Goal: Task Accomplishment & Management: Manage account settings

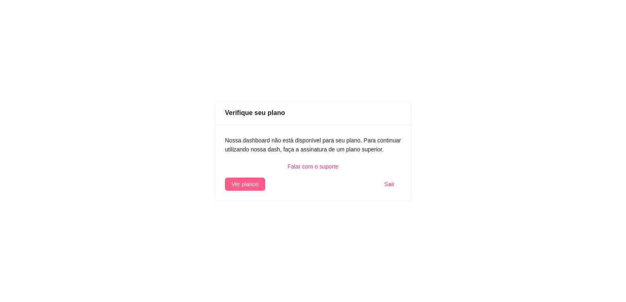
click at [240, 181] on span "Ver planos" at bounding box center [244, 184] width 27 height 9
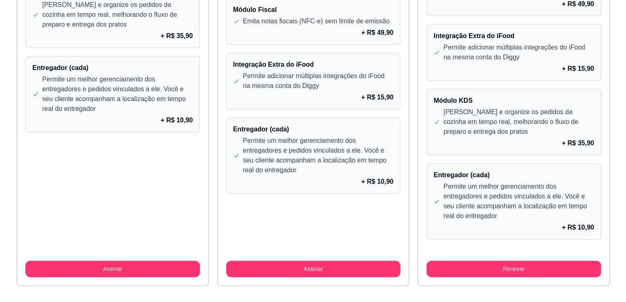
scroll to position [774, 0]
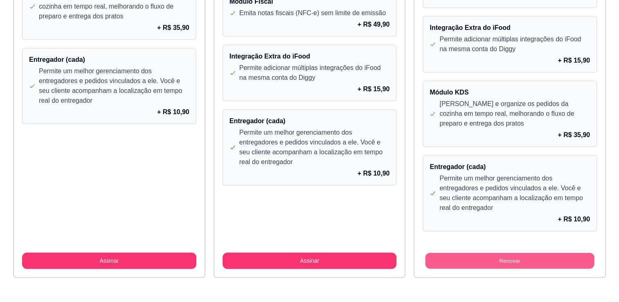
click at [517, 258] on button "Renovar" at bounding box center [510, 261] width 169 height 16
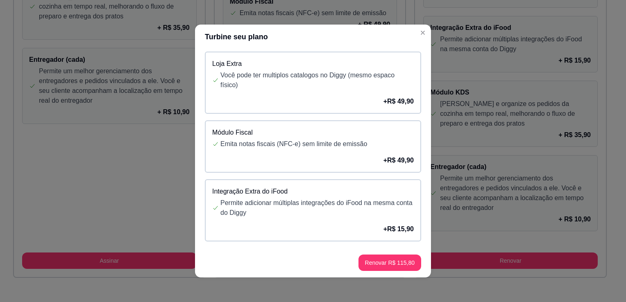
scroll to position [398, 0]
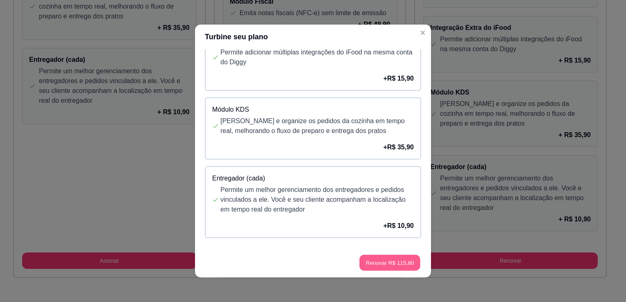
click at [384, 262] on button "Renovar R$ 115,80" at bounding box center [389, 263] width 61 height 16
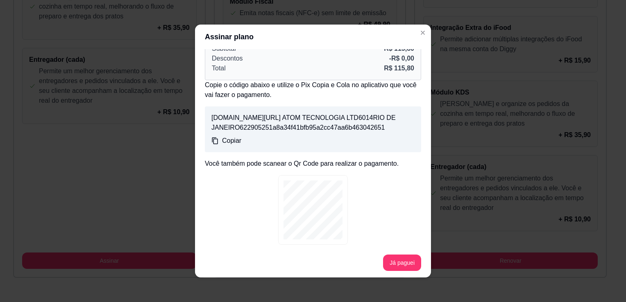
scroll to position [82, 0]
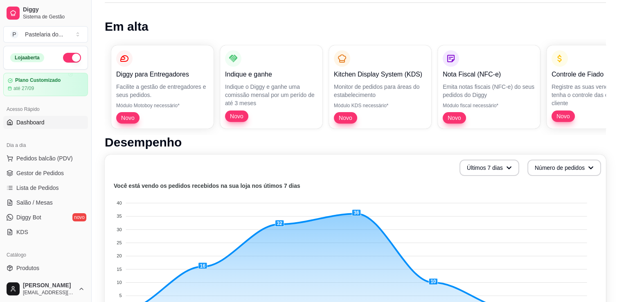
scroll to position [47, 0]
click at [35, 178] on link "Gestor de Pedidos" at bounding box center [45, 173] width 85 height 13
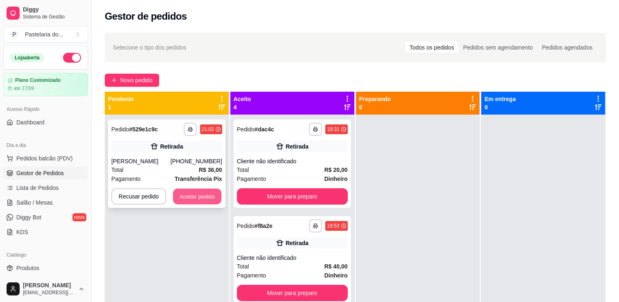
click at [195, 199] on button "Aceitar pedido" at bounding box center [197, 197] width 48 height 16
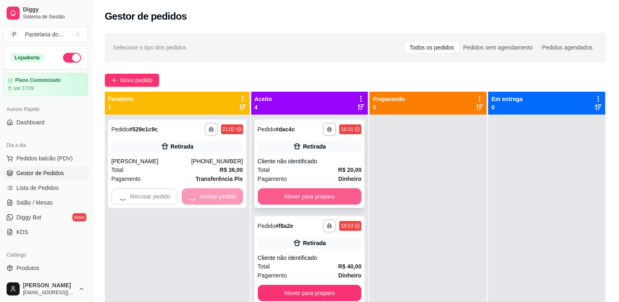
click at [287, 198] on button "Mover para preparo" at bounding box center [310, 196] width 104 height 16
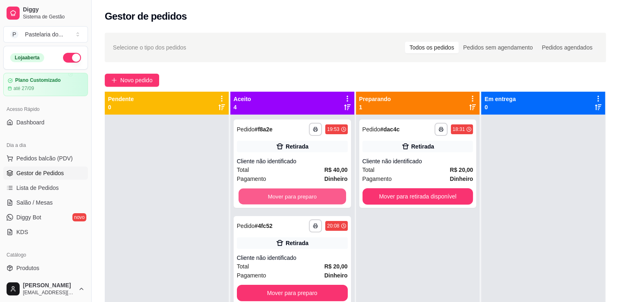
click at [287, 198] on button "Mover para preparo" at bounding box center [293, 197] width 108 height 16
click at [287, 198] on div "Mover para preparo" at bounding box center [292, 196] width 111 height 16
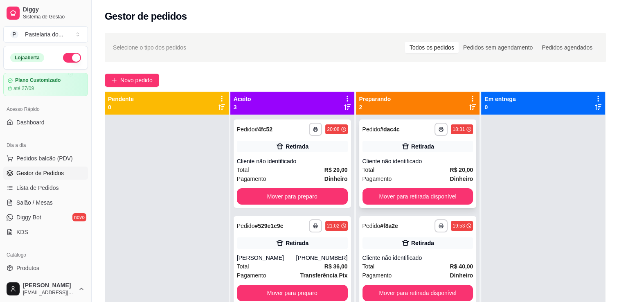
click at [441, 206] on div "**********" at bounding box center [417, 164] width 117 height 88
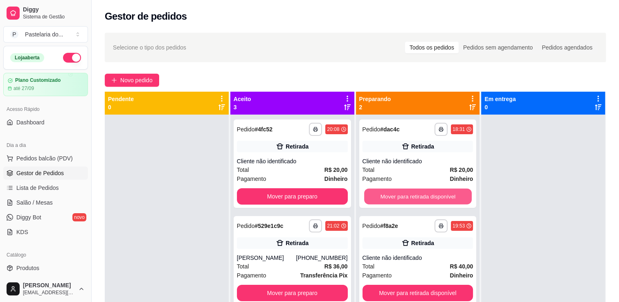
click at [441, 201] on button "Mover para retirada disponível" at bounding box center [418, 197] width 108 height 16
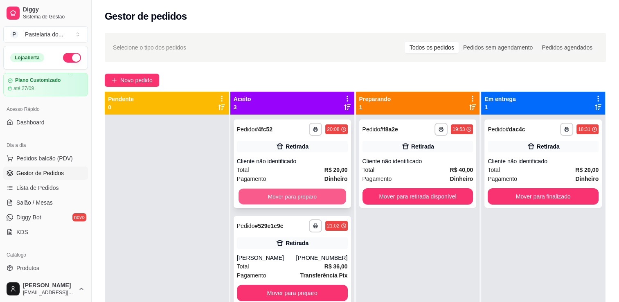
click at [327, 191] on button "Mover para preparo" at bounding box center [293, 197] width 108 height 16
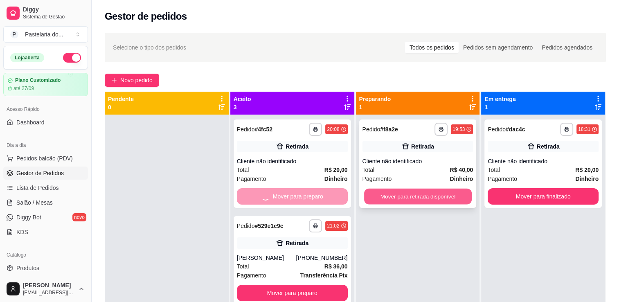
click at [370, 197] on button "Mover para retirada disponível" at bounding box center [418, 197] width 108 height 16
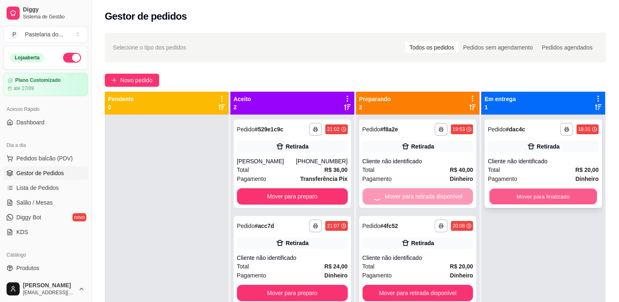
click at [515, 199] on button "Mover para finalizado" at bounding box center [544, 197] width 108 height 16
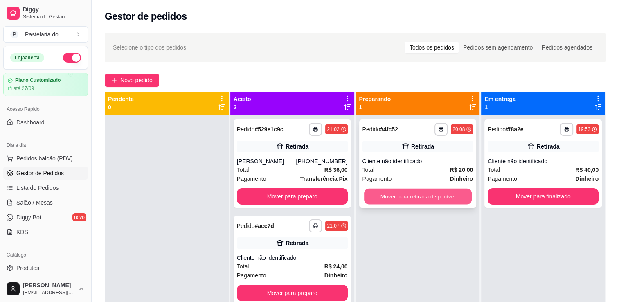
click at [411, 190] on button "Mover para retirada disponível" at bounding box center [418, 197] width 108 height 16
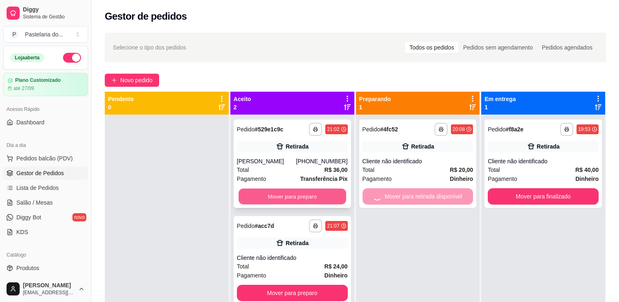
click at [313, 199] on button "Mover para preparo" at bounding box center [293, 197] width 108 height 16
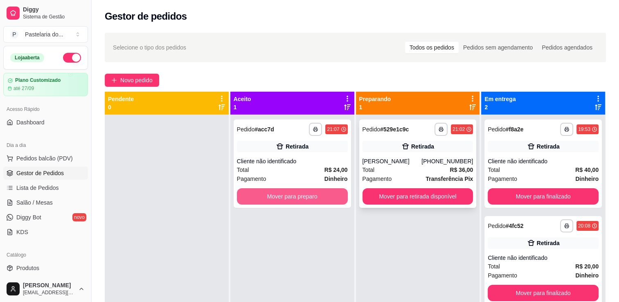
click at [328, 191] on div "**********" at bounding box center [356, 243] width 502 height 302
click at [328, 191] on button "Mover para preparo" at bounding box center [293, 197] width 108 height 16
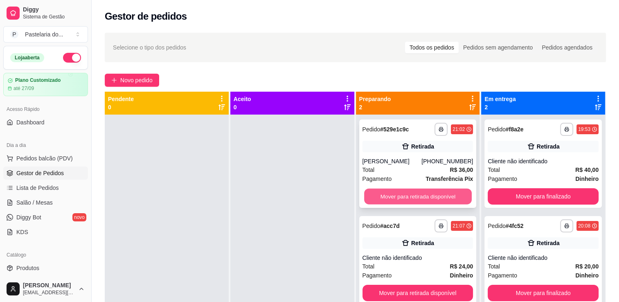
click at [376, 194] on button "Mover para retirada disponível" at bounding box center [418, 197] width 108 height 16
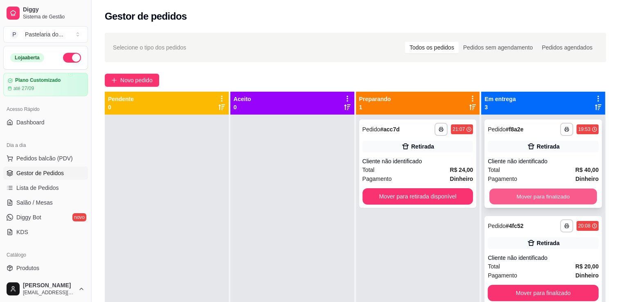
click at [492, 195] on button "Mover para finalizado" at bounding box center [544, 197] width 108 height 16
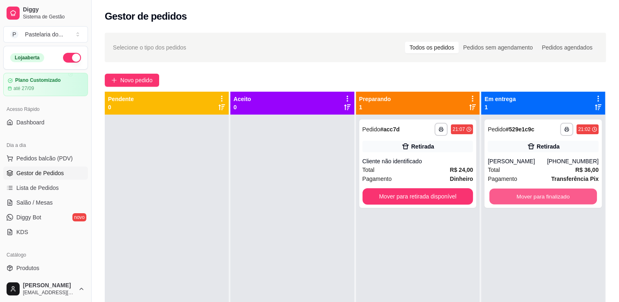
click at [492, 195] on button "Mover para finalizado" at bounding box center [544, 197] width 108 height 16
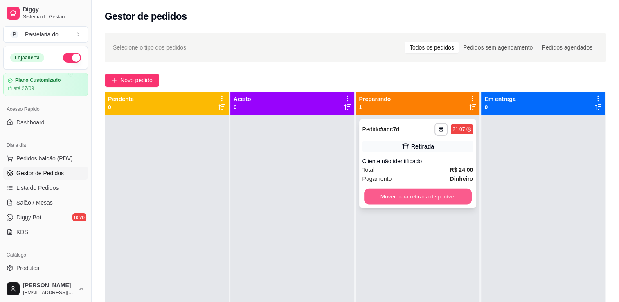
click at [450, 191] on button "Mover para retirada disponível" at bounding box center [418, 197] width 108 height 16
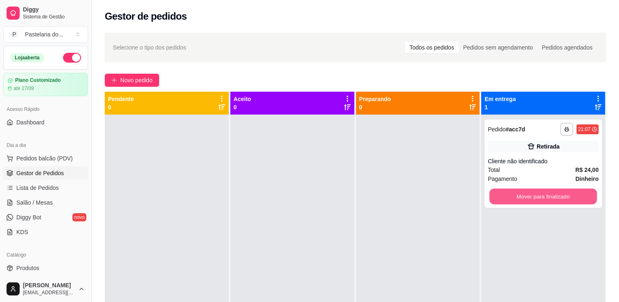
click at [532, 197] on button "Mover para finalizado" at bounding box center [544, 197] width 108 height 16
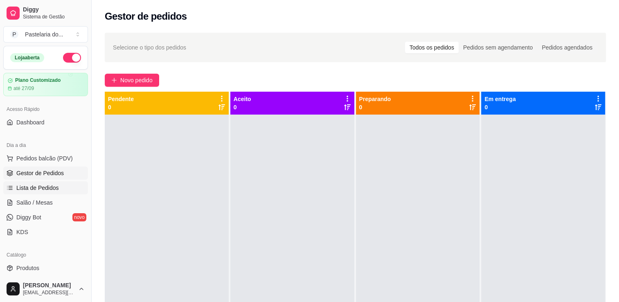
click at [34, 185] on span "Lista de Pedidos" at bounding box center [37, 188] width 43 height 8
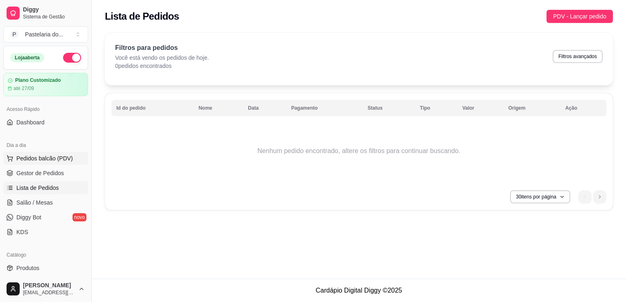
click at [50, 161] on span "Pedidos balcão (PDV)" at bounding box center [44, 158] width 56 height 8
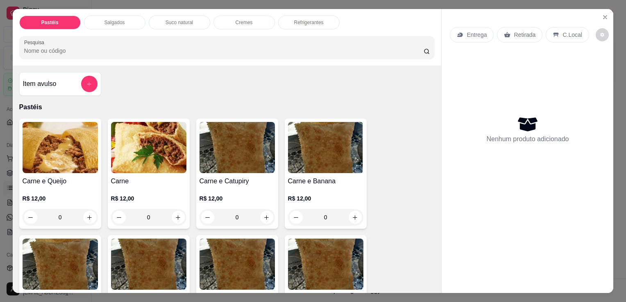
click at [119, 19] on p "Salgados" at bounding box center [114, 22] width 20 height 7
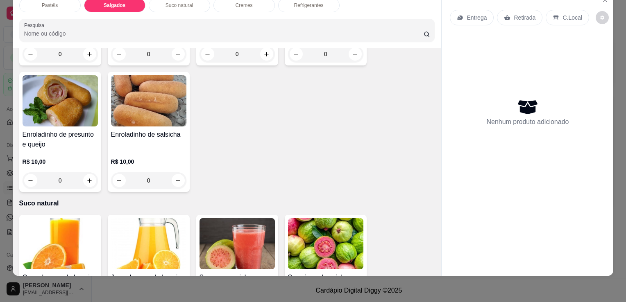
scroll to position [1007, 0]
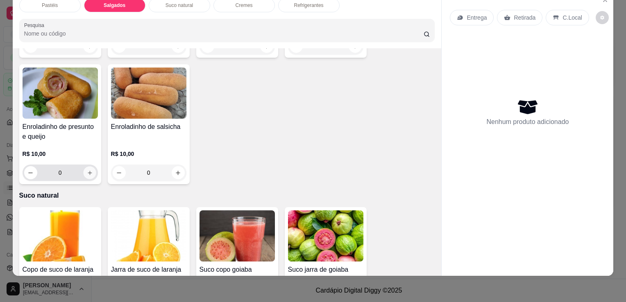
click at [83, 167] on button "increase-product-quantity" at bounding box center [89, 173] width 13 height 13
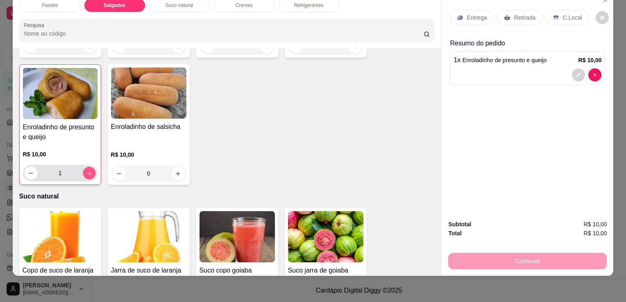
click at [86, 170] on icon "increase-product-quantity" at bounding box center [89, 173] width 6 height 6
type input "2"
click at [513, 18] on div "Retirada" at bounding box center [519, 18] width 45 height 16
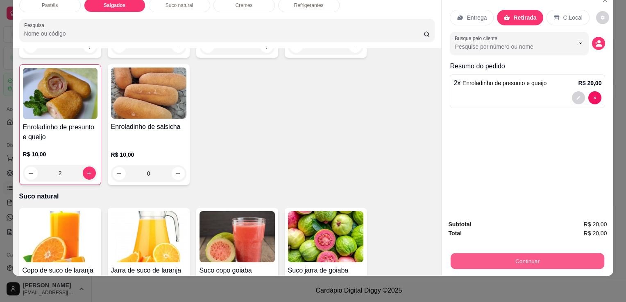
click at [511, 253] on button "Continuar" at bounding box center [527, 261] width 154 height 16
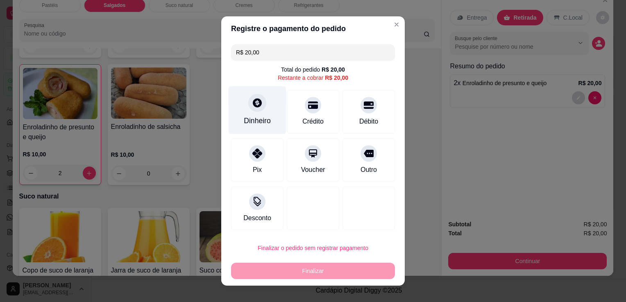
click at [264, 120] on div "Dinheiro" at bounding box center [257, 120] width 27 height 11
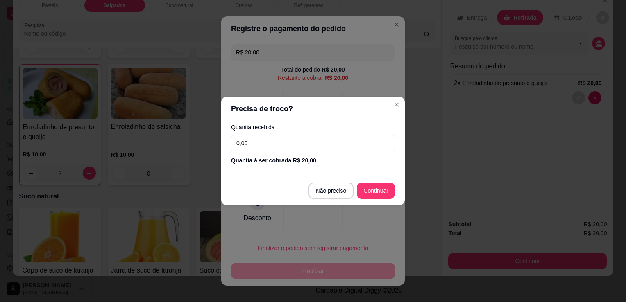
click at [302, 147] on input "0,00" at bounding box center [313, 143] width 164 height 16
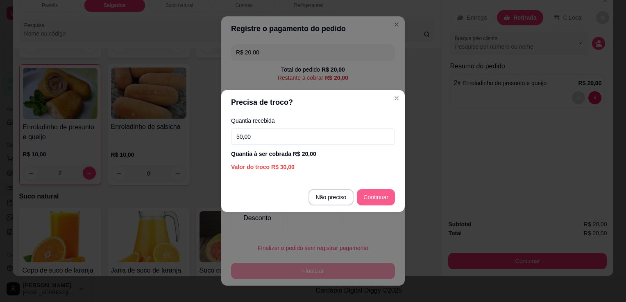
type input "50,00"
type input "R$ 0,00"
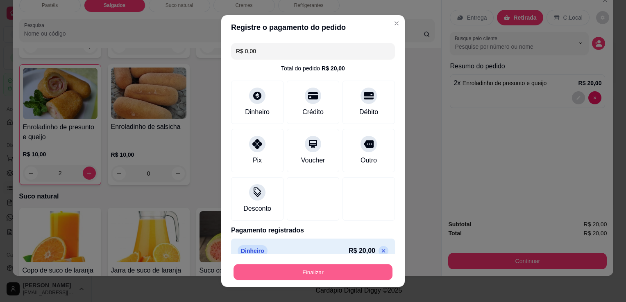
click at [319, 269] on button "Finalizar" at bounding box center [312, 272] width 159 height 16
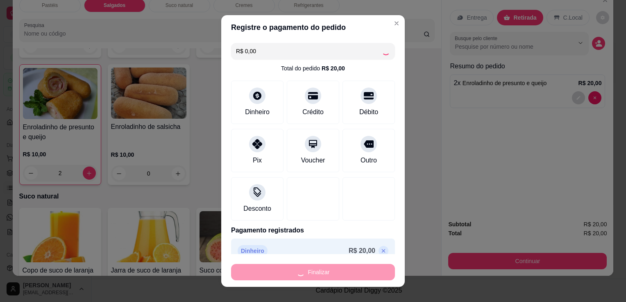
type input "0"
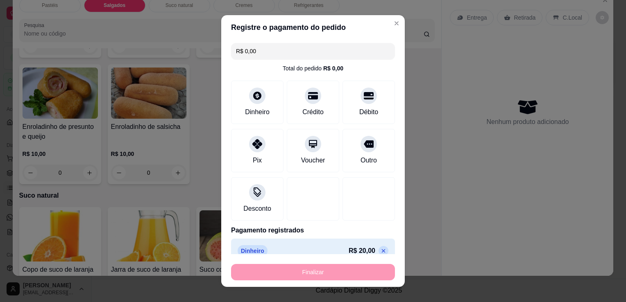
type input "-R$ 20,00"
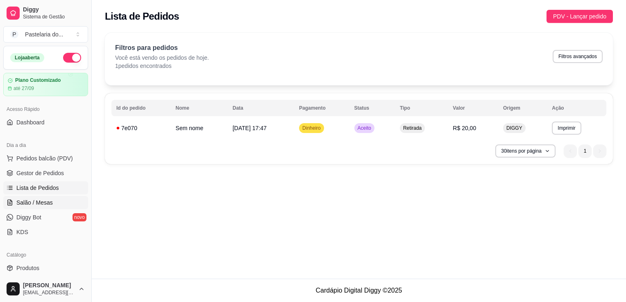
click at [35, 199] on span "Salão / Mesas" at bounding box center [34, 203] width 36 height 8
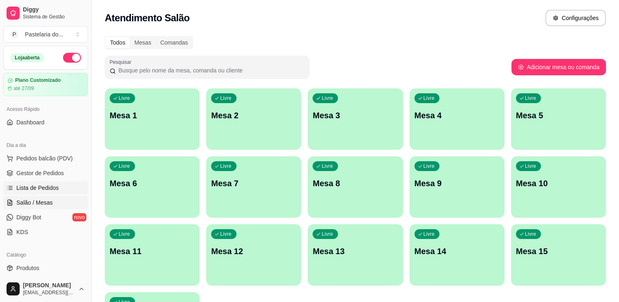
click at [28, 185] on span "Lista de Pedidos" at bounding box center [37, 188] width 43 height 8
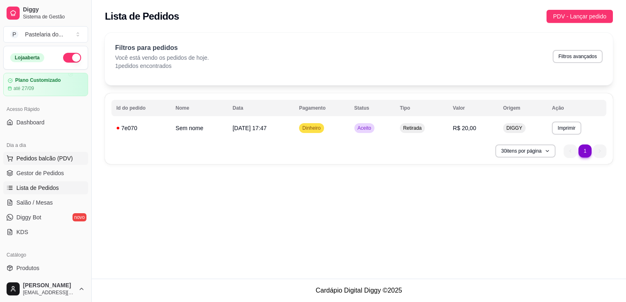
click at [68, 161] on span "Pedidos balcão (PDV)" at bounding box center [44, 158] width 56 height 8
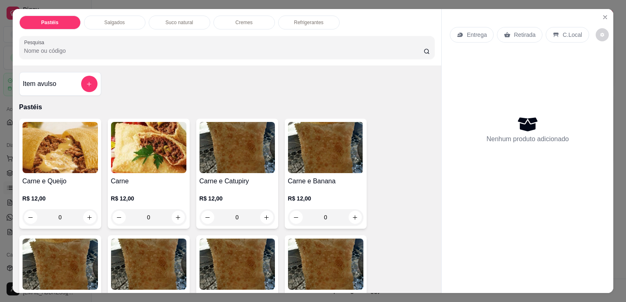
click at [116, 16] on div "Salgados" at bounding box center [114, 23] width 61 height 14
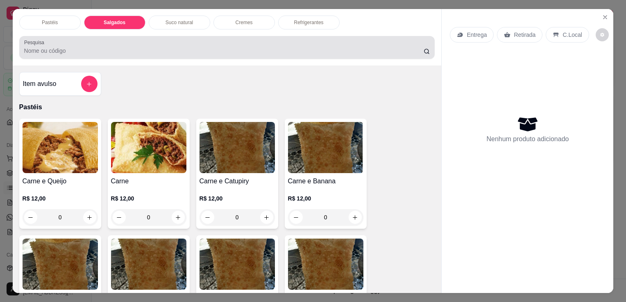
scroll to position [20, 0]
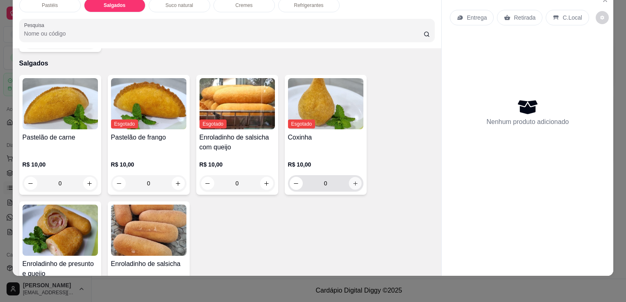
click at [352, 181] on icon "increase-product-quantity" at bounding box center [355, 184] width 6 height 6
click at [355, 177] on button "increase-product-quantity" at bounding box center [354, 183] width 13 height 13
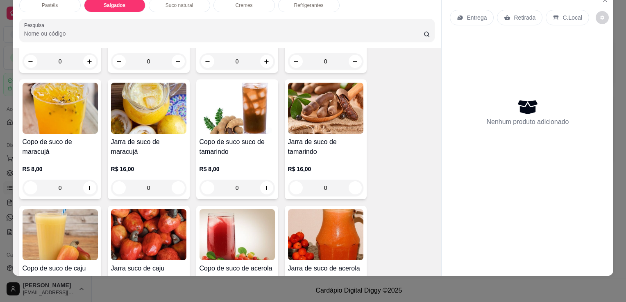
scroll to position [0, 0]
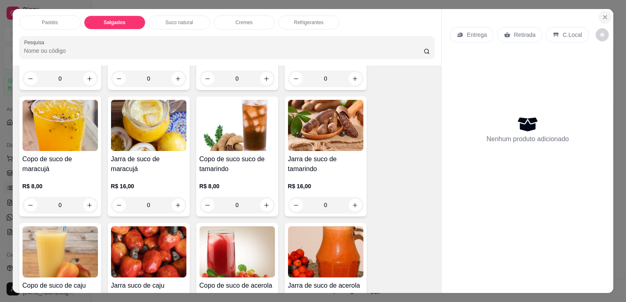
click at [604, 14] on icon "Close" at bounding box center [604, 17] width 7 height 7
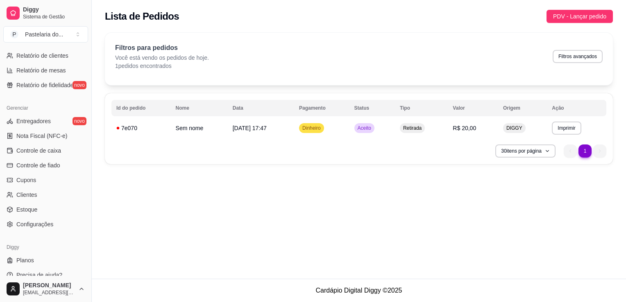
scroll to position [287, 0]
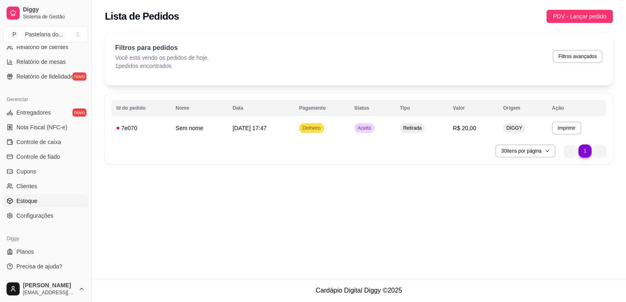
click at [27, 202] on span "Estoque" at bounding box center [26, 201] width 21 height 8
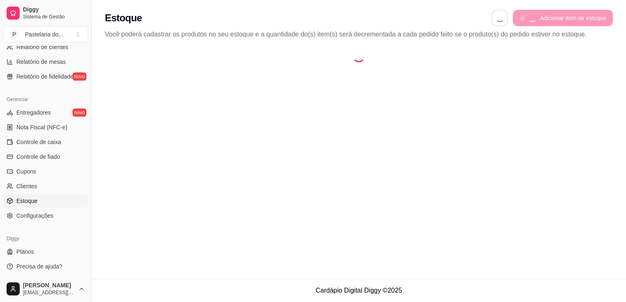
select select "QUANTITY_ORDER"
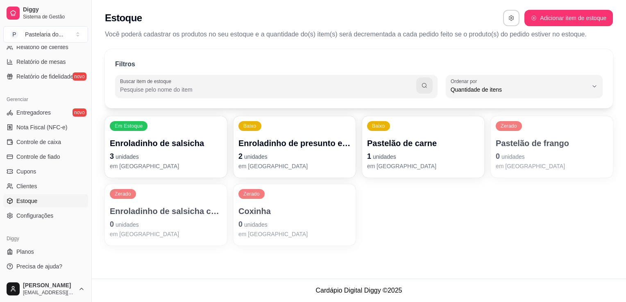
scroll to position [8, 0]
click at [174, 133] on div "Em Estoque Enroladinho de salsicha 3 unidades em [GEOGRAPHIC_DATA]" at bounding box center [165, 147] width 118 height 60
click at [274, 158] on p "2 unidades" at bounding box center [294, 156] width 109 height 11
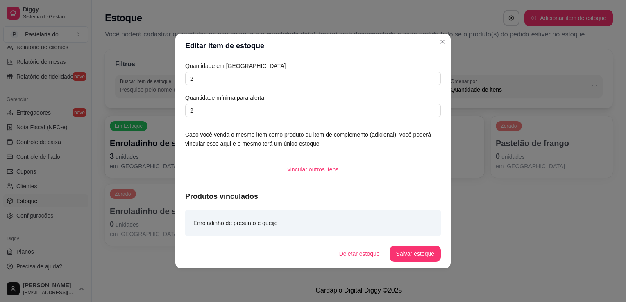
click at [289, 86] on div "Quantidade em estoque 2 Quantidade mínima para alerta 2" at bounding box center [312, 89] width 255 height 56
click at [289, 79] on input "2" at bounding box center [312, 78] width 255 height 13
click at [411, 255] on button "Salvar estoque" at bounding box center [415, 254] width 50 height 16
click at [357, 79] on input "12" at bounding box center [312, 78] width 255 height 13
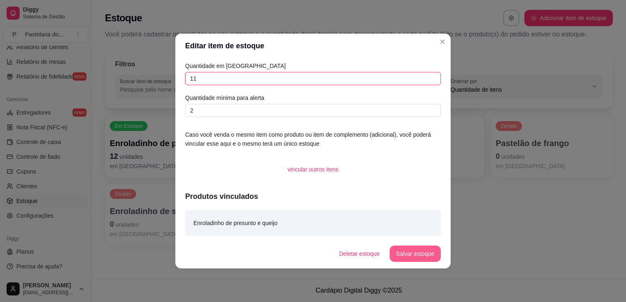
type input "11"
click at [409, 255] on button "Salvar estoque" at bounding box center [415, 254] width 50 height 16
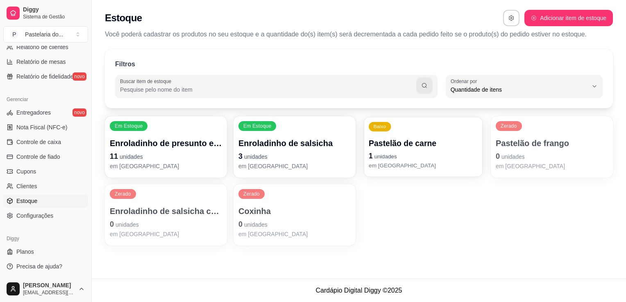
click at [419, 140] on p "Pastelão de carne" at bounding box center [422, 143] width 109 height 11
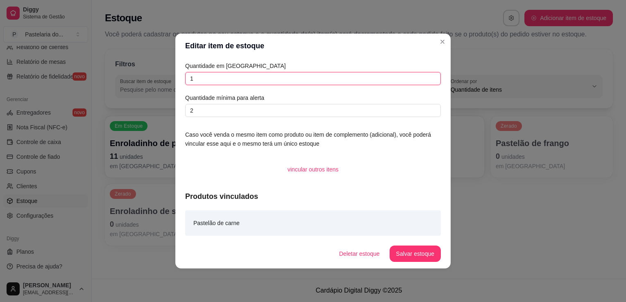
click at [341, 79] on input "1" at bounding box center [312, 78] width 255 height 13
type input "6"
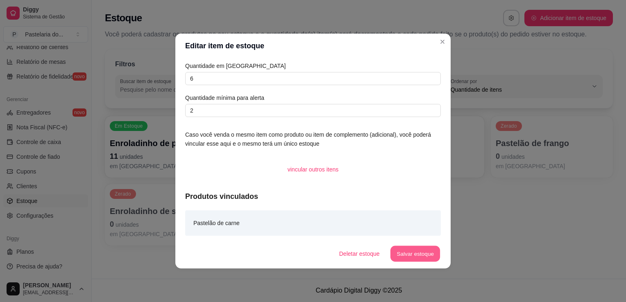
click at [404, 250] on button "Salvar estoque" at bounding box center [415, 254] width 50 height 16
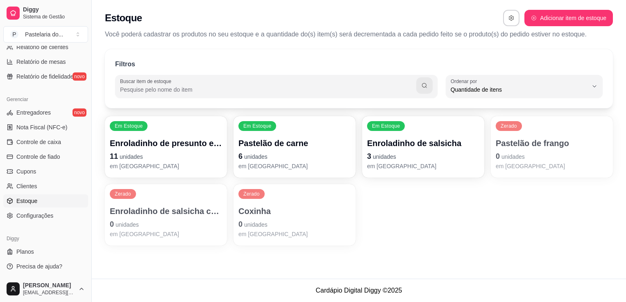
click at [498, 147] on p "Pastelão de frango" at bounding box center [551, 143] width 112 height 11
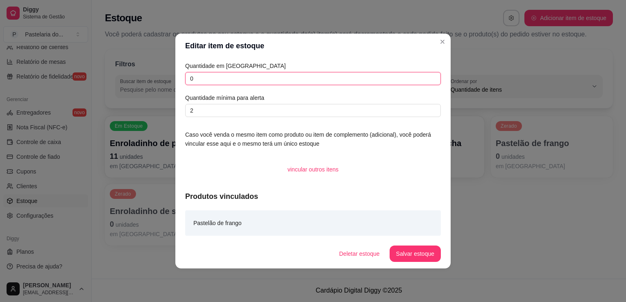
click at [378, 74] on input "0" at bounding box center [312, 78] width 255 height 13
type input "4"
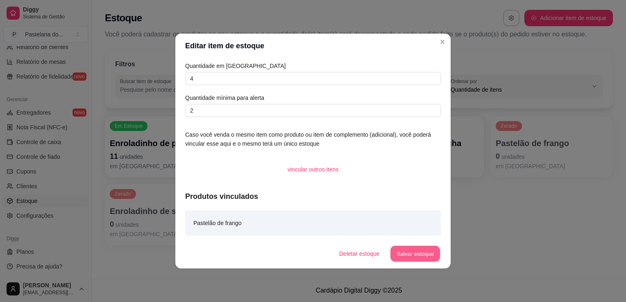
click at [419, 255] on button "Salvar estoque" at bounding box center [415, 254] width 50 height 16
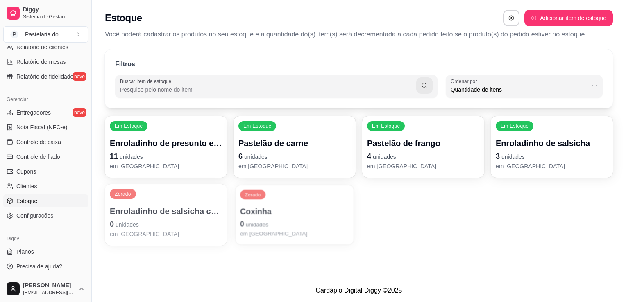
click at [287, 188] on div "Zerado Coxinha 0 unidades em [GEOGRAPHIC_DATA]" at bounding box center [294, 215] width 118 height 60
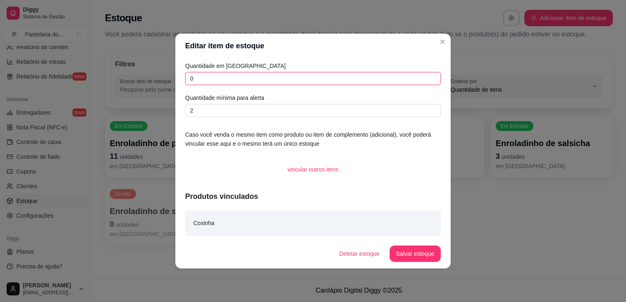
click at [277, 77] on input "0" at bounding box center [312, 78] width 255 height 13
type input "5"
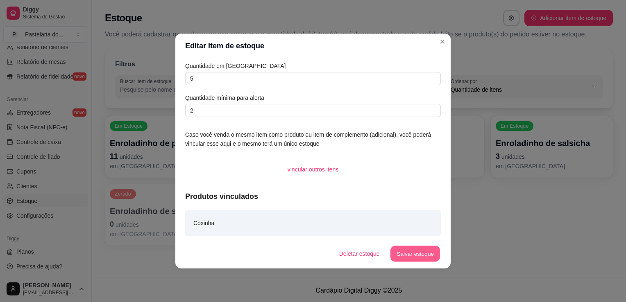
click at [418, 248] on button "Salvar estoque" at bounding box center [415, 254] width 50 height 16
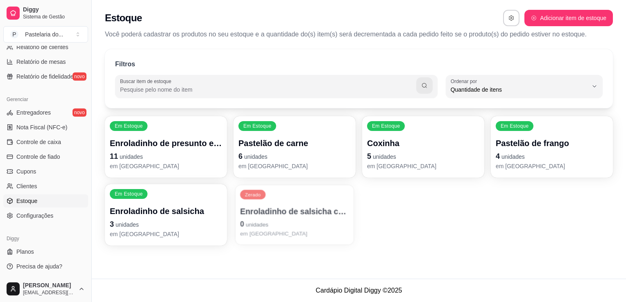
click at [295, 208] on p "Enroladinho de salsicha com queijo" at bounding box center [294, 211] width 109 height 11
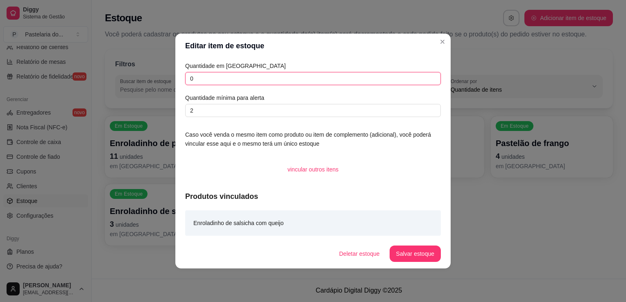
click at [300, 73] on input "0" at bounding box center [312, 78] width 255 height 13
type input "3"
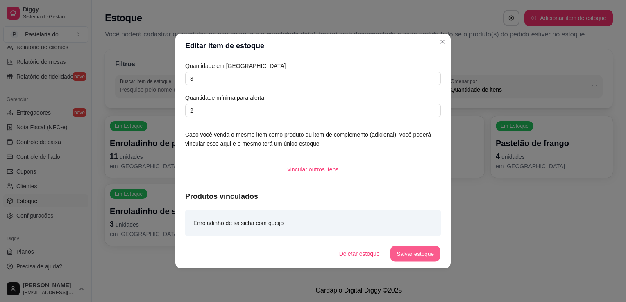
click at [417, 250] on button "Salvar estoque" at bounding box center [415, 254] width 50 height 16
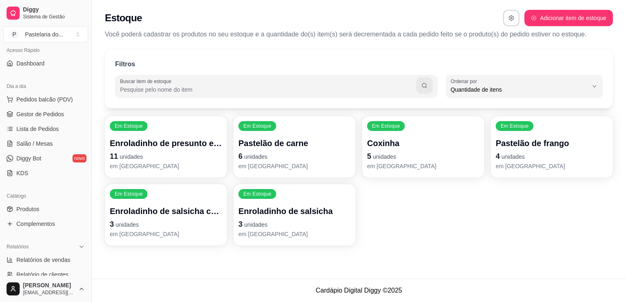
scroll to position [0, 0]
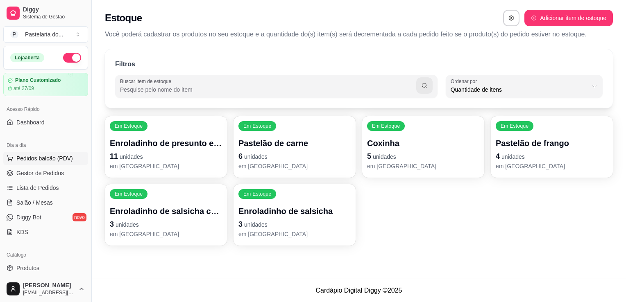
click at [61, 159] on span "Pedidos balcão (PDV)" at bounding box center [44, 158] width 56 height 8
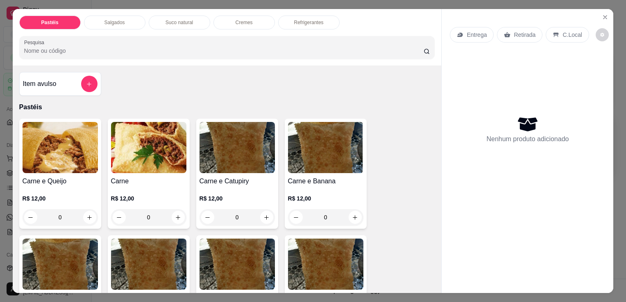
click at [115, 19] on p "Salgados" at bounding box center [114, 22] width 20 height 7
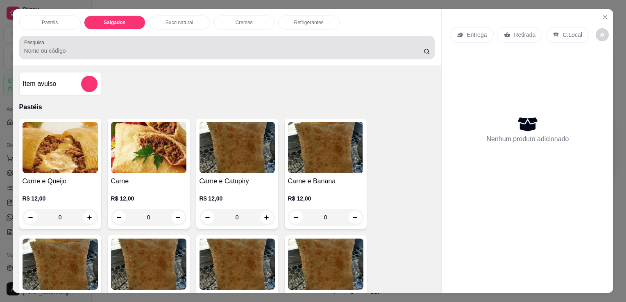
scroll to position [20, 0]
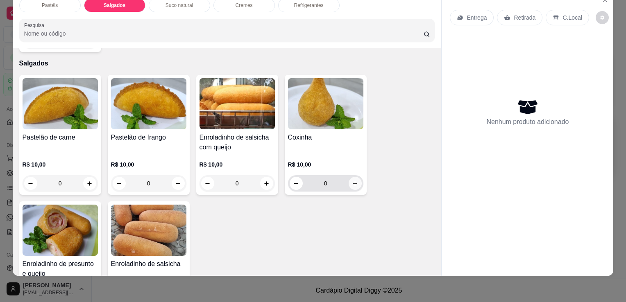
click at [348, 177] on button "increase-product-quantity" at bounding box center [354, 183] width 13 height 13
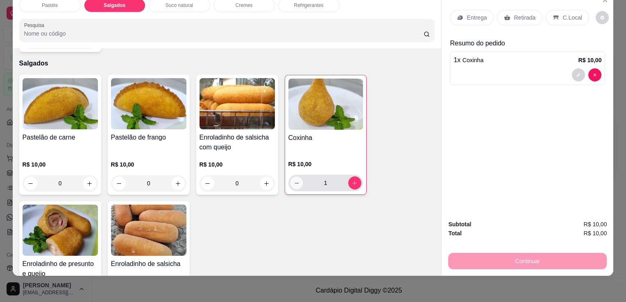
click at [293, 180] on icon "decrease-product-quantity" at bounding box center [296, 183] width 6 height 6
type input "0"
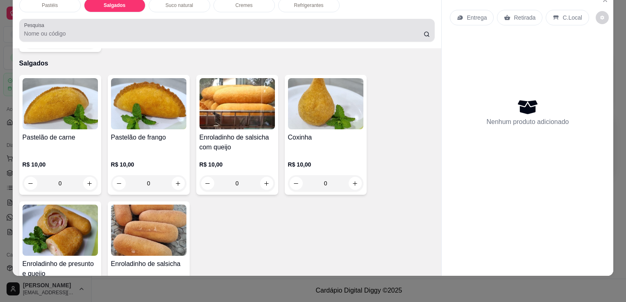
scroll to position [0, 0]
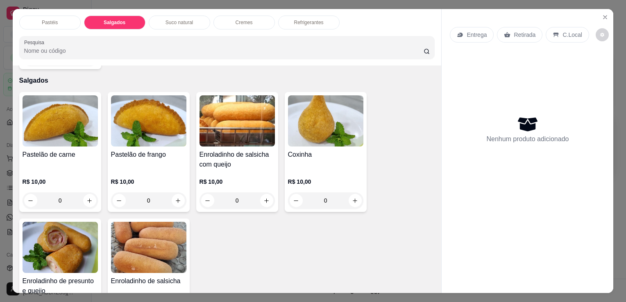
click at [62, 17] on div "Pastéis" at bounding box center [49, 23] width 61 height 14
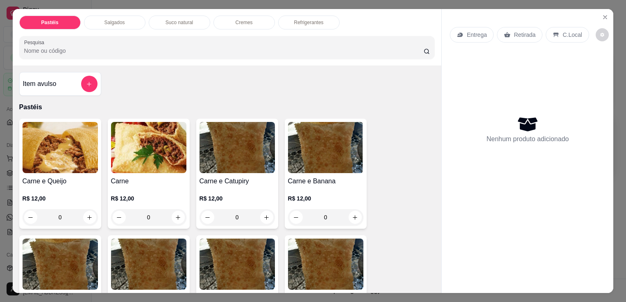
click at [66, 87] on div "Item avulso" at bounding box center [60, 84] width 75 height 16
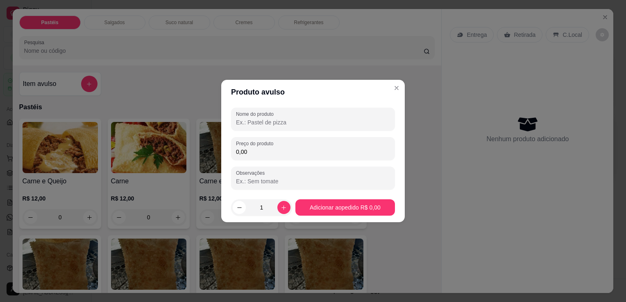
click at [258, 126] on input "Nome do produto" at bounding box center [313, 122] width 154 height 8
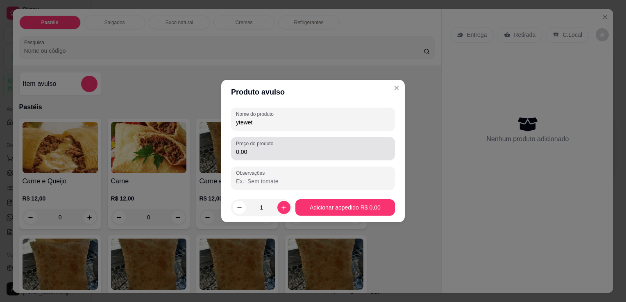
type input "ytewet"
click at [260, 157] on div "Preço do produto 0,00" at bounding box center [313, 148] width 164 height 23
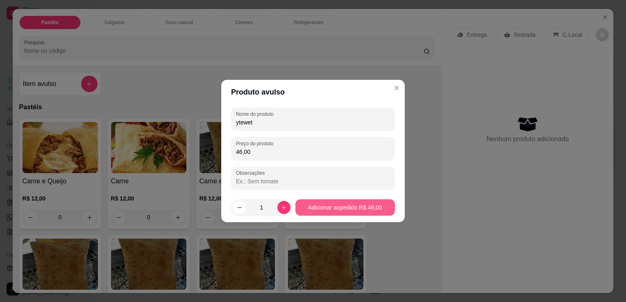
type input "46,00"
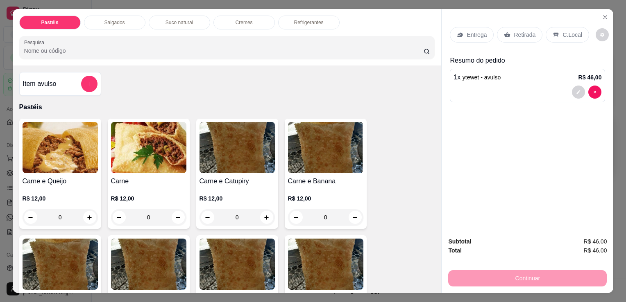
click at [515, 27] on div "Retirada" at bounding box center [519, 35] width 45 height 16
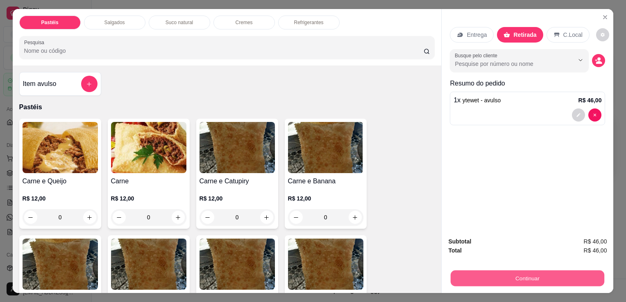
click at [504, 280] on button "Continuar" at bounding box center [527, 278] width 154 height 16
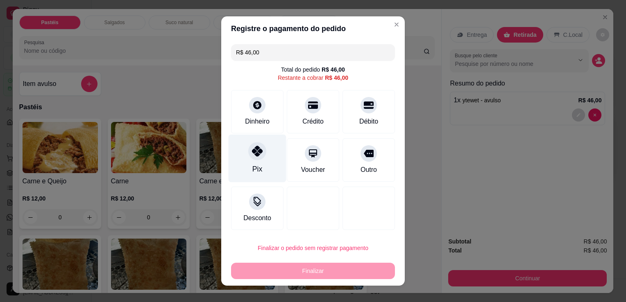
click at [246, 162] on div "Pix" at bounding box center [257, 159] width 58 height 48
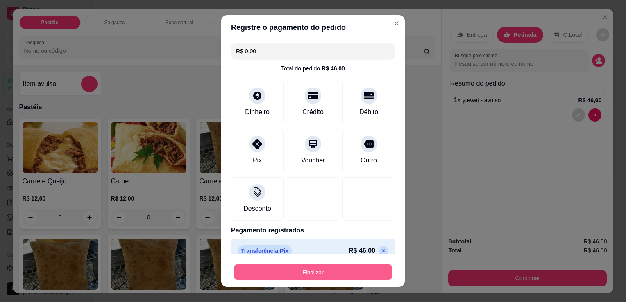
click at [323, 277] on button "Finalizar" at bounding box center [312, 272] width 159 height 16
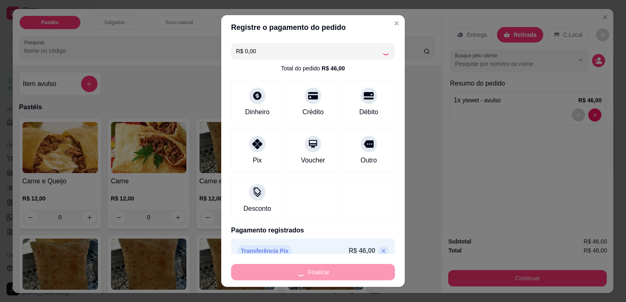
type input "-R$ 46,00"
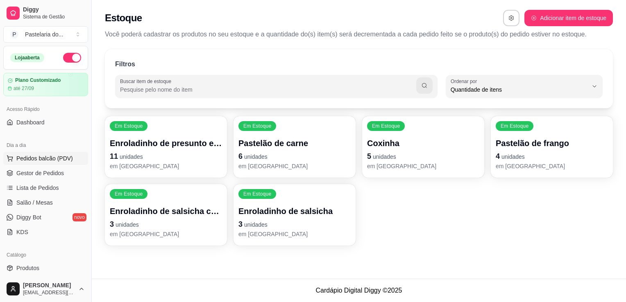
click at [56, 157] on span "Pedidos balcão (PDV)" at bounding box center [44, 158] width 56 height 8
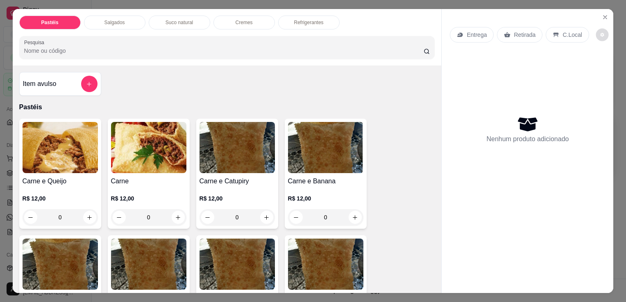
click at [595, 29] on button "decrease-product-quantity" at bounding box center [601, 35] width 13 height 13
click at [603, 14] on icon "Close" at bounding box center [604, 17] width 7 height 7
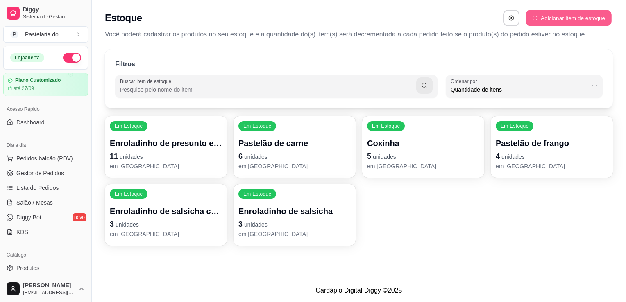
click at [603, 14] on button "Adicionar item de estoque" at bounding box center [568, 18] width 86 height 16
select select "UN"
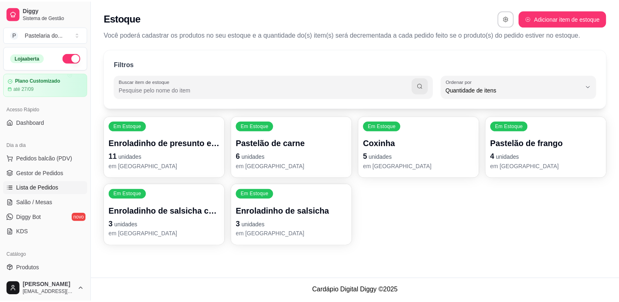
scroll to position [287, 0]
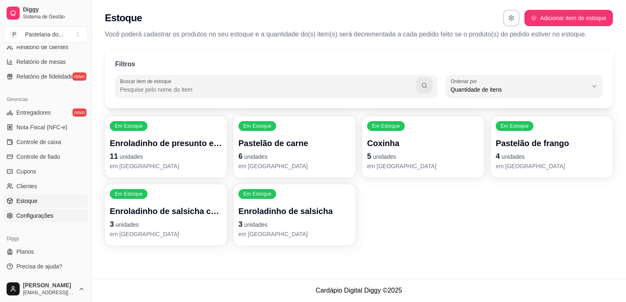
click at [39, 217] on span "Configurações" at bounding box center [34, 216] width 37 height 8
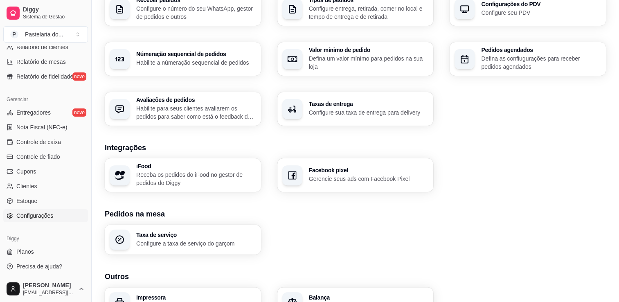
scroll to position [271, 0]
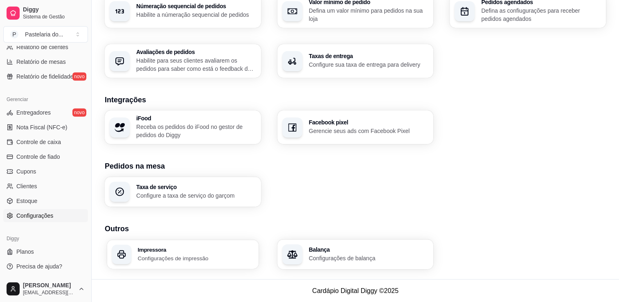
click at [152, 254] on p "Configurações de impressão" at bounding box center [196, 258] width 116 height 8
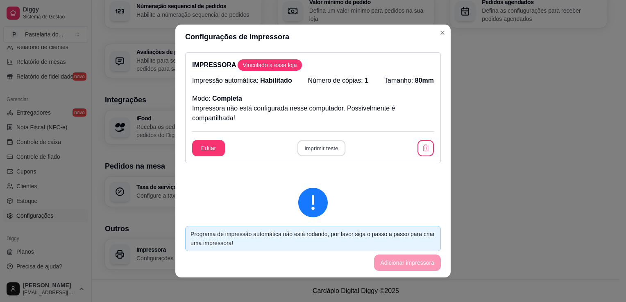
click at [315, 149] on button "Imprimir teste" at bounding box center [321, 148] width 48 height 16
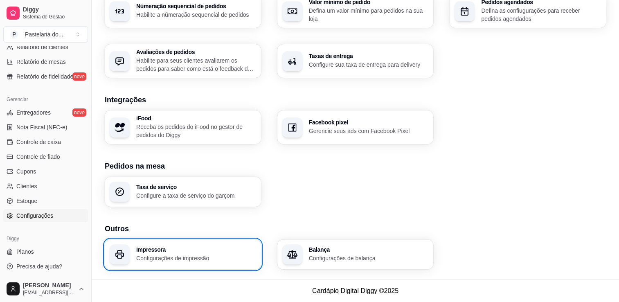
click at [169, 259] on p "Configurações de impressão" at bounding box center [196, 258] width 120 height 8
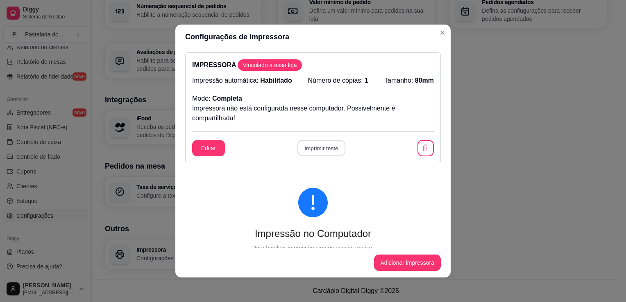
click at [312, 155] on button "Imprimir teste" at bounding box center [321, 148] width 48 height 16
drag, startPoint x: 201, startPoint y: 158, endPoint x: 205, endPoint y: 153, distance: 6.7
click at [205, 153] on div "IMPRESSORA Vinculado a essa loja Impressão automática: Habilitado Número de cóp…" at bounding box center [312, 107] width 255 height 111
click at [205, 153] on button "Editar" at bounding box center [208, 148] width 32 height 16
click at [314, 142] on button "Imprimir teste" at bounding box center [321, 148] width 48 height 16
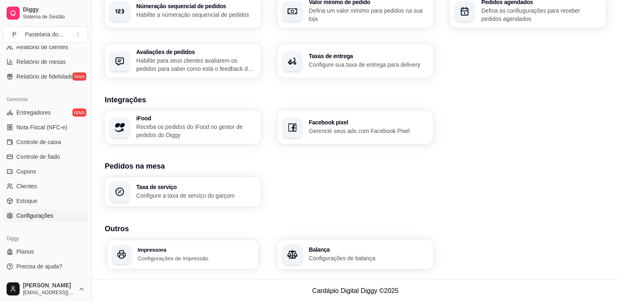
click at [156, 254] on p "Configurações de impressão" at bounding box center [196, 258] width 116 height 8
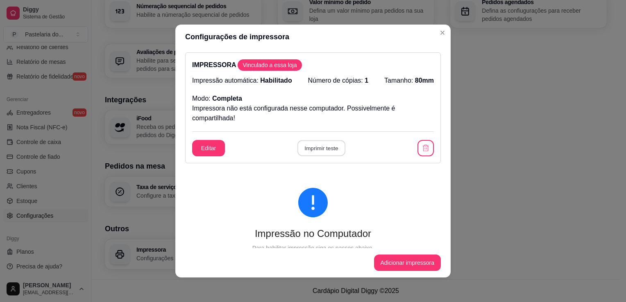
click at [316, 144] on button "Imprimir teste" at bounding box center [321, 148] width 48 height 16
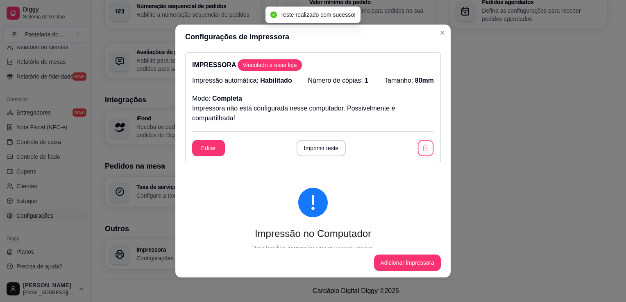
click at [422, 151] on icon "button" at bounding box center [425, 148] width 6 height 6
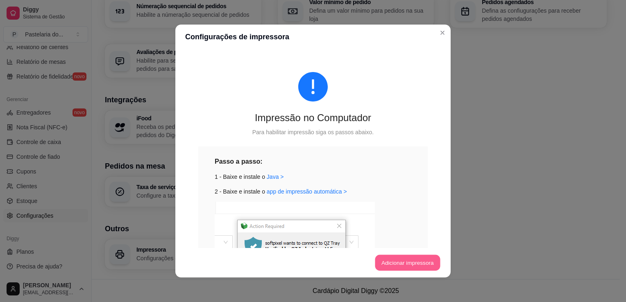
click at [388, 256] on button "Adicionar impressora" at bounding box center [407, 263] width 65 height 16
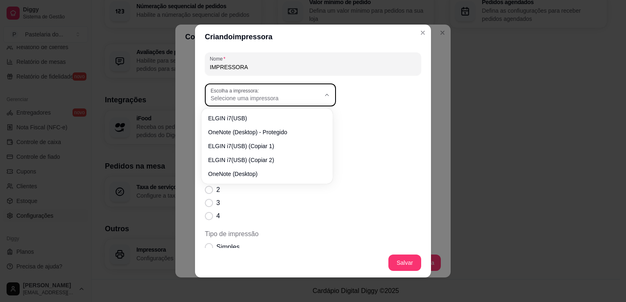
click at [287, 93] on div "Selecione uma impressora" at bounding box center [265, 95] width 110 height 15
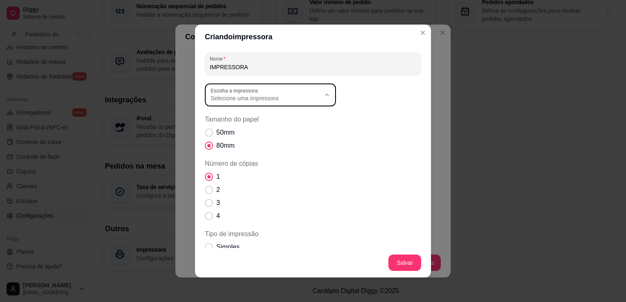
click at [264, 156] on span "ELGIN i7(USB) (Copiar 2)" at bounding box center [262, 158] width 105 height 8
type input "ELGIN i7(USB) (Copiar 2)"
select select "ELGIN i7(USB) (Copiar 2)"
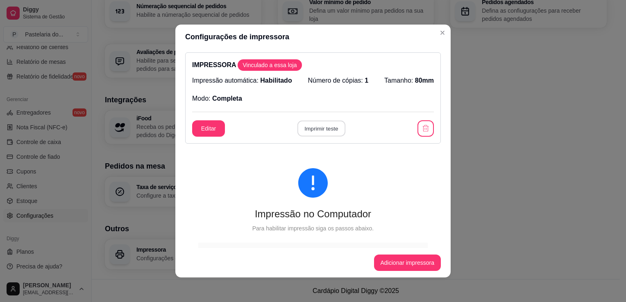
click at [316, 126] on button "Imprimir teste" at bounding box center [321, 129] width 48 height 16
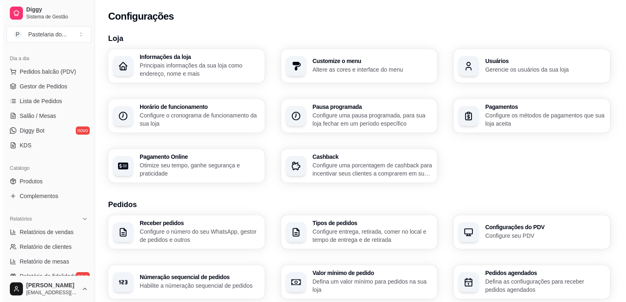
scroll to position [0, 0]
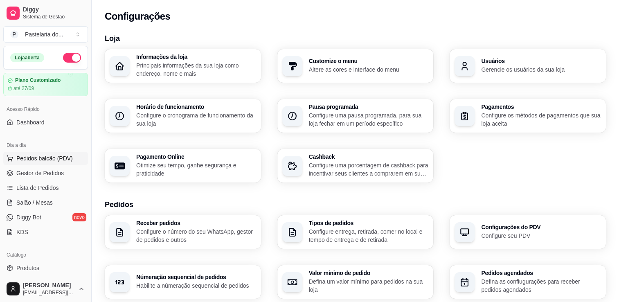
click at [65, 162] on button "Pedidos balcão (PDV)" at bounding box center [45, 158] width 85 height 13
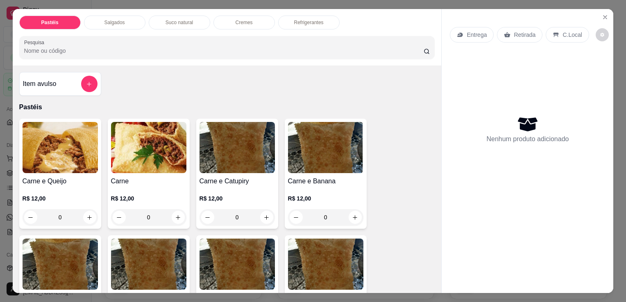
click at [67, 77] on div "Item avulso" at bounding box center [60, 84] width 75 height 16
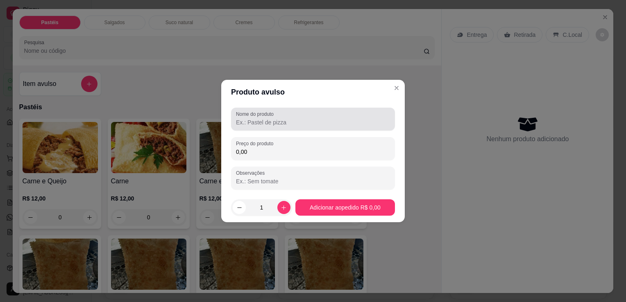
click at [261, 117] on div at bounding box center [313, 119] width 154 height 16
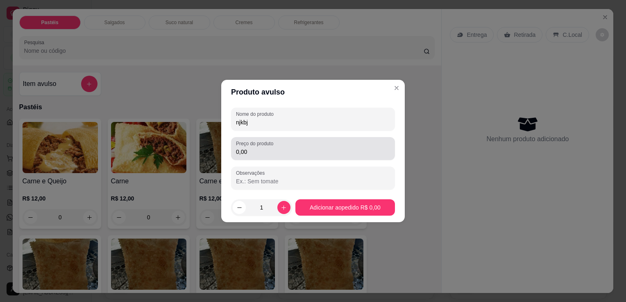
type input "njkbj"
click at [254, 158] on div "Preço do produto 0,00" at bounding box center [313, 148] width 164 height 23
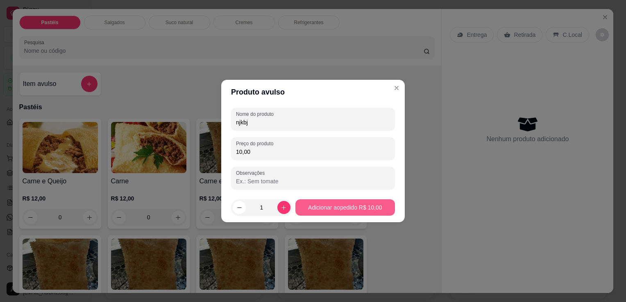
type input "10,00"
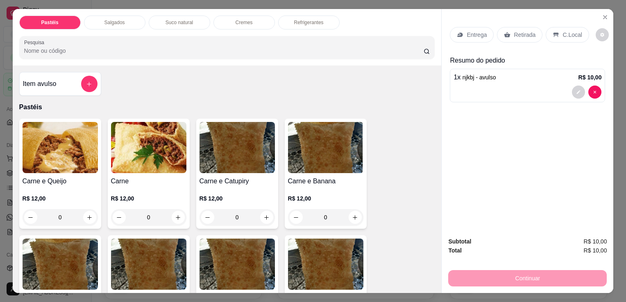
click at [527, 32] on p "Retirada" at bounding box center [524, 35] width 22 height 8
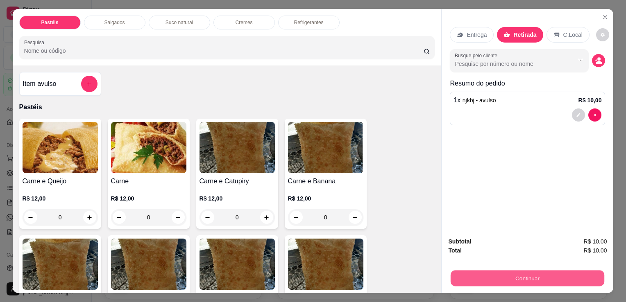
click at [511, 278] on button "Continuar" at bounding box center [527, 278] width 154 height 16
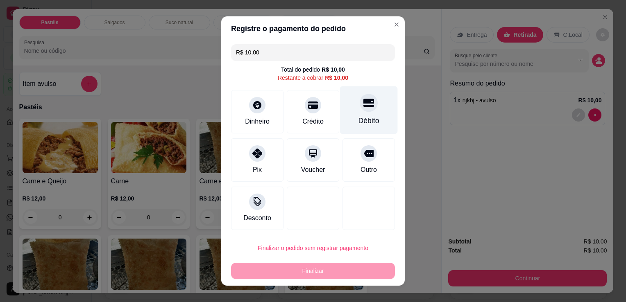
click at [342, 125] on div "Débito" at bounding box center [369, 110] width 58 height 48
type input "R$ 0,00"
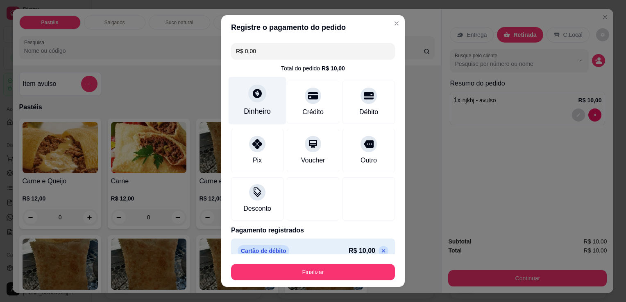
click at [241, 95] on div "Dinheiro" at bounding box center [257, 101] width 58 height 48
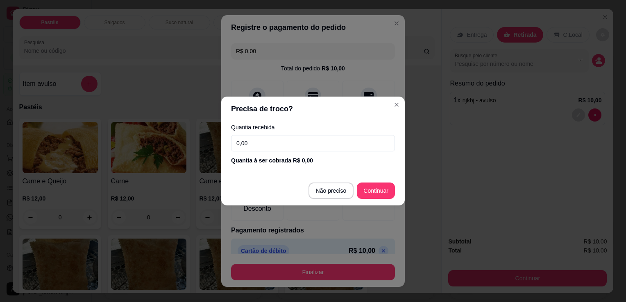
click at [260, 150] on input "0,00" at bounding box center [313, 143] width 164 height 16
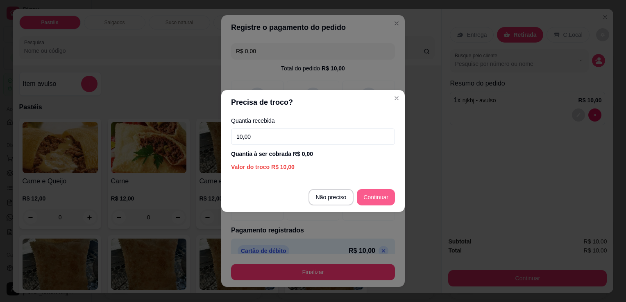
type input "10,00"
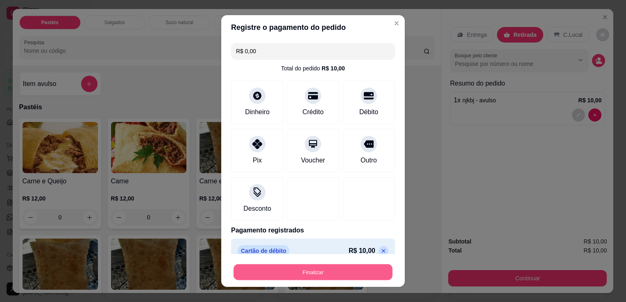
click at [336, 275] on button "Finalizar" at bounding box center [312, 272] width 159 height 16
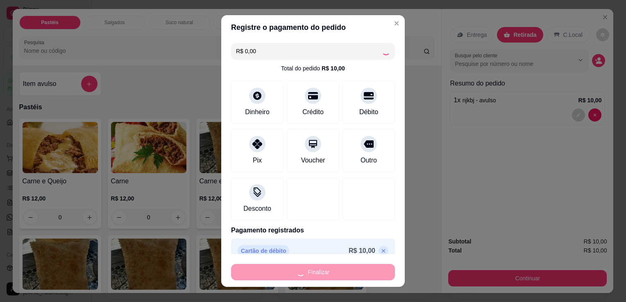
type input "-R$ 10,00"
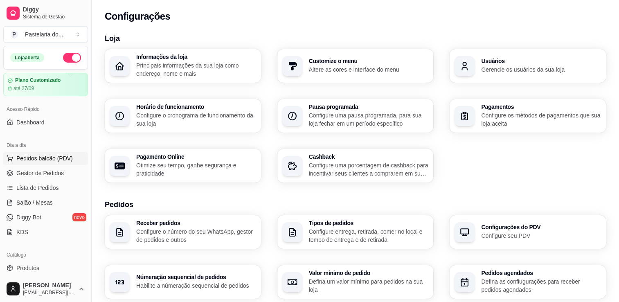
click at [41, 158] on span "Pedidos balcão (PDV)" at bounding box center [44, 158] width 56 height 8
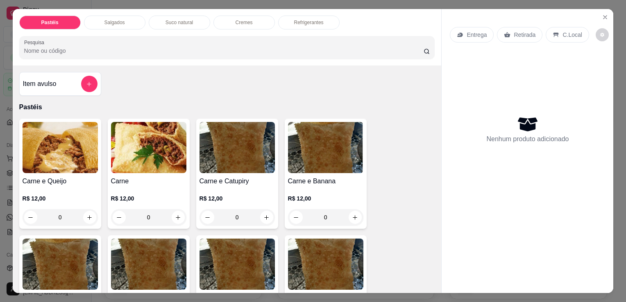
click at [171, 24] on div "Suco natural" at bounding box center [179, 23] width 61 height 14
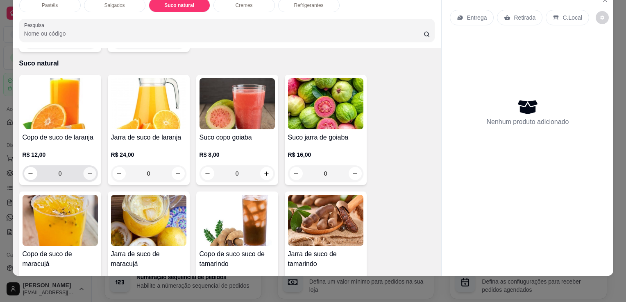
click at [88, 171] on icon "increase-product-quantity" at bounding box center [89, 174] width 6 height 6
type input "1"
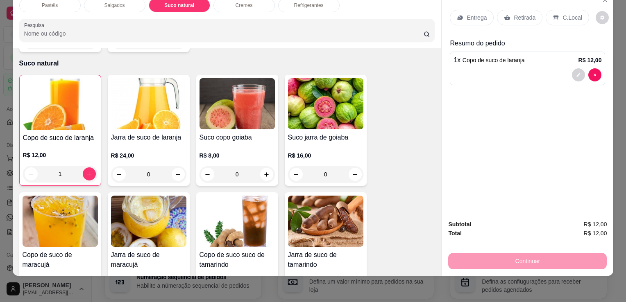
click at [49, 5] on div "Pastéis" at bounding box center [49, 5] width 61 height 14
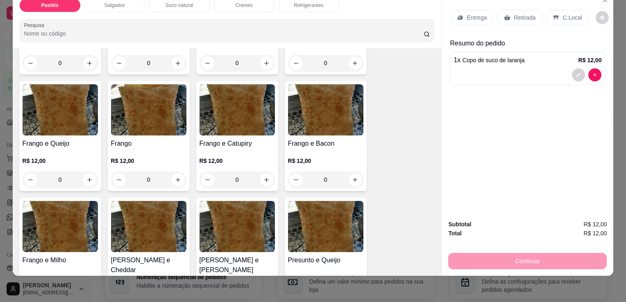
scroll to position [258, 0]
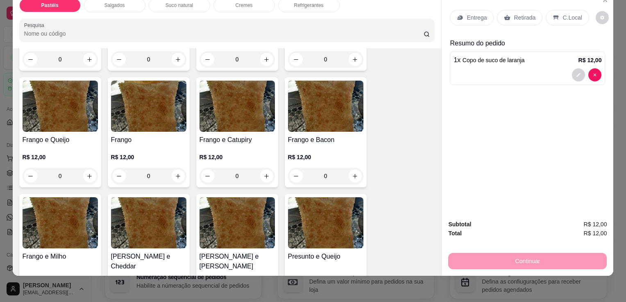
click at [171, 168] on div "0" at bounding box center [148, 176] width 75 height 16
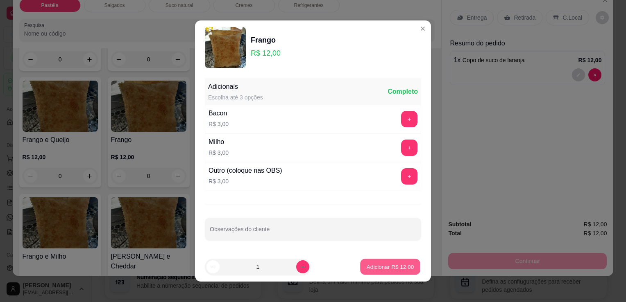
click at [360, 267] on button "Adicionar R$ 12,00" at bounding box center [390, 267] width 60 height 16
type input "1"
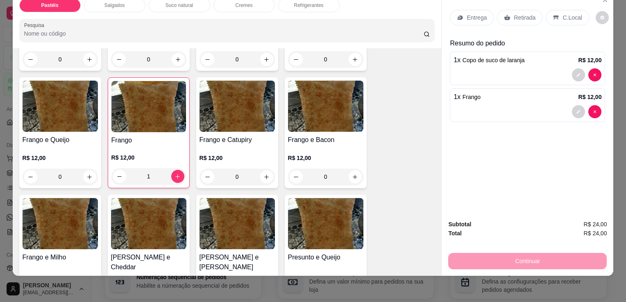
click at [515, 14] on p "Retirada" at bounding box center [524, 18] width 22 height 8
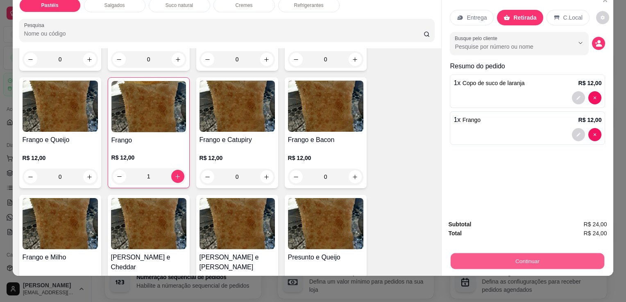
click at [526, 253] on button "Continuar" at bounding box center [527, 261] width 154 height 16
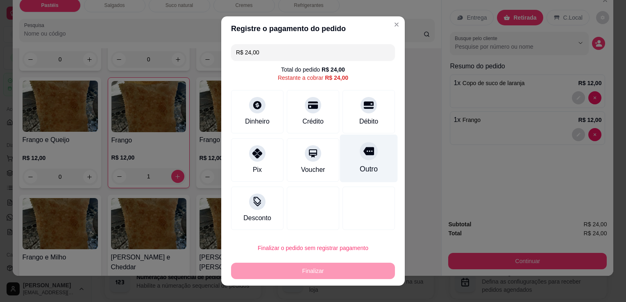
click at [359, 164] on div "Outro" at bounding box center [368, 169] width 18 height 11
type input "R$ 0,00"
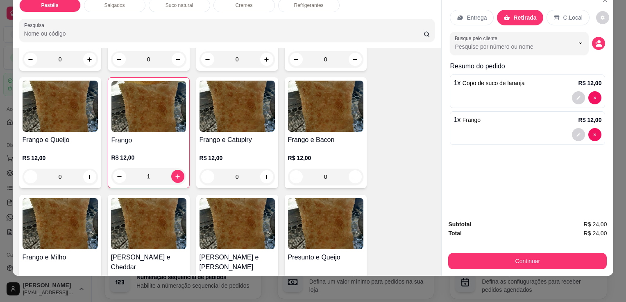
click at [575, 11] on div "C.Local" at bounding box center [567, 18] width 43 height 16
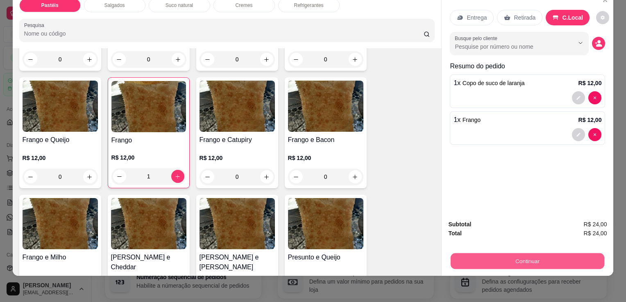
click at [535, 256] on button "Continuar" at bounding box center [527, 261] width 154 height 16
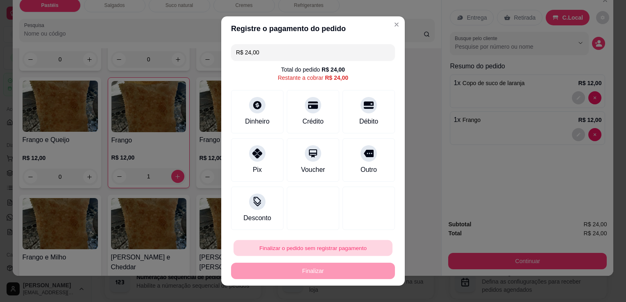
click at [335, 243] on button "Finalizar o pedido sem registrar pagamento" at bounding box center [312, 248] width 159 height 16
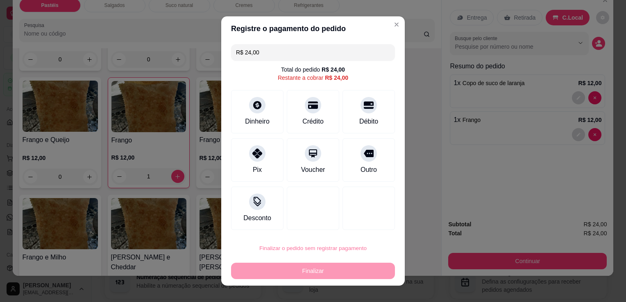
click at [355, 224] on button "Confirmar" at bounding box center [359, 225] width 29 height 12
type input "0"
type input "R$ 0,00"
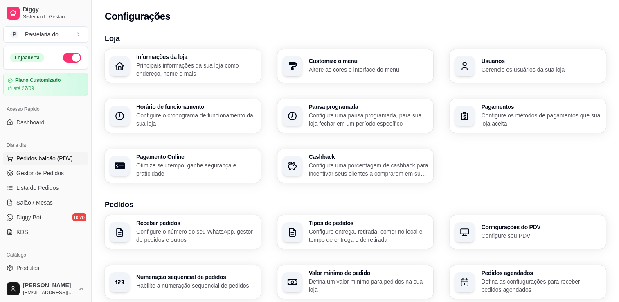
click at [51, 155] on span "Pedidos balcão (PDV)" at bounding box center [44, 158] width 56 height 8
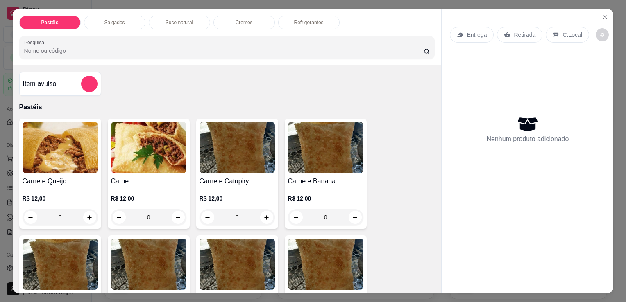
click at [101, 23] on div "Salgados" at bounding box center [114, 23] width 61 height 14
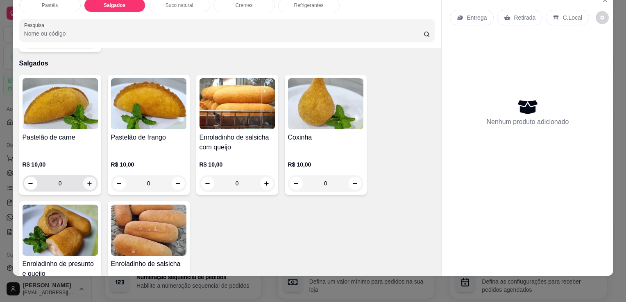
click at [86, 181] on icon "increase-product-quantity" at bounding box center [89, 184] width 6 height 6
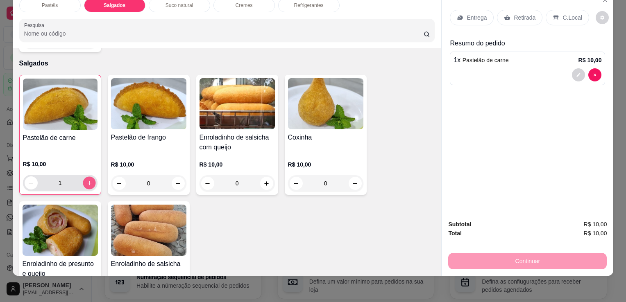
click at [85, 177] on button "increase-product-quantity" at bounding box center [89, 183] width 13 height 13
type input "2"
click at [352, 181] on icon "increase-product-quantity" at bounding box center [355, 184] width 6 height 6
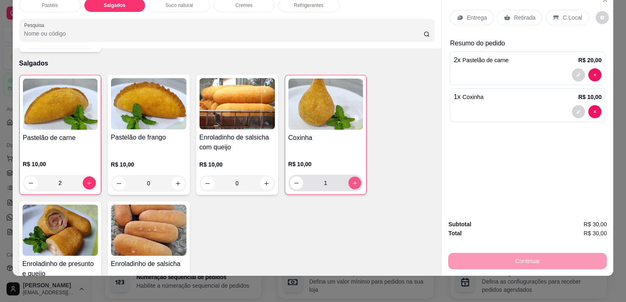
click at [352, 180] on icon "increase-product-quantity" at bounding box center [354, 183] width 6 height 6
type input "2"
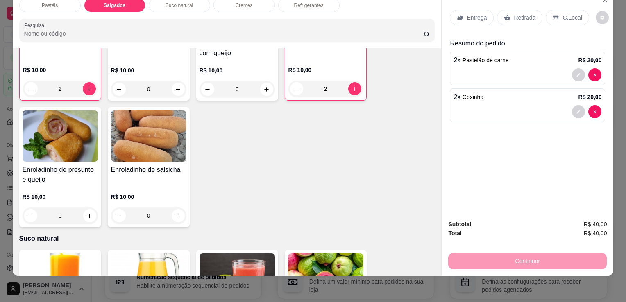
scroll to position [952, 0]
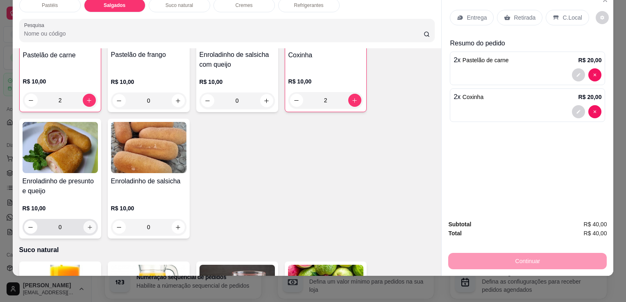
click at [86, 221] on button "increase-product-quantity" at bounding box center [89, 227] width 13 height 13
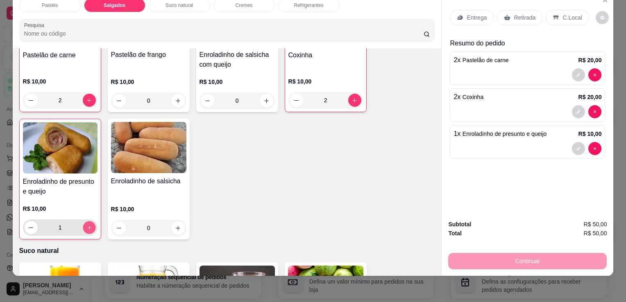
click at [86, 221] on button "increase-product-quantity" at bounding box center [89, 227] width 13 height 13
type input "2"
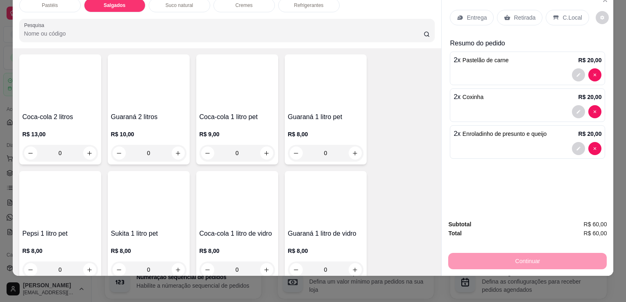
scroll to position [1944, 0]
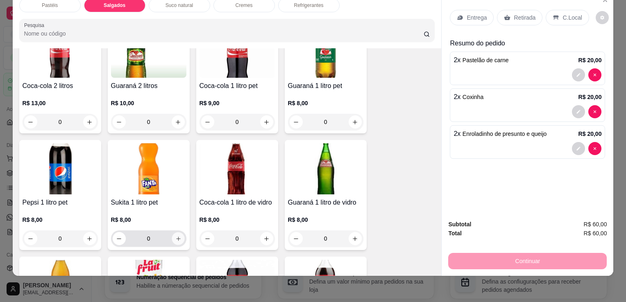
click at [172, 233] on button "increase-product-quantity" at bounding box center [178, 239] width 13 height 13
type input "1"
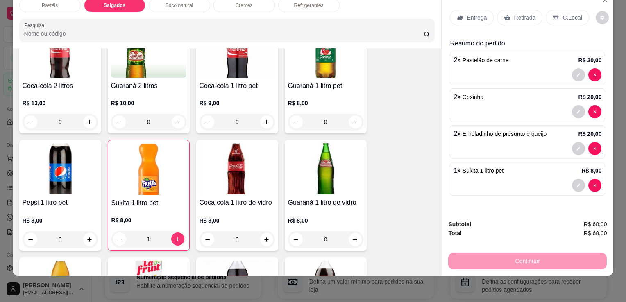
scroll to position [0, 0]
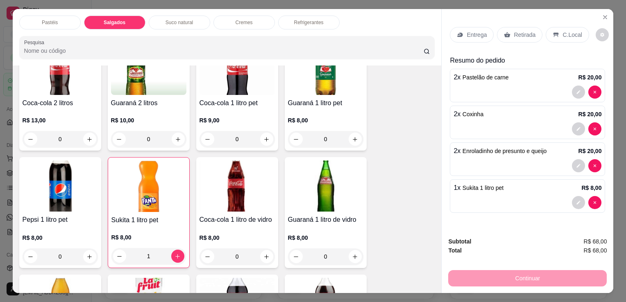
click at [562, 31] on p "C.Local" at bounding box center [571, 35] width 19 height 8
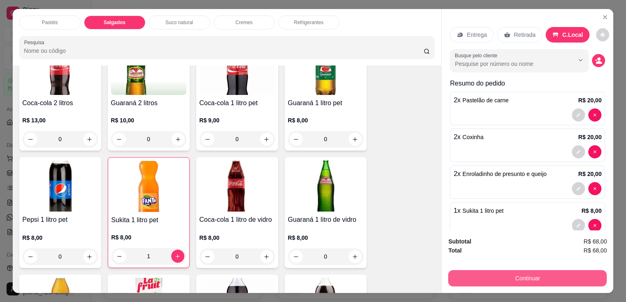
click at [562, 277] on button "Continuar" at bounding box center [527, 278] width 158 height 16
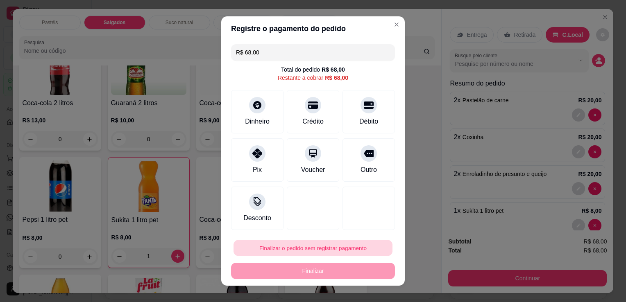
click at [289, 249] on button "Finalizar o pedido sem registrar pagamento" at bounding box center [312, 248] width 159 height 16
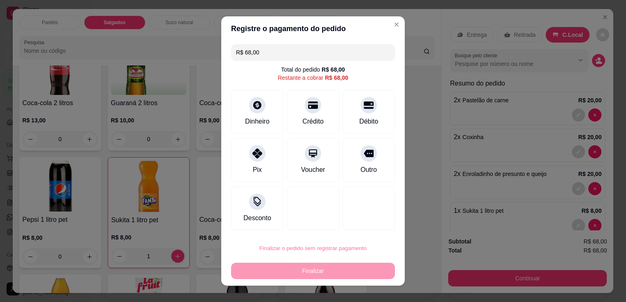
click at [372, 220] on button "Confirmar" at bounding box center [359, 225] width 30 height 13
type input "0"
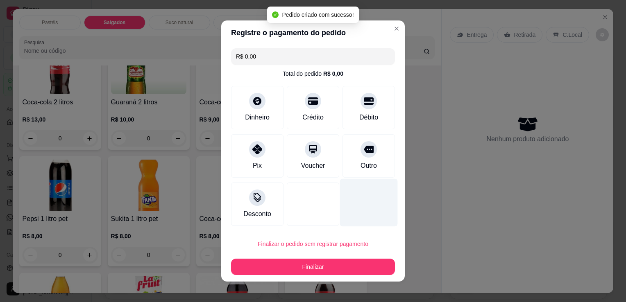
type input "R$ 0,00"
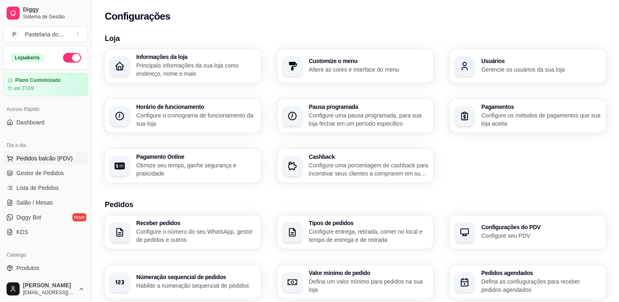
click at [52, 161] on span "Pedidos balcão (PDV)" at bounding box center [44, 158] width 56 height 8
click at [56, 175] on span "Gestor de Pedidos" at bounding box center [39, 173] width 47 height 8
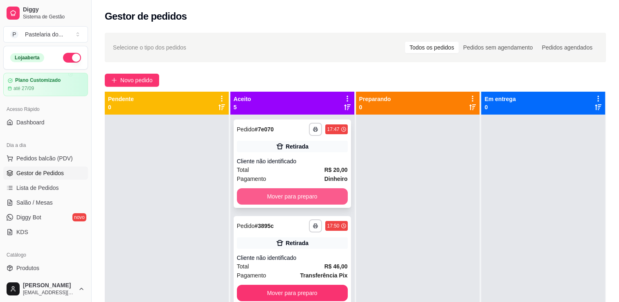
click at [268, 195] on button "Mover para preparo" at bounding box center [292, 196] width 111 height 16
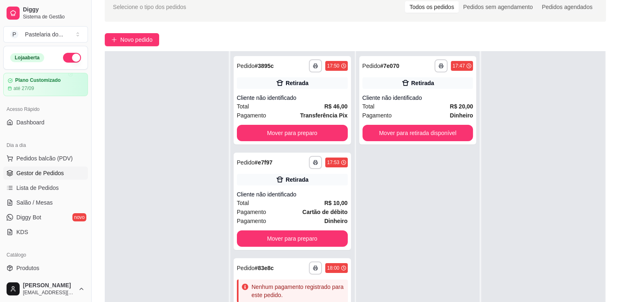
scroll to position [41, 0]
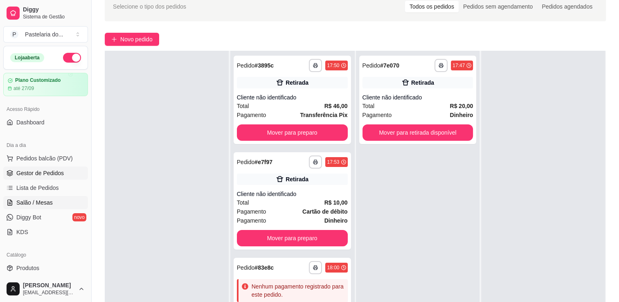
click at [37, 206] on link "Salão / Mesas" at bounding box center [45, 202] width 85 height 13
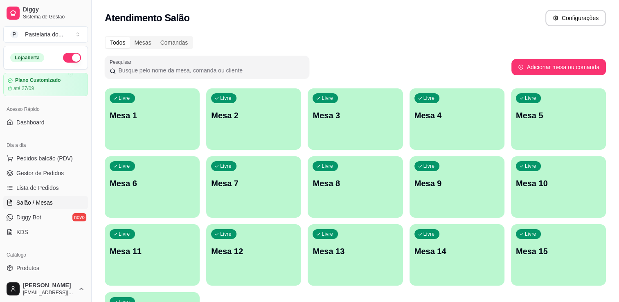
click at [235, 124] on div "Livre Mesa 2" at bounding box center [253, 114] width 95 height 52
click at [43, 178] on link "Gestor de Pedidos" at bounding box center [45, 173] width 85 height 13
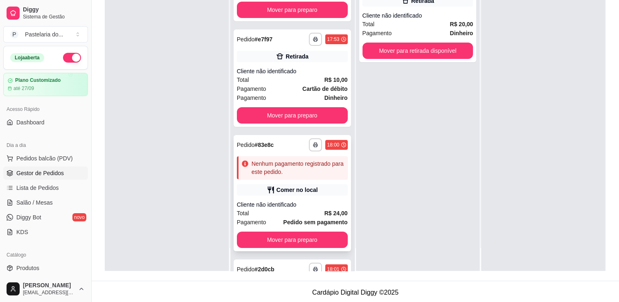
scroll to position [157, 0]
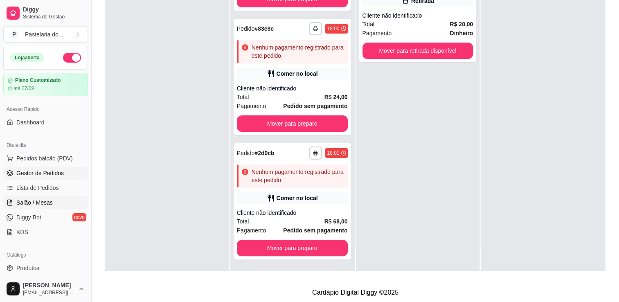
click at [49, 197] on link "Salão / Mesas" at bounding box center [45, 202] width 85 height 13
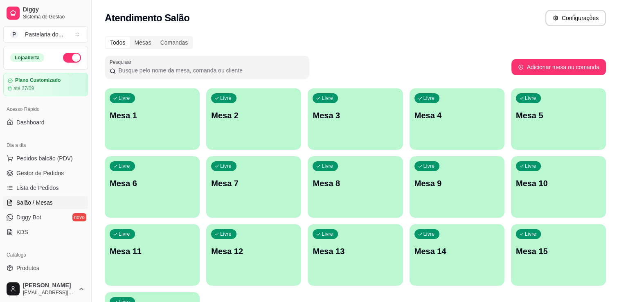
click at [219, 120] on p "Mesa 2" at bounding box center [253, 115] width 85 height 11
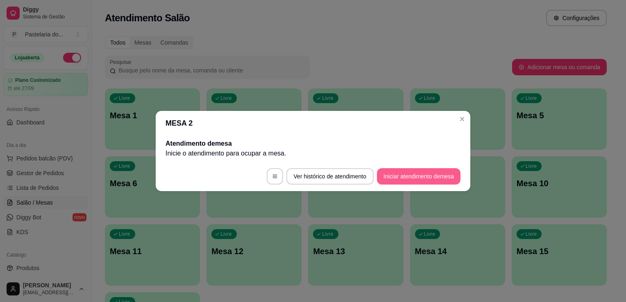
click at [385, 178] on button "Iniciar atendimento de mesa" at bounding box center [419, 176] width 84 height 16
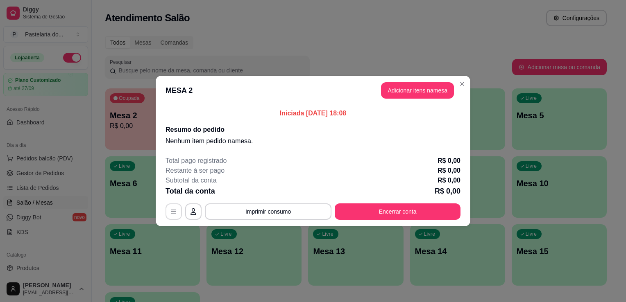
click at [178, 210] on button "button" at bounding box center [173, 211] width 16 height 16
click at [427, 90] on button "Adicionar itens na mesa" at bounding box center [417, 90] width 73 height 16
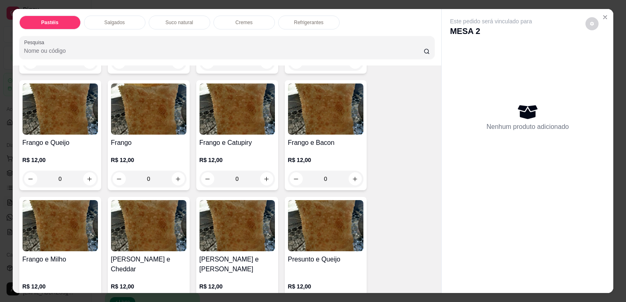
scroll to position [287, 0]
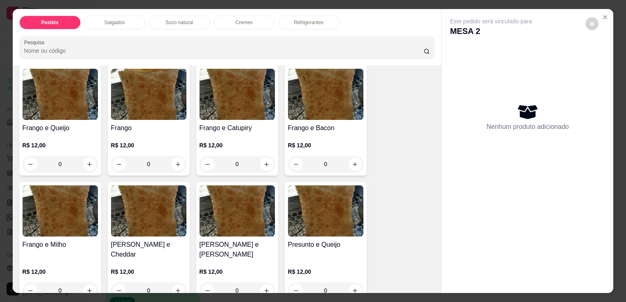
click at [176, 160] on div "0" at bounding box center [148, 164] width 75 height 16
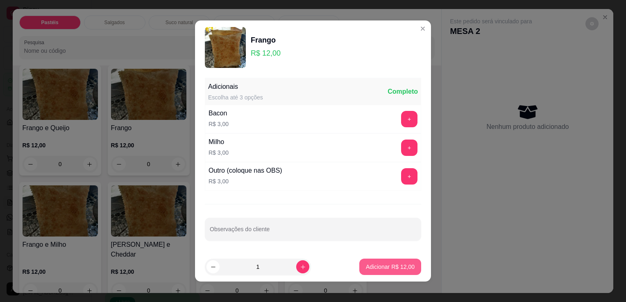
click at [379, 269] on p "Adicionar R$ 12,00" at bounding box center [390, 267] width 49 height 8
type input "1"
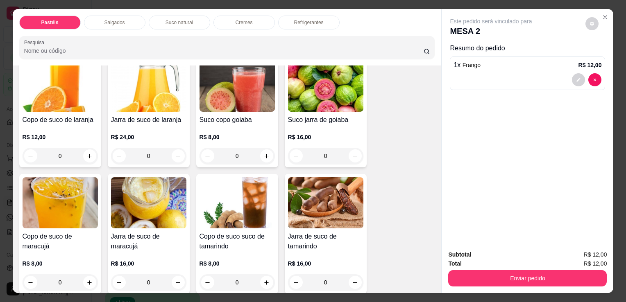
scroll to position [1187, 0]
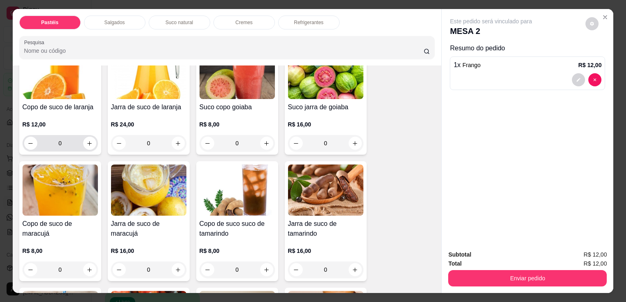
click at [90, 137] on button "increase-product-quantity" at bounding box center [89, 143] width 13 height 13
type input "1"
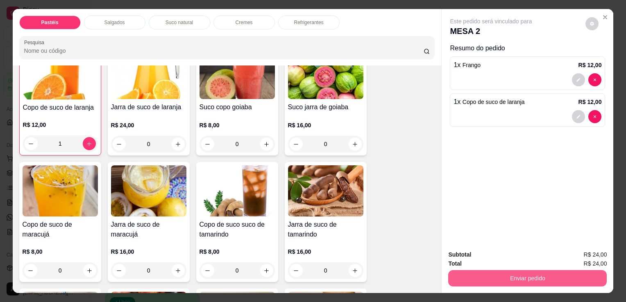
click at [481, 270] on button "Enviar pedido" at bounding box center [527, 278] width 158 height 16
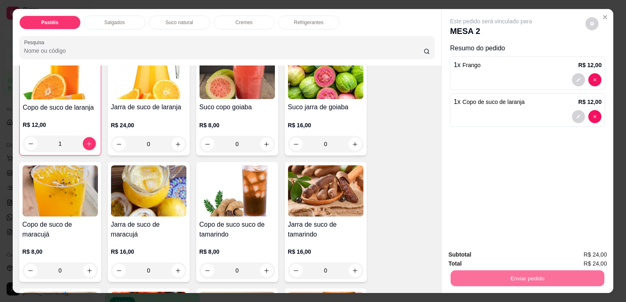
click at [561, 255] on button "Sim, quero registrar" at bounding box center [577, 254] width 59 height 15
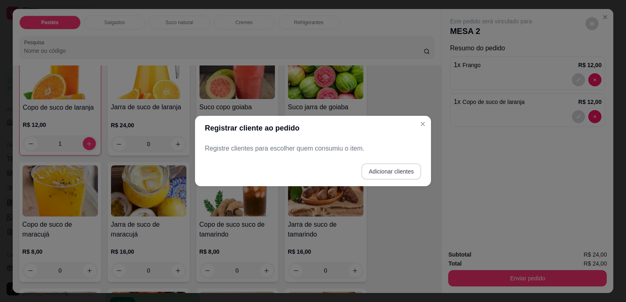
click at [384, 170] on button "Adicionar clientes" at bounding box center [391, 171] width 60 height 16
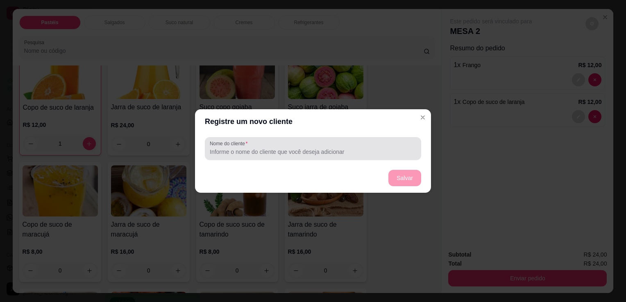
click at [355, 160] on div "Nome do cliente" at bounding box center [313, 148] width 216 height 23
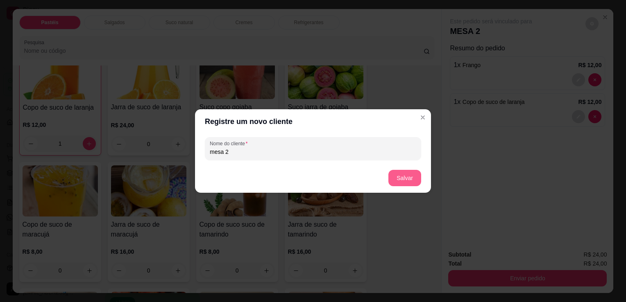
type input "mesa 2"
click at [395, 174] on button "Salvar" at bounding box center [405, 178] width 32 height 16
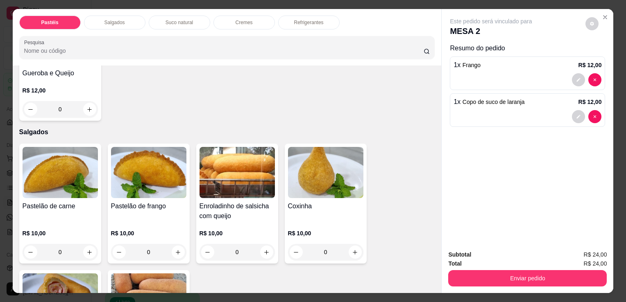
scroll to position [20, 0]
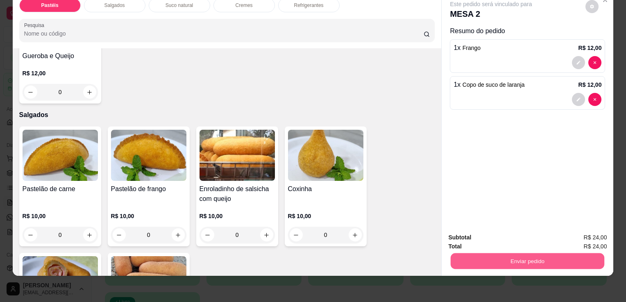
click at [483, 253] on button "Enviar pedido" at bounding box center [527, 261] width 154 height 16
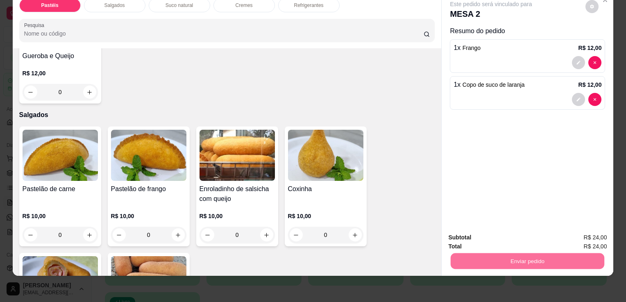
click at [560, 237] on button "Sim, quero registrar" at bounding box center [577, 235] width 61 height 16
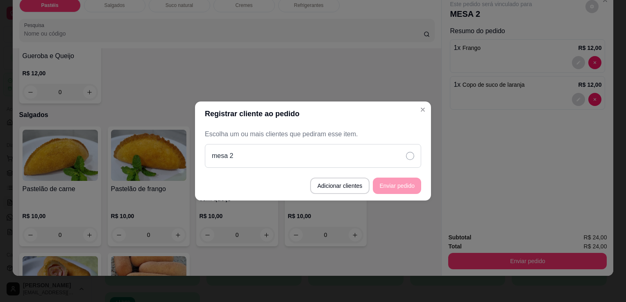
click at [356, 166] on div "mesa 2" at bounding box center [313, 156] width 216 height 24
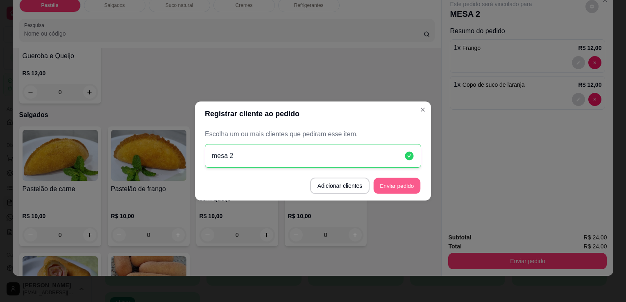
click at [392, 187] on button "Enviar pedido" at bounding box center [396, 186] width 47 height 16
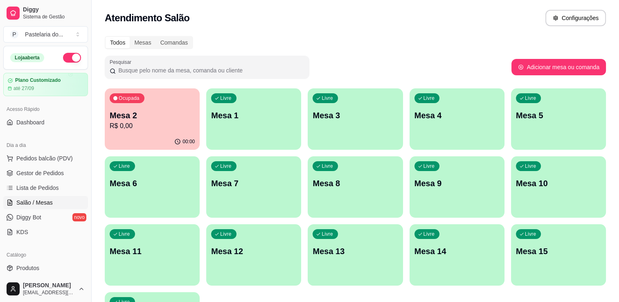
click at [139, 138] on div "00:00" at bounding box center [152, 142] width 95 height 16
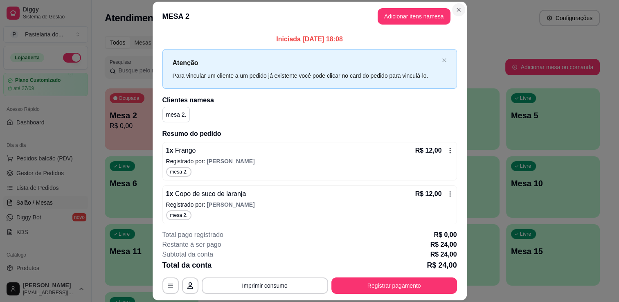
click at [456, 13] on div "Atendimento Salão Configurações" at bounding box center [352, 18] width 495 height 16
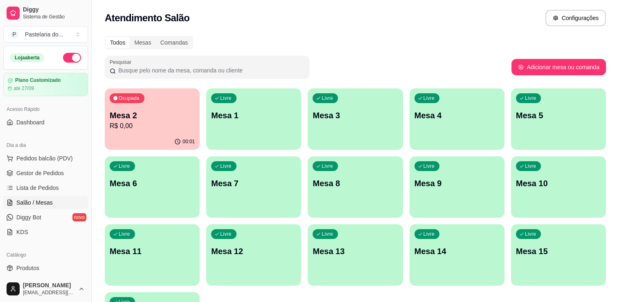
click at [341, 111] on p "Mesa 3" at bounding box center [355, 115] width 85 height 11
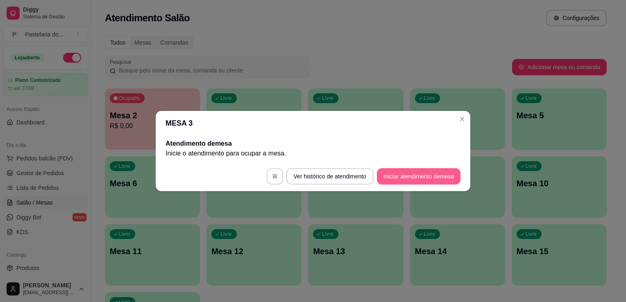
click at [382, 178] on button "Iniciar atendimento de mesa" at bounding box center [419, 176] width 84 height 16
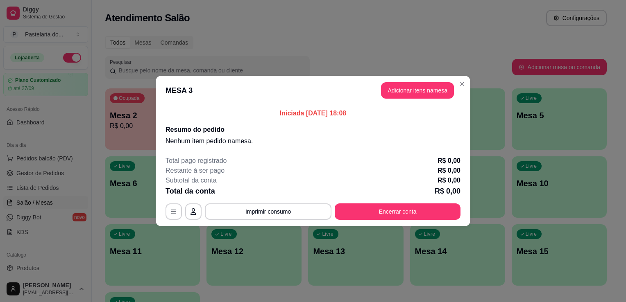
click at [390, 99] on header "MESA 3 Adicionar itens na mesa" at bounding box center [313, 90] width 314 height 29
click at [392, 94] on button "Adicionar itens na mesa" at bounding box center [417, 91] width 70 height 16
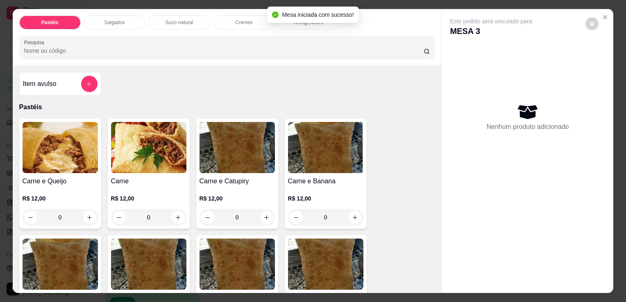
click at [104, 25] on div "Salgados" at bounding box center [114, 23] width 61 height 14
click at [104, 47] on input "Pesquisa" at bounding box center [223, 51] width 399 height 8
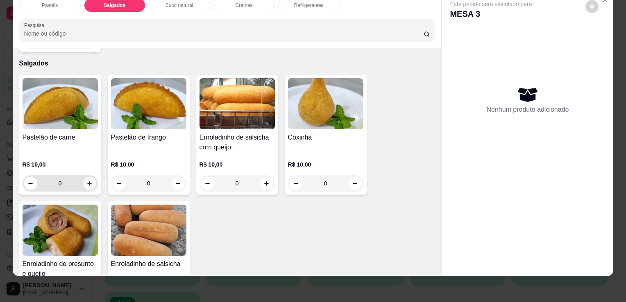
click at [87, 181] on icon "increase-product-quantity" at bounding box center [89, 184] width 6 height 6
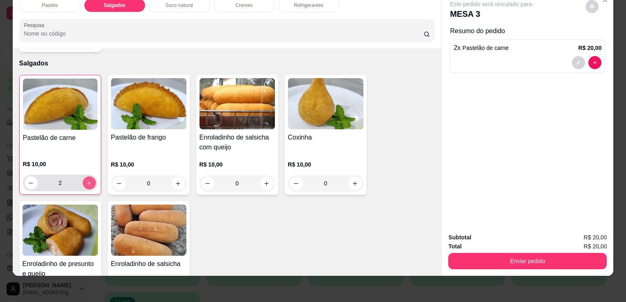
click at [87, 180] on icon "increase-product-quantity" at bounding box center [89, 183] width 6 height 6
click at [28, 180] on icon "decrease-product-quantity" at bounding box center [31, 183] width 6 height 6
type input "2"
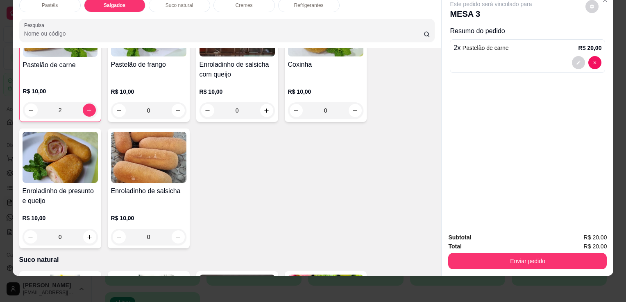
scroll to position [951, 0]
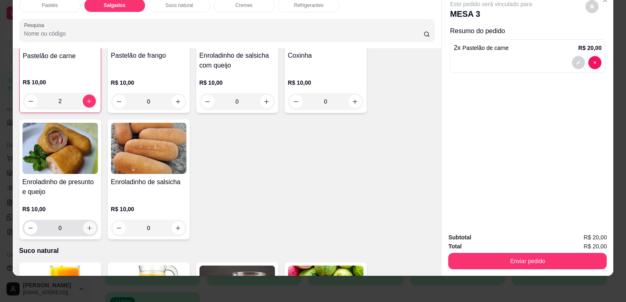
click at [83, 221] on button "increase-product-quantity" at bounding box center [89, 227] width 13 height 13
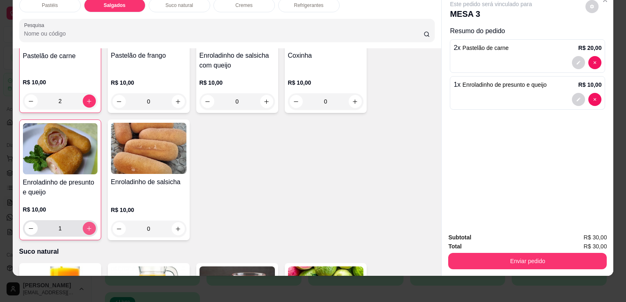
click at [83, 222] on button "increase-product-quantity" at bounding box center [89, 228] width 13 height 13
click at [28, 226] on icon "decrease-product-quantity" at bounding box center [31, 229] width 6 height 6
type input "2"
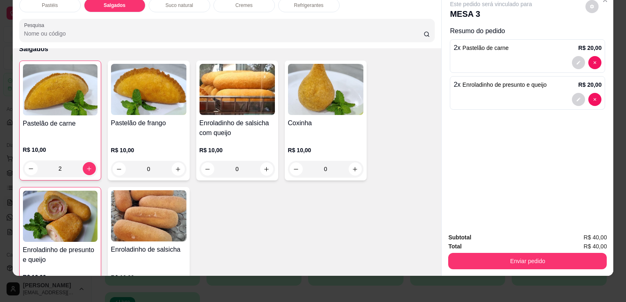
scroll to position [870, 0]
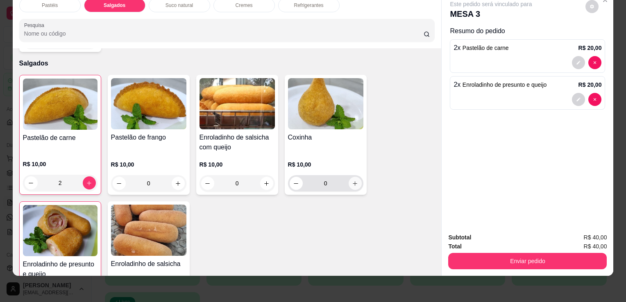
click at [352, 181] on icon "increase-product-quantity" at bounding box center [354, 183] width 5 height 5
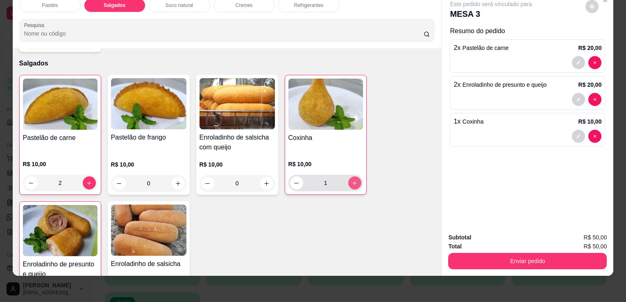
click at [352, 180] on icon "increase-product-quantity" at bounding box center [354, 183] width 6 height 6
type input "2"
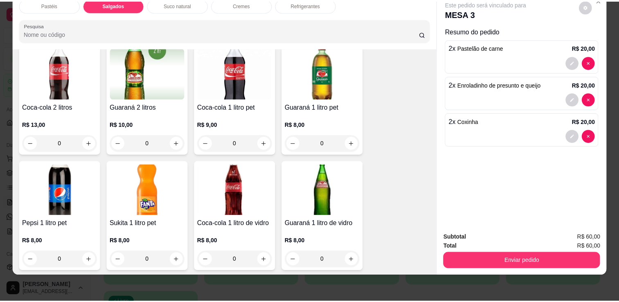
scroll to position [1934, 0]
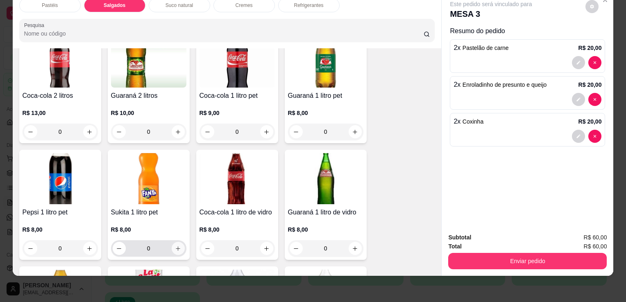
click at [176, 246] on icon "increase-product-quantity" at bounding box center [178, 248] width 5 height 5
type input "1"
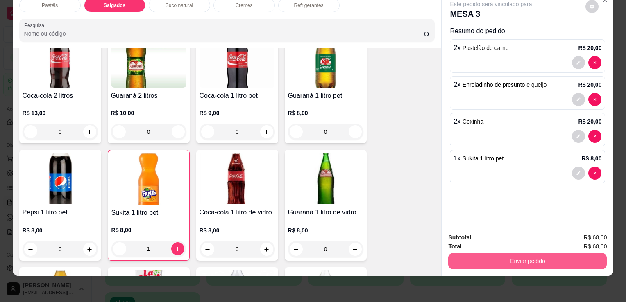
click at [499, 253] on button "Enviar pedido" at bounding box center [527, 261] width 158 height 16
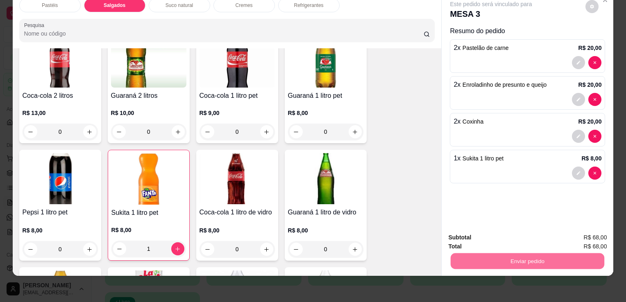
click at [564, 233] on button "Sim, quero registrar" at bounding box center [577, 235] width 61 height 16
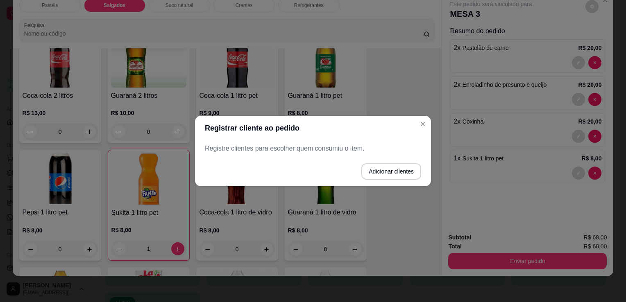
click at [310, 144] on p "Registre clientes para escolher quem consumiu o item." at bounding box center [313, 149] width 216 height 10
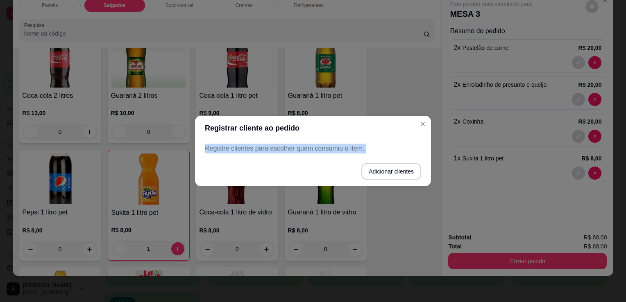
drag, startPoint x: 310, startPoint y: 144, endPoint x: 314, endPoint y: 147, distance: 5.1
click at [314, 146] on p "Registre clientes para escolher quem consumiu o item." at bounding box center [313, 149] width 216 height 10
click at [317, 149] on p "Registre clientes para escolher quem consumiu o item." at bounding box center [313, 149] width 216 height 10
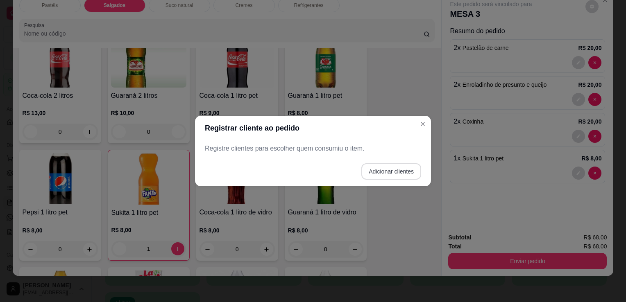
click at [384, 169] on button "Adicionar clientes" at bounding box center [391, 171] width 60 height 16
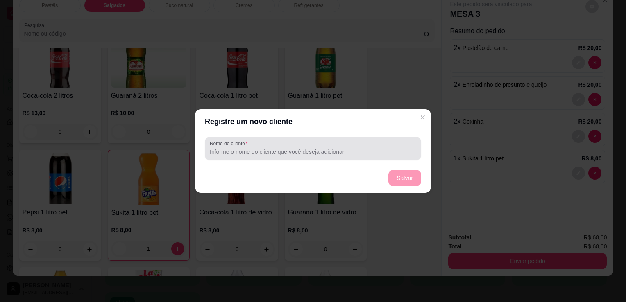
click at [286, 145] on div at bounding box center [313, 148] width 206 height 16
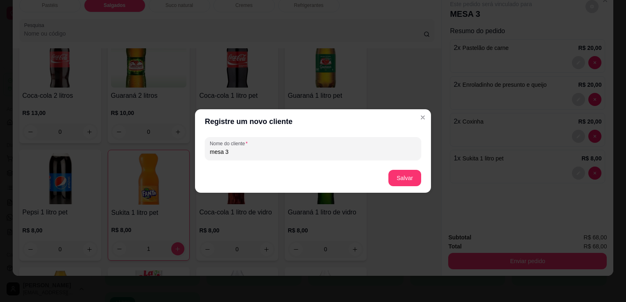
type input "mesa 3"
click at [400, 179] on button "Salvar" at bounding box center [404, 178] width 33 height 16
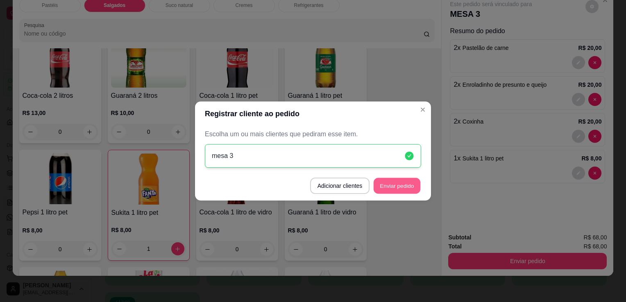
click at [403, 192] on button "Enviar pedido" at bounding box center [396, 186] width 47 height 16
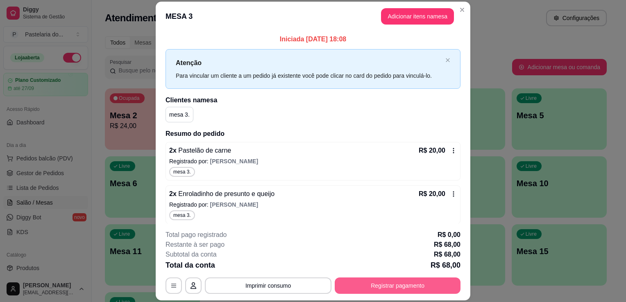
click at [402, 280] on button "Registrar pagamento" at bounding box center [397, 286] width 126 height 16
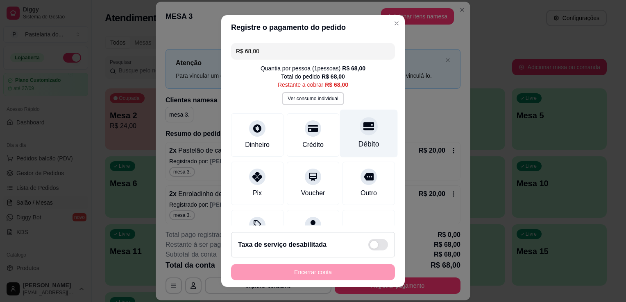
click at [355, 117] on div "Débito" at bounding box center [369, 134] width 58 height 48
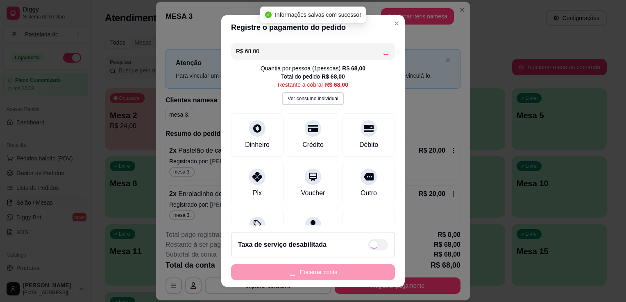
type input "R$ 0,00"
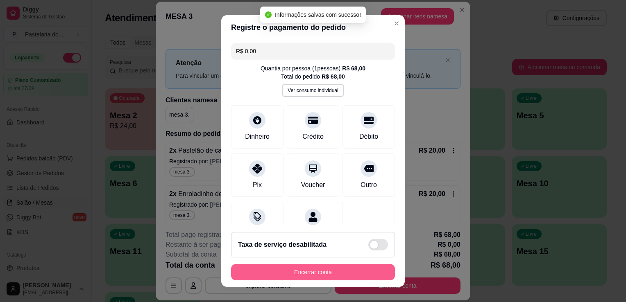
click at [345, 275] on button "Encerrar conta" at bounding box center [313, 272] width 164 height 16
click at [345, 275] on div "Encerrar conta" at bounding box center [313, 272] width 164 height 16
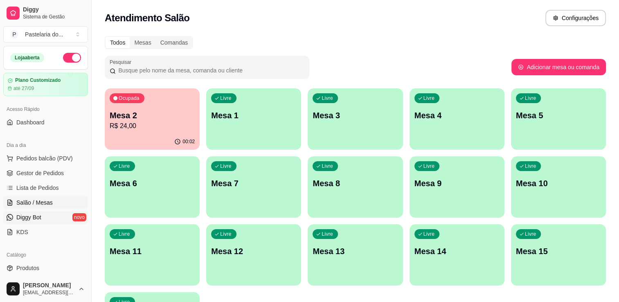
click at [56, 220] on link "Diggy Bot novo" at bounding box center [45, 217] width 85 height 13
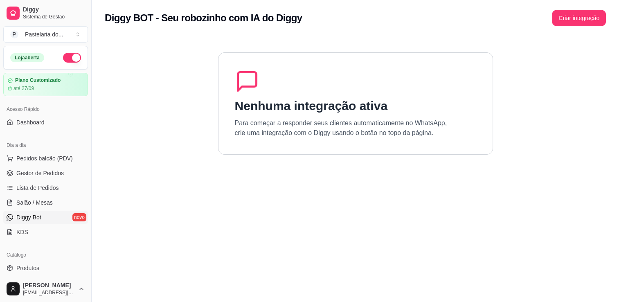
click at [313, 99] on h1 "Nenhuma integração ativa" at bounding box center [311, 106] width 153 height 15
click at [41, 204] on span "Salão / Mesas" at bounding box center [34, 203] width 36 height 8
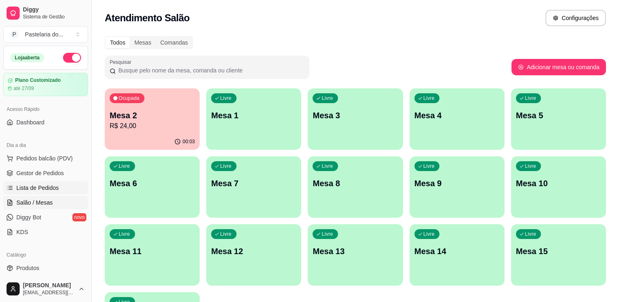
click at [48, 186] on span "Lista de Pedidos" at bounding box center [37, 188] width 43 height 8
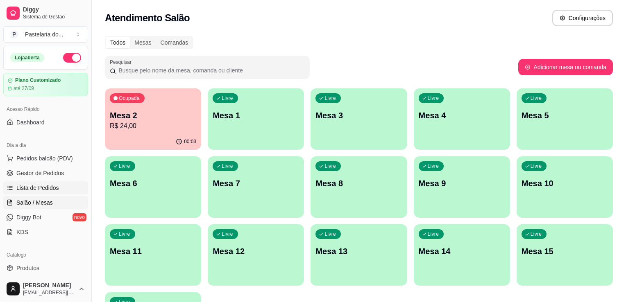
click at [48, 186] on span "Lista de Pedidos" at bounding box center [37, 188] width 43 height 8
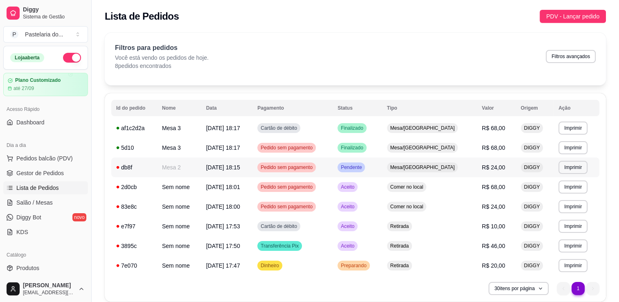
scroll to position [32, 0]
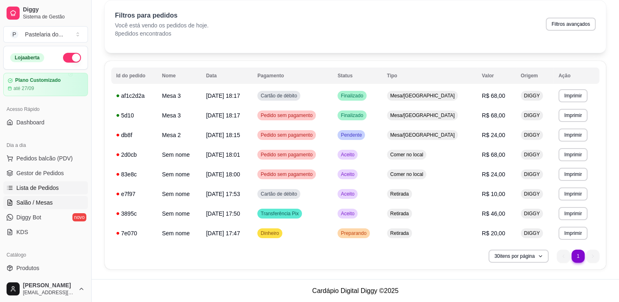
click at [25, 203] on span "Salão / Mesas" at bounding box center [34, 203] width 36 height 8
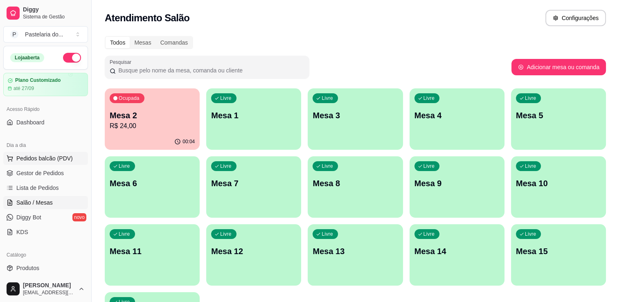
click at [38, 158] on span "Pedidos balcão (PDV)" at bounding box center [44, 158] width 56 height 8
click at [12, 176] on icon at bounding box center [10, 173] width 7 height 7
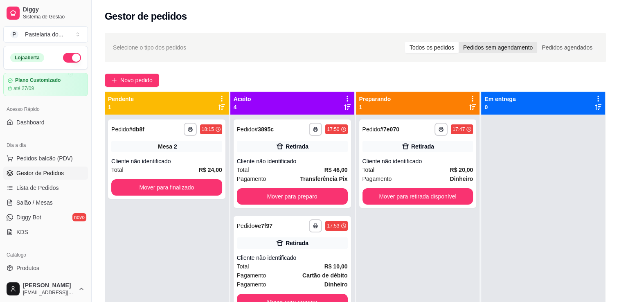
click at [504, 50] on div "Pedidos sem agendamento" at bounding box center [498, 47] width 79 height 11
click at [459, 42] on input "Pedidos sem agendamento" at bounding box center [459, 42] width 0 height 0
click at [567, 45] on div "Pedidos agendados" at bounding box center [568, 47] width 60 height 11
click at [538, 42] on input "Pedidos agendados" at bounding box center [538, 42] width 0 height 0
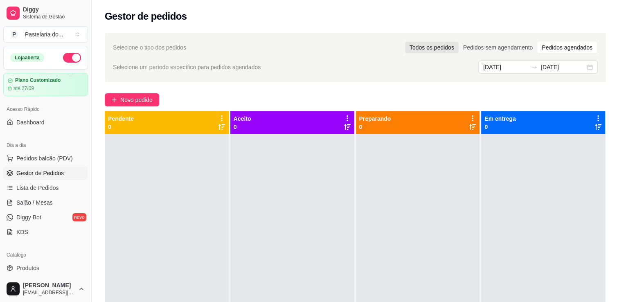
click at [421, 46] on div "Todos os pedidos" at bounding box center [432, 47] width 54 height 11
click at [405, 42] on input "Todos os pedidos" at bounding box center [405, 42] width 0 height 0
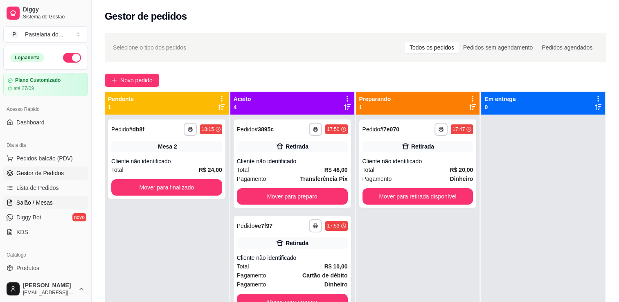
click at [23, 202] on span "Salão / Mesas" at bounding box center [34, 203] width 36 height 8
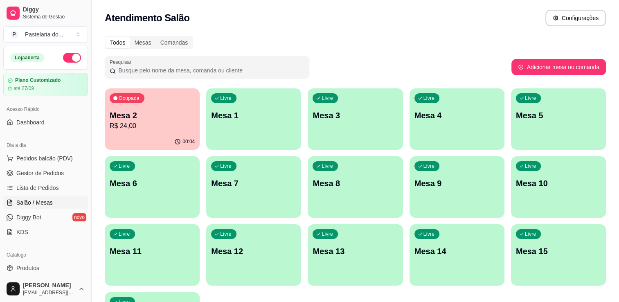
click at [138, 132] on div "Ocupada Mesa 2 R$ 24,00" at bounding box center [152, 110] width 95 height 45
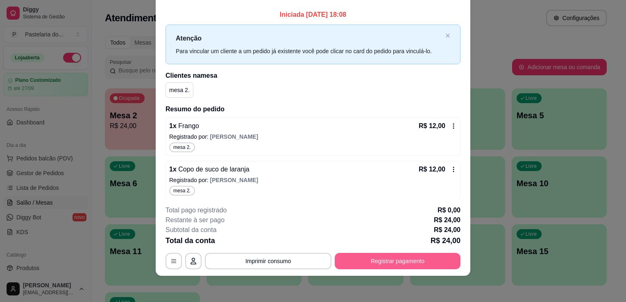
click at [409, 268] on button "Registrar pagamento" at bounding box center [397, 261] width 126 height 16
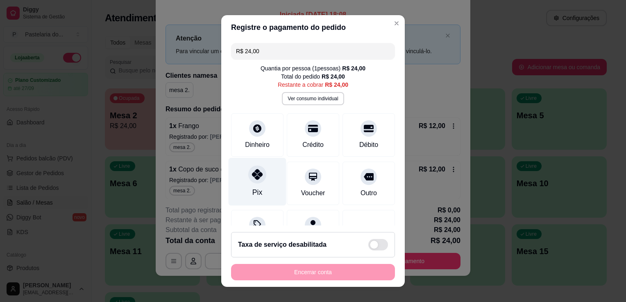
click at [255, 179] on icon at bounding box center [257, 174] width 11 height 11
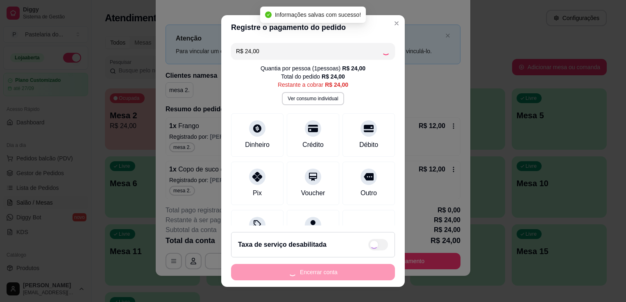
type input "R$ 0,00"
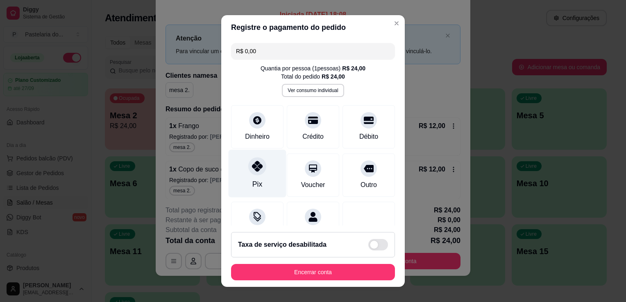
click at [258, 184] on div "Pix" at bounding box center [257, 174] width 58 height 48
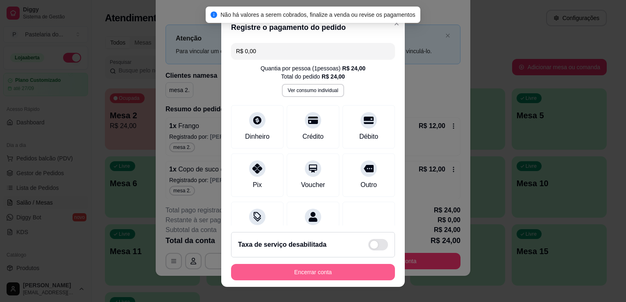
click at [345, 280] on button "Encerrar conta" at bounding box center [313, 272] width 164 height 16
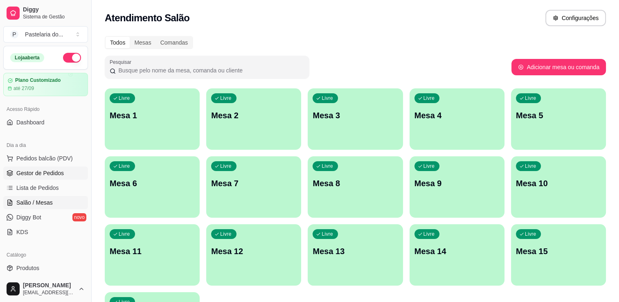
click at [57, 175] on span "Gestor de Pedidos" at bounding box center [39, 173] width 47 height 8
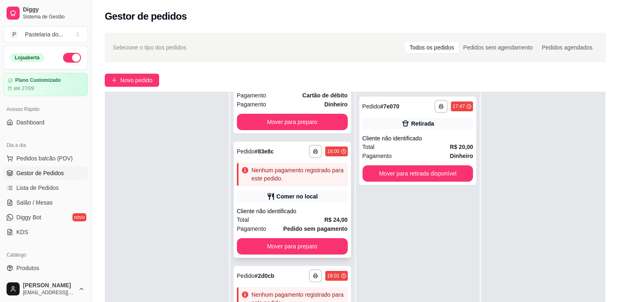
scroll to position [124, 0]
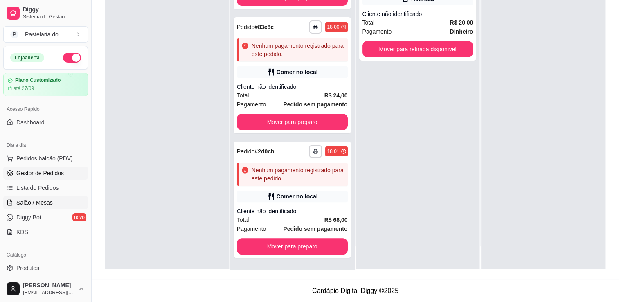
click at [52, 207] on link "Salão / Mesas" at bounding box center [45, 202] width 85 height 13
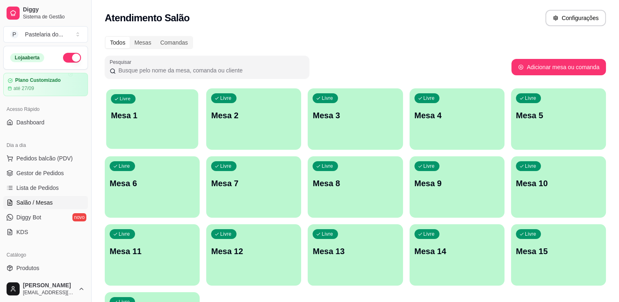
click at [130, 123] on div "Livre Mesa 1" at bounding box center [152, 114] width 92 height 50
click at [20, 178] on link "Gestor de Pedidos" at bounding box center [45, 173] width 85 height 13
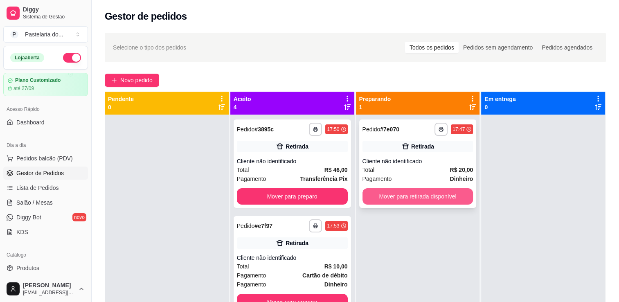
click at [408, 191] on button "Mover para retirada disponível" at bounding box center [418, 196] width 111 height 16
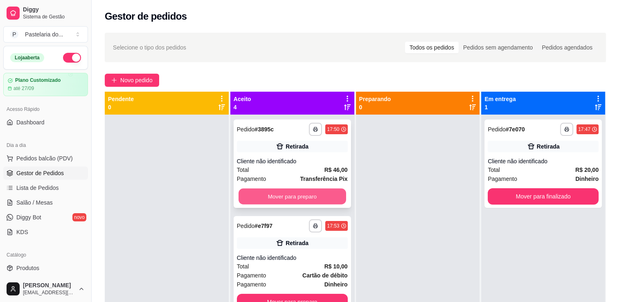
click at [325, 198] on button "Mover para preparo" at bounding box center [293, 197] width 108 height 16
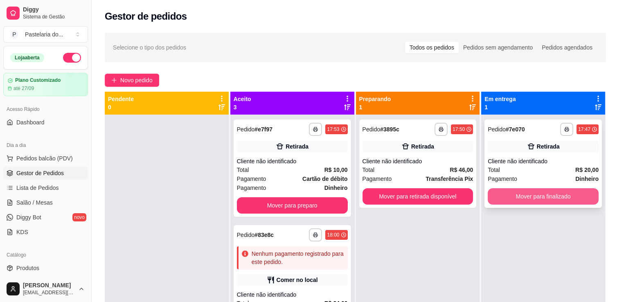
click at [520, 199] on button "Mover para finalizado" at bounding box center [543, 196] width 111 height 16
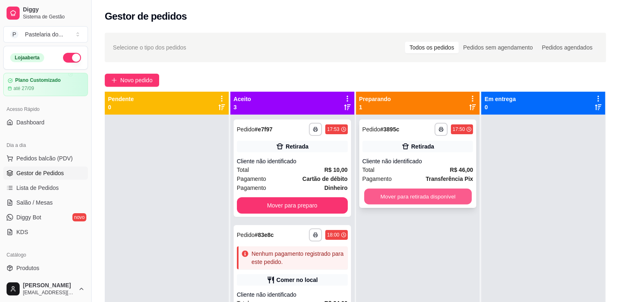
click at [439, 197] on button "Mover para retirada disponível" at bounding box center [418, 197] width 108 height 16
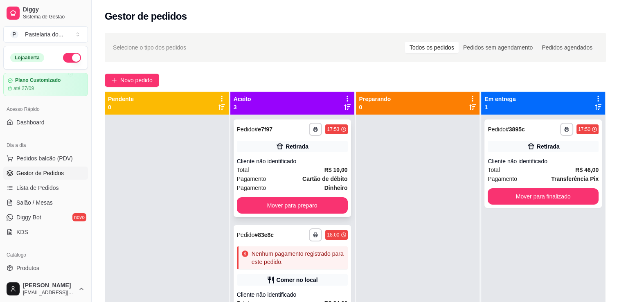
click at [313, 196] on div "**********" at bounding box center [292, 168] width 117 height 97
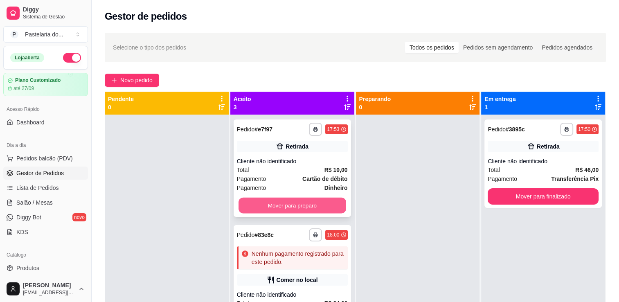
click at [331, 206] on button "Mover para preparo" at bounding box center [293, 206] width 108 height 16
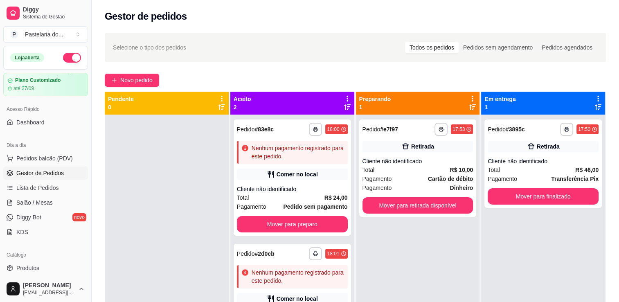
click at [332, 206] on strong "Pedido sem pagamento" at bounding box center [315, 206] width 64 height 7
click at [451, 205] on button "Mover para retirada disponível" at bounding box center [418, 205] width 111 height 16
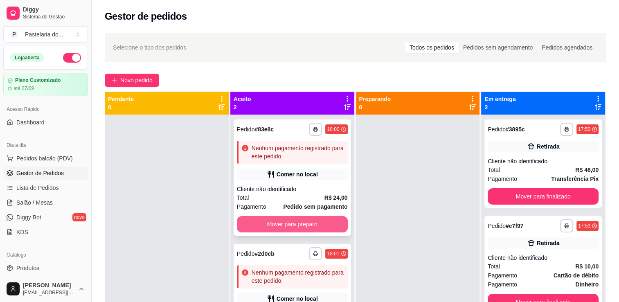
click at [321, 219] on button "Mover para preparo" at bounding box center [292, 224] width 111 height 16
click at [321, 219] on div "Mover para preparo" at bounding box center [292, 224] width 111 height 16
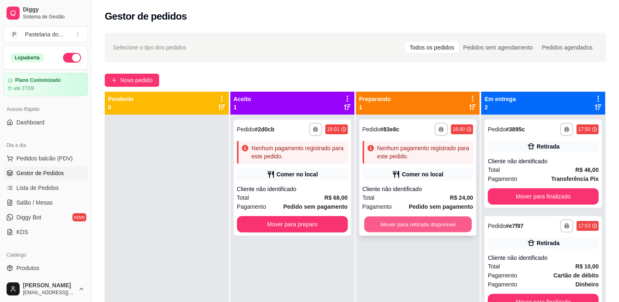
click at [464, 224] on button "Mover para retirada disponível" at bounding box center [418, 225] width 108 height 16
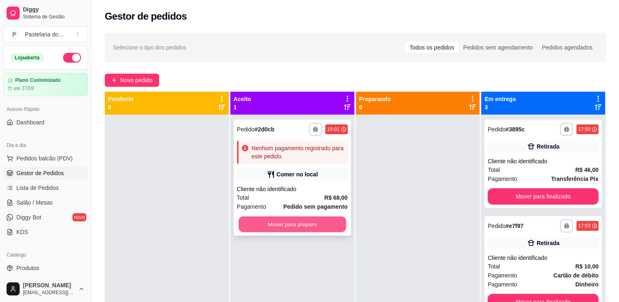
click at [302, 232] on button "Mover para preparo" at bounding box center [293, 225] width 108 height 16
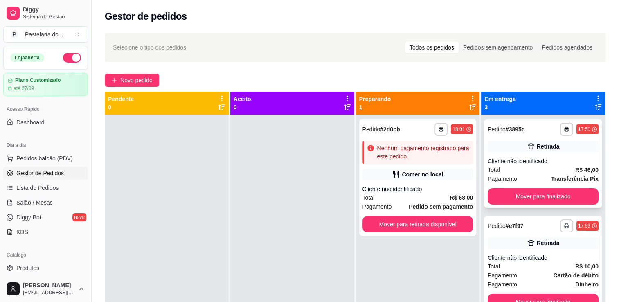
click at [548, 206] on div "**********" at bounding box center [543, 164] width 117 height 88
click at [451, 227] on button "Mover para retirada disponível" at bounding box center [418, 224] width 111 height 16
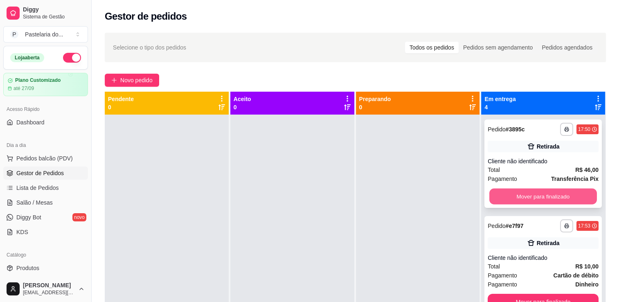
click at [543, 199] on button "Mover para finalizado" at bounding box center [544, 197] width 108 height 16
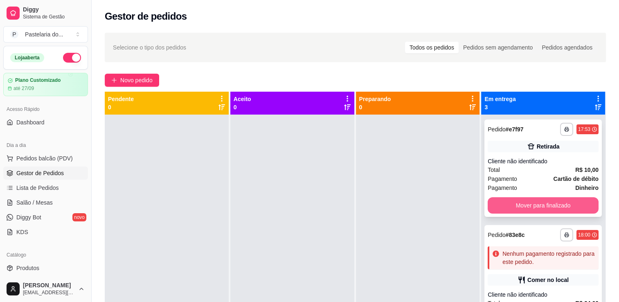
click at [543, 199] on button "Mover para finalizado" at bounding box center [543, 205] width 111 height 16
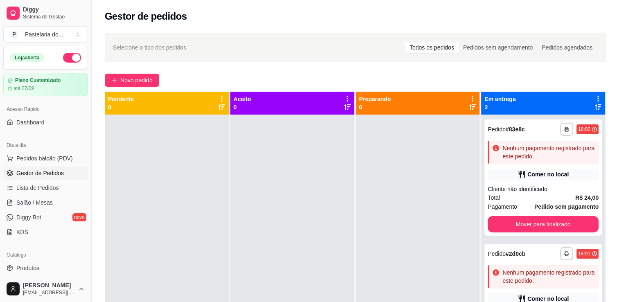
click at [543, 199] on div "Total R$ 24,00" at bounding box center [543, 197] width 111 height 9
click at [507, 219] on button "Mover para finalizado" at bounding box center [544, 225] width 108 height 16
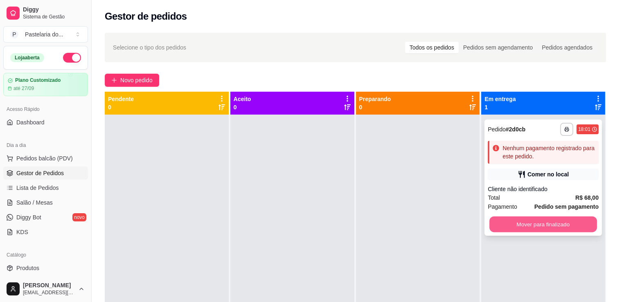
click at [532, 225] on button "Mover para finalizado" at bounding box center [544, 225] width 108 height 16
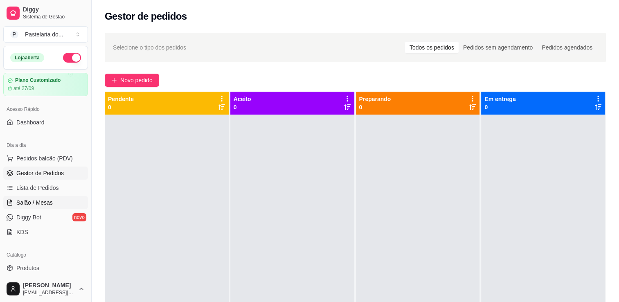
click at [31, 199] on span "Salão / Mesas" at bounding box center [34, 203] width 36 height 8
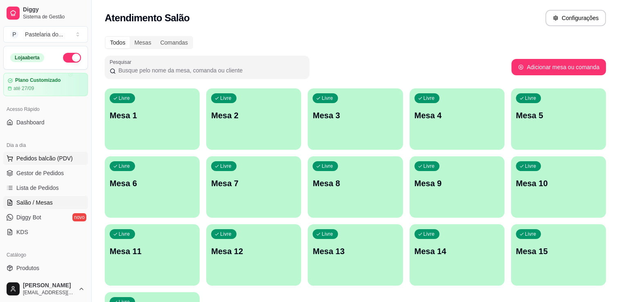
click at [64, 160] on span "Pedidos balcão (PDV)" at bounding box center [44, 158] width 56 height 8
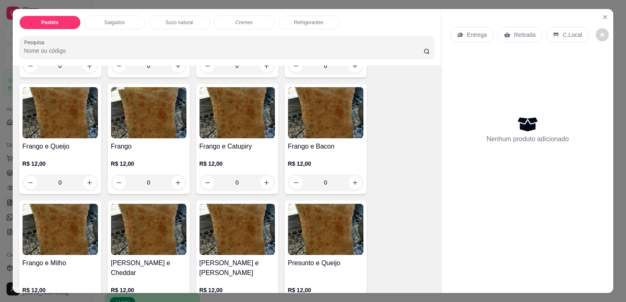
scroll to position [287, 0]
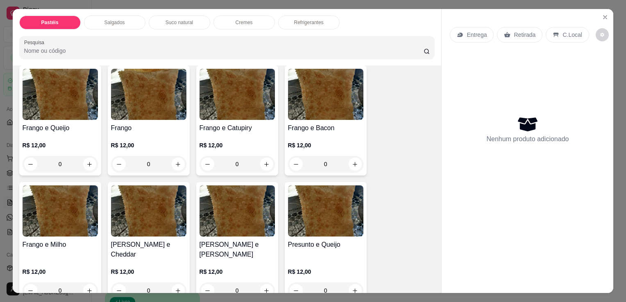
click at [112, 10] on div "Pastéis Salgados Suco natural Cremes Refrigerantes Pesquisa" at bounding box center [227, 37] width 429 height 56
click at [113, 16] on div "Salgados" at bounding box center [114, 23] width 61 height 14
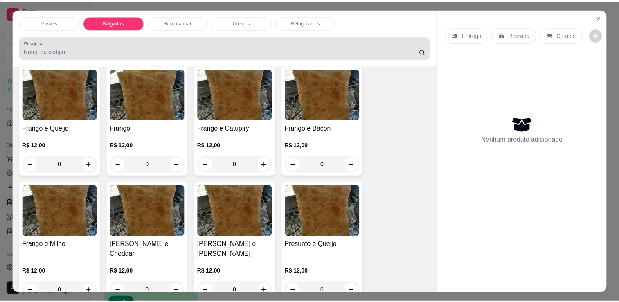
scroll to position [20, 0]
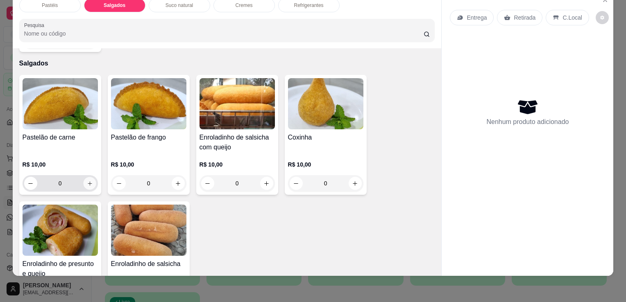
click at [86, 181] on icon "increase-product-quantity" at bounding box center [89, 184] width 6 height 6
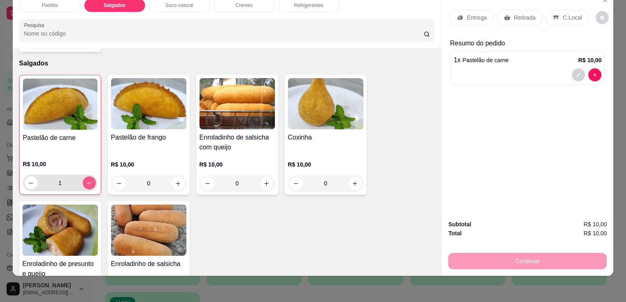
click at [84, 176] on button "increase-product-quantity" at bounding box center [89, 182] width 13 height 13
type input "2"
click at [524, 14] on p "Retirada" at bounding box center [524, 18] width 22 height 8
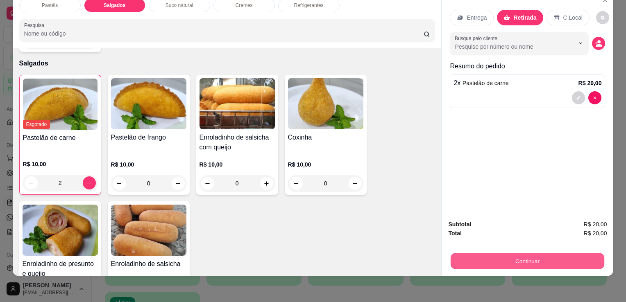
click at [538, 256] on button "Continuar" at bounding box center [527, 261] width 154 height 16
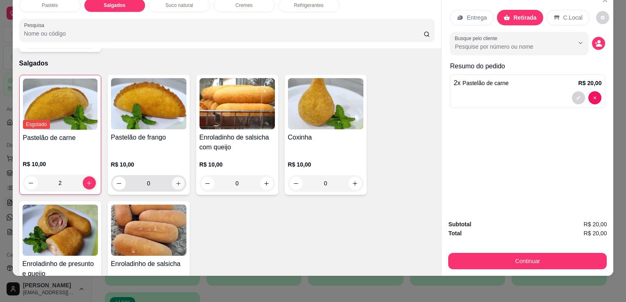
click at [175, 181] on icon "increase-product-quantity" at bounding box center [178, 184] width 6 height 6
type input "1"
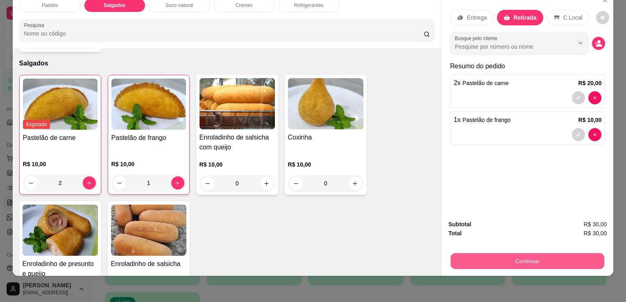
click at [528, 255] on button "Continuar" at bounding box center [527, 261] width 154 height 16
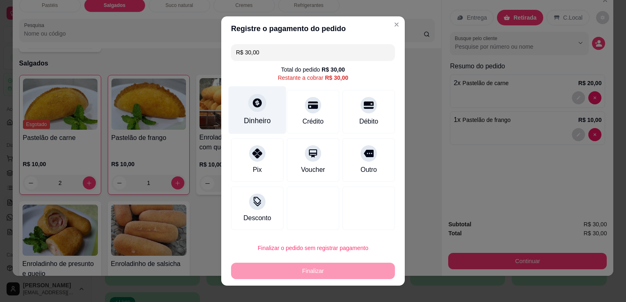
click at [250, 109] on div at bounding box center [257, 103] width 18 height 18
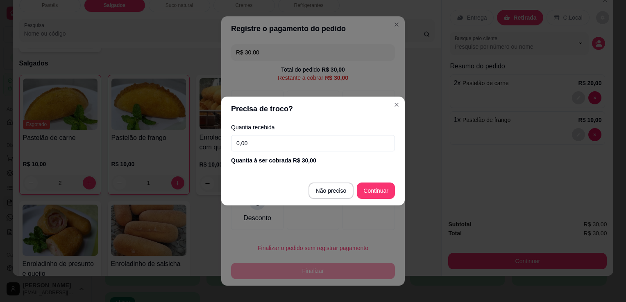
click at [271, 142] on input "0,00" at bounding box center [313, 143] width 164 height 16
type input "50,00"
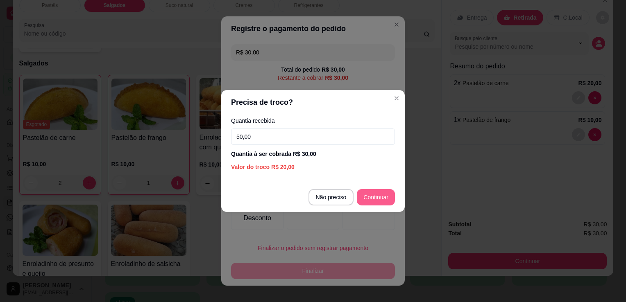
type input "R$ 0,00"
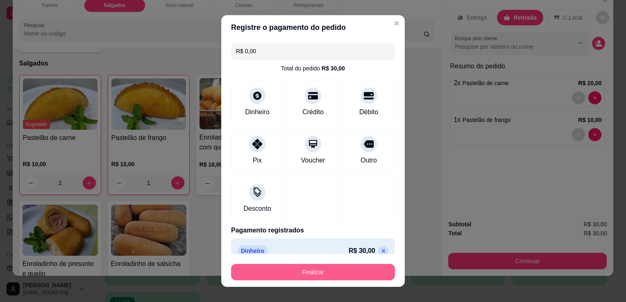
click at [326, 275] on button "Finalizar" at bounding box center [313, 272] width 164 height 16
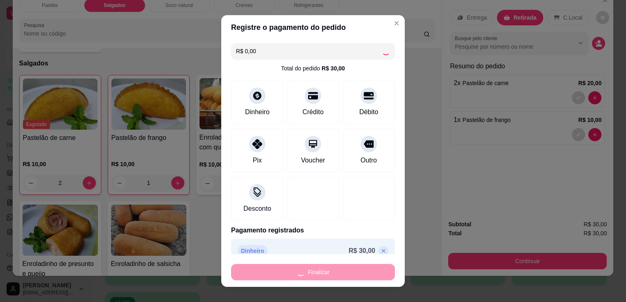
type input "0"
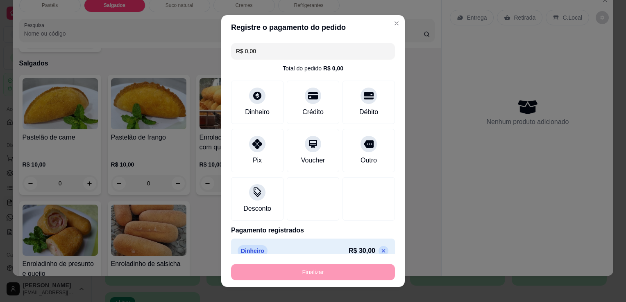
type input "-R$ 30,00"
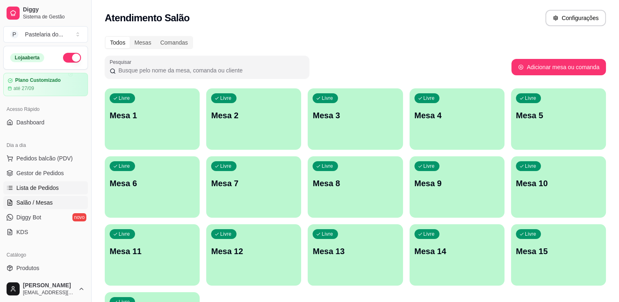
click at [37, 183] on link "Lista de Pedidos" at bounding box center [45, 187] width 85 height 13
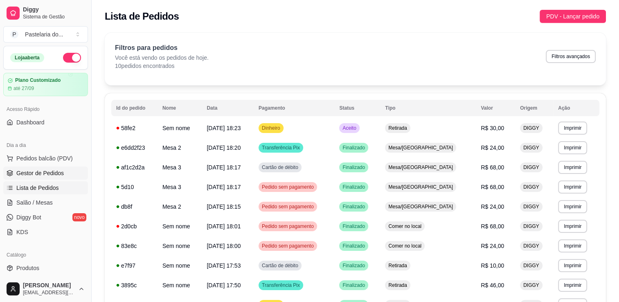
click at [25, 176] on span "Gestor de Pedidos" at bounding box center [39, 173] width 47 height 8
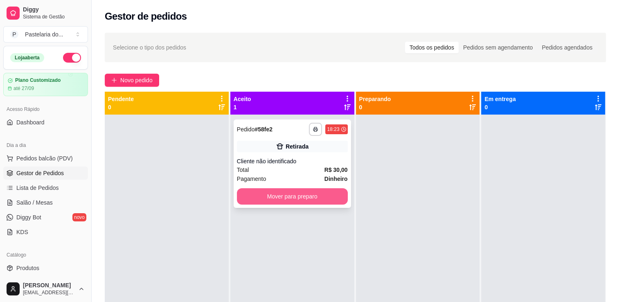
click at [277, 199] on button "Mover para preparo" at bounding box center [292, 196] width 111 height 16
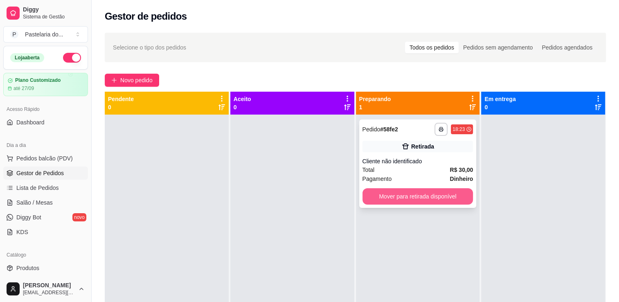
click at [404, 203] on button "Mover para retirada disponível" at bounding box center [418, 196] width 111 height 16
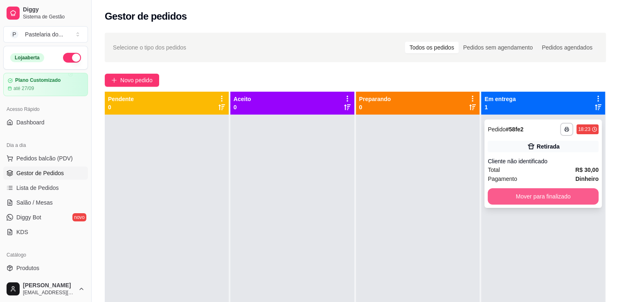
click at [516, 201] on button "Mover para finalizado" at bounding box center [543, 196] width 111 height 16
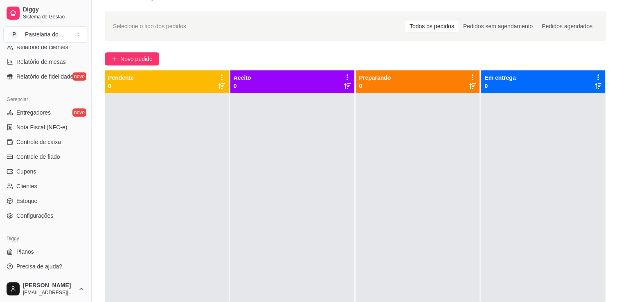
scroll to position [41, 0]
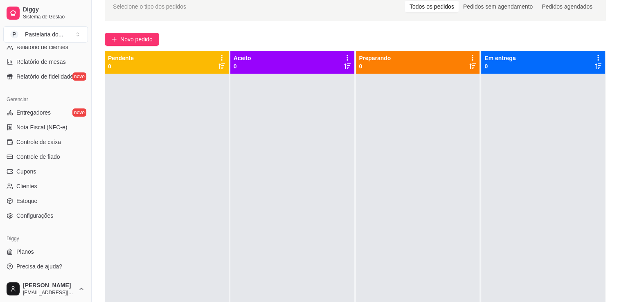
click at [31, 203] on span "Estoque" at bounding box center [26, 201] width 21 height 8
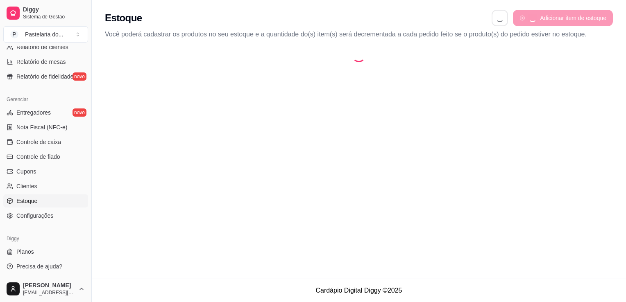
select select "QUANTITY_ORDER"
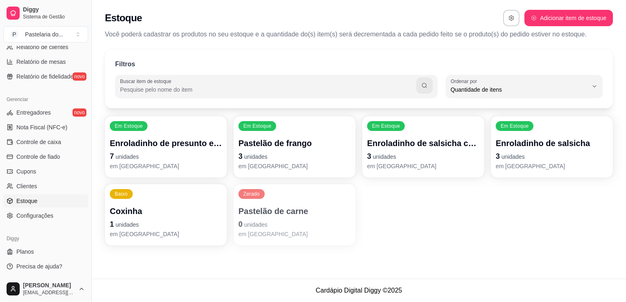
scroll to position [8, 0]
click at [150, 151] on p "7 unidades" at bounding box center [166, 156] width 112 height 11
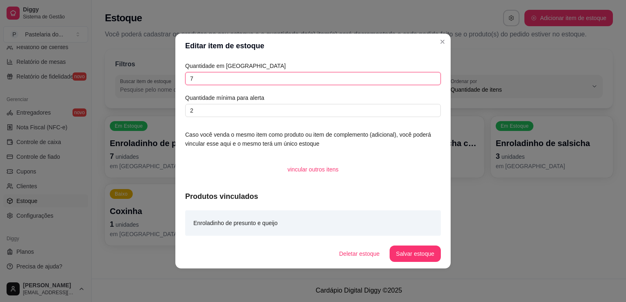
click at [267, 82] on input "7" at bounding box center [312, 78] width 255 height 13
type input "9"
click at [416, 260] on button "Salvar estoque" at bounding box center [414, 254] width 51 height 16
click at [416, 260] on div "Deletar estoque Salvar estoque" at bounding box center [386, 254] width 108 height 16
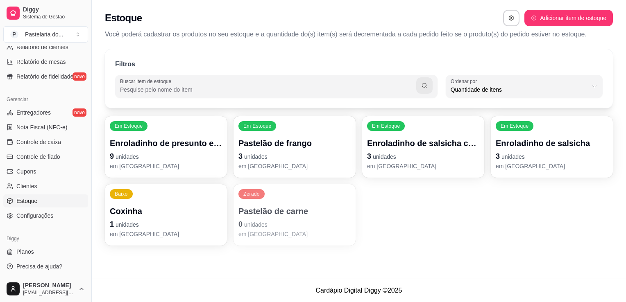
click at [138, 221] on span "unidades" at bounding box center [126, 224] width 23 height 7
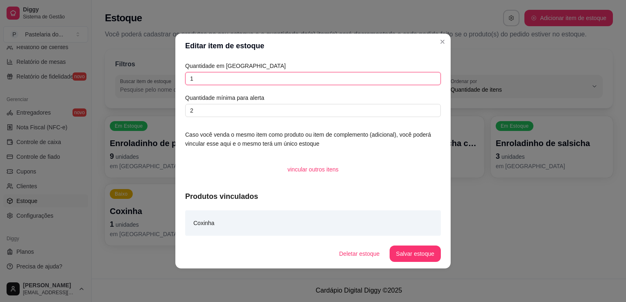
click at [253, 82] on input "1" at bounding box center [312, 78] width 255 height 13
type input "3"
click at [404, 256] on button "Salvar estoque" at bounding box center [414, 254] width 51 height 16
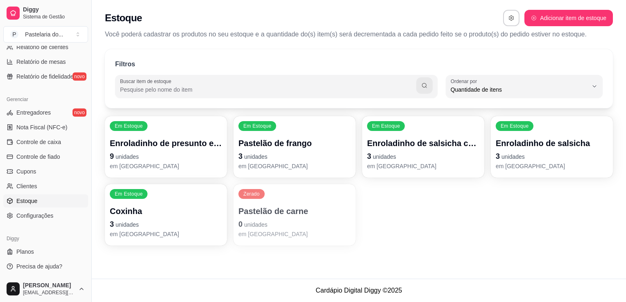
click at [269, 224] on p "0 unidades" at bounding box center [294, 224] width 112 height 11
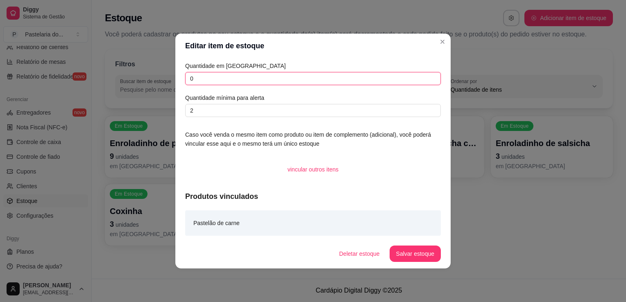
click at [304, 76] on input "0" at bounding box center [312, 78] width 255 height 13
type input "2"
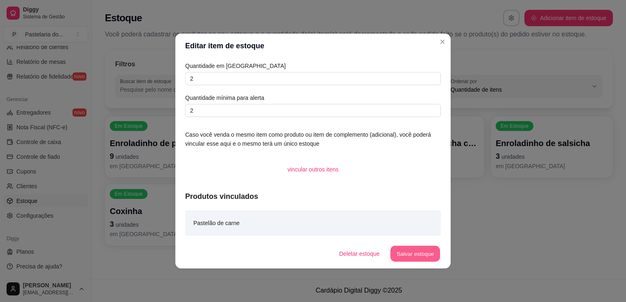
click at [436, 246] on div "Deletar estoque Salvar estoque" at bounding box center [386, 254] width 108 height 16
click at [416, 260] on button "Salvar estoque" at bounding box center [414, 254] width 51 height 16
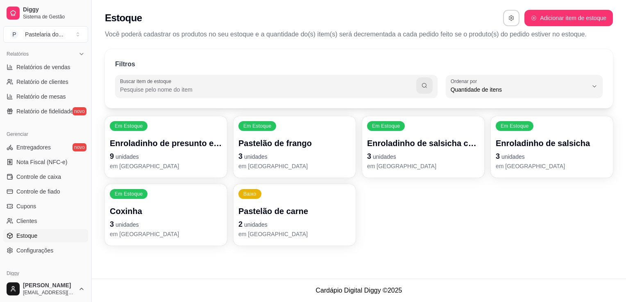
scroll to position [164, 0]
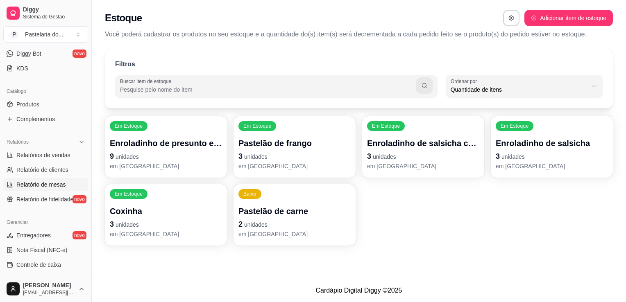
click at [44, 187] on span "Relatório de mesas" at bounding box center [41, 185] width 50 height 8
select select "TOTAL_OF_ORDERS"
select select "7"
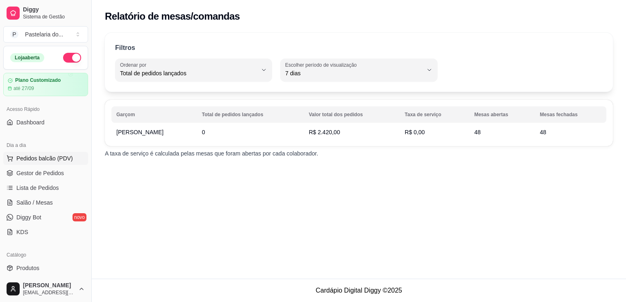
click at [35, 160] on span "Pedidos balcão (PDV)" at bounding box center [44, 158] width 56 height 8
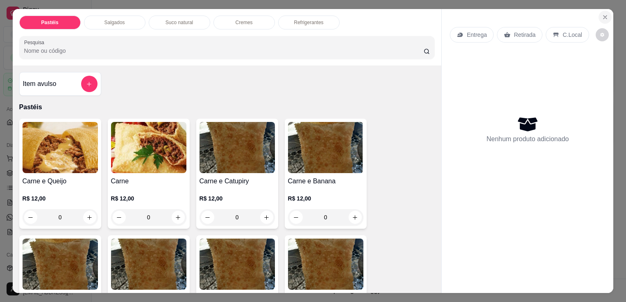
click at [606, 16] on button "Close" at bounding box center [604, 17] width 13 height 13
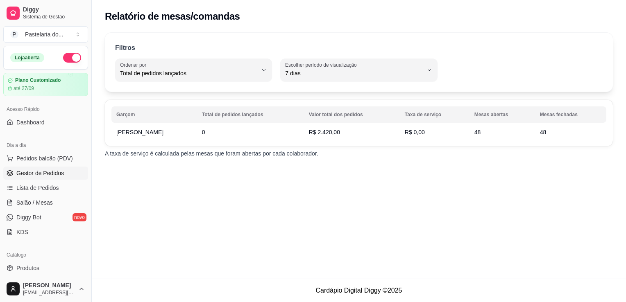
click at [46, 176] on span "Gestor de Pedidos" at bounding box center [39, 173] width 47 height 8
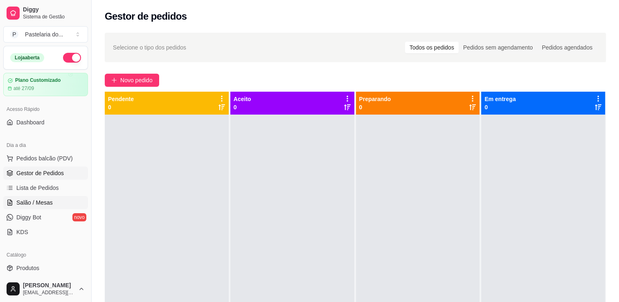
click at [38, 203] on span "Salão / Mesas" at bounding box center [34, 203] width 36 height 8
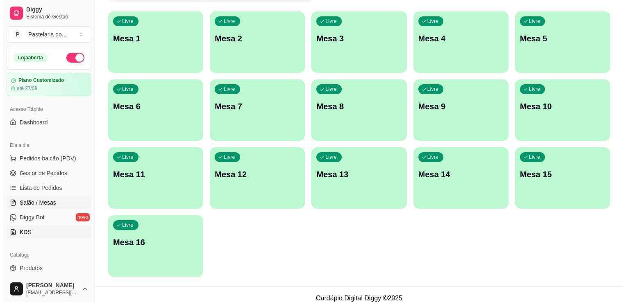
scroll to position [82, 0]
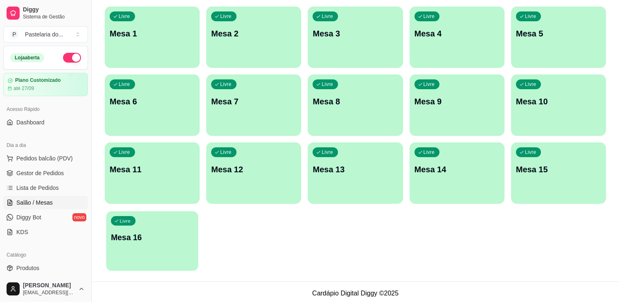
click at [143, 235] on p "Mesa 16" at bounding box center [152, 237] width 83 height 11
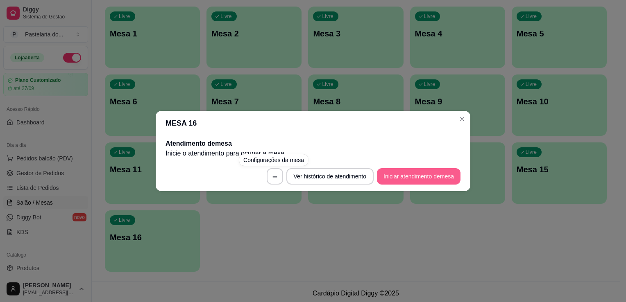
click at [383, 173] on button "Iniciar atendimento de mesa" at bounding box center [419, 176] width 84 height 16
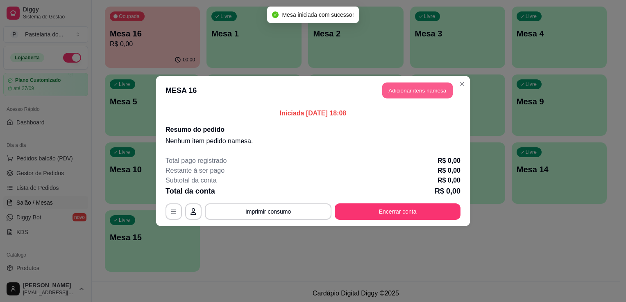
click at [423, 84] on button "Adicionar itens na mesa" at bounding box center [417, 91] width 70 height 16
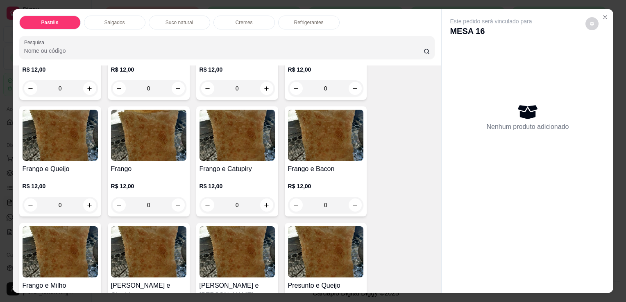
click at [123, 17] on div "Salgados" at bounding box center [114, 23] width 61 height 14
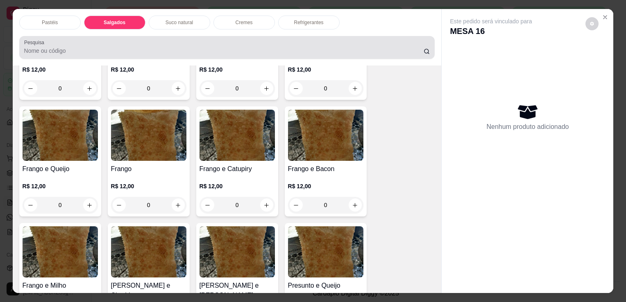
scroll to position [20, 0]
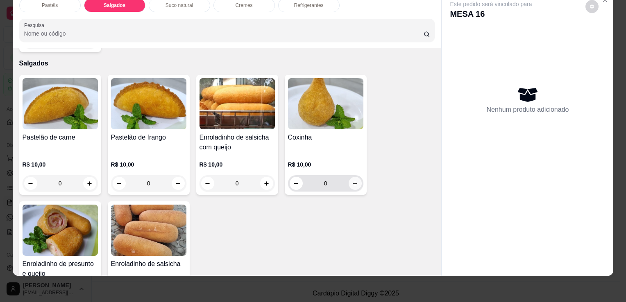
click at [352, 181] on icon "increase-product-quantity" at bounding box center [355, 184] width 6 height 6
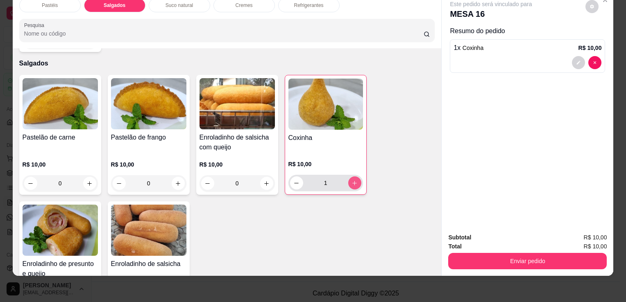
click at [351, 180] on icon "increase-product-quantity" at bounding box center [354, 183] width 6 height 6
type input "2"
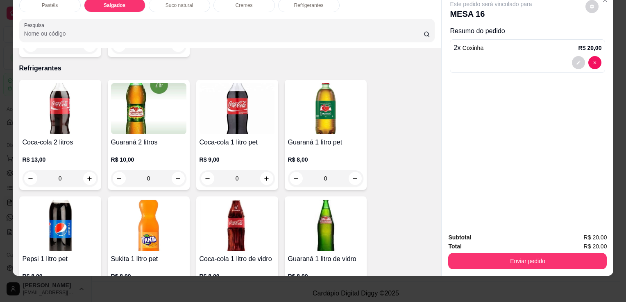
scroll to position [1893, 0]
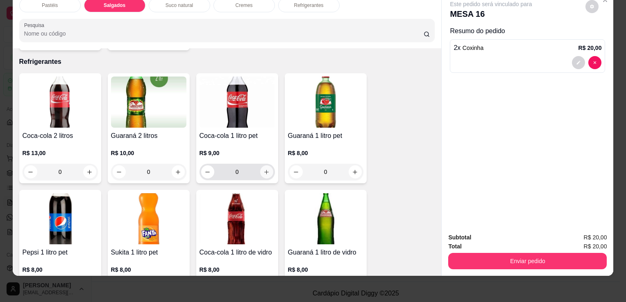
click at [263, 169] on icon "increase-product-quantity" at bounding box center [266, 172] width 6 height 6
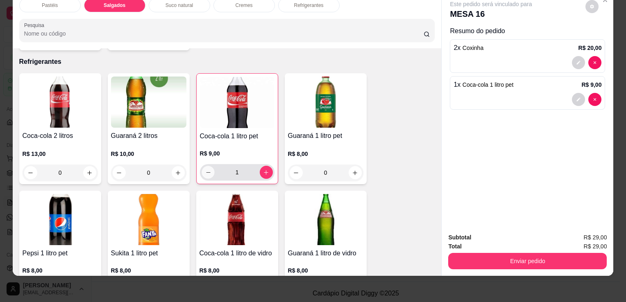
click at [209, 166] on button "decrease-product-quantity" at bounding box center [207, 172] width 13 height 13
type input "0"
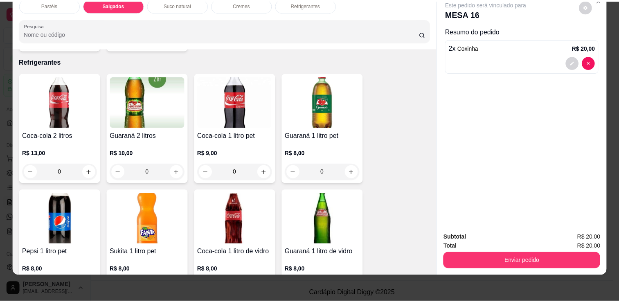
scroll to position [1934, 0]
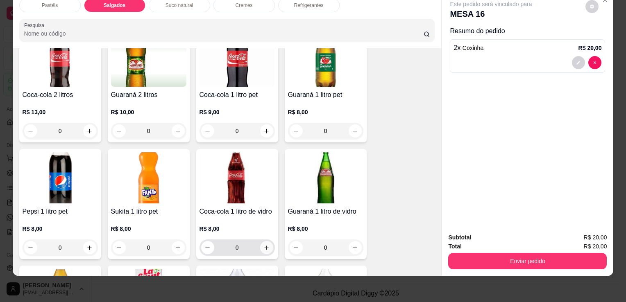
click at [263, 245] on icon "increase-product-quantity" at bounding box center [266, 248] width 6 height 6
type input "1"
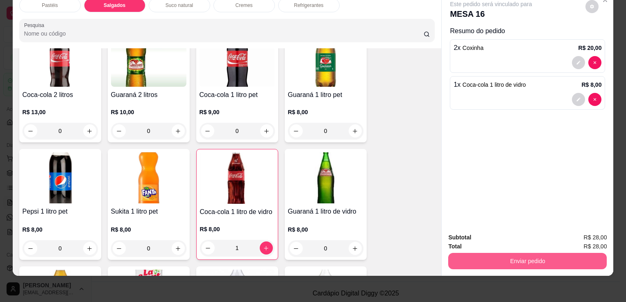
click at [456, 258] on button "Enviar pedido" at bounding box center [527, 261] width 158 height 16
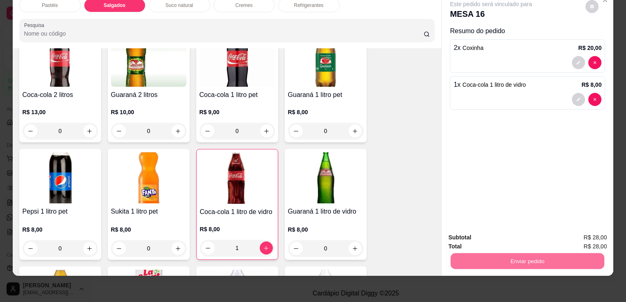
click at [569, 233] on button "Sim, quero registrar" at bounding box center [577, 235] width 61 height 16
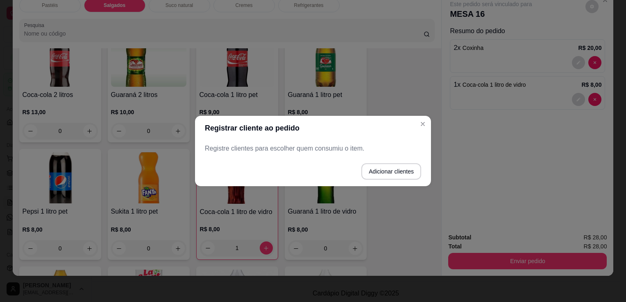
click at [355, 150] on p "Registre clientes para escolher quem consumiu o item." at bounding box center [313, 149] width 216 height 10
click at [365, 166] on button "Adicionar clientes" at bounding box center [391, 171] width 60 height 16
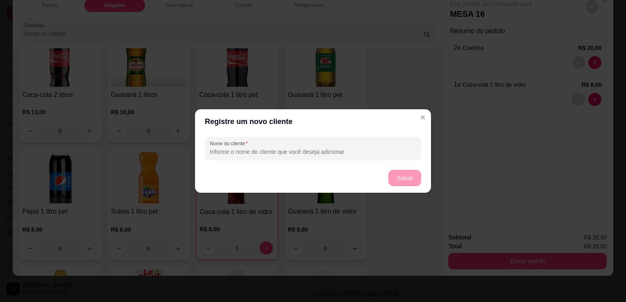
click at [326, 155] on input "Nome do cliente" at bounding box center [313, 152] width 206 height 8
type input "MESA 16"
click at [407, 177] on button "Salvar" at bounding box center [404, 178] width 33 height 16
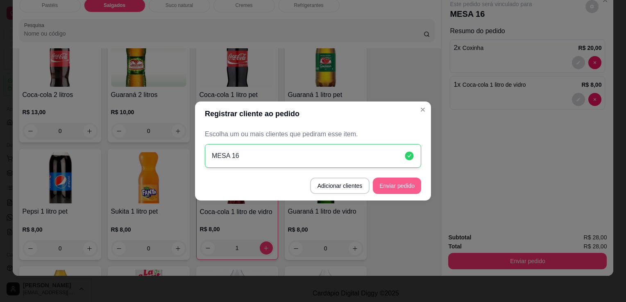
click at [392, 189] on button "Enviar pedido" at bounding box center [397, 186] width 48 height 16
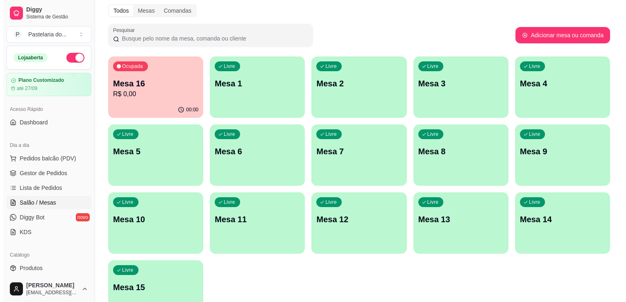
scroll to position [0, 0]
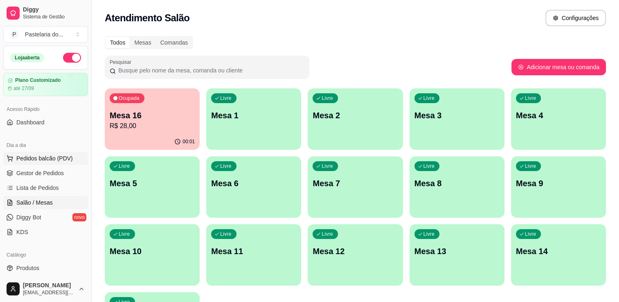
click at [69, 157] on span "Pedidos balcão (PDV)" at bounding box center [44, 158] width 56 height 8
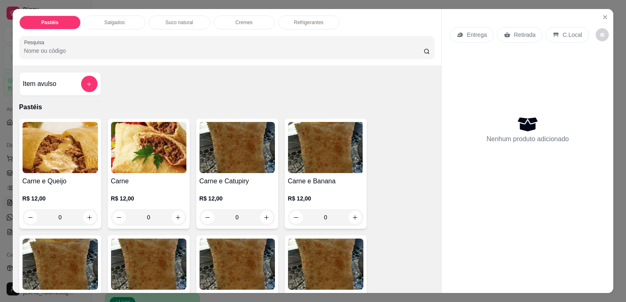
click at [120, 16] on div "Salgados" at bounding box center [114, 23] width 61 height 14
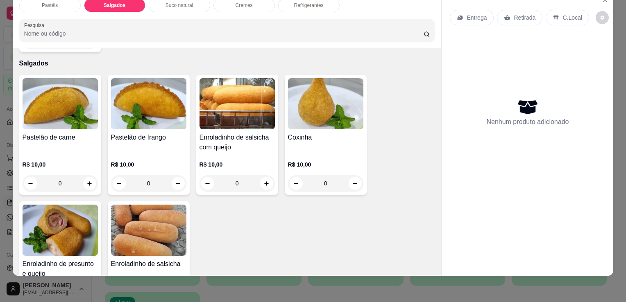
scroll to position [910, 0]
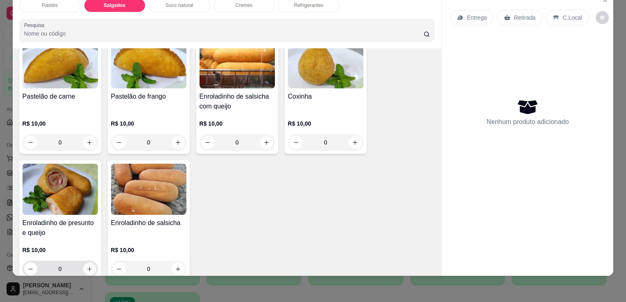
click at [86, 266] on icon "increase-product-quantity" at bounding box center [89, 269] width 6 height 6
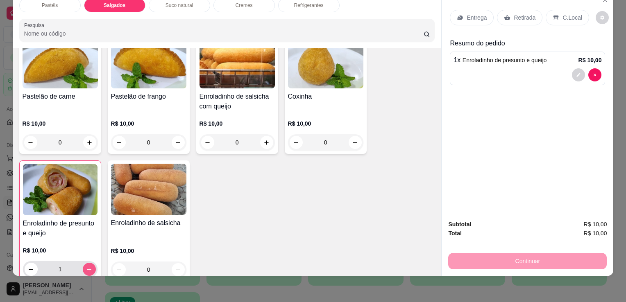
type input "1"
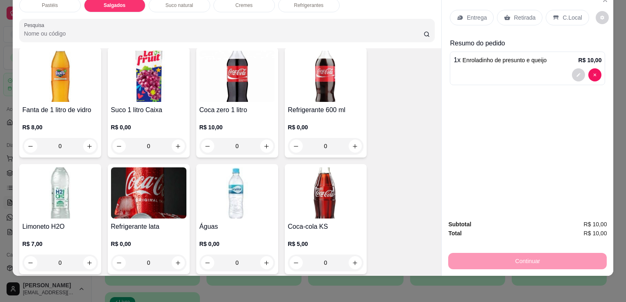
scroll to position [2221, 0]
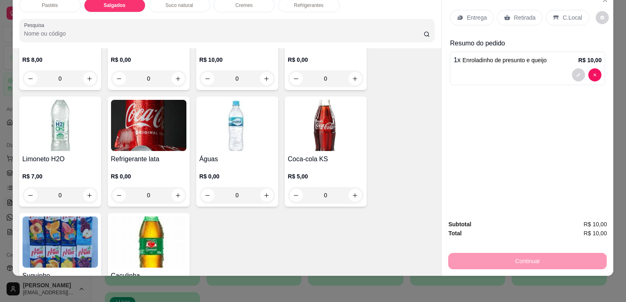
click at [174, 187] on div "0" at bounding box center [148, 195] width 75 height 16
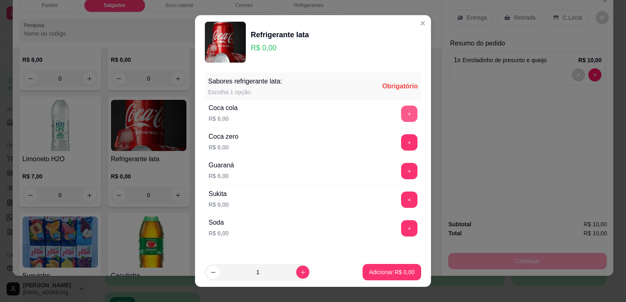
click at [401, 117] on button "+" at bounding box center [409, 114] width 16 height 16
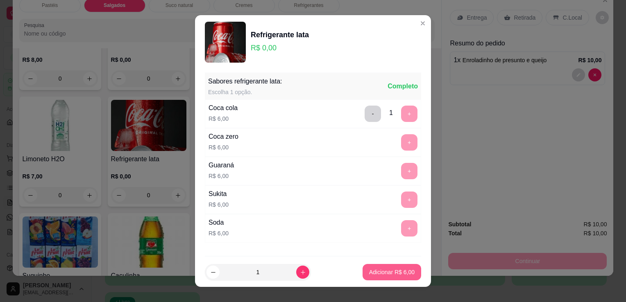
click at [388, 277] on button "Adicionar R$ 6,00" at bounding box center [391, 272] width 59 height 16
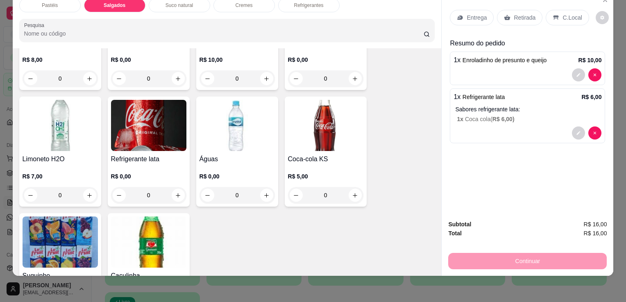
click at [513, 14] on p "Retirada" at bounding box center [524, 18] width 22 height 8
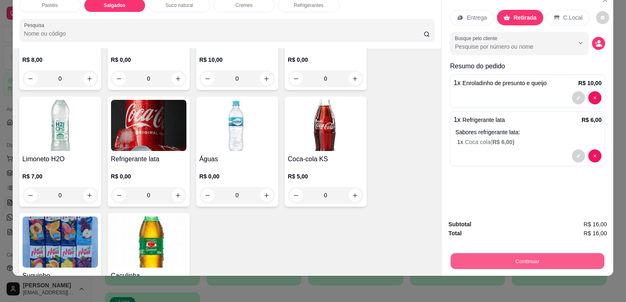
click at [541, 259] on button "Continuar" at bounding box center [527, 261] width 154 height 16
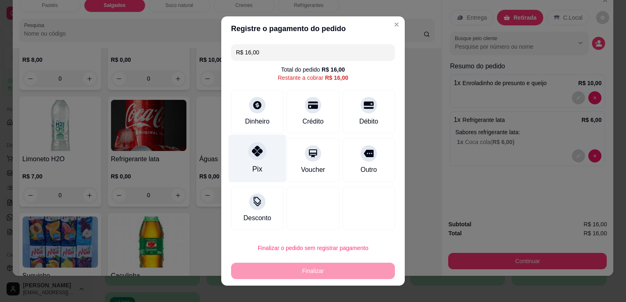
click at [252, 151] on icon at bounding box center [257, 151] width 11 height 11
type input "R$ 0,00"
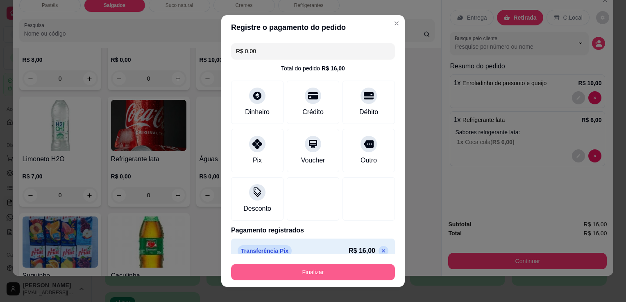
click at [293, 268] on button "Finalizar" at bounding box center [313, 272] width 164 height 16
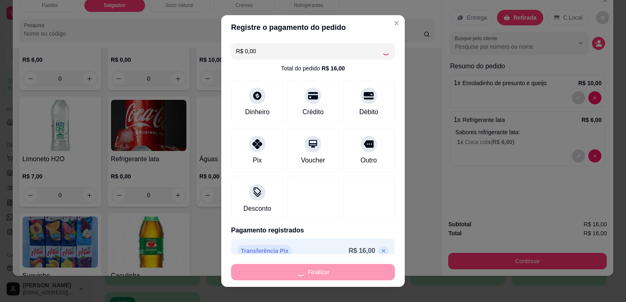
type input "0"
type input "-R$ 16,00"
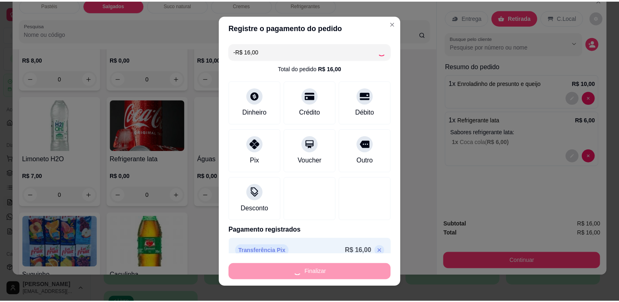
scroll to position [2220, 0]
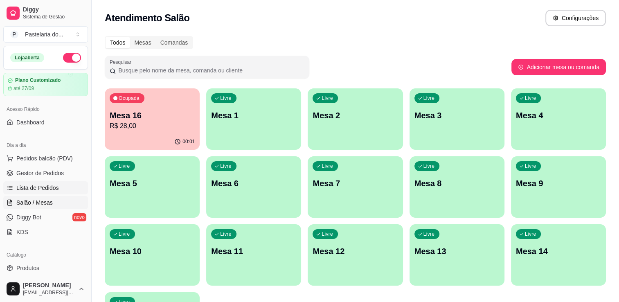
click at [13, 188] on icon at bounding box center [10, 188] width 7 height 7
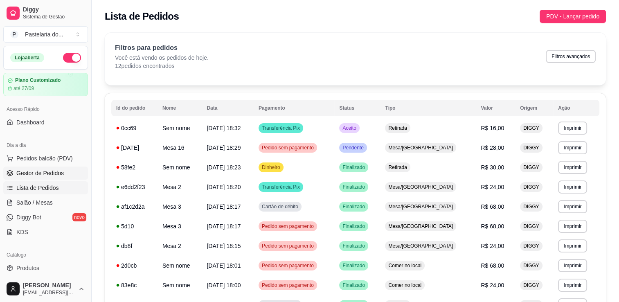
click at [32, 176] on span "Gestor de Pedidos" at bounding box center [39, 173] width 47 height 8
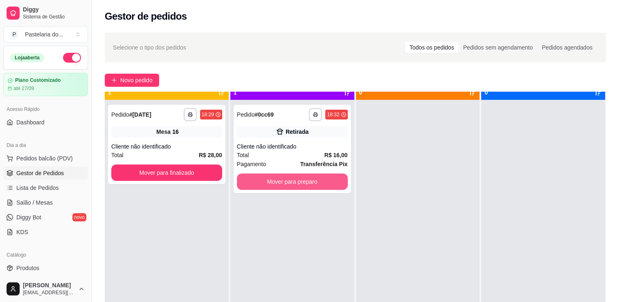
scroll to position [23, 0]
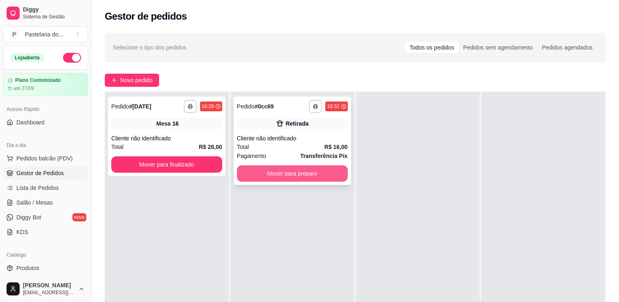
click at [263, 179] on button "Mover para preparo" at bounding box center [292, 173] width 111 height 16
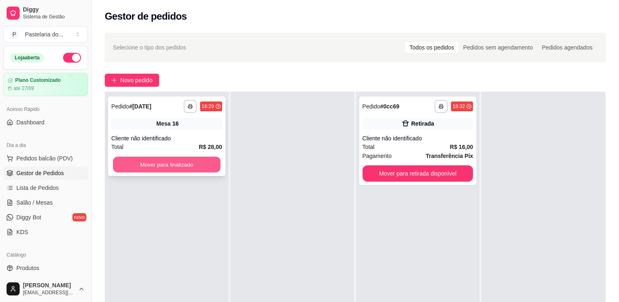
click at [176, 169] on button "Mover para finalizado" at bounding box center [167, 165] width 108 height 16
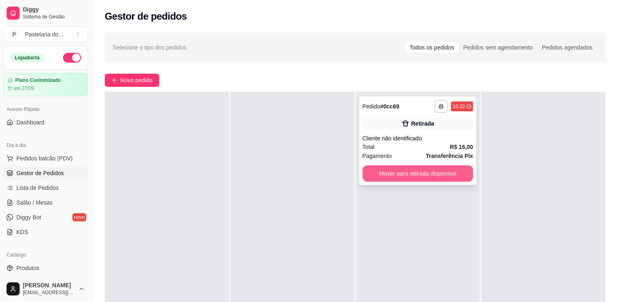
click at [384, 178] on button "Mover para retirada disponível" at bounding box center [418, 173] width 111 height 16
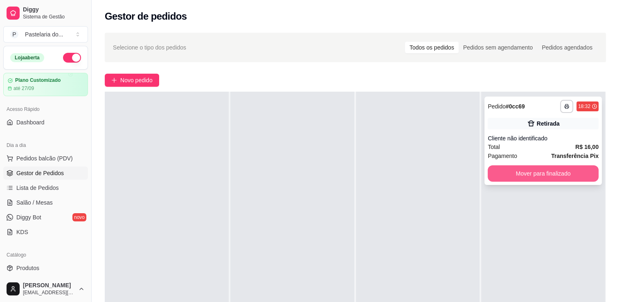
click at [561, 173] on button "Mover para finalizado" at bounding box center [543, 173] width 111 height 16
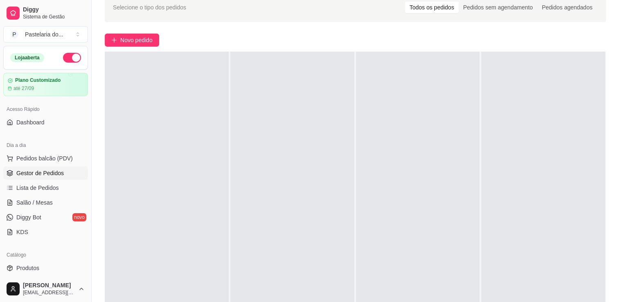
scroll to position [0, 0]
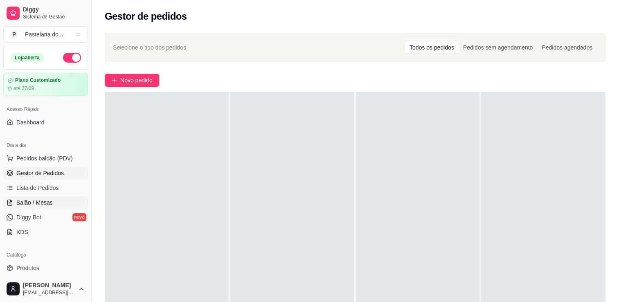
click at [48, 202] on span "Salão / Mesas" at bounding box center [34, 203] width 36 height 8
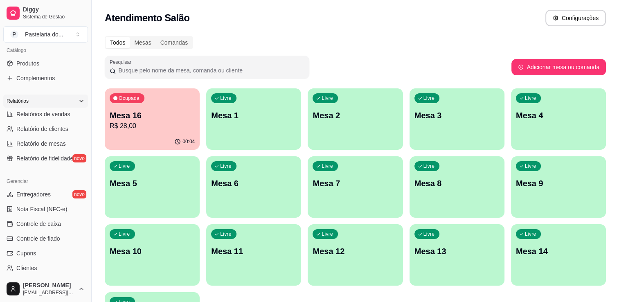
scroll to position [287, 0]
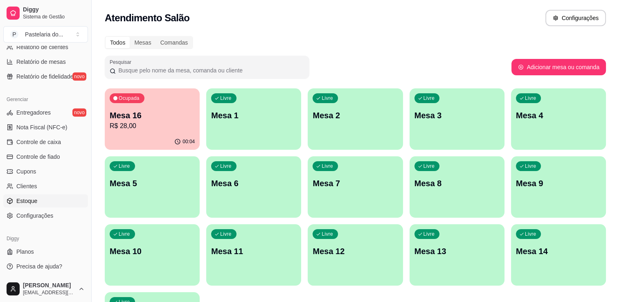
click at [37, 200] on link "Estoque" at bounding box center [45, 200] width 85 height 13
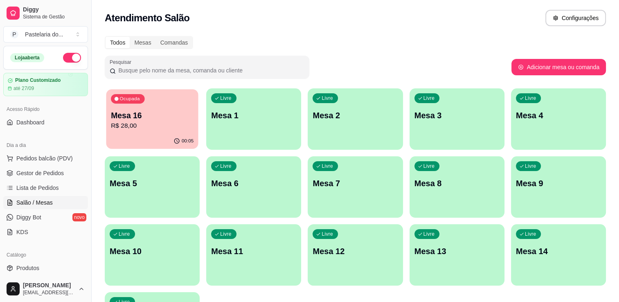
click at [131, 127] on p "R$ 28,00" at bounding box center [152, 125] width 83 height 9
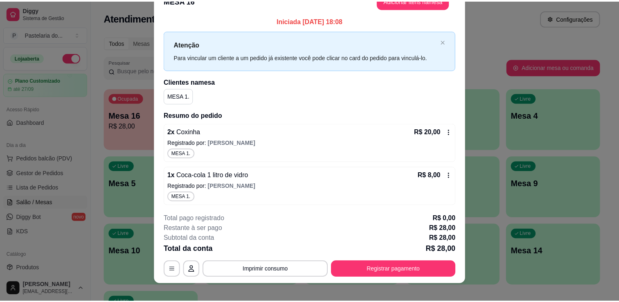
scroll to position [25, 0]
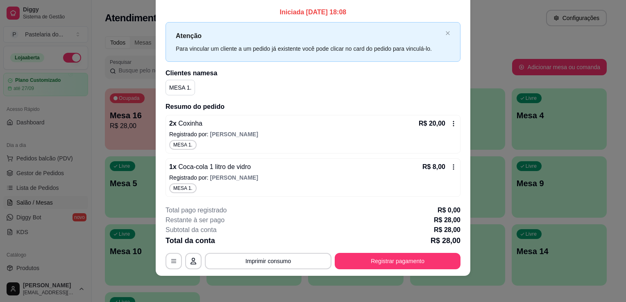
click at [220, 132] on span "[PERSON_NAME]" at bounding box center [234, 134] width 48 height 7
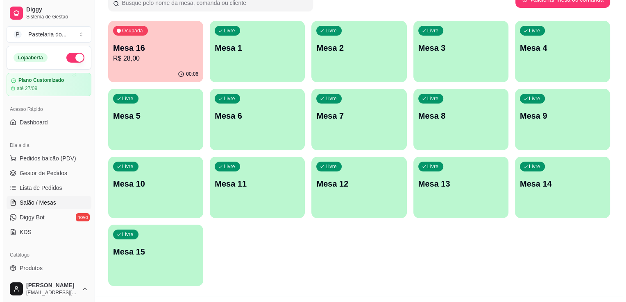
scroll to position [84, 0]
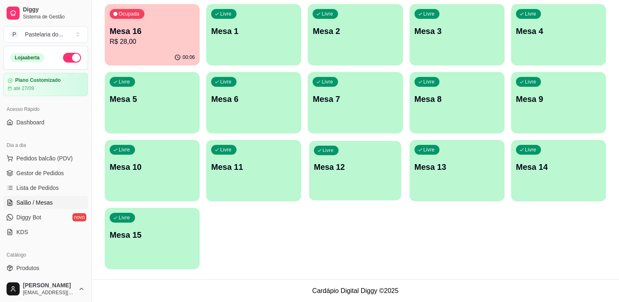
click at [332, 170] on p "Mesa 12" at bounding box center [355, 167] width 83 height 11
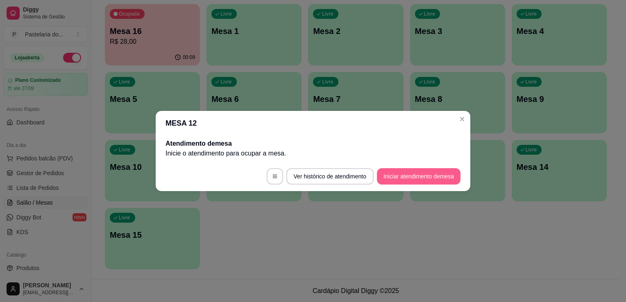
click at [427, 180] on button "Iniciar atendimento de mesa" at bounding box center [419, 176] width 84 height 16
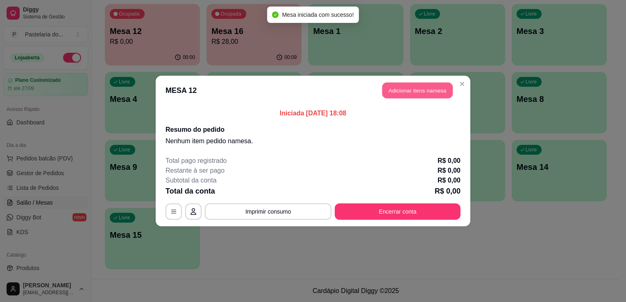
click at [422, 95] on button "Adicionar itens na mesa" at bounding box center [417, 91] width 70 height 16
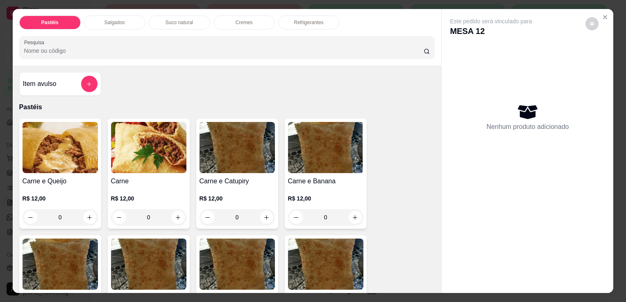
click at [120, 19] on p "Salgados" at bounding box center [114, 22] width 20 height 7
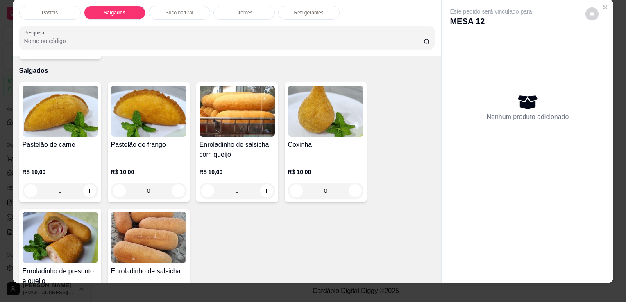
scroll to position [0, 0]
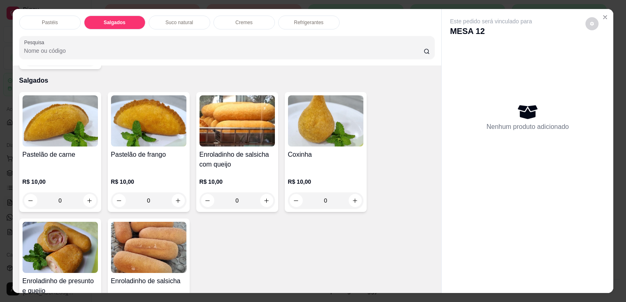
click at [33, 19] on div "Pastéis" at bounding box center [49, 23] width 61 height 14
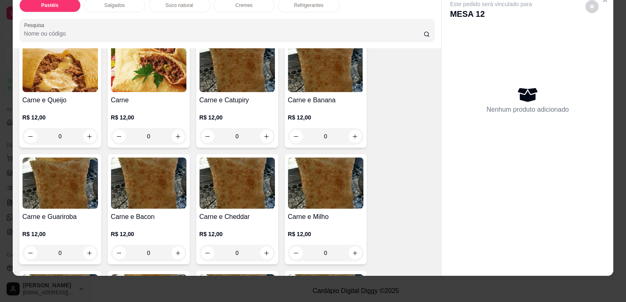
scroll to position [77, 0]
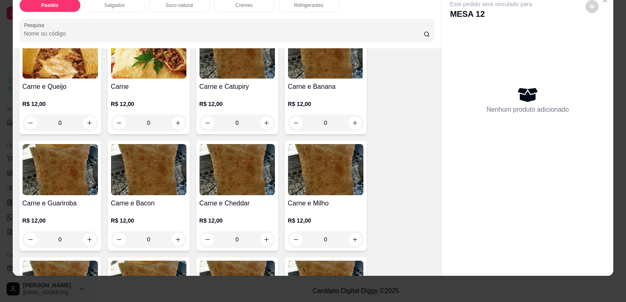
click at [83, 232] on div "0" at bounding box center [60, 239] width 75 height 16
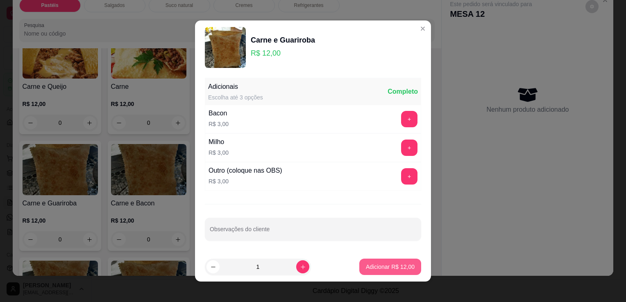
click at [366, 270] on p "Adicionar R$ 12,00" at bounding box center [390, 267] width 49 height 8
type input "1"
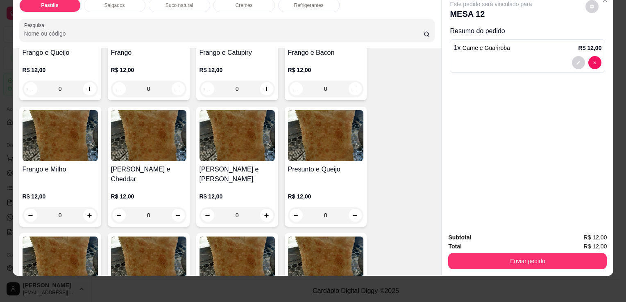
scroll to position [364, 0]
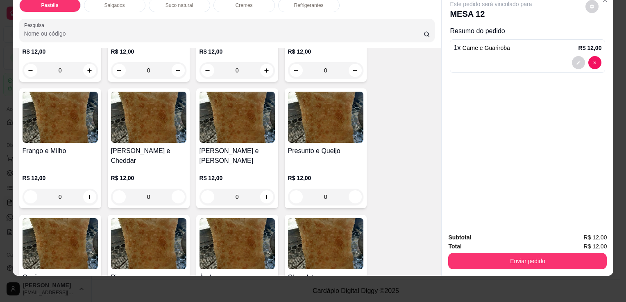
click at [350, 189] on div "0" at bounding box center [325, 197] width 75 height 16
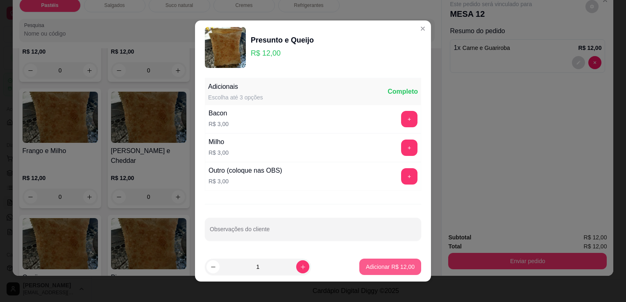
click at [380, 269] on p "Adicionar R$ 12,00" at bounding box center [390, 267] width 49 height 8
type input "1"
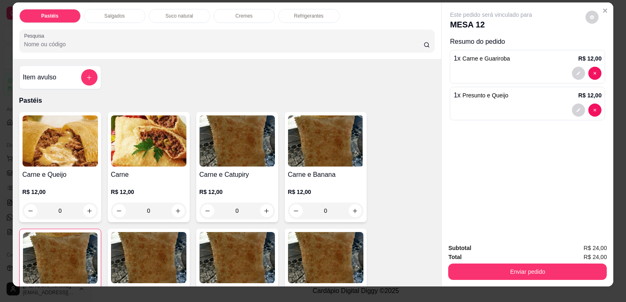
scroll to position [0, 0]
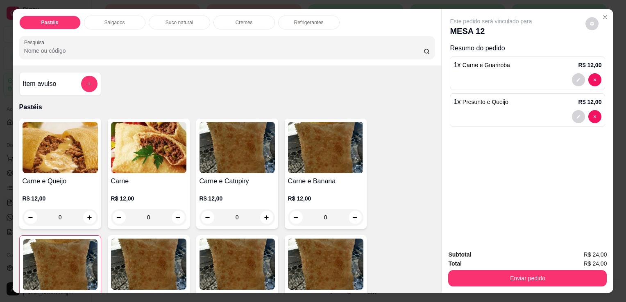
click at [303, 19] on p "Refrigerantes" at bounding box center [308, 22] width 29 height 7
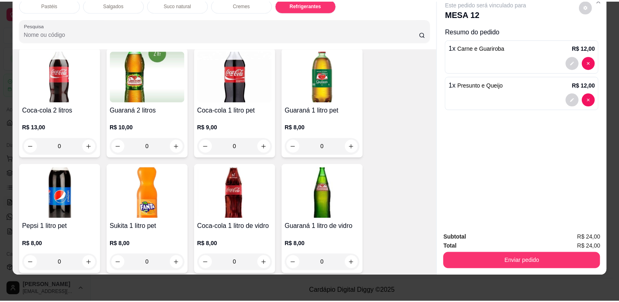
scroll to position [1934, 0]
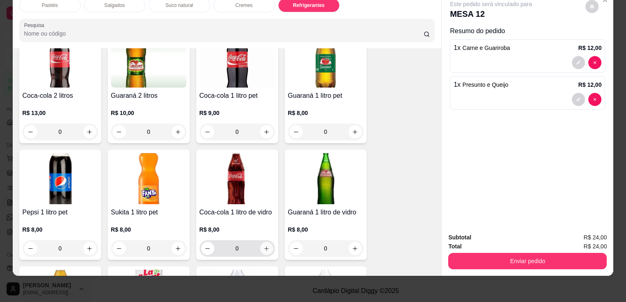
click at [263, 246] on icon "increase-product-quantity" at bounding box center [266, 249] width 6 height 6
type input "1"
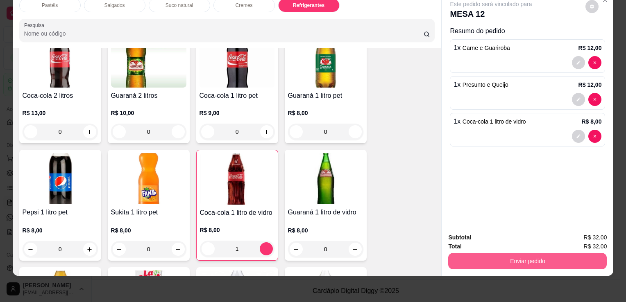
click at [489, 253] on button "Enviar pedido" at bounding box center [527, 261] width 158 height 16
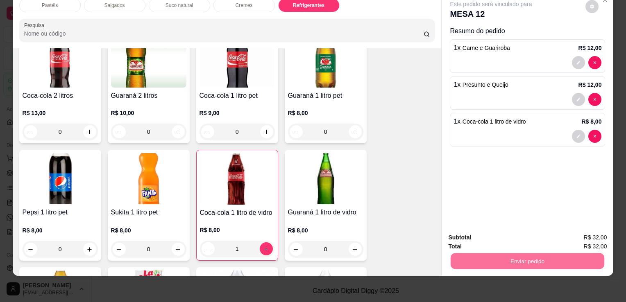
click at [575, 232] on button "Sim, quero registrar" at bounding box center [577, 235] width 61 height 16
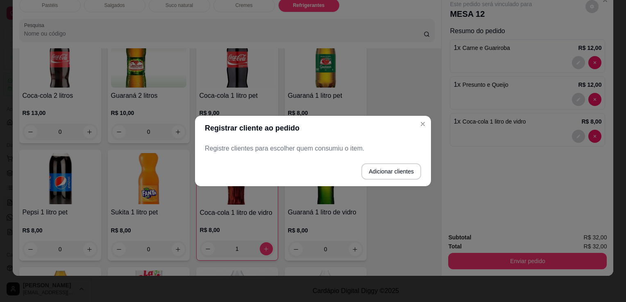
click at [343, 151] on p "Registre clientes para escolher quem consumiu o item." at bounding box center [313, 149] width 216 height 10
click at [375, 176] on button "Adicionar clientes" at bounding box center [391, 171] width 60 height 16
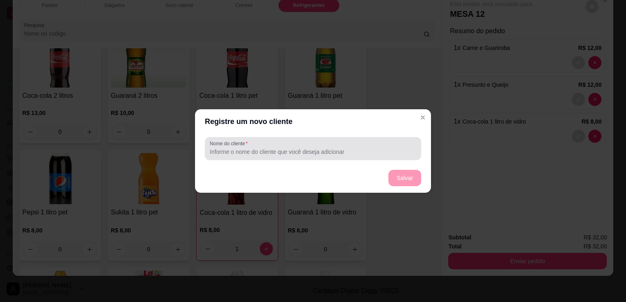
click at [348, 150] on input "Nome do cliente" at bounding box center [313, 152] width 206 height 8
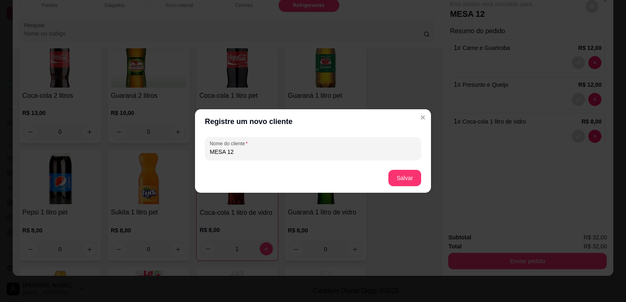
type input "MESA 12"
click at [413, 185] on button "Salvar" at bounding box center [405, 178] width 32 height 16
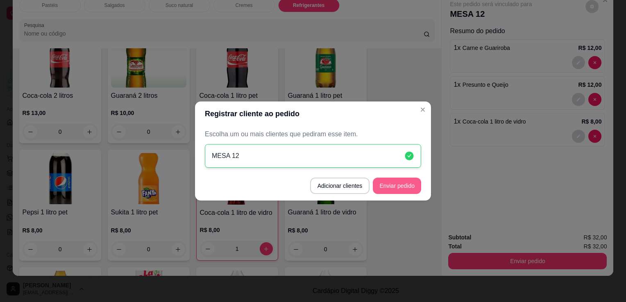
click at [393, 186] on button "Enviar pedido" at bounding box center [397, 186] width 48 height 16
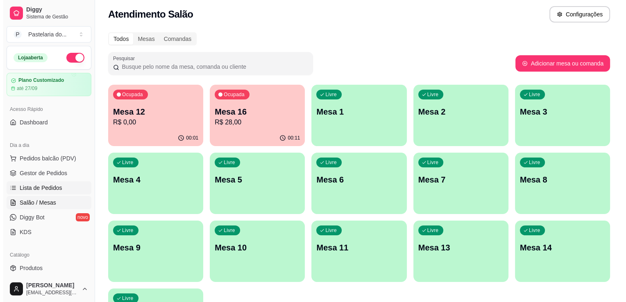
scroll to position [0, 0]
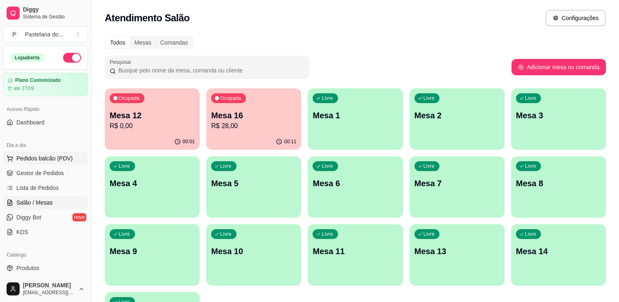
click at [19, 162] on button "Pedidos balcão (PDV)" at bounding box center [45, 158] width 85 height 13
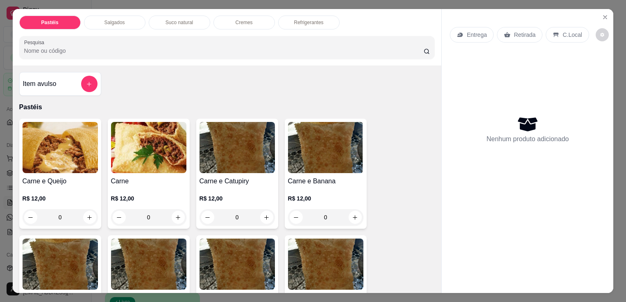
click at [101, 16] on div "Salgados" at bounding box center [114, 23] width 61 height 14
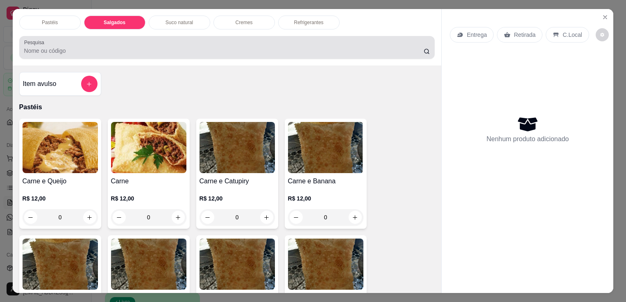
scroll to position [20, 0]
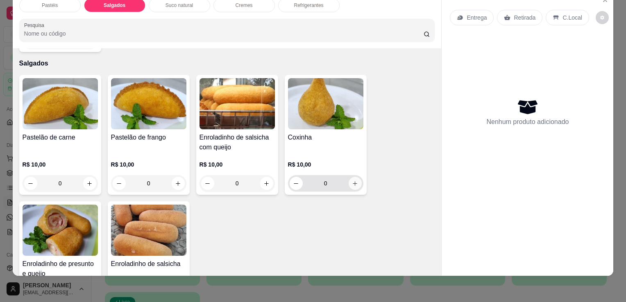
click at [352, 181] on icon "increase-product-quantity" at bounding box center [355, 184] width 6 height 6
click at [352, 181] on icon "increase-product-quantity" at bounding box center [354, 183] width 5 height 5
type input "1"
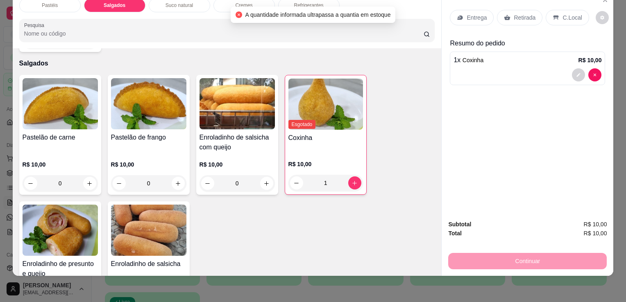
click at [525, 10] on div "Retirada" at bounding box center [519, 18] width 45 height 16
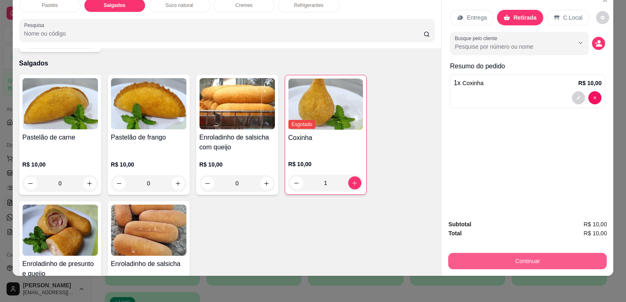
click at [527, 260] on button "Continuar" at bounding box center [527, 261] width 158 height 16
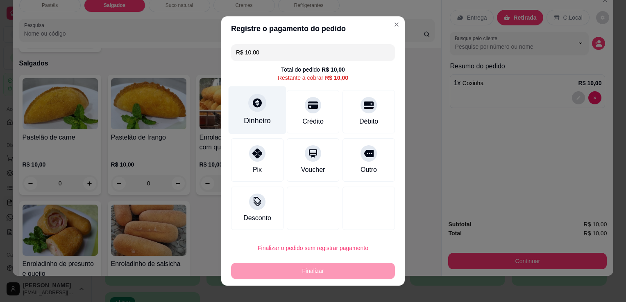
click at [257, 117] on div "Dinheiro" at bounding box center [257, 120] width 27 height 11
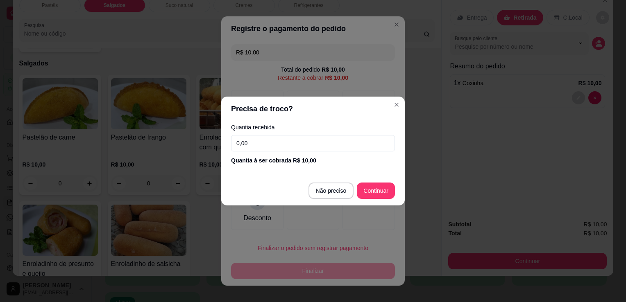
click at [306, 145] on input "0,00" at bounding box center [313, 143] width 164 height 16
type input "10,00"
type input "R$ 0,00"
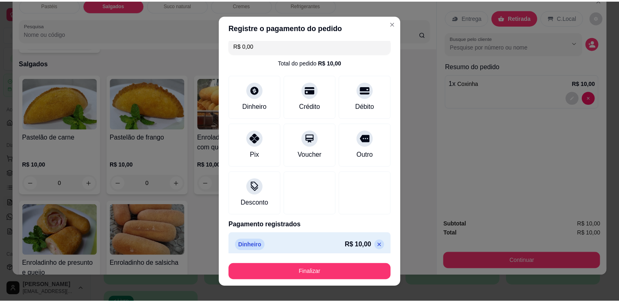
scroll to position [11, 0]
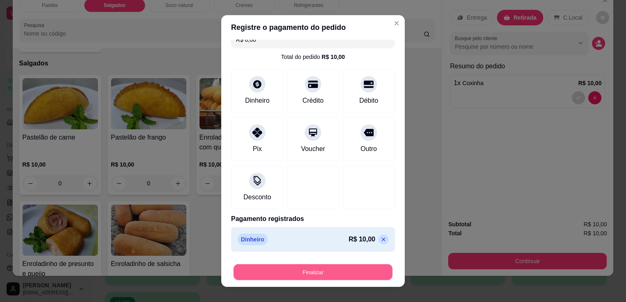
click at [312, 267] on button "Finalizar" at bounding box center [312, 272] width 159 height 16
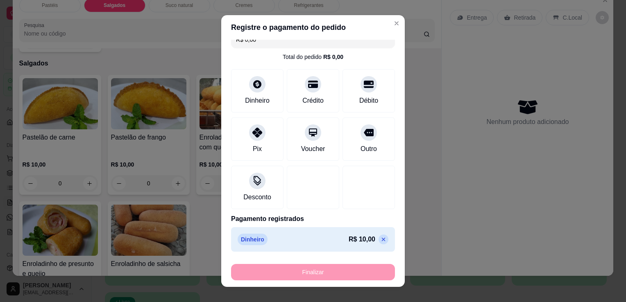
type input "0"
type input "-R$ 10,00"
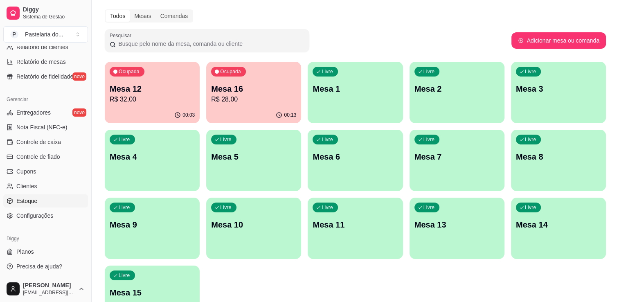
scroll to position [41, 0]
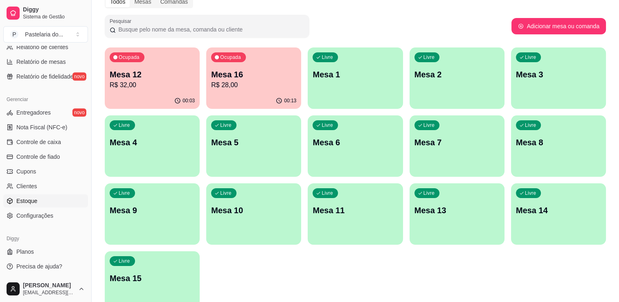
click at [53, 195] on link "Estoque" at bounding box center [45, 200] width 85 height 13
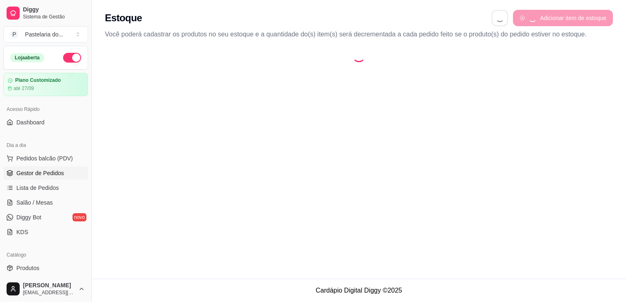
select select "QUANTITY_ORDER"
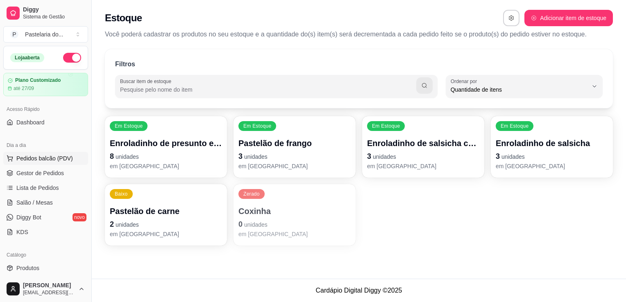
scroll to position [8, 0]
click at [54, 158] on span "Pedidos balcão (PDV)" at bounding box center [44, 158] width 56 height 8
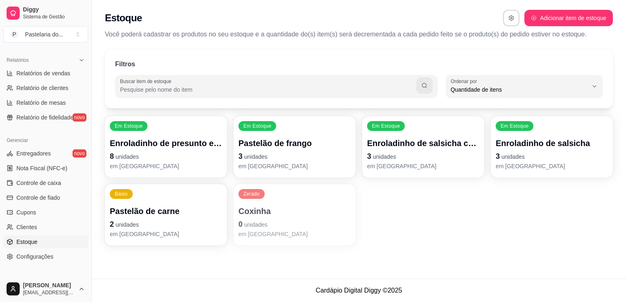
scroll to position [287, 0]
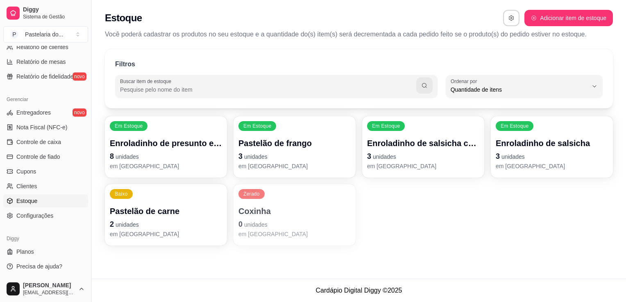
click at [34, 200] on span "Estoque" at bounding box center [26, 201] width 21 height 8
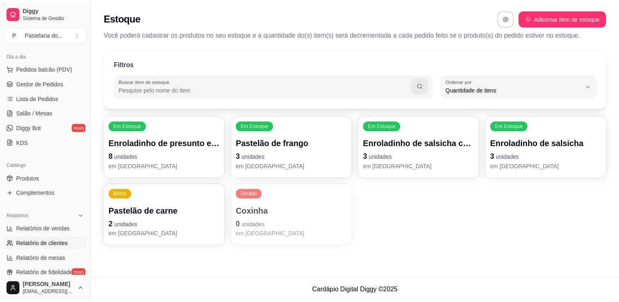
scroll to position [41, 0]
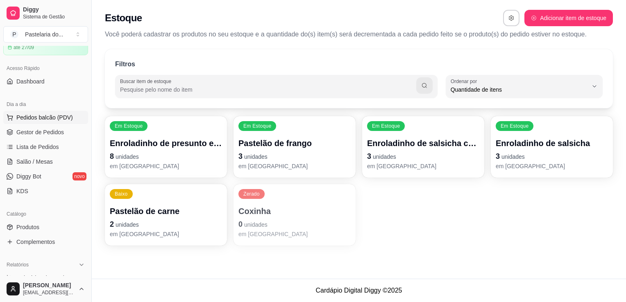
click at [29, 119] on span "Pedidos balcão (PDV)" at bounding box center [44, 117] width 56 height 8
click at [54, 167] on link "Salão / Mesas" at bounding box center [45, 161] width 85 height 13
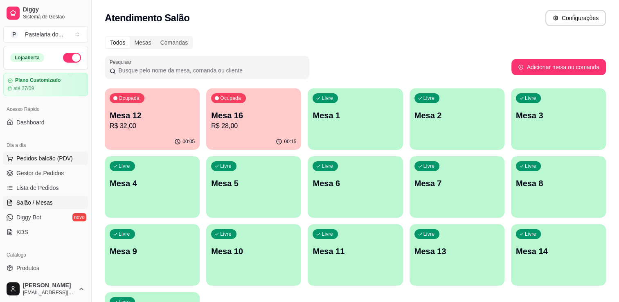
click at [50, 152] on button "Pedidos balcão (PDV)" at bounding box center [45, 158] width 85 height 13
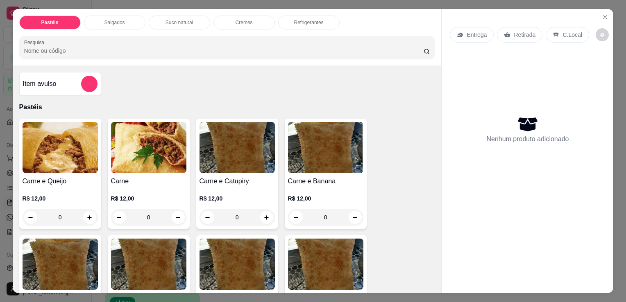
click at [178, 214] on div "0" at bounding box center [148, 217] width 75 height 16
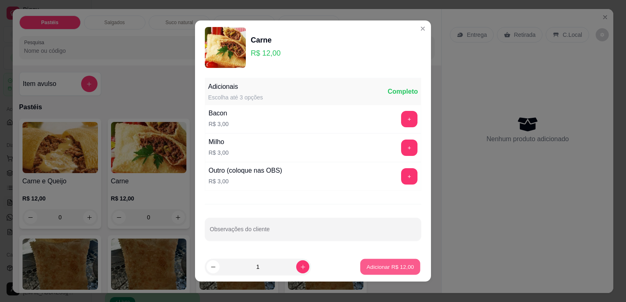
click at [370, 273] on button "Adicionar R$ 12,00" at bounding box center [390, 267] width 60 height 16
type input "1"
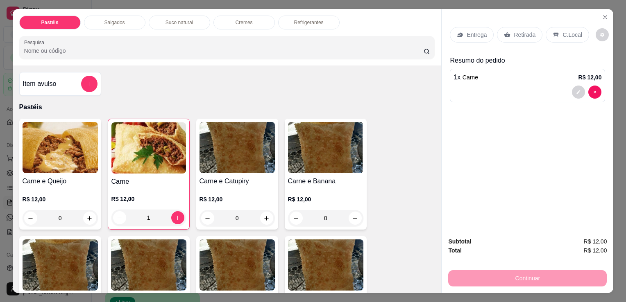
click at [513, 31] on p "Retirada" at bounding box center [524, 35] width 22 height 8
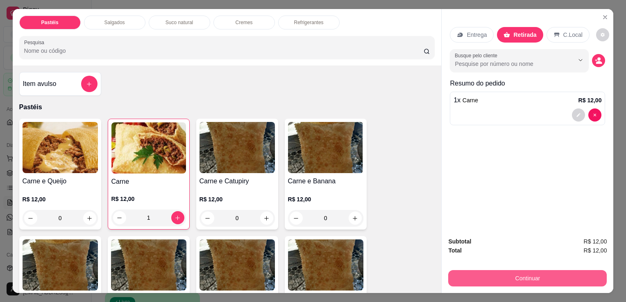
click at [483, 274] on button "Continuar" at bounding box center [527, 278] width 158 height 16
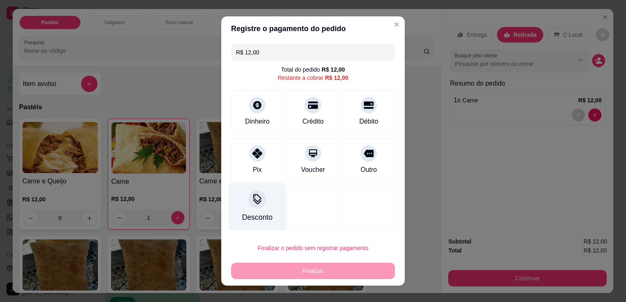
click at [246, 206] on div "Desconto" at bounding box center [257, 207] width 58 height 48
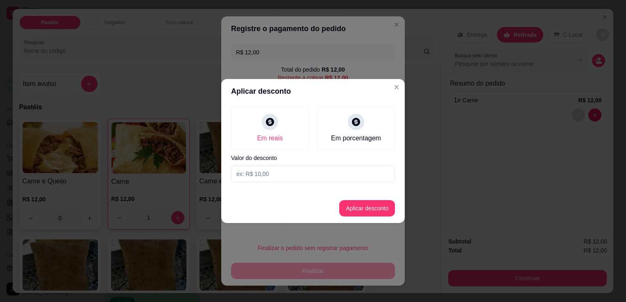
click at [273, 173] on input at bounding box center [313, 174] width 164 height 16
type input "6,00"
click at [354, 210] on button "Aplicar desconto" at bounding box center [367, 208] width 56 height 16
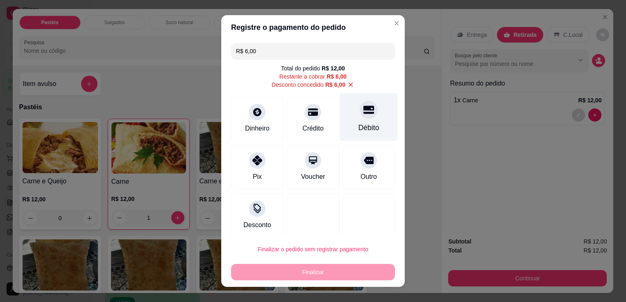
click at [363, 109] on icon at bounding box center [368, 110] width 11 height 8
type input "R$ 0,00"
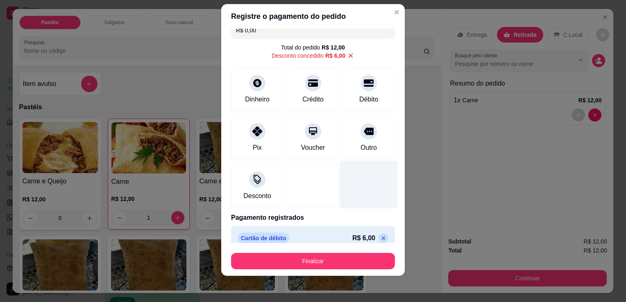
scroll to position [20, 0]
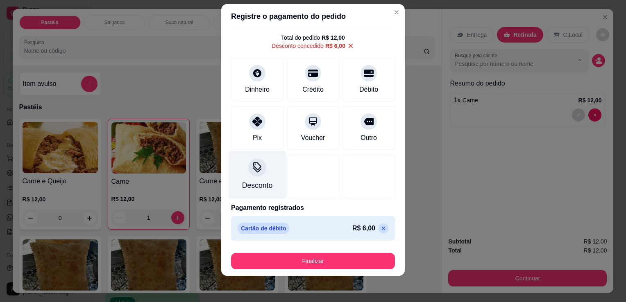
click at [244, 173] on div "Desconto" at bounding box center [257, 175] width 58 height 48
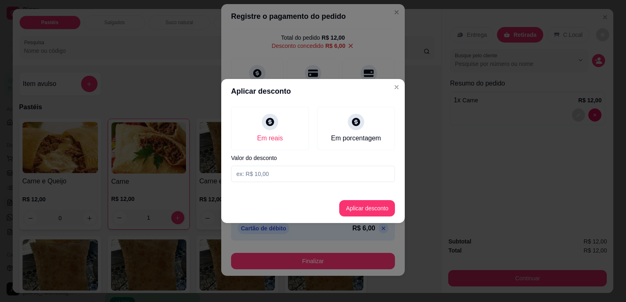
click at [282, 171] on input at bounding box center [313, 174] width 164 height 16
type input "2,00"
click at [365, 204] on button "Aplicar desconto" at bounding box center [367, 208] width 56 height 16
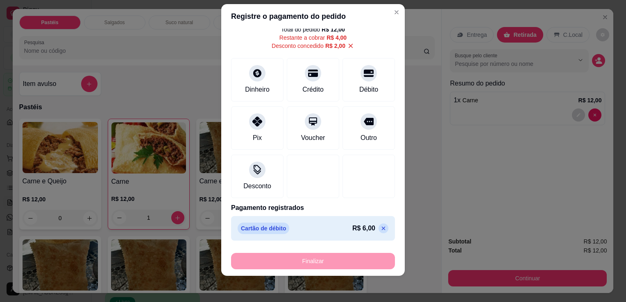
click at [380, 226] on icon at bounding box center [383, 228] width 7 height 7
type input "R$ 10,00"
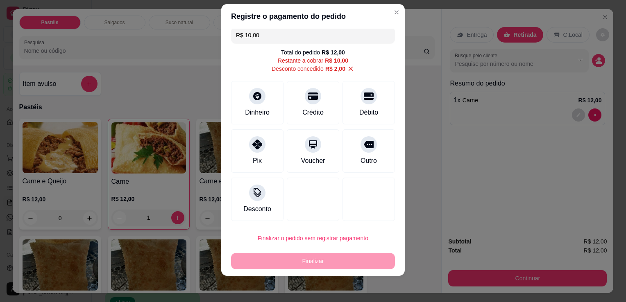
click at [328, 61] on div "R$ 10,00" at bounding box center [336, 60] width 23 height 8
click at [266, 98] on div "Dinheiro" at bounding box center [257, 101] width 58 height 48
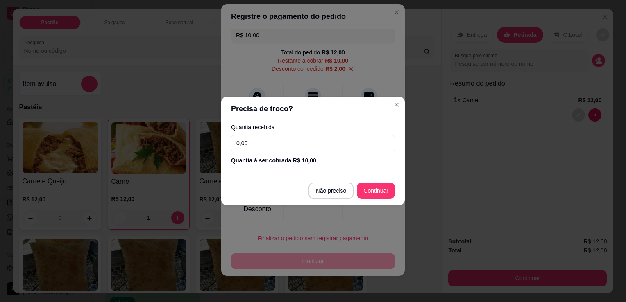
click at [331, 145] on input "0,00" at bounding box center [313, 143] width 164 height 16
type input "10,00"
type input "R$ 0,00"
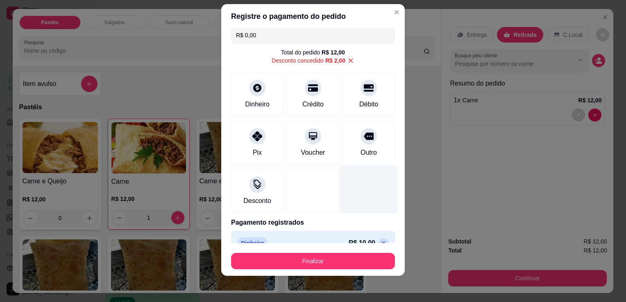
scroll to position [20, 0]
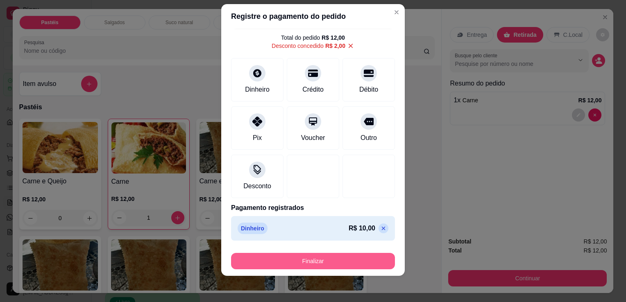
click at [349, 259] on button "Finalizar" at bounding box center [313, 261] width 164 height 16
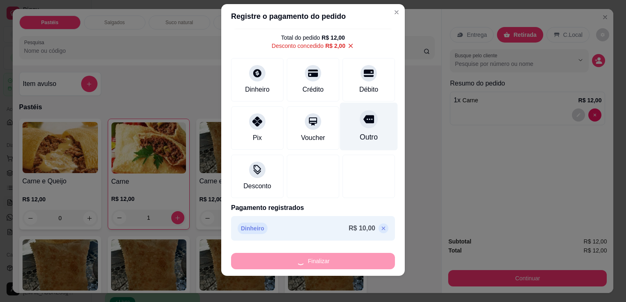
type input "0"
type input "-R$ 12,00"
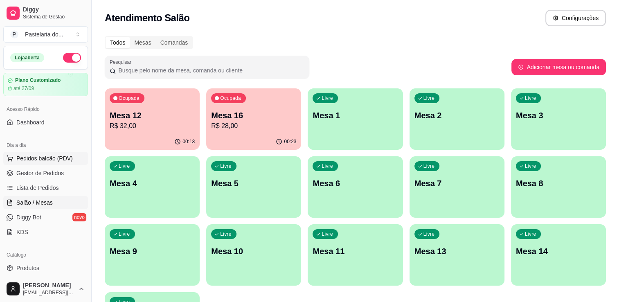
click at [20, 160] on span "Pedidos balcão (PDV)" at bounding box center [44, 158] width 56 height 8
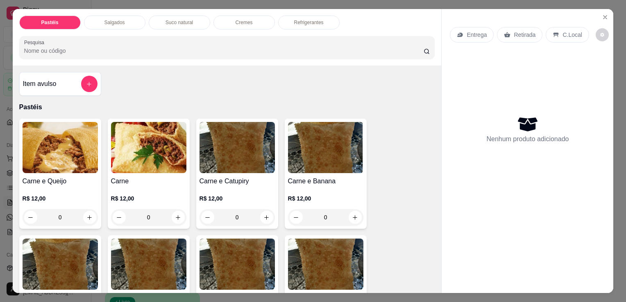
click at [132, 19] on div "Salgados" at bounding box center [114, 23] width 61 height 14
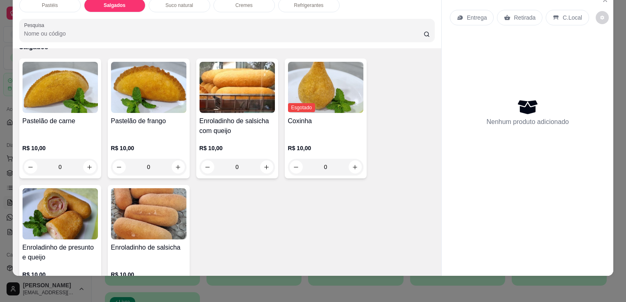
scroll to position [910, 0]
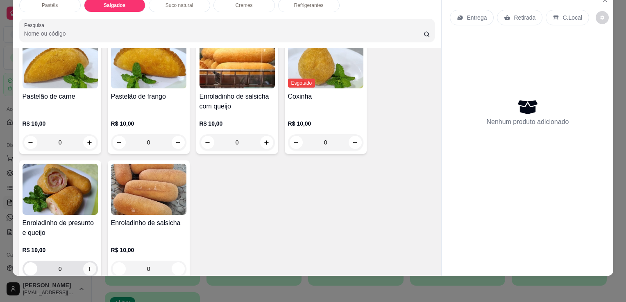
click at [88, 266] on icon "increase-product-quantity" at bounding box center [89, 269] width 6 height 6
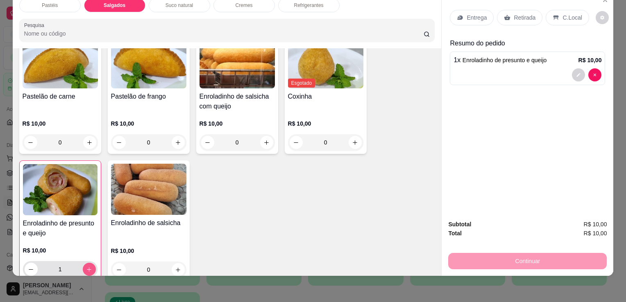
click at [87, 267] on icon "increase-product-quantity" at bounding box center [89, 269] width 5 height 5
click at [87, 267] on icon "increase-product-quantity" at bounding box center [89, 269] width 4 height 4
click at [28, 267] on icon "decrease-product-quantity" at bounding box center [31, 270] width 6 height 6
type input "3"
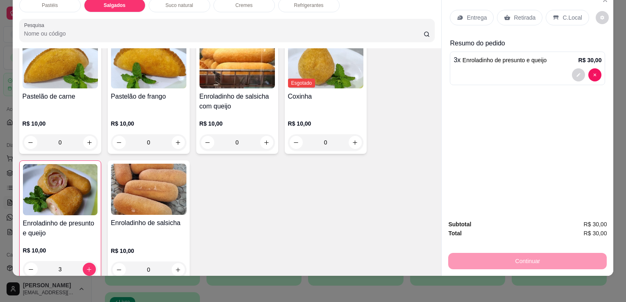
click at [517, 14] on p "Retirada" at bounding box center [524, 18] width 22 height 8
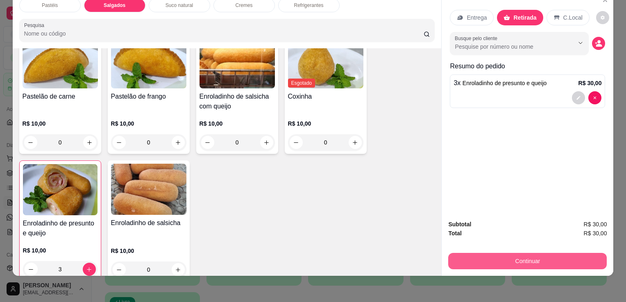
click at [522, 260] on button "Continuar" at bounding box center [527, 261] width 158 height 16
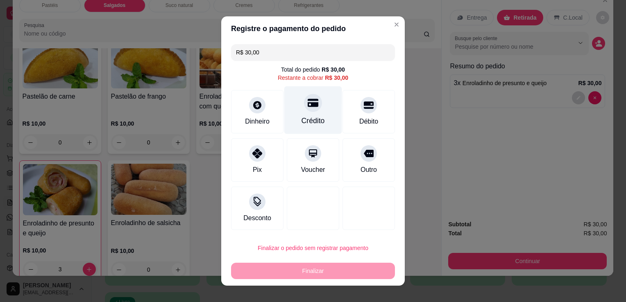
click at [319, 115] on div "Crédito" at bounding box center [313, 110] width 58 height 48
type input "R$ 0,00"
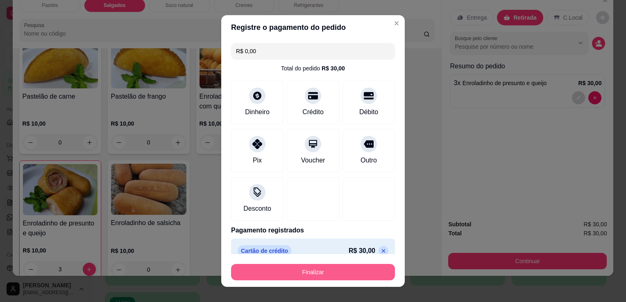
click at [330, 271] on button "Finalizar" at bounding box center [313, 272] width 164 height 16
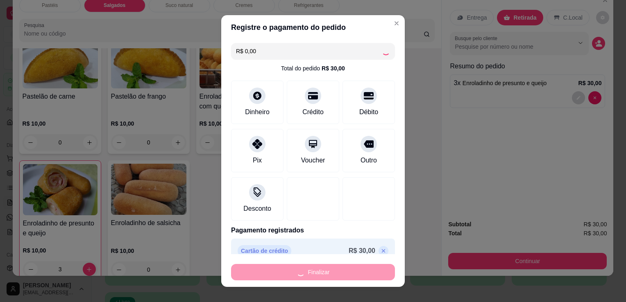
type input "0"
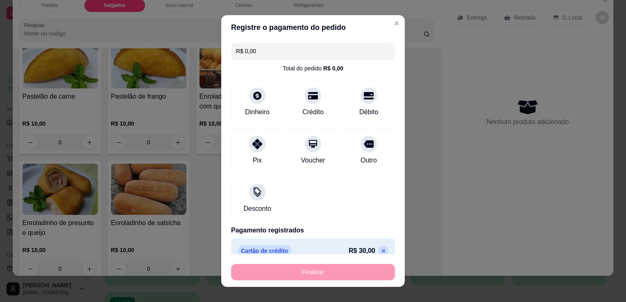
type input "-R$ 30,00"
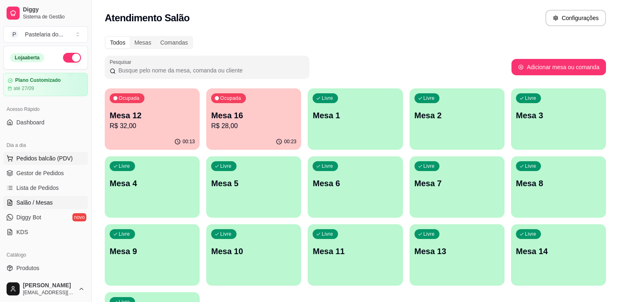
click at [30, 160] on span "Pedidos balcão (PDV)" at bounding box center [44, 158] width 56 height 8
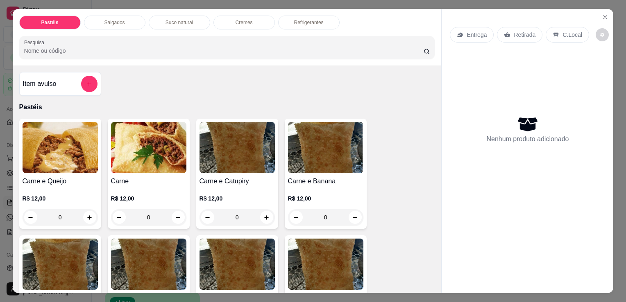
click at [129, 22] on div "Salgados" at bounding box center [114, 23] width 61 height 14
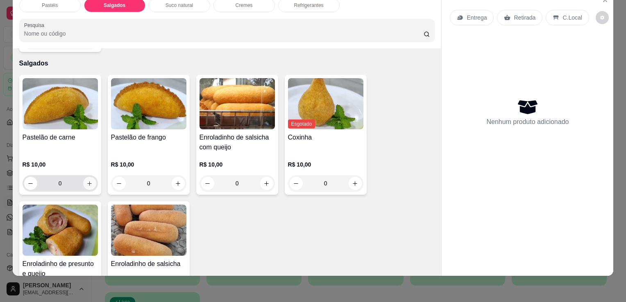
click at [83, 177] on button "increase-product-quantity" at bounding box center [89, 183] width 13 height 13
type input "1"
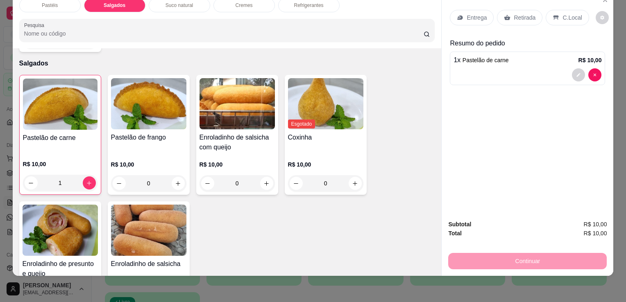
click at [505, 15] on icon at bounding box center [507, 17] width 6 height 5
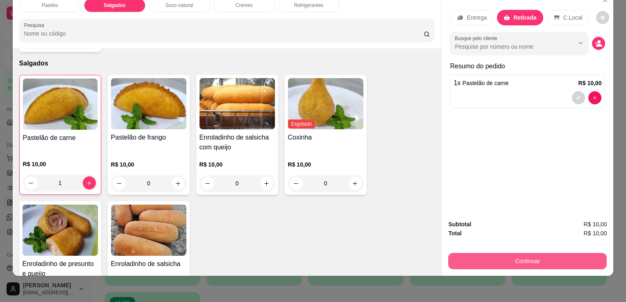
click at [562, 255] on button "Continuar" at bounding box center [527, 261] width 158 height 16
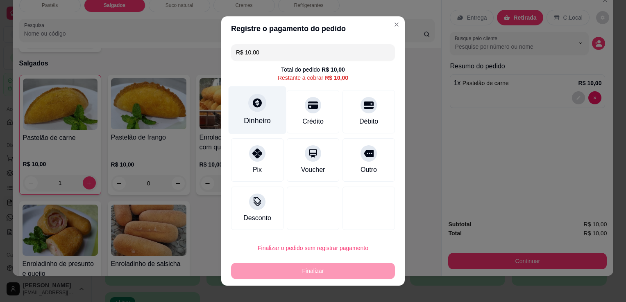
click at [249, 112] on div "Dinheiro" at bounding box center [257, 110] width 58 height 48
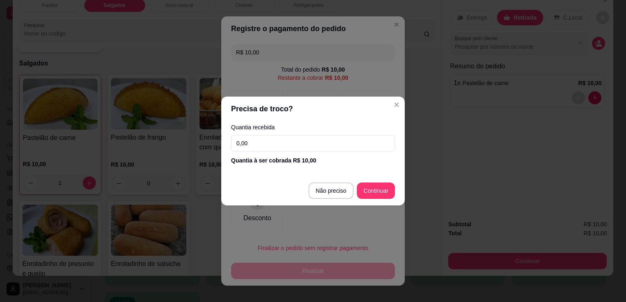
click at [330, 140] on input "0,00" at bounding box center [313, 143] width 164 height 16
type input "10,00"
type input "R$ 0,00"
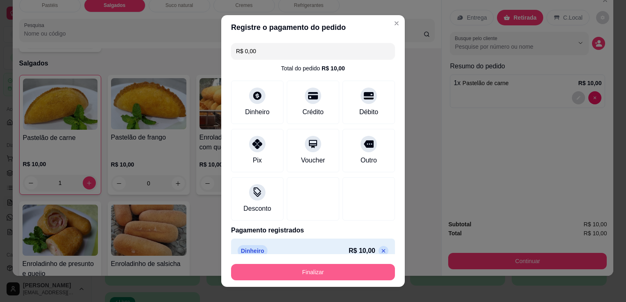
click at [344, 268] on button "Finalizar" at bounding box center [313, 272] width 164 height 16
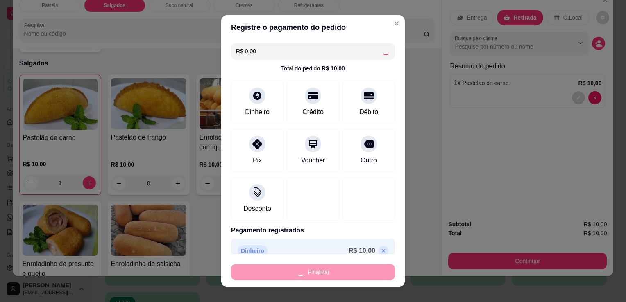
type input "0"
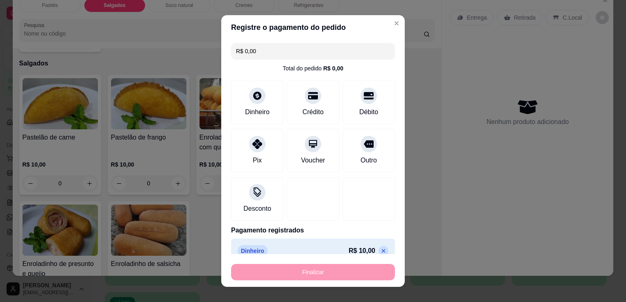
type input "-R$ 10,00"
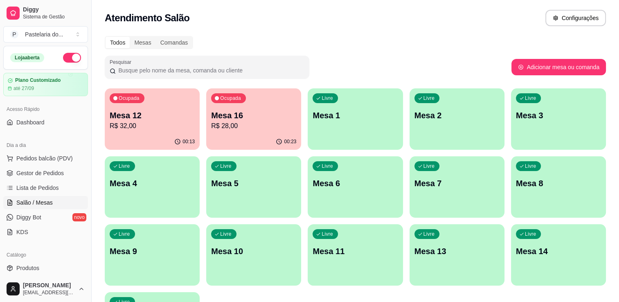
click at [168, 116] on p "Mesa 12" at bounding box center [152, 115] width 85 height 11
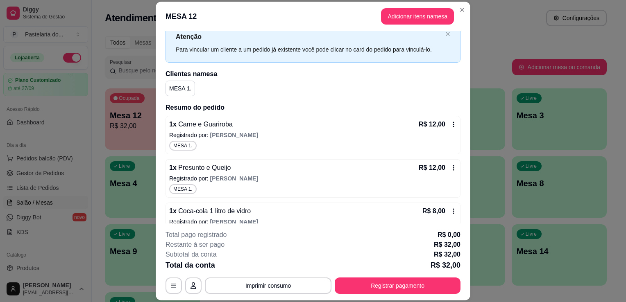
scroll to position [46, 0]
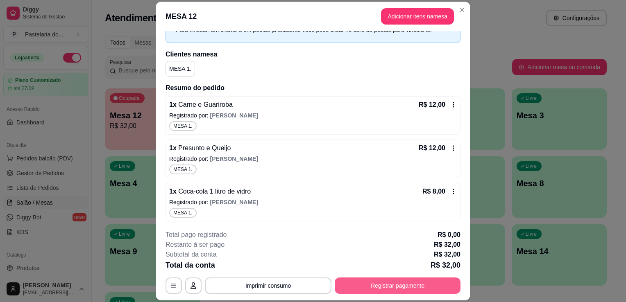
click at [370, 284] on button "Registrar pagamento" at bounding box center [397, 286] width 126 height 16
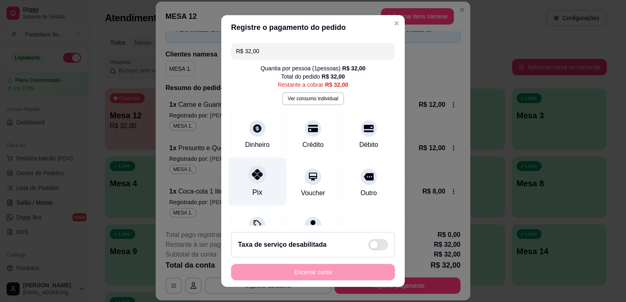
click at [252, 189] on div "Pix" at bounding box center [257, 192] width 10 height 11
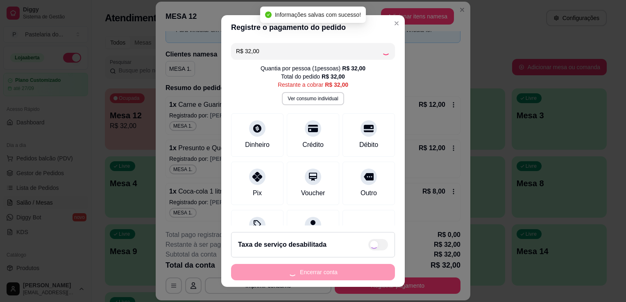
type input "R$ 0,00"
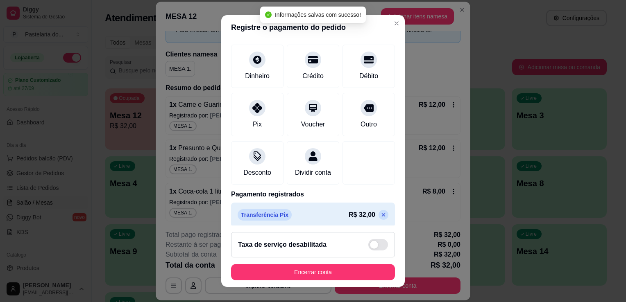
scroll to position [74, 0]
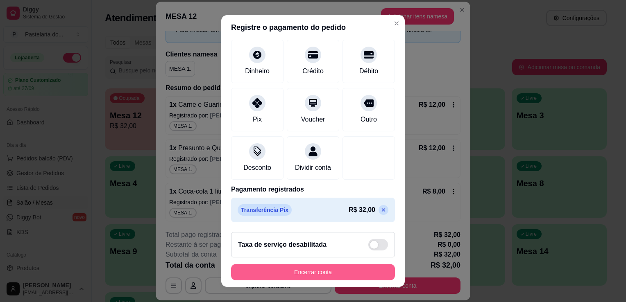
click at [323, 268] on button "Encerrar conta" at bounding box center [313, 272] width 164 height 16
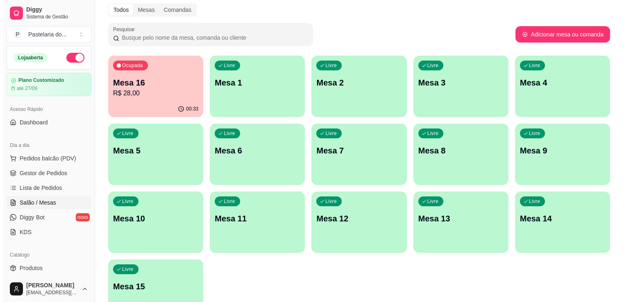
scroll to position [0, 0]
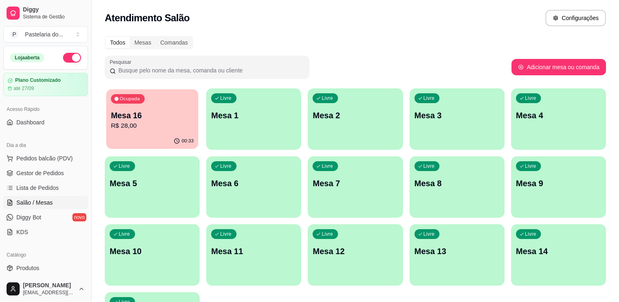
click at [162, 142] on div "00:33" at bounding box center [152, 141] width 92 height 16
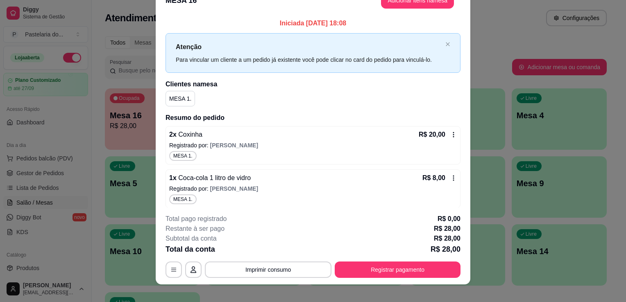
scroll to position [25, 0]
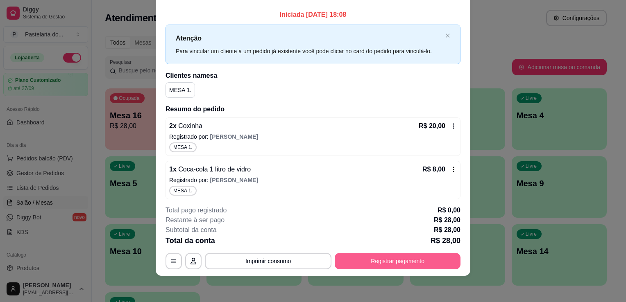
click at [399, 266] on button "Registrar pagamento" at bounding box center [397, 261] width 126 height 16
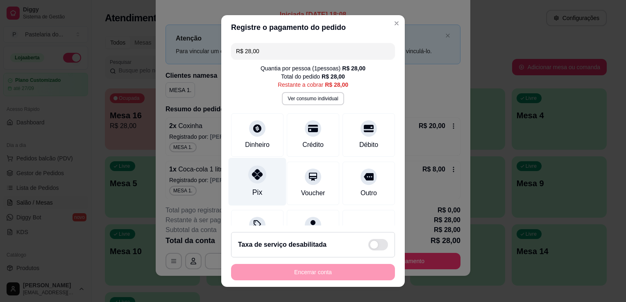
click at [244, 183] on div "Pix" at bounding box center [257, 182] width 58 height 48
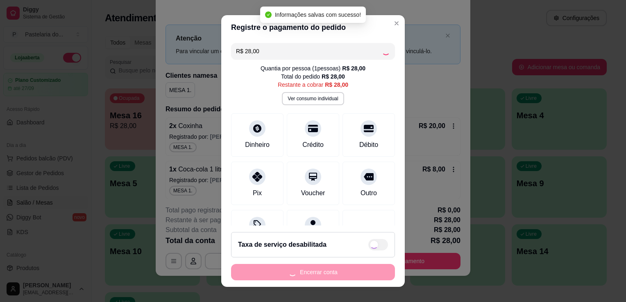
type input "R$ 0,00"
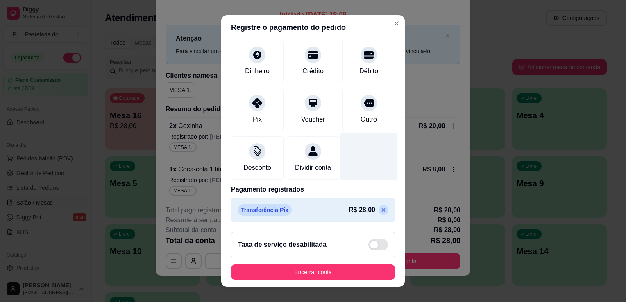
scroll to position [74, 0]
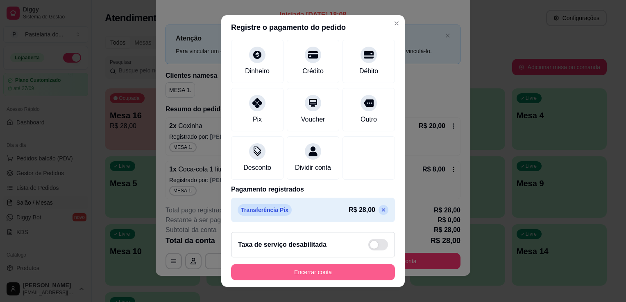
click at [343, 272] on button "Encerrar conta" at bounding box center [313, 272] width 164 height 16
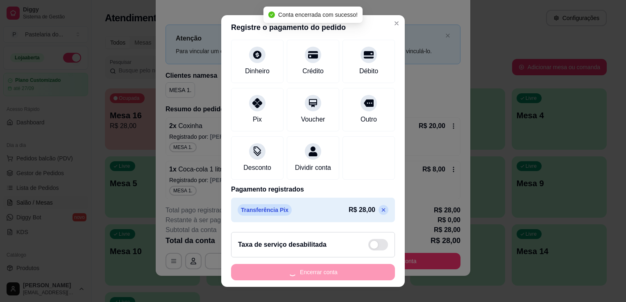
scroll to position [0, 0]
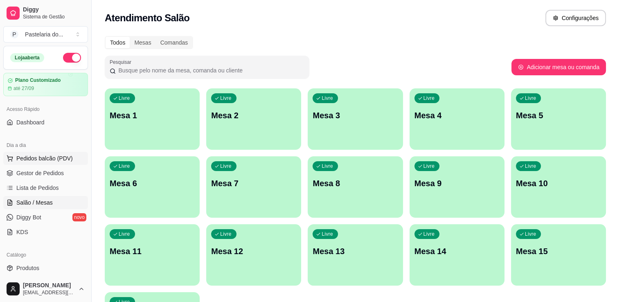
click at [62, 160] on span "Pedidos balcão (PDV)" at bounding box center [44, 158] width 56 height 8
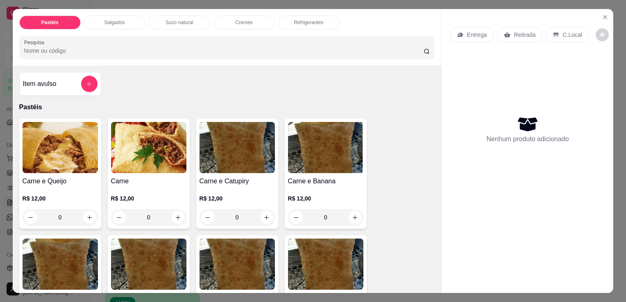
click at [65, 82] on div "Item avulso" at bounding box center [60, 84] width 75 height 16
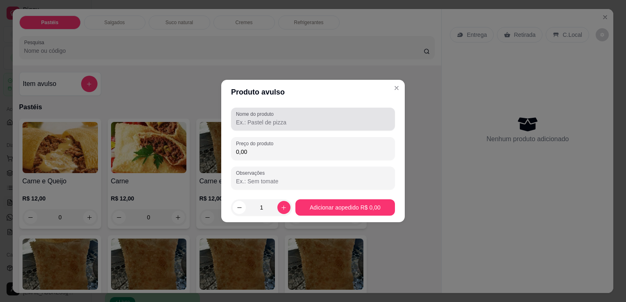
click at [274, 121] on input "Nome do produto" at bounding box center [313, 122] width 154 height 8
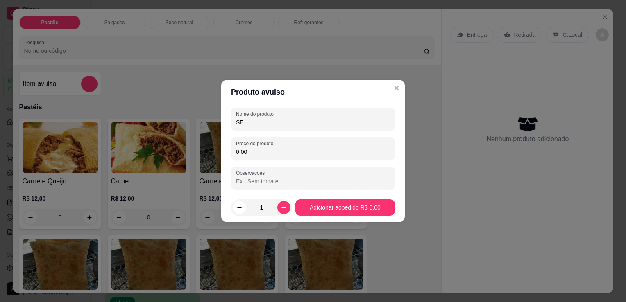
type input "S"
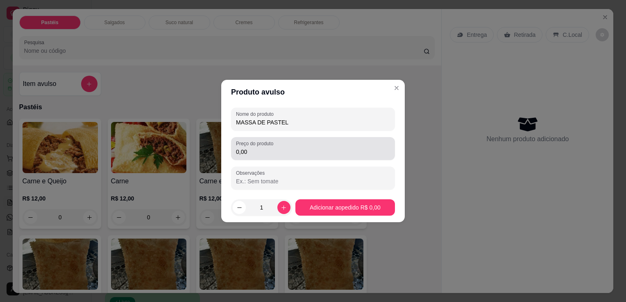
type input "MASSA DE PASTEL"
click at [279, 147] on div "0,00" at bounding box center [313, 148] width 154 height 16
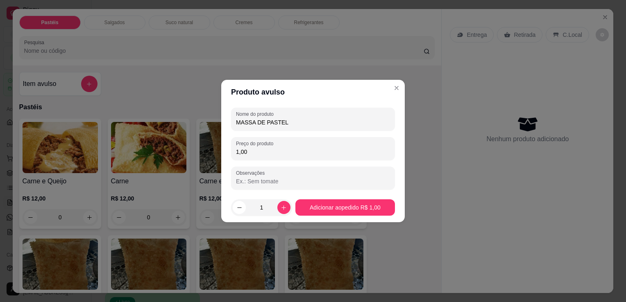
type input "10,00"
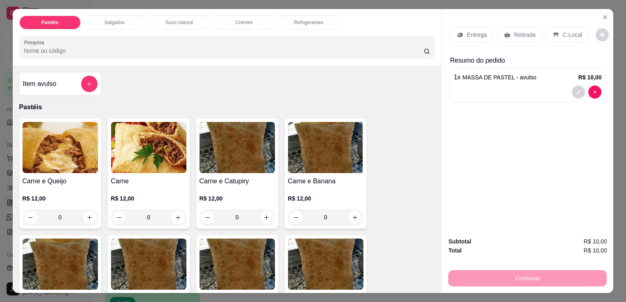
click at [526, 31] on p "Retirada" at bounding box center [524, 35] width 22 height 8
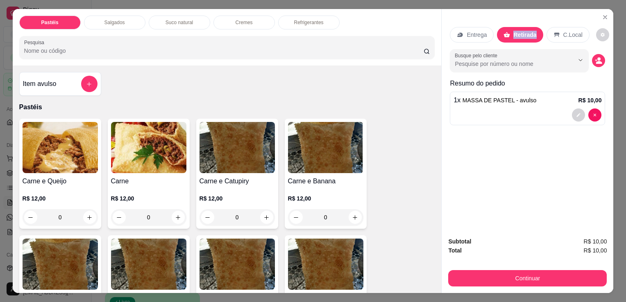
click at [513, 31] on p "Retirada" at bounding box center [524, 35] width 23 height 8
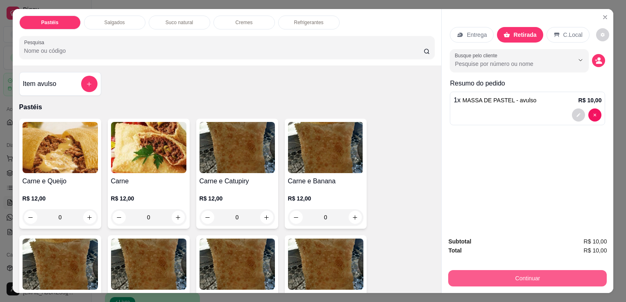
click at [529, 271] on button "Continuar" at bounding box center [527, 278] width 158 height 16
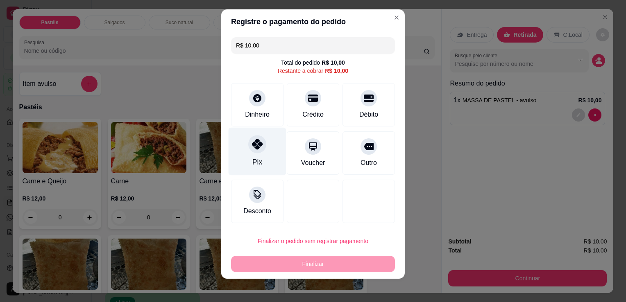
scroll to position [9, 0]
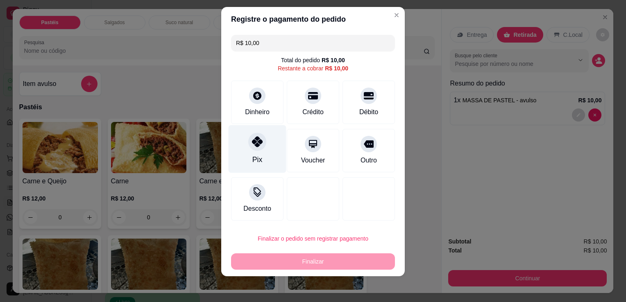
click at [264, 147] on div "Pix" at bounding box center [257, 149] width 58 height 48
type input "R$ 0,00"
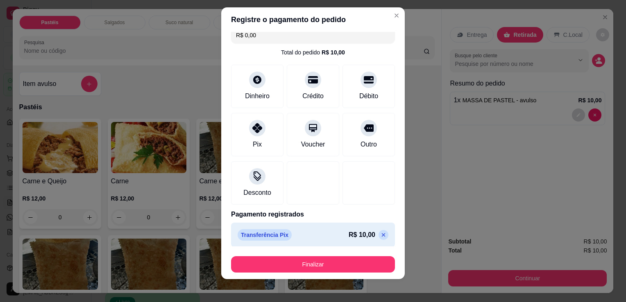
scroll to position [11, 0]
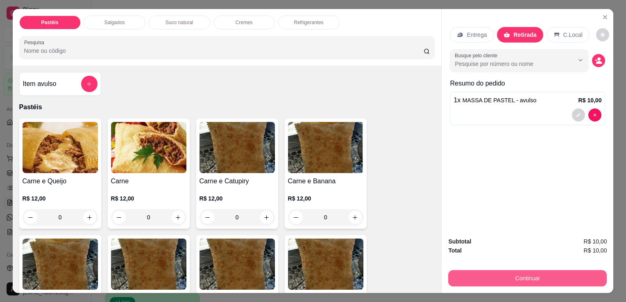
click at [499, 274] on button "Continuar" at bounding box center [527, 278] width 158 height 16
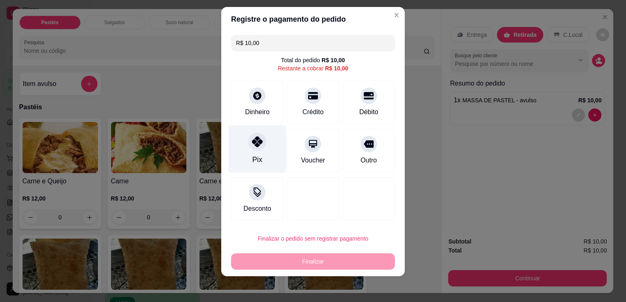
click at [261, 159] on div "Pix" at bounding box center [257, 149] width 58 height 48
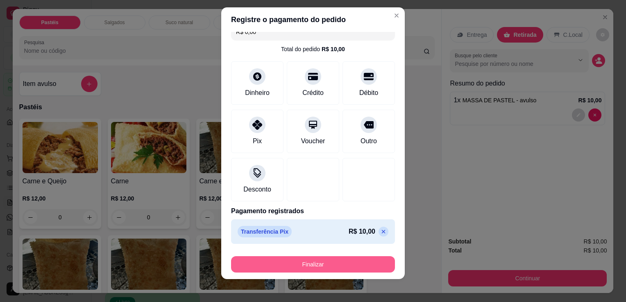
click at [326, 267] on button "Finalizar" at bounding box center [313, 264] width 164 height 16
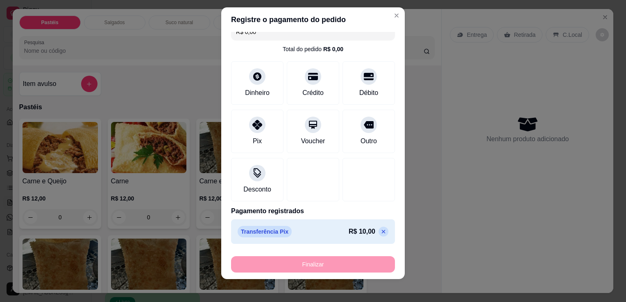
type input "-R$ 10,00"
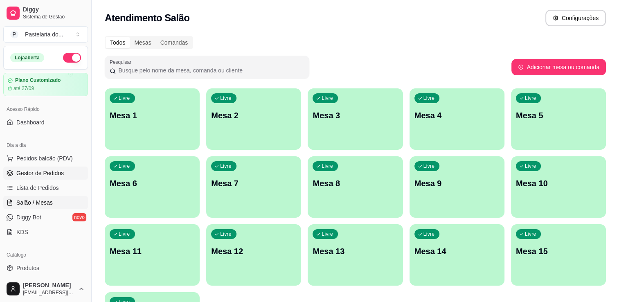
click at [40, 178] on link "Gestor de Pedidos" at bounding box center [45, 173] width 85 height 13
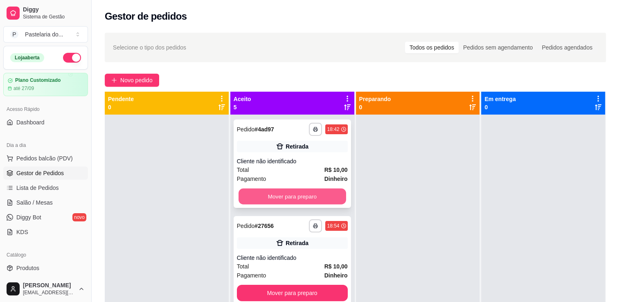
click at [294, 203] on button "Mover para preparo" at bounding box center [293, 197] width 108 height 16
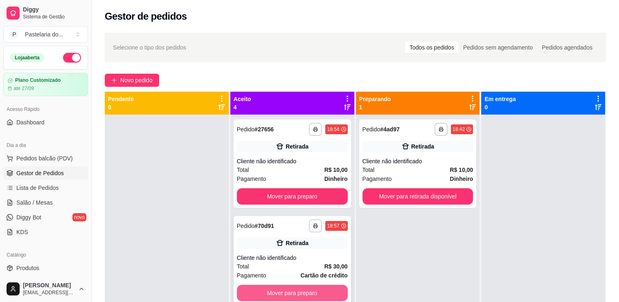
click at [313, 292] on button "Mover para preparo" at bounding box center [292, 293] width 111 height 16
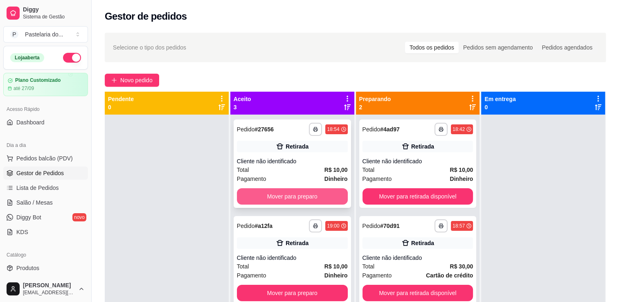
click at [295, 199] on button "Mover para preparo" at bounding box center [292, 196] width 111 height 16
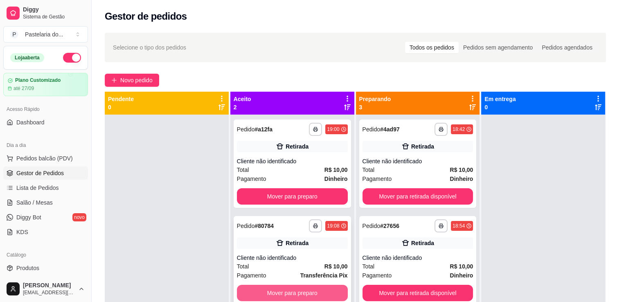
click at [298, 287] on button "Mover para preparo" at bounding box center [292, 293] width 111 height 16
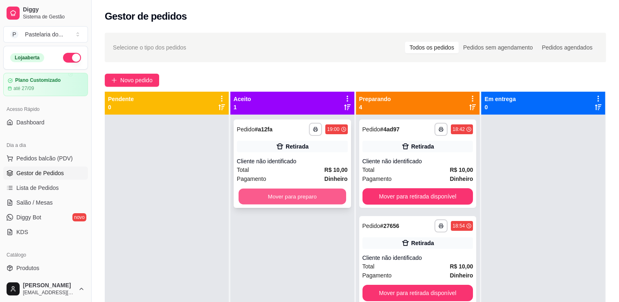
click at [290, 200] on button "Mover para preparo" at bounding box center [293, 197] width 108 height 16
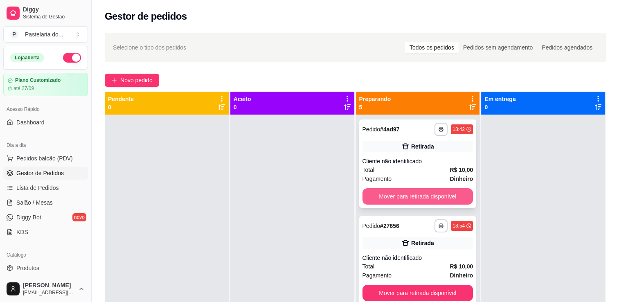
click at [401, 196] on button "Mover para retirada disponível" at bounding box center [418, 196] width 111 height 16
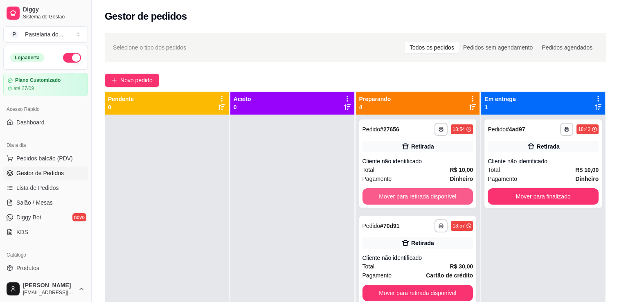
click at [401, 196] on button "Mover para retirada disponível" at bounding box center [418, 196] width 111 height 16
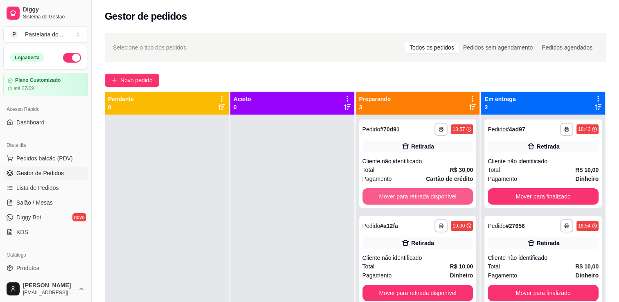
click at [401, 196] on button "Mover para retirada disponível" at bounding box center [418, 196] width 111 height 16
click at [401, 196] on button "Mover para retirada disponível" at bounding box center [418, 197] width 108 height 16
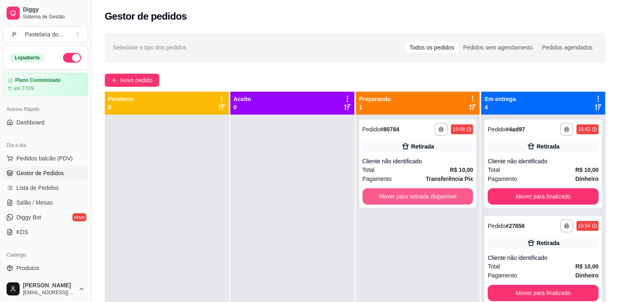
click at [401, 196] on button "Mover para retirada disponível" at bounding box center [418, 196] width 111 height 16
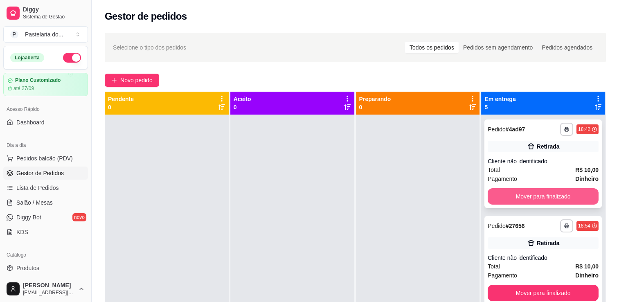
click at [511, 201] on button "Mover para finalizado" at bounding box center [543, 196] width 111 height 16
click at [511, 201] on button "Mover para finalizado" at bounding box center [544, 197] width 108 height 16
click at [511, 201] on button "Mover para finalizado" at bounding box center [543, 196] width 111 height 16
click at [511, 201] on button "Mover para finalizado" at bounding box center [544, 197] width 108 height 16
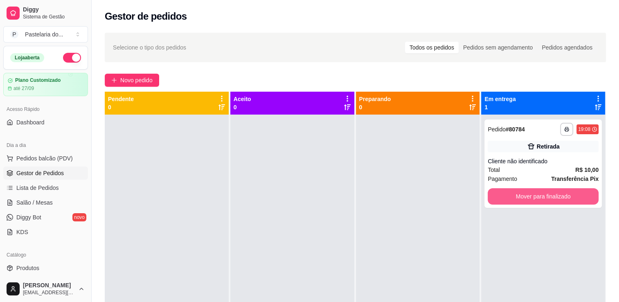
click at [511, 201] on button "Mover para finalizado" at bounding box center [543, 196] width 111 height 16
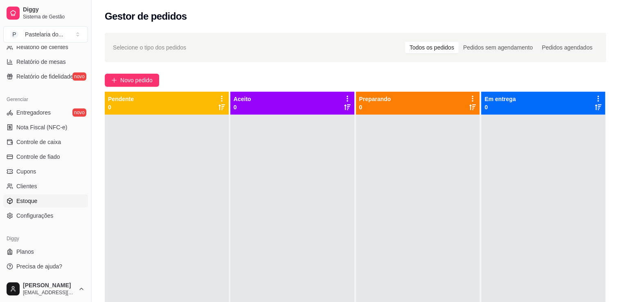
click at [46, 203] on link "Estoque" at bounding box center [45, 200] width 85 height 13
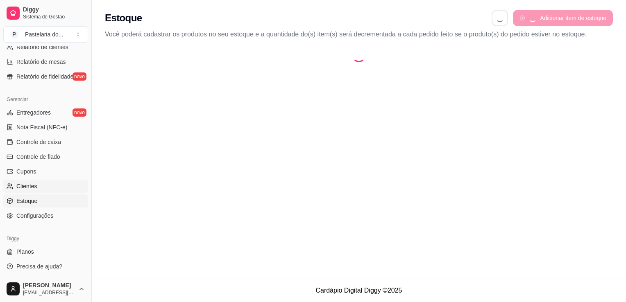
select select "QUANTITY_ORDER"
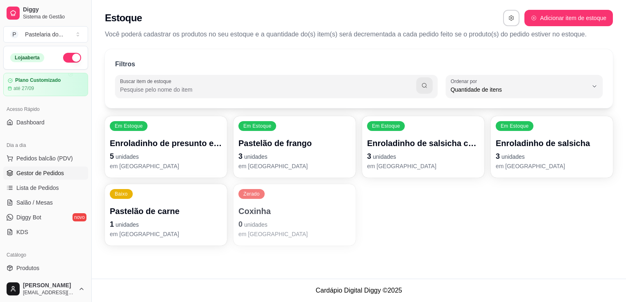
click at [54, 173] on span "Gestor de Pedidos" at bounding box center [39, 173] width 47 height 8
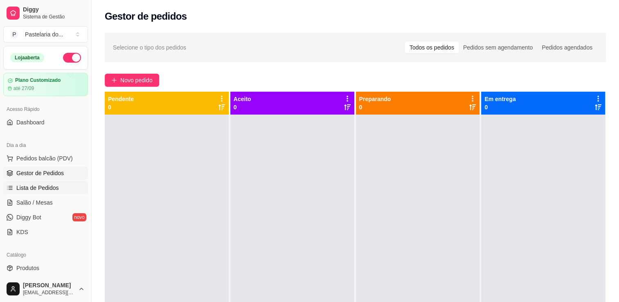
click at [38, 190] on span "Lista de Pedidos" at bounding box center [37, 188] width 43 height 8
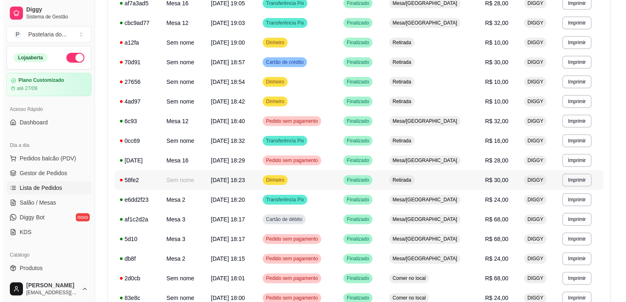
scroll to position [164, 0]
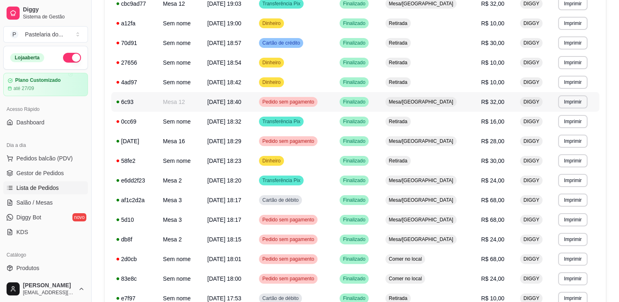
click at [283, 105] on span "Pedido sem pagamento" at bounding box center [288, 102] width 55 height 7
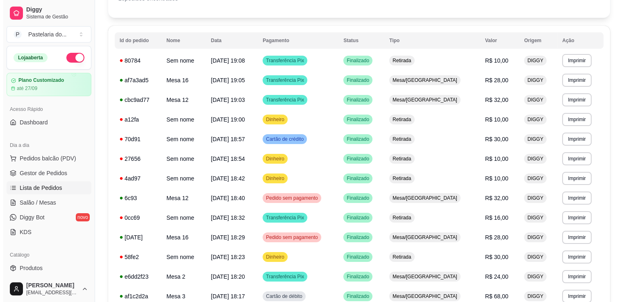
scroll to position [0, 0]
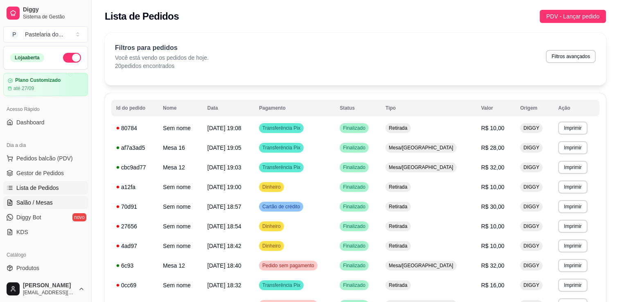
click at [59, 199] on link "Salão / Mesas" at bounding box center [45, 202] width 85 height 13
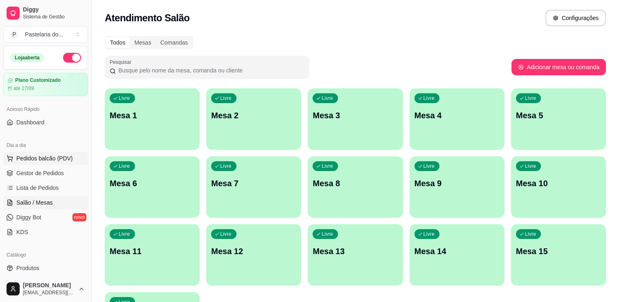
click at [34, 152] on button "Pedidos balcão (PDV)" at bounding box center [45, 158] width 85 height 13
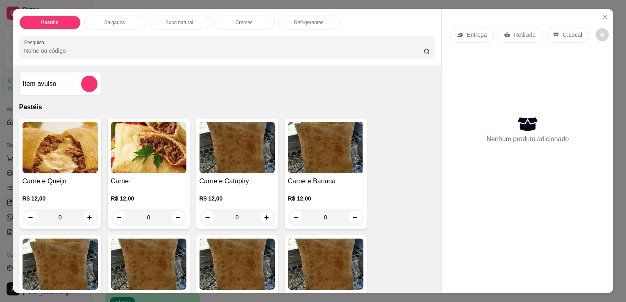
click at [116, 16] on div "Salgados" at bounding box center [114, 23] width 61 height 14
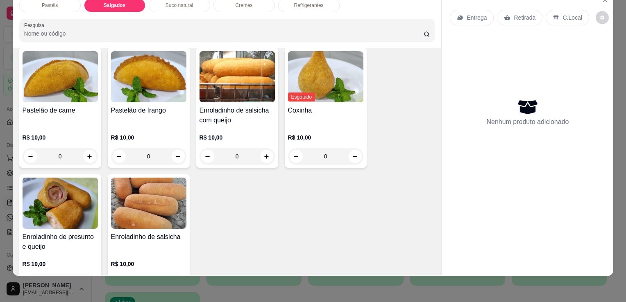
scroll to position [910, 0]
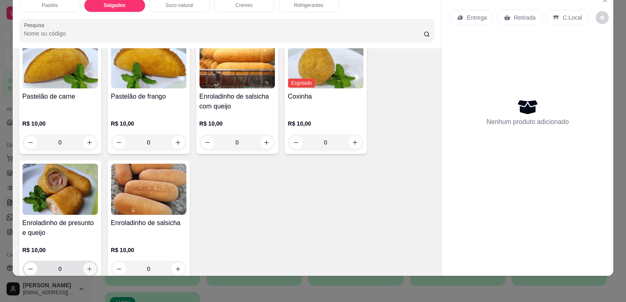
click at [86, 266] on icon "increase-product-quantity" at bounding box center [89, 269] width 6 height 6
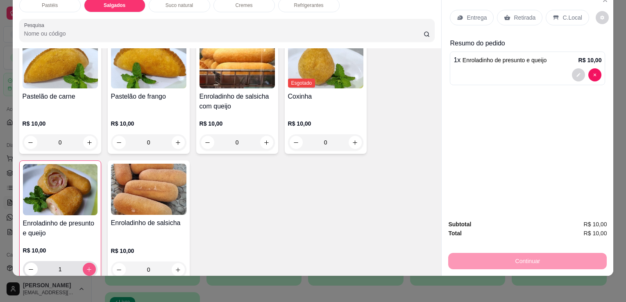
click at [86, 267] on icon "increase-product-quantity" at bounding box center [89, 270] width 6 height 6
type input "2"
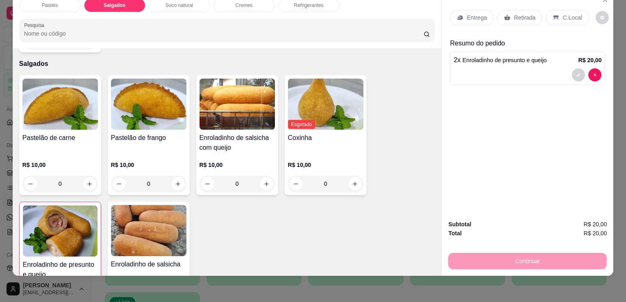
scroll to position [829, 0]
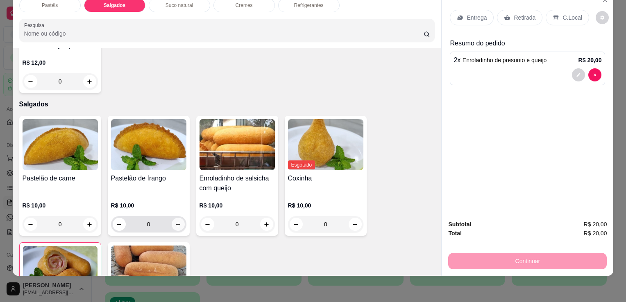
click at [179, 218] on button "increase-product-quantity" at bounding box center [178, 224] width 13 height 13
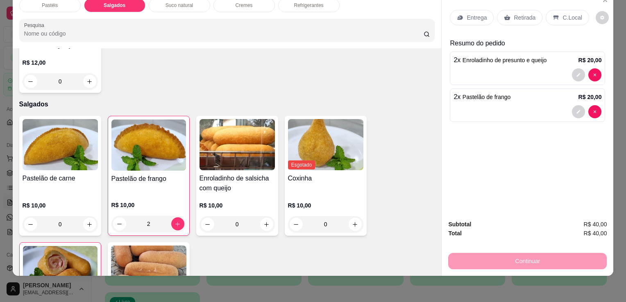
click at [525, 14] on p "Retirada" at bounding box center [524, 18] width 22 height 8
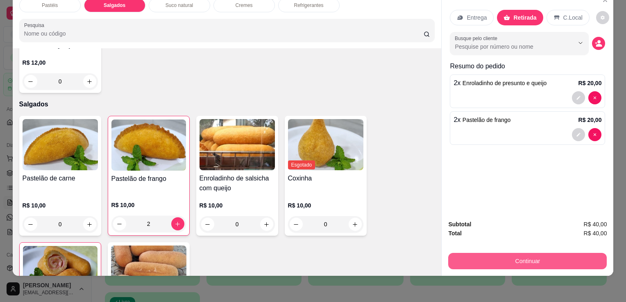
click at [504, 254] on button "Continuar" at bounding box center [527, 261] width 158 height 16
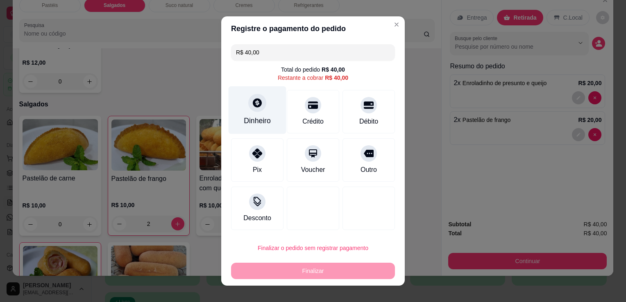
click at [253, 116] on div "Dinheiro" at bounding box center [257, 120] width 27 height 11
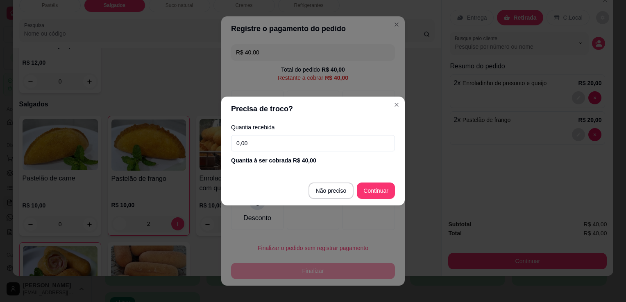
click at [275, 144] on input "0,00" at bounding box center [313, 143] width 164 height 16
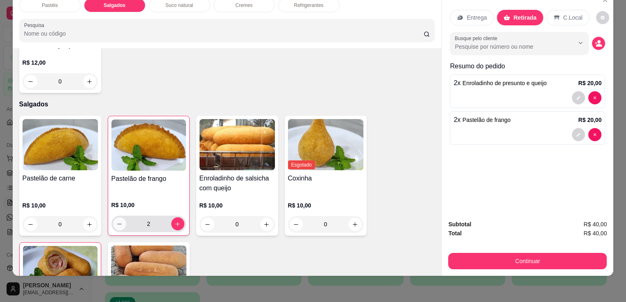
click at [120, 217] on button "decrease-product-quantity" at bounding box center [119, 223] width 13 height 13
type input "1"
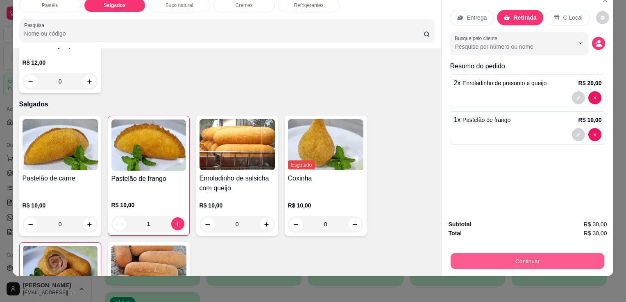
click at [495, 261] on button "Continuar" at bounding box center [527, 261] width 154 height 16
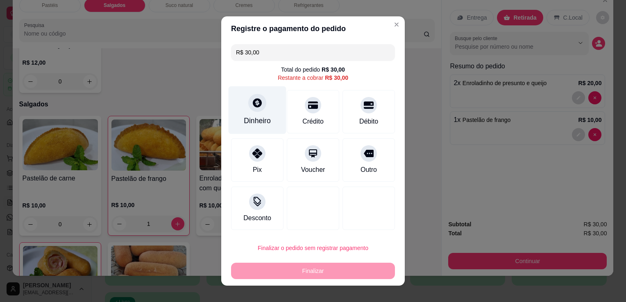
click at [265, 122] on div "Dinheiro" at bounding box center [257, 120] width 27 height 11
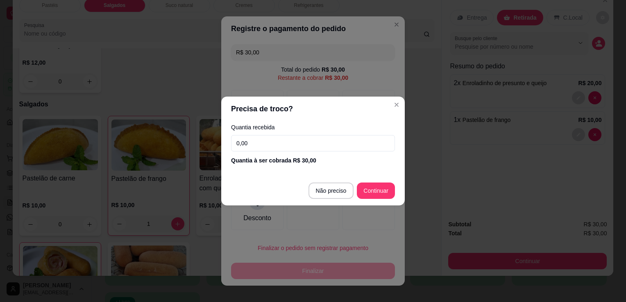
click at [296, 145] on input "0,00" at bounding box center [313, 143] width 164 height 16
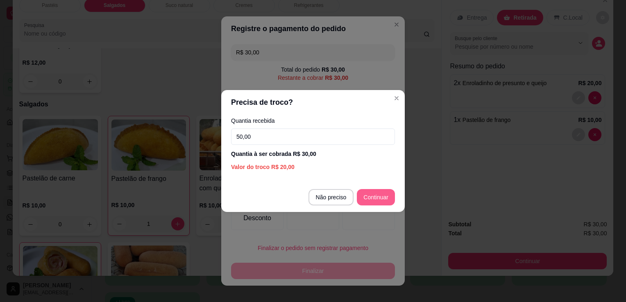
type input "50,00"
type input "R$ 0,00"
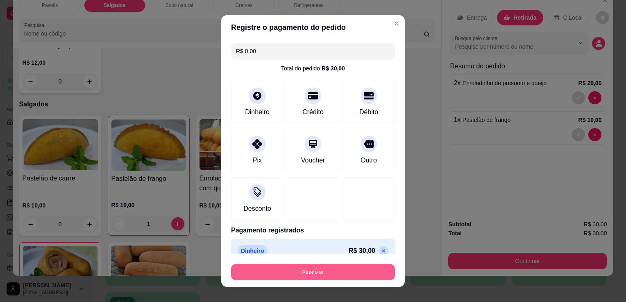
click at [324, 276] on button "Finalizar" at bounding box center [313, 272] width 164 height 16
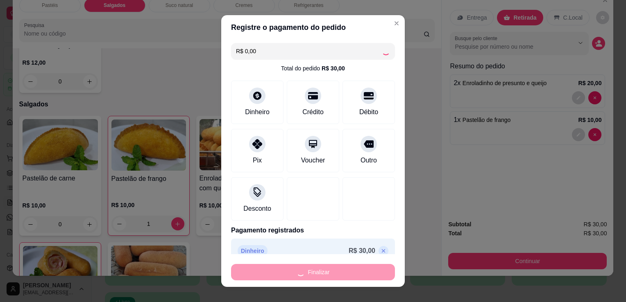
type input "0"
type input "-R$ 30,00"
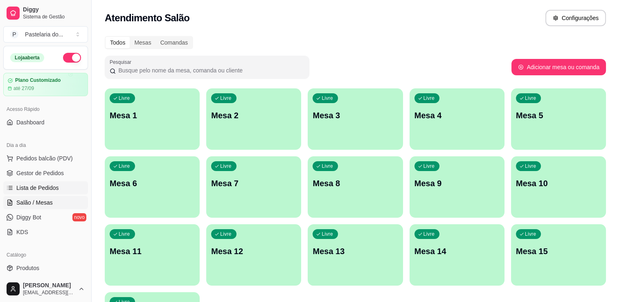
click at [38, 187] on span "Lista de Pedidos" at bounding box center [37, 188] width 43 height 8
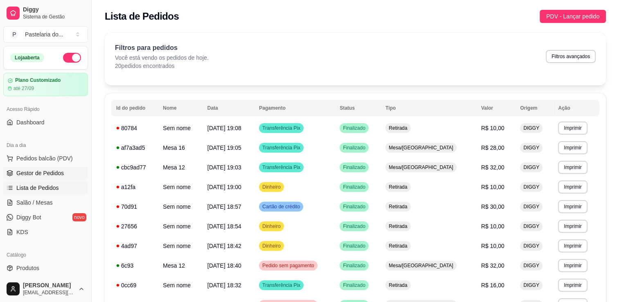
click at [70, 174] on link "Gestor de Pedidos" at bounding box center [45, 173] width 85 height 13
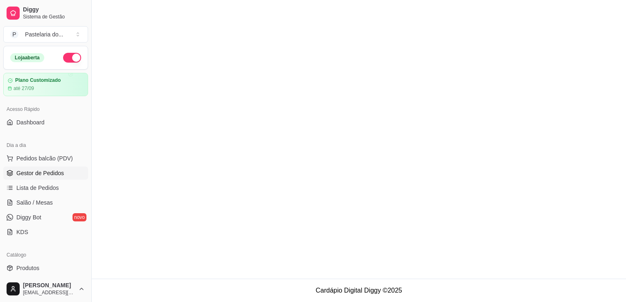
click at [52, 167] on link "Gestor de Pedidos" at bounding box center [45, 173] width 85 height 13
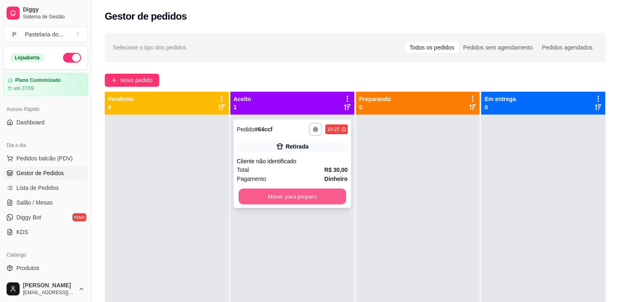
click at [308, 196] on button "Mover para preparo" at bounding box center [293, 197] width 108 height 16
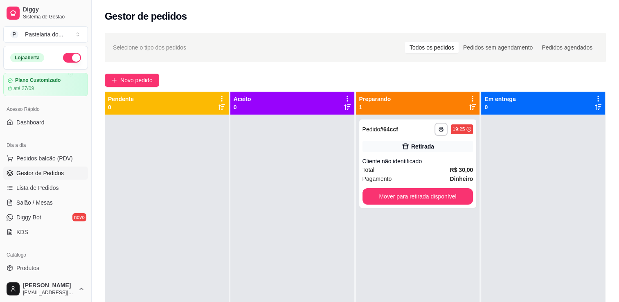
click at [421, 210] on div "**********" at bounding box center [418, 266] width 124 height 302
click at [428, 202] on button "Mover para retirada disponível" at bounding box center [418, 196] width 111 height 16
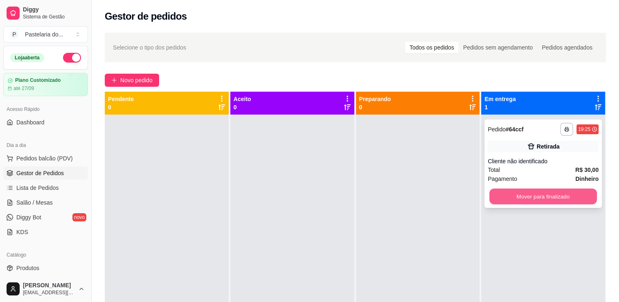
click at [554, 202] on button "Mover para finalizado" at bounding box center [544, 197] width 108 height 16
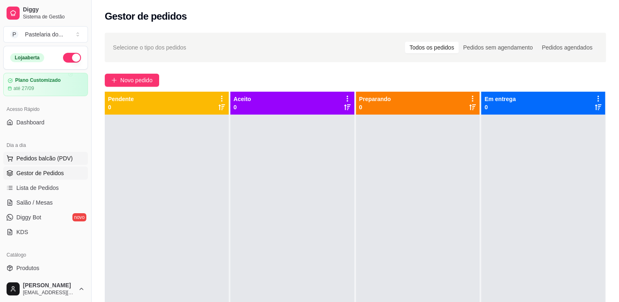
click at [53, 161] on span "Pedidos balcão (PDV)" at bounding box center [44, 158] width 56 height 8
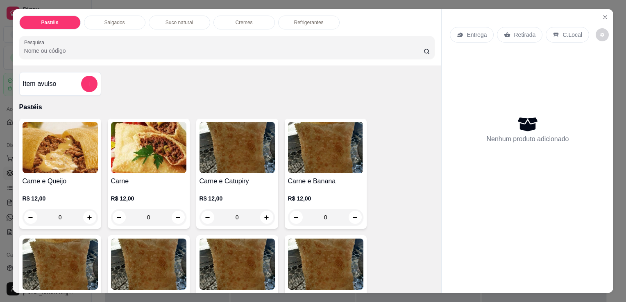
click at [607, 10] on div "Entrega Retirada C.Local Nenhum produto adicionado" at bounding box center [527, 144] width 172 height 271
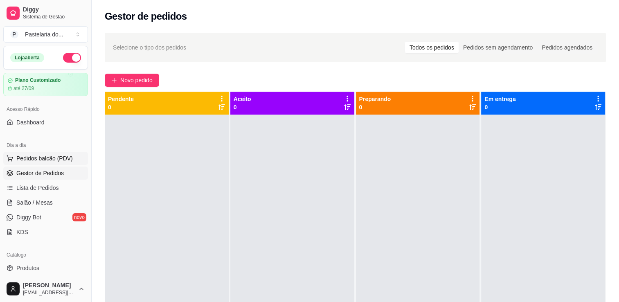
click at [37, 156] on span "Pedidos balcão (PDV)" at bounding box center [44, 158] width 56 height 8
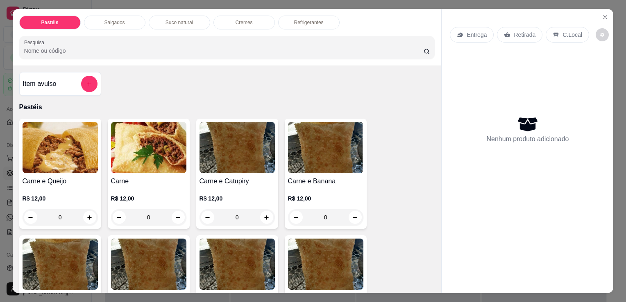
click at [124, 18] on div "Salgados" at bounding box center [114, 23] width 61 height 14
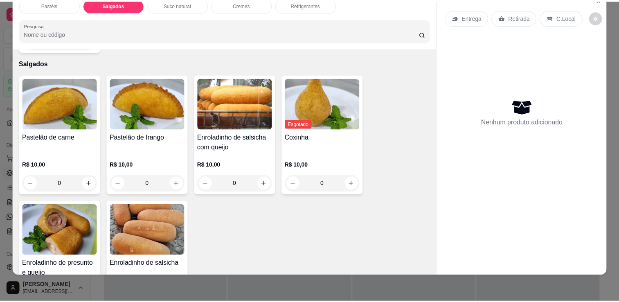
scroll to position [951, 0]
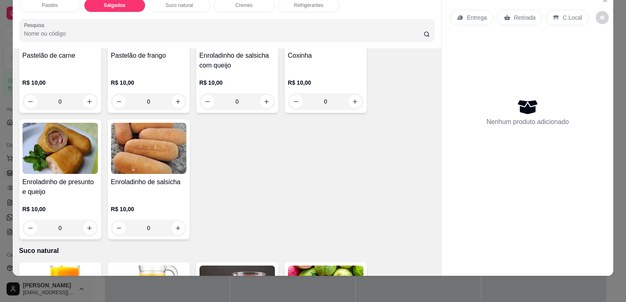
click at [87, 226] on icon "increase-product-quantity" at bounding box center [89, 228] width 5 height 5
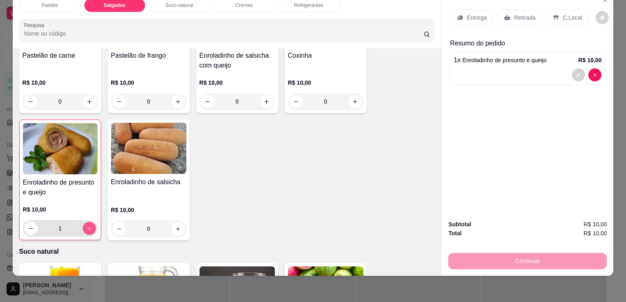
click at [86, 226] on icon "increase-product-quantity" at bounding box center [89, 229] width 6 height 6
type input "2"
click at [503, 10] on div "Retirada" at bounding box center [519, 18] width 45 height 16
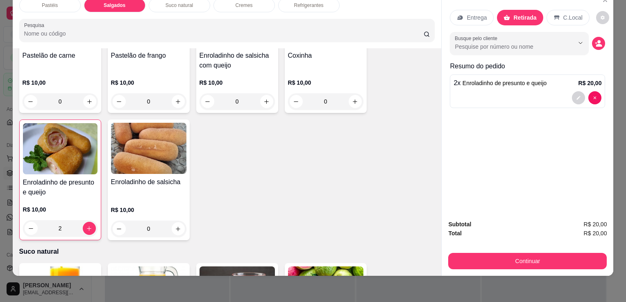
click at [503, 253] on button "Continuar" at bounding box center [527, 261] width 158 height 16
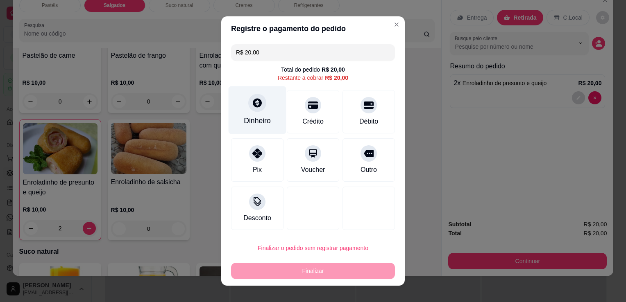
click at [258, 119] on div "Dinheiro" at bounding box center [257, 120] width 27 height 11
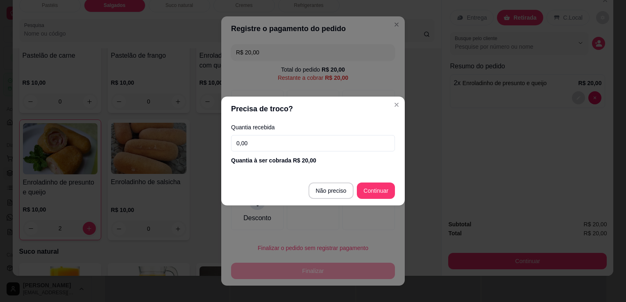
click at [300, 149] on input "0,00" at bounding box center [313, 143] width 164 height 16
type input "20,00"
type input "R$ 0,00"
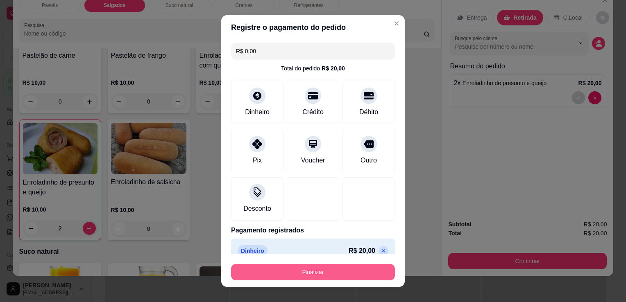
click at [300, 278] on button "Finalizar" at bounding box center [313, 272] width 164 height 16
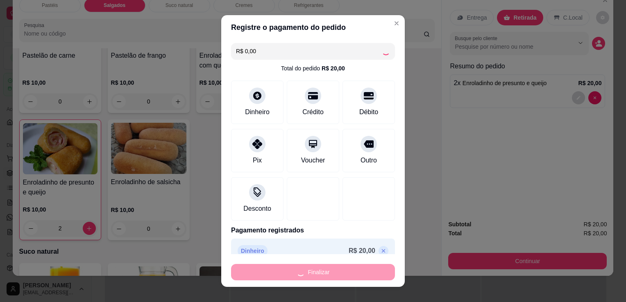
type input "0"
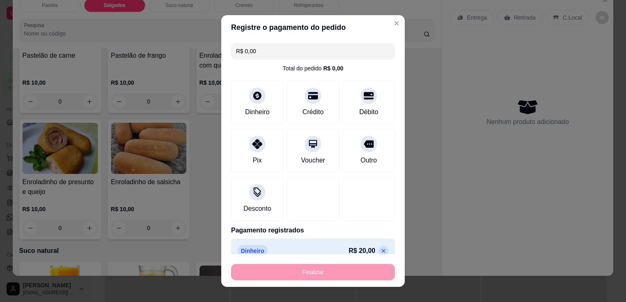
type input "-R$ 20,00"
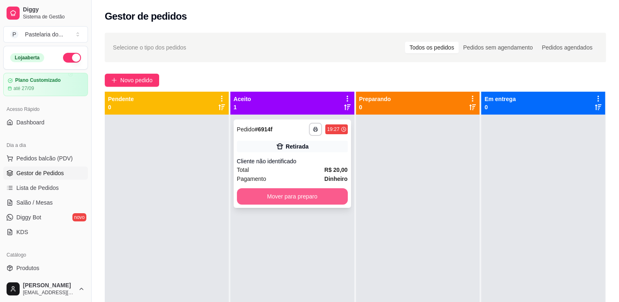
click at [288, 194] on button "Mover para preparo" at bounding box center [292, 196] width 111 height 16
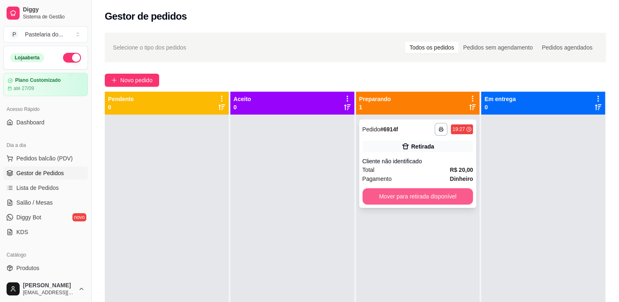
click at [454, 198] on button "Mover para retirada disponível" at bounding box center [418, 196] width 111 height 16
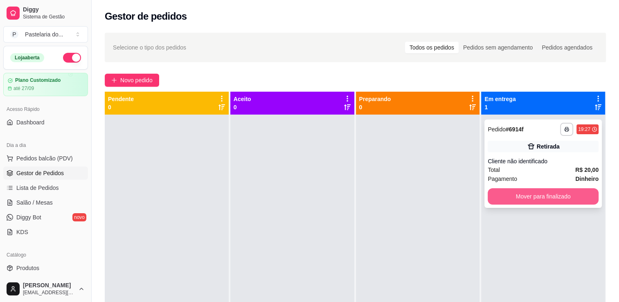
click at [573, 199] on button "Mover para finalizado" at bounding box center [543, 196] width 111 height 16
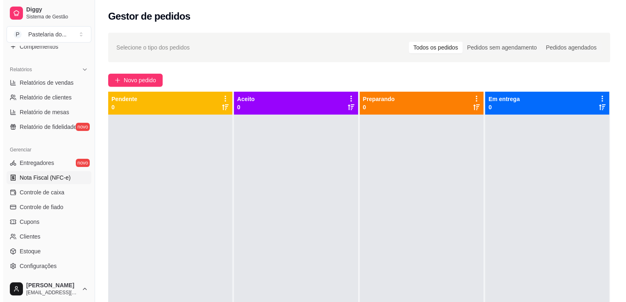
scroll to position [287, 0]
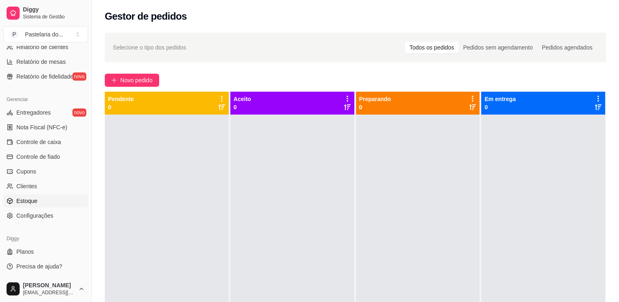
click at [43, 204] on link "Estoque" at bounding box center [45, 200] width 85 height 13
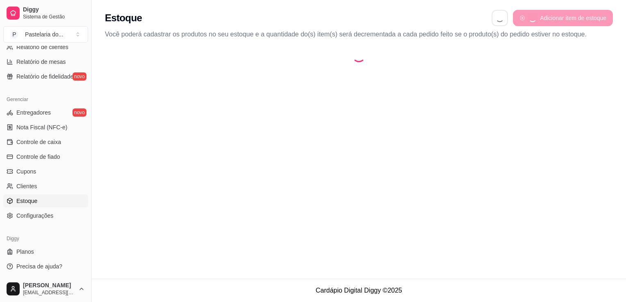
select select "QUANTITY_ORDER"
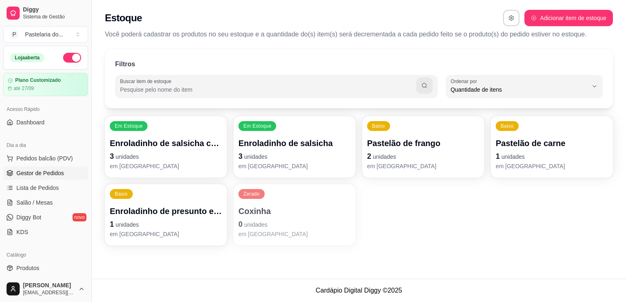
click at [52, 176] on span "Gestor de Pedidos" at bounding box center [39, 173] width 47 height 8
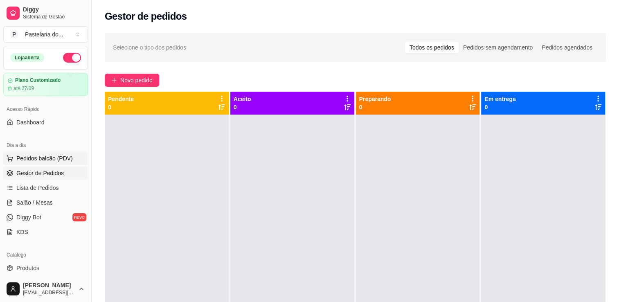
click at [59, 164] on button "Pedidos balcão (PDV)" at bounding box center [45, 158] width 85 height 13
click at [40, 153] on button "Pedidos balcão (PDV)" at bounding box center [45, 158] width 85 height 13
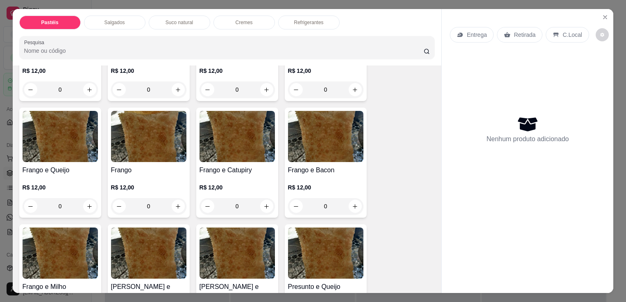
scroll to position [246, 0]
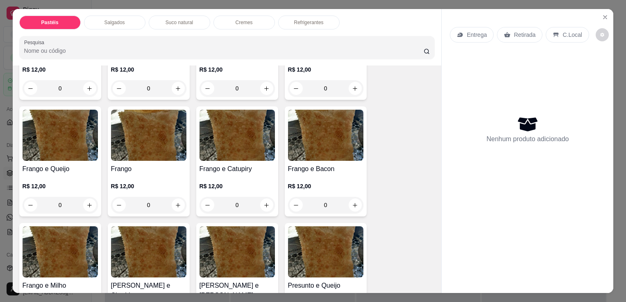
click at [173, 202] on div "0" at bounding box center [148, 205] width 75 height 16
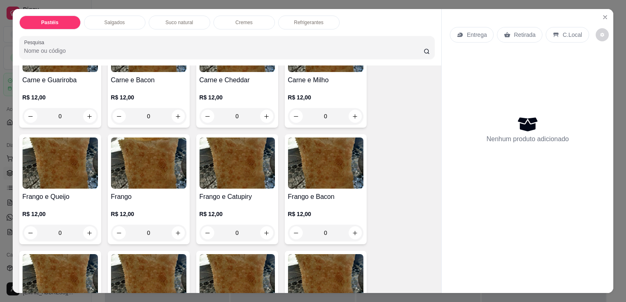
scroll to position [205, 0]
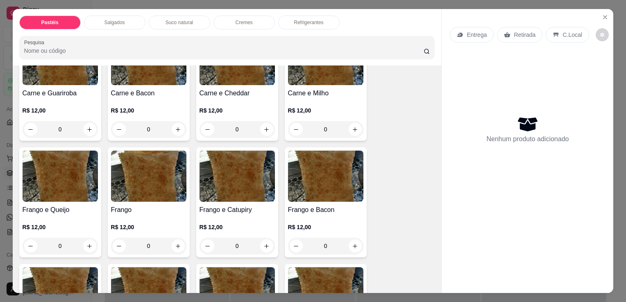
click at [174, 243] on div "0" at bounding box center [148, 246] width 75 height 16
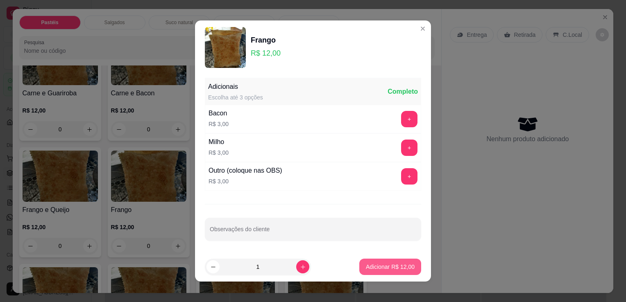
click at [366, 264] on p "Adicionar R$ 12,00" at bounding box center [390, 267] width 49 height 8
type input "1"
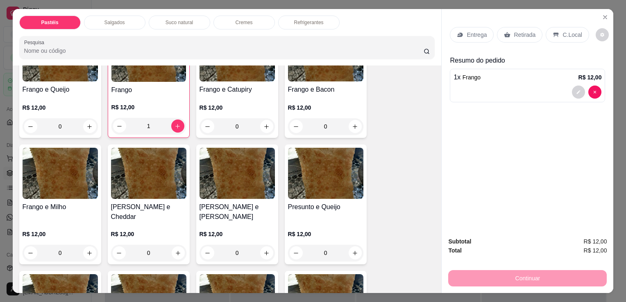
scroll to position [328, 0]
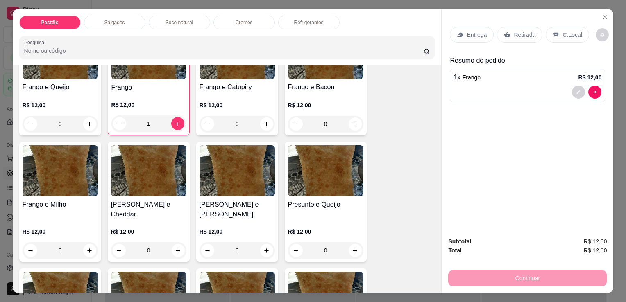
click at [262, 242] on div "0" at bounding box center [236, 250] width 75 height 16
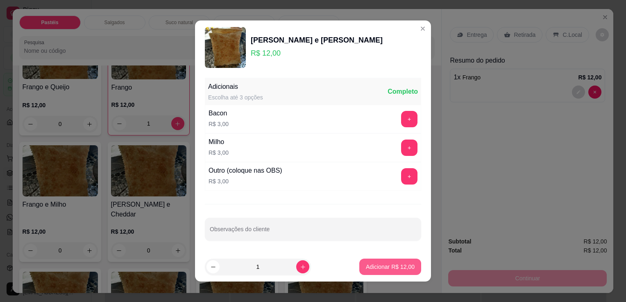
click at [397, 260] on button "Adicionar R$ 12,00" at bounding box center [390, 267] width 62 height 16
type input "1"
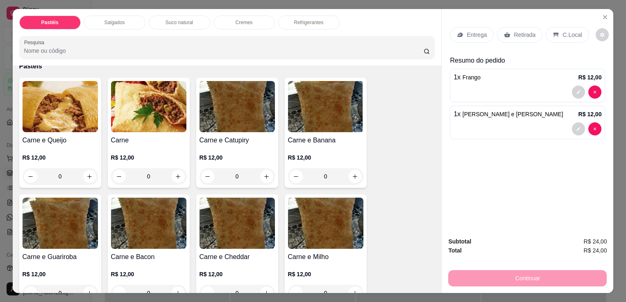
scroll to position [82, 0]
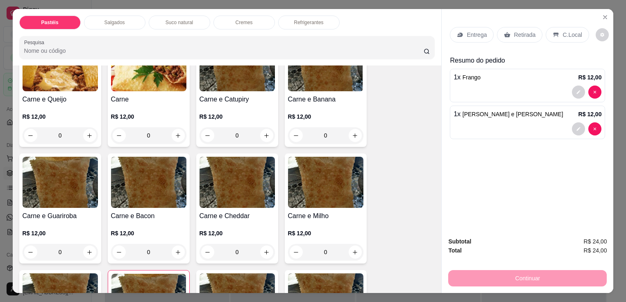
click at [84, 133] on div "0" at bounding box center [60, 135] width 75 height 16
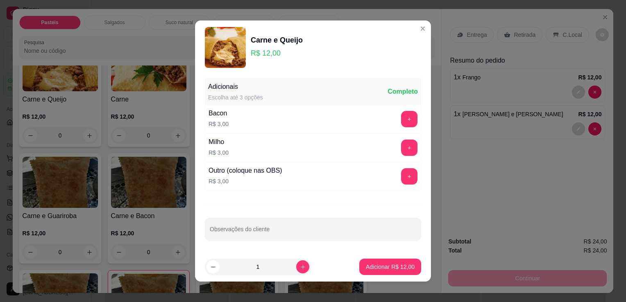
click at [393, 275] on footer "1 Adicionar R$ 12,00" at bounding box center [313, 266] width 236 height 29
click at [390, 263] on p "Adicionar R$ 12,00" at bounding box center [389, 267] width 47 height 8
type input "1"
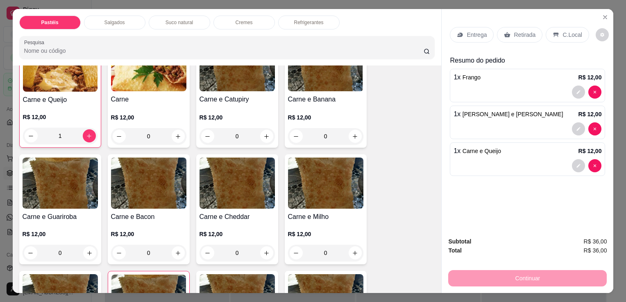
click at [526, 31] on p "Retirada" at bounding box center [524, 35] width 22 height 8
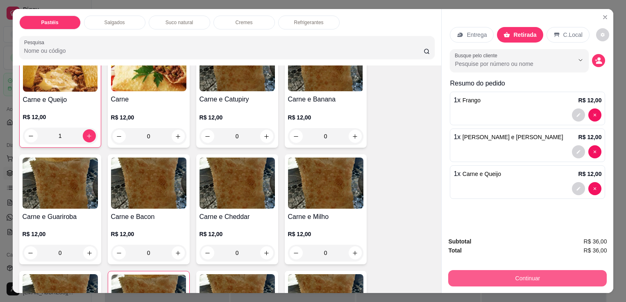
click at [540, 282] on button "Continuar" at bounding box center [527, 278] width 158 height 16
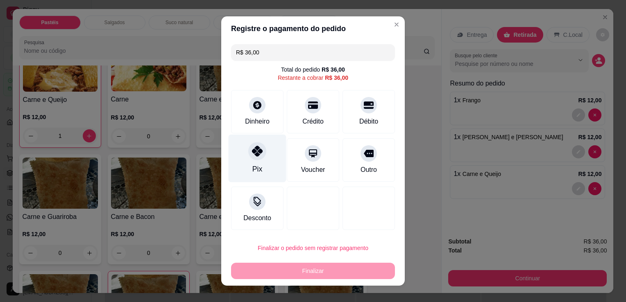
click at [255, 154] on icon at bounding box center [257, 151] width 11 height 11
type input "R$ 0,00"
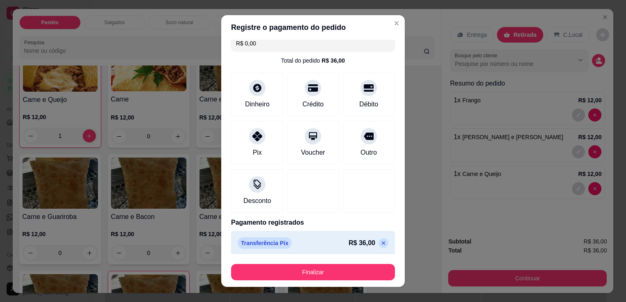
scroll to position [11, 0]
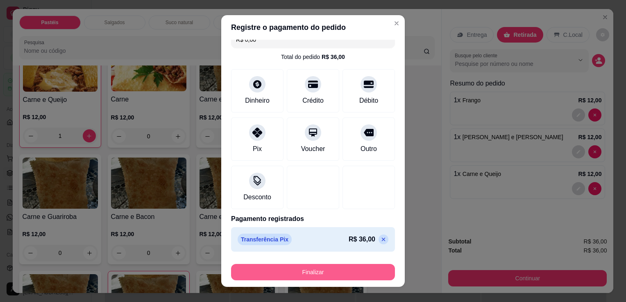
click at [336, 269] on button "Finalizar" at bounding box center [313, 272] width 164 height 16
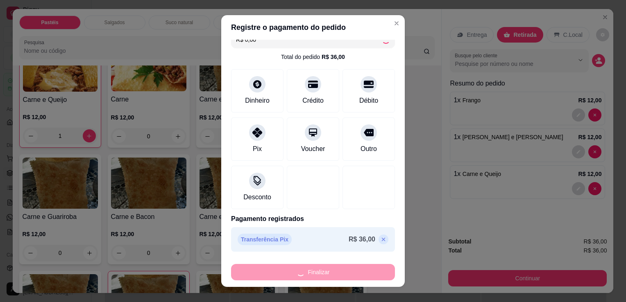
type input "0"
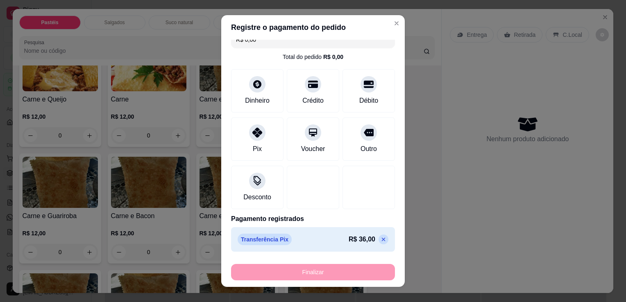
type input "-R$ 36,00"
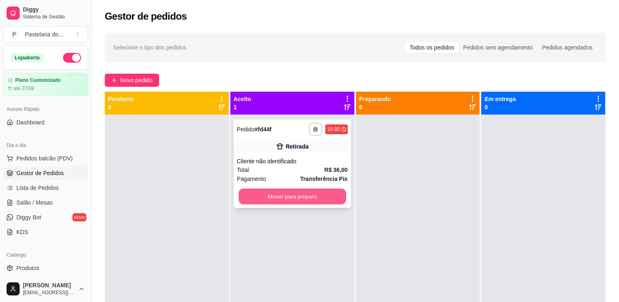
click at [329, 199] on button "Mover para preparo" at bounding box center [293, 197] width 108 height 16
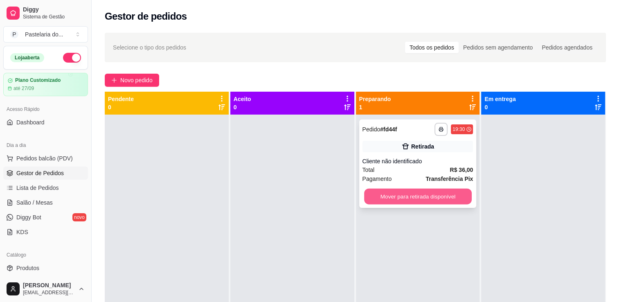
click at [396, 193] on button "Mover para retirada disponível" at bounding box center [418, 197] width 108 height 16
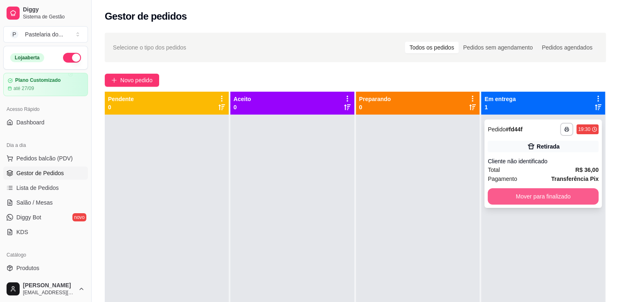
click at [570, 196] on button "Mover para finalizado" at bounding box center [543, 196] width 111 height 16
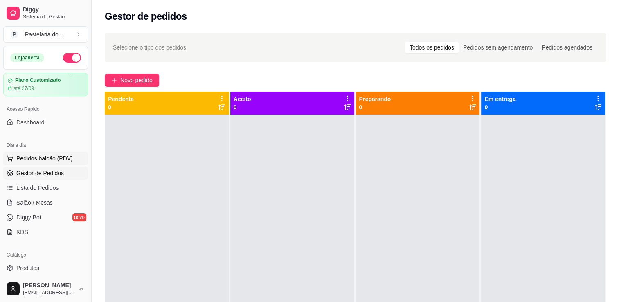
click at [43, 155] on span "Pedidos balcão (PDV)" at bounding box center [44, 158] width 56 height 8
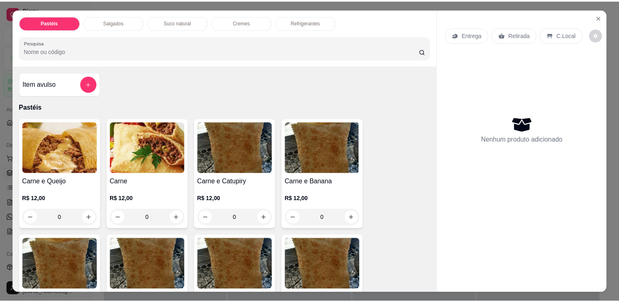
scroll to position [41, 0]
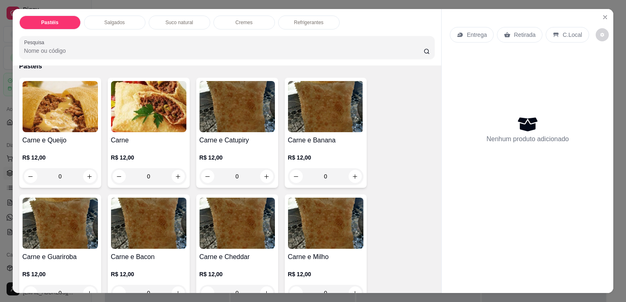
click at [89, 175] on div "0" at bounding box center [60, 176] width 75 height 16
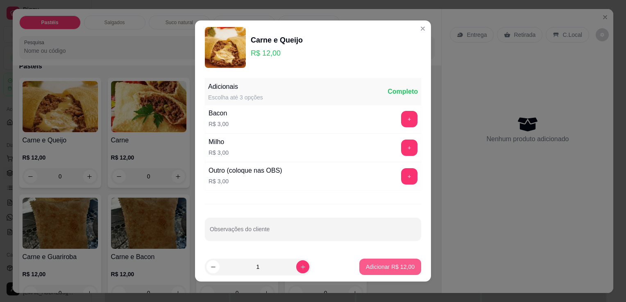
click at [370, 270] on p "Adicionar R$ 12,00" at bounding box center [390, 267] width 49 height 8
type input "1"
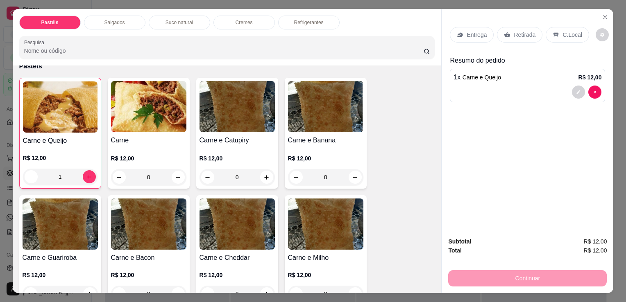
click at [519, 34] on p "Retirada" at bounding box center [524, 35] width 22 height 8
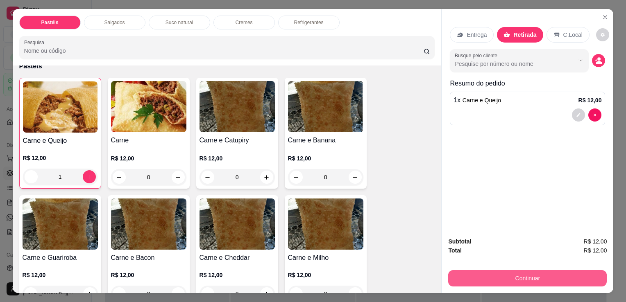
click at [548, 278] on button "Continuar" at bounding box center [527, 278] width 158 height 16
click at [535, 273] on button "Continuar" at bounding box center [527, 278] width 154 height 16
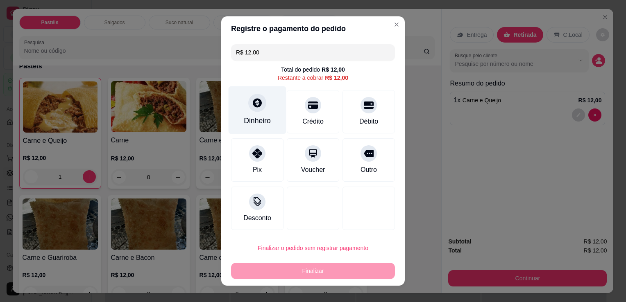
click at [248, 101] on div at bounding box center [257, 103] width 18 height 18
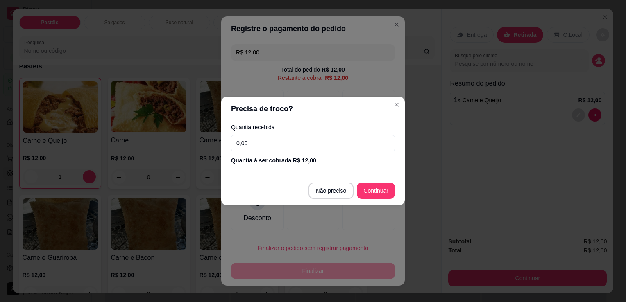
click at [264, 149] on input "0,00" at bounding box center [313, 143] width 164 height 16
type input "15,00"
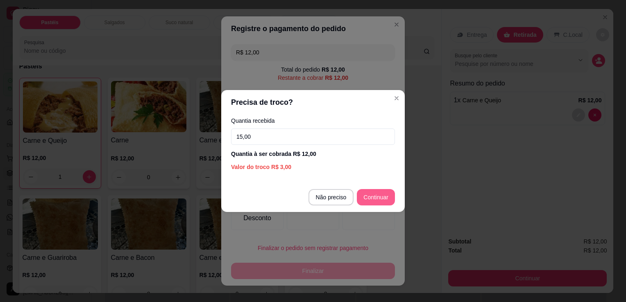
type input "R$ 0,00"
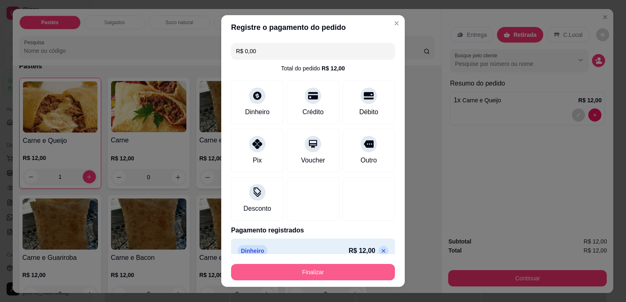
click at [320, 267] on button "Finalizar" at bounding box center [313, 272] width 164 height 16
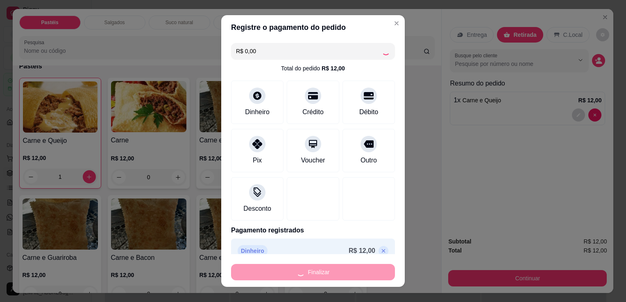
type input "0"
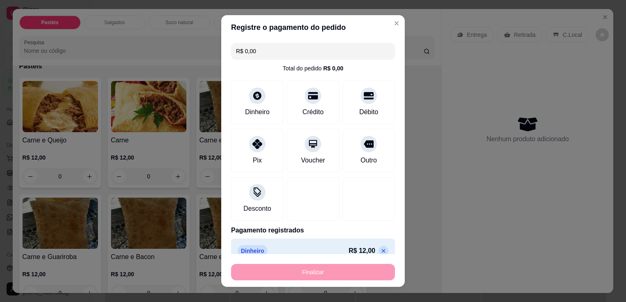
type input "-R$ 12,00"
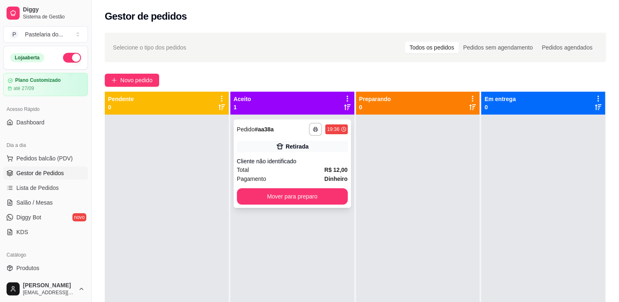
click at [318, 201] on button "Mover para preparo" at bounding box center [292, 196] width 111 height 16
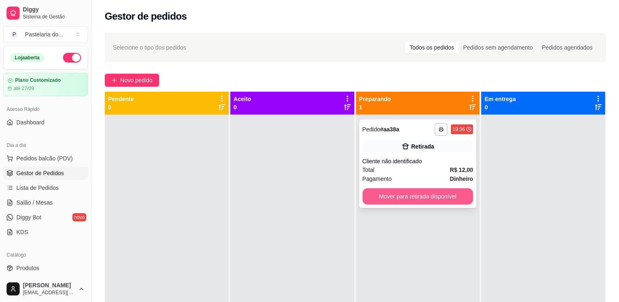
click at [459, 197] on button "Mover para retirada disponível" at bounding box center [418, 196] width 111 height 16
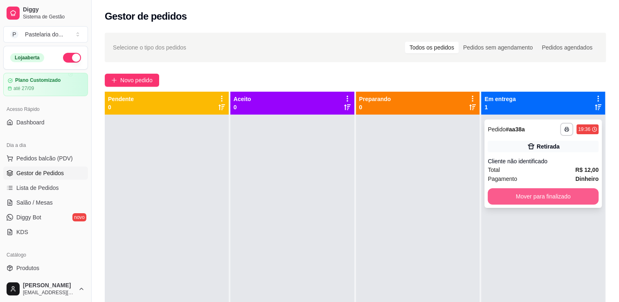
click at [543, 202] on button "Mover para finalizado" at bounding box center [543, 196] width 111 height 16
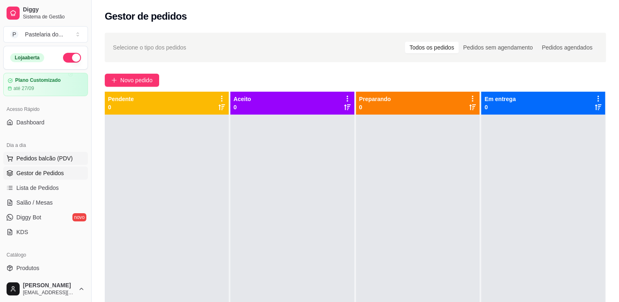
click at [49, 152] on button "Pedidos balcão (PDV)" at bounding box center [45, 158] width 85 height 13
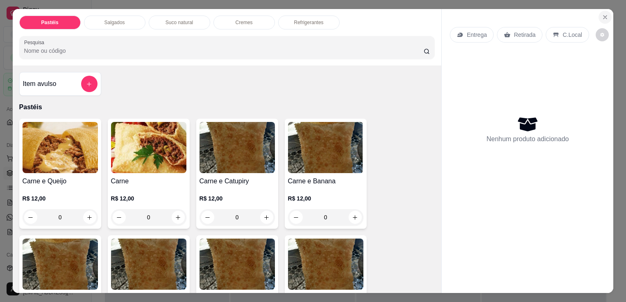
click at [601, 16] on icon "Close" at bounding box center [604, 17] width 7 height 7
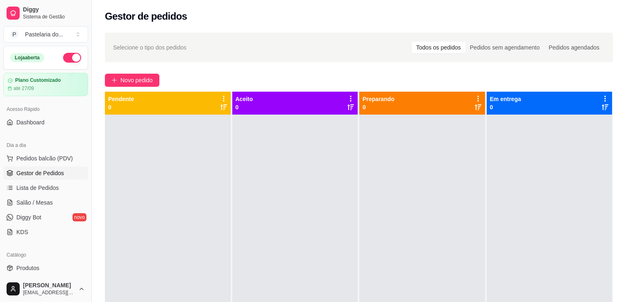
click at [600, 16] on div "Gestor de pedidos" at bounding box center [359, 16] width 508 height 13
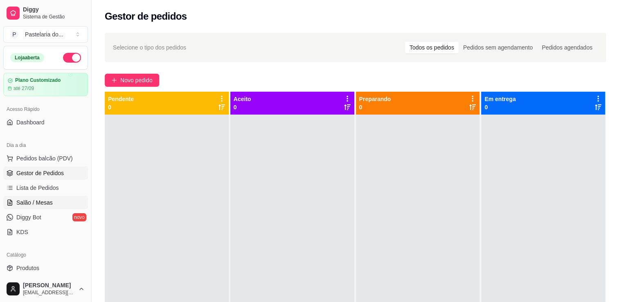
click at [51, 199] on span "Salão / Mesas" at bounding box center [34, 203] width 36 height 8
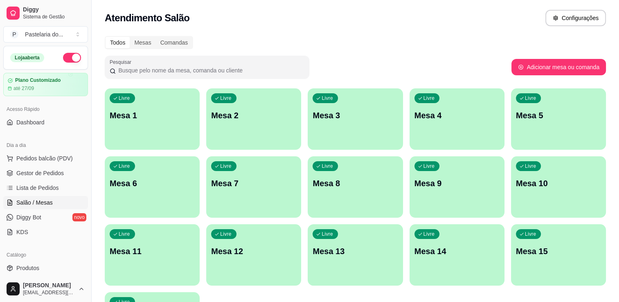
click at [244, 110] on p "Mesa 2" at bounding box center [253, 115] width 85 height 11
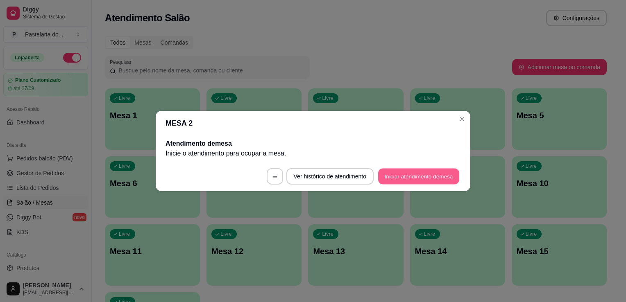
click at [386, 178] on button "Iniciar atendimento de mesa" at bounding box center [418, 177] width 81 height 16
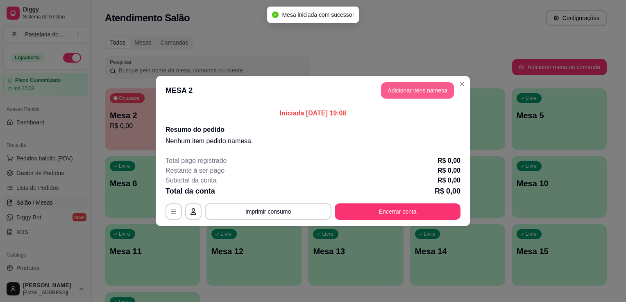
click at [421, 96] on button "Adicionar itens na mesa" at bounding box center [417, 90] width 73 height 16
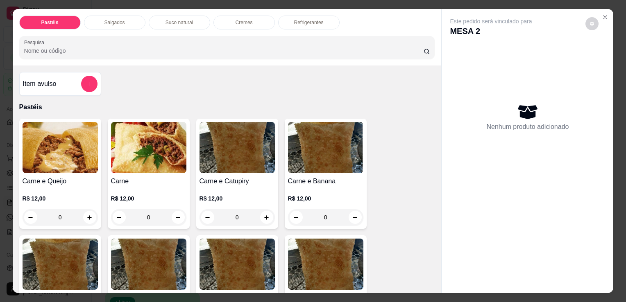
click at [84, 214] on div "0" at bounding box center [60, 217] width 75 height 16
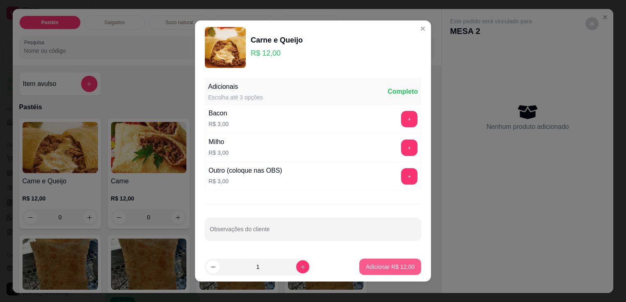
click at [373, 264] on p "Adicionar R$ 12,00" at bounding box center [390, 267] width 49 height 8
type input "1"
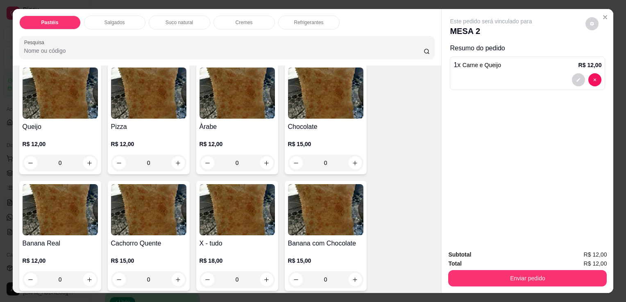
scroll to position [573, 0]
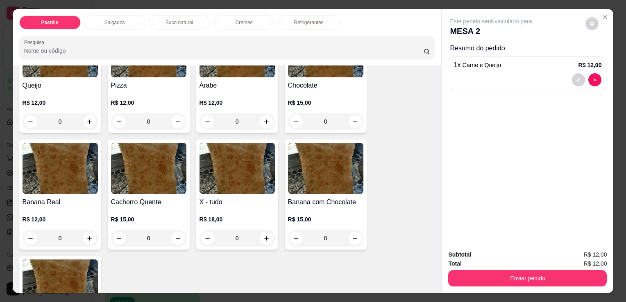
click at [84, 113] on div "0" at bounding box center [60, 121] width 75 height 16
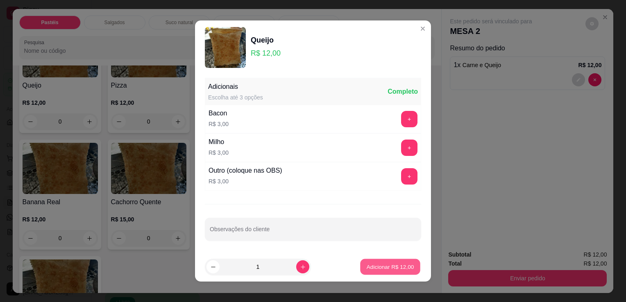
click at [377, 264] on p "Adicionar R$ 12,00" at bounding box center [389, 267] width 47 height 8
type input "1"
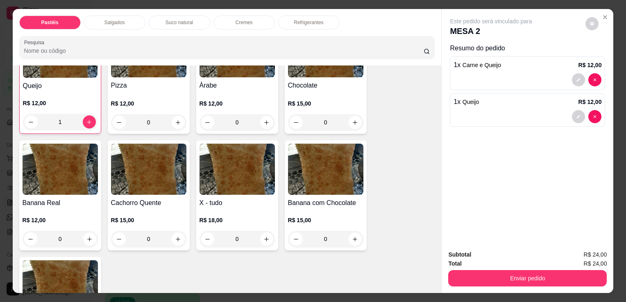
click at [298, 23] on div "Refrigerantes" at bounding box center [308, 23] width 61 height 14
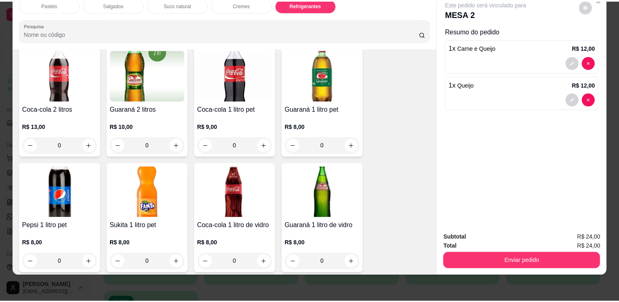
scroll to position [1934, 0]
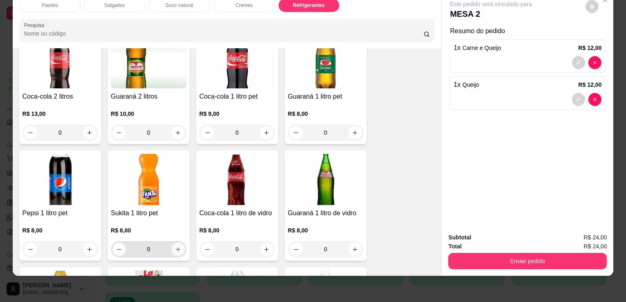
click at [175, 246] on icon "increase-product-quantity" at bounding box center [178, 249] width 6 height 6
type input "1"
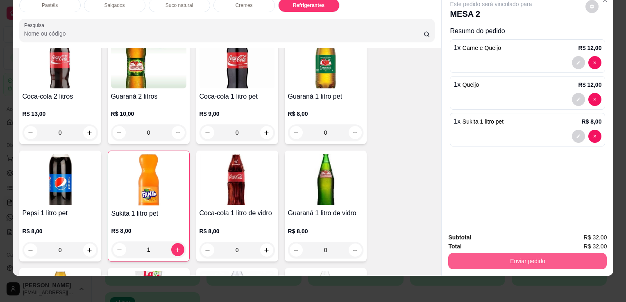
click at [517, 255] on button "Enviar pedido" at bounding box center [527, 261] width 158 height 16
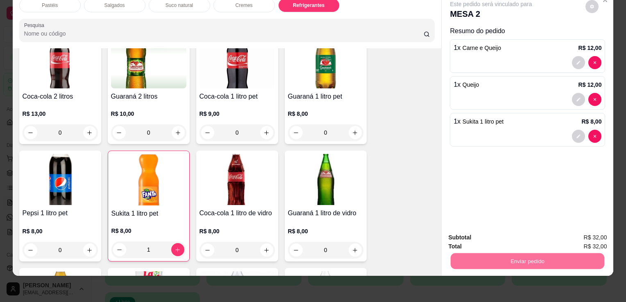
click at [579, 235] on button "Sim, quero registrar" at bounding box center [577, 235] width 61 height 16
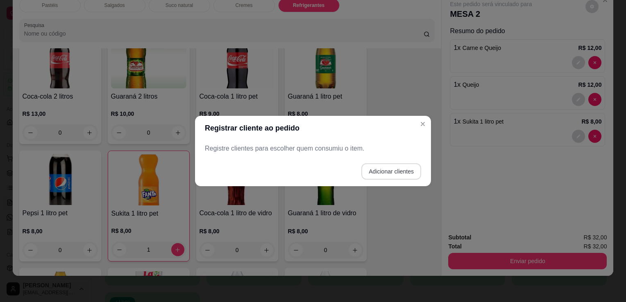
click at [372, 169] on button "Adicionar clientes" at bounding box center [391, 171] width 60 height 16
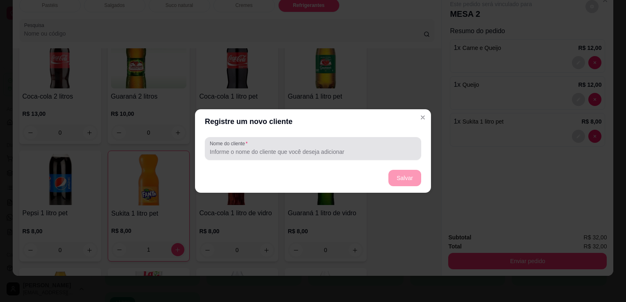
click at [299, 149] on input "Nome do cliente" at bounding box center [313, 152] width 206 height 8
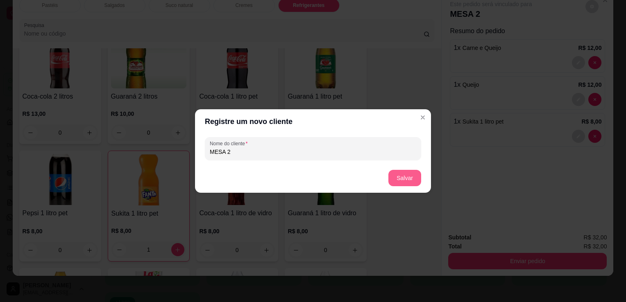
type input "MESA 2"
click at [407, 179] on button "Salvar" at bounding box center [404, 178] width 33 height 16
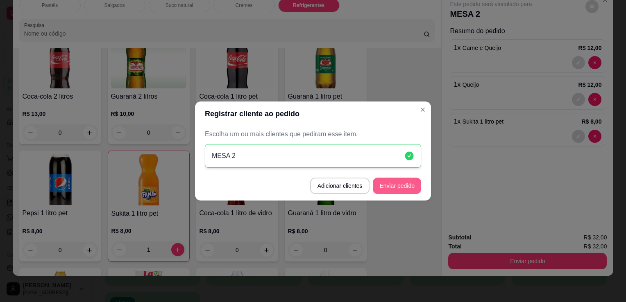
click at [409, 184] on button "Enviar pedido" at bounding box center [397, 186] width 48 height 16
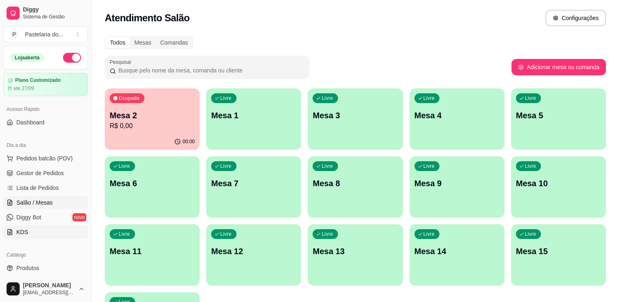
click at [39, 227] on link "KDS" at bounding box center [45, 232] width 85 height 13
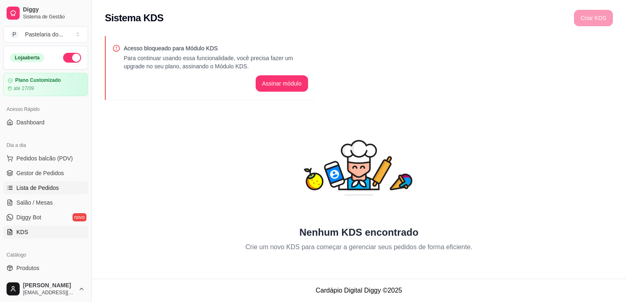
click at [38, 185] on span "Lista de Pedidos" at bounding box center [37, 188] width 43 height 8
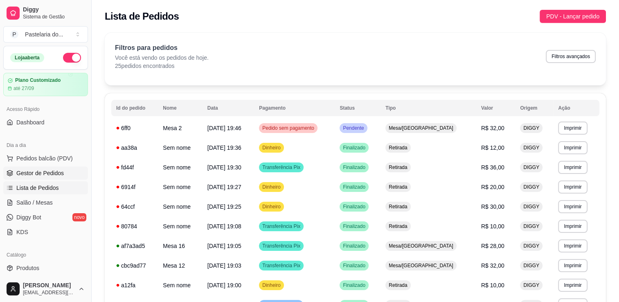
click at [25, 173] on span "Gestor de Pedidos" at bounding box center [39, 173] width 47 height 8
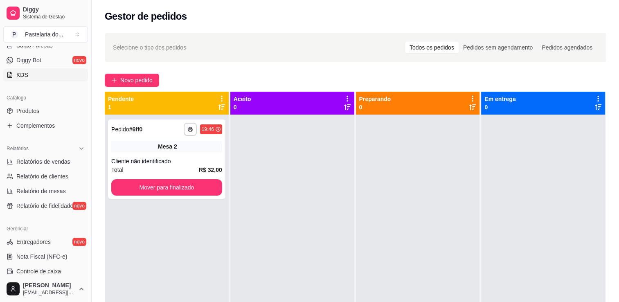
scroll to position [164, 0]
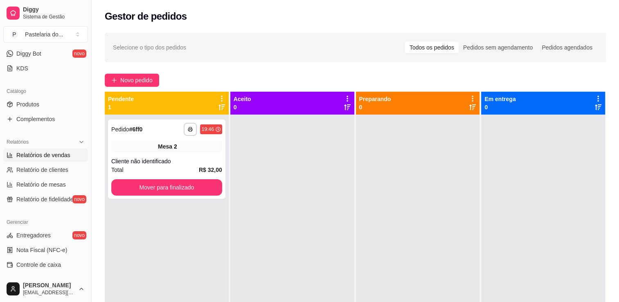
click at [52, 158] on span "Relatórios de vendas" at bounding box center [43, 155] width 54 height 8
select select "ALL"
select select "0"
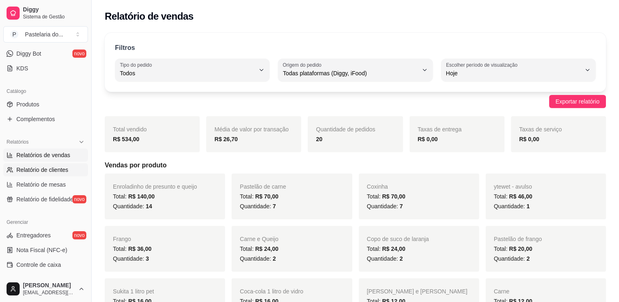
click at [38, 173] on span "Relatório de clientes" at bounding box center [42, 170] width 52 height 8
select select "30"
select select "HIGHEST_TOTAL_SPENT_WITH_ORDERS"
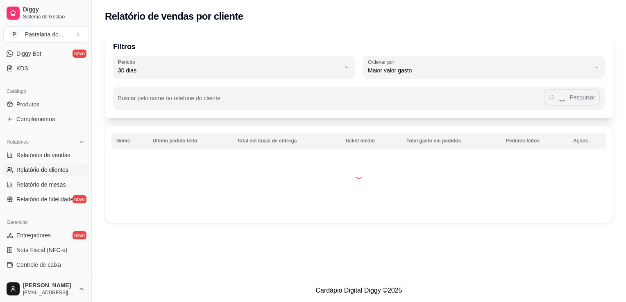
click at [235, 79] on div "Buscar pelo nome ou telefone do cliente Pesquisar" at bounding box center [358, 94] width 491 height 31
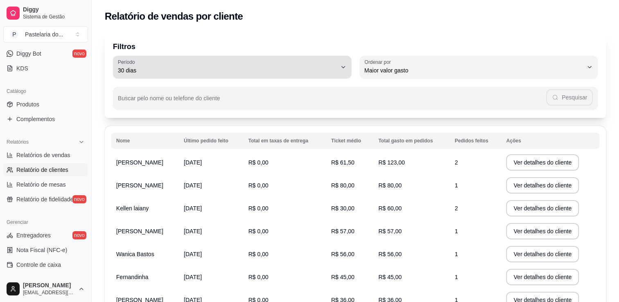
click at [239, 73] on span "30 dias" at bounding box center [227, 70] width 219 height 8
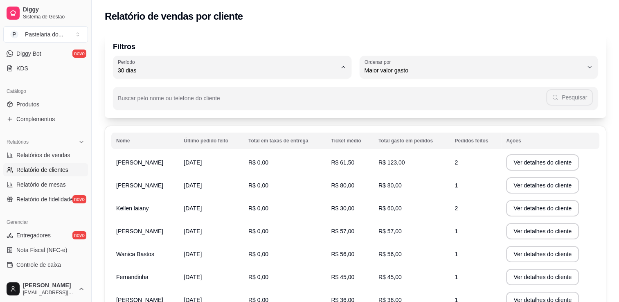
click at [246, 93] on span "Hoje" at bounding box center [228, 90] width 208 height 8
type input "0"
select select "0"
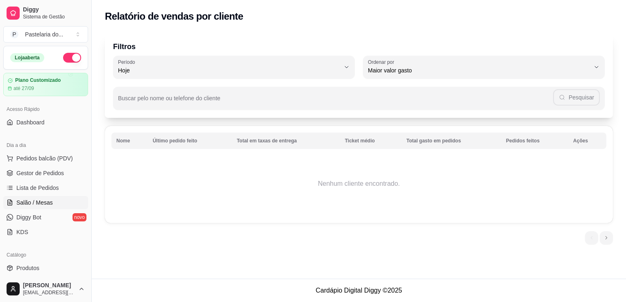
click at [16, 203] on span "Salão / Mesas" at bounding box center [34, 203] width 36 height 8
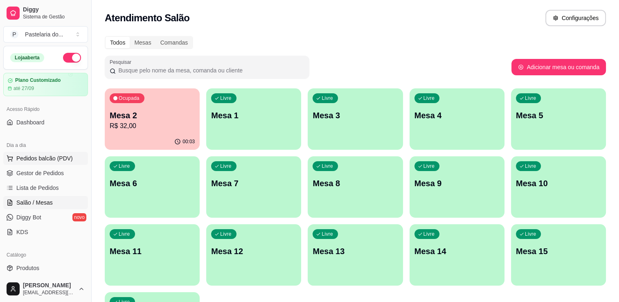
click at [46, 157] on span "Pedidos balcão (PDV)" at bounding box center [44, 158] width 56 height 8
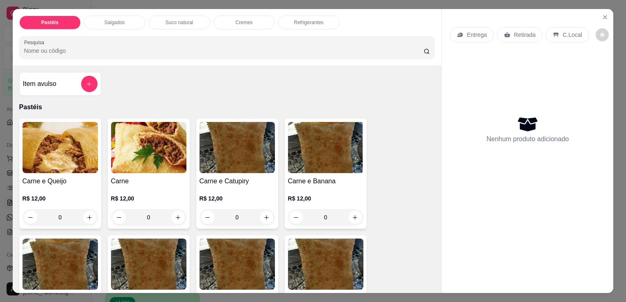
click at [129, 20] on div "Salgados" at bounding box center [114, 23] width 61 height 14
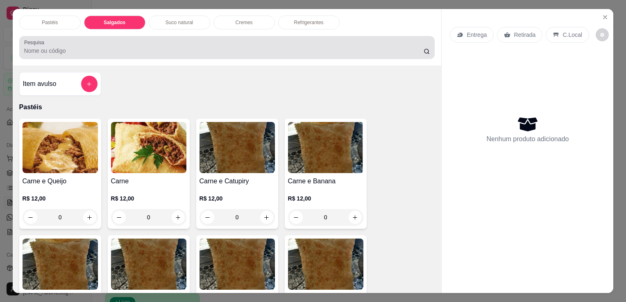
scroll to position [20, 0]
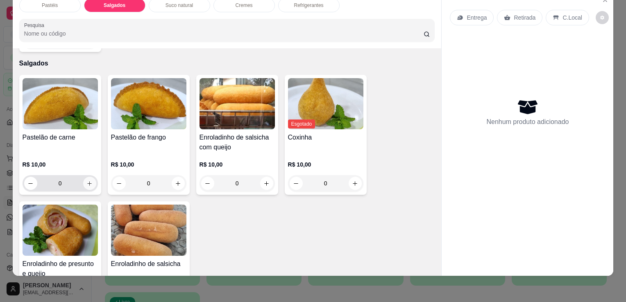
click at [86, 177] on button "increase-product-quantity" at bounding box center [89, 183] width 13 height 13
type input "1"
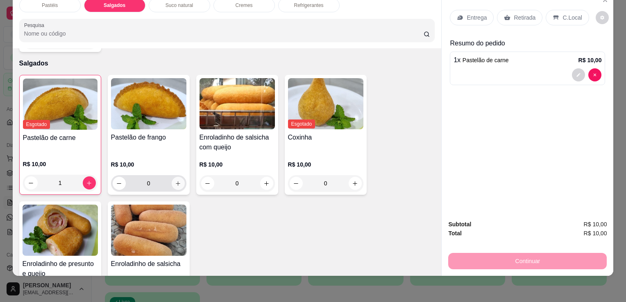
click at [176, 181] on icon "increase-product-quantity" at bounding box center [178, 183] width 5 height 5
click at [175, 181] on icon "increase-product-quantity" at bounding box center [178, 184] width 6 height 6
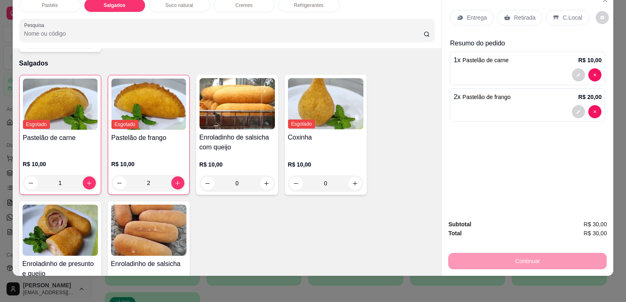
click at [516, 16] on div "Retirada" at bounding box center [519, 18] width 45 height 16
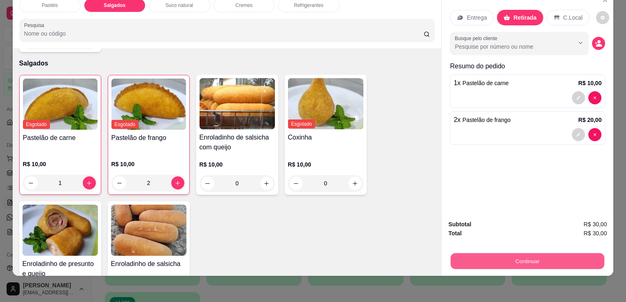
click at [515, 255] on button "Continuar" at bounding box center [527, 261] width 154 height 16
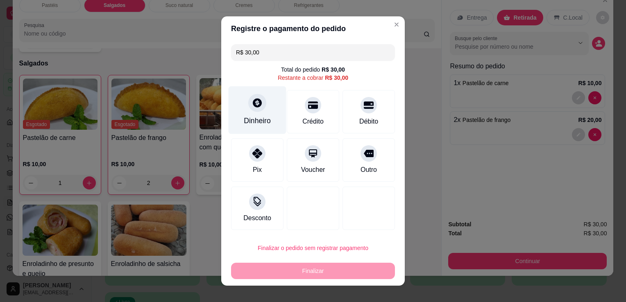
click at [263, 109] on div "Dinheiro" at bounding box center [257, 110] width 58 height 48
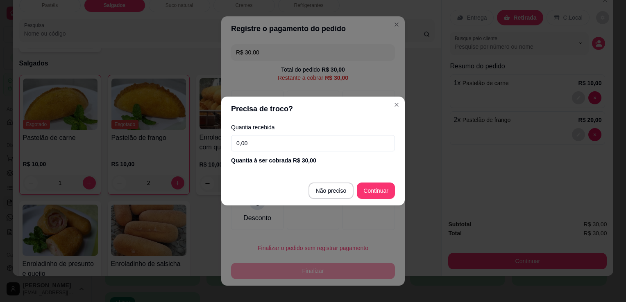
click at [319, 145] on input "0,00" at bounding box center [313, 143] width 164 height 16
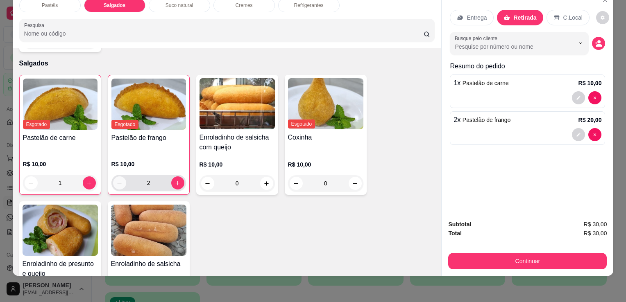
click at [113, 176] on button "decrease-product-quantity" at bounding box center [119, 182] width 13 height 13
type input "1"
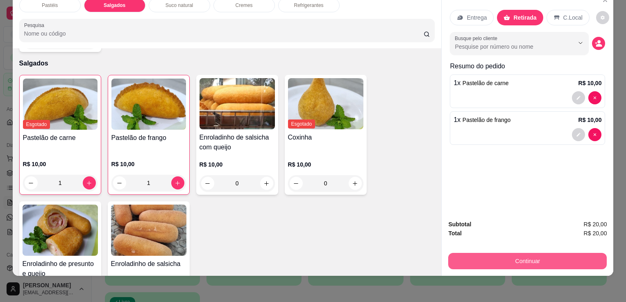
click at [461, 261] on button "Continuar" at bounding box center [527, 261] width 158 height 16
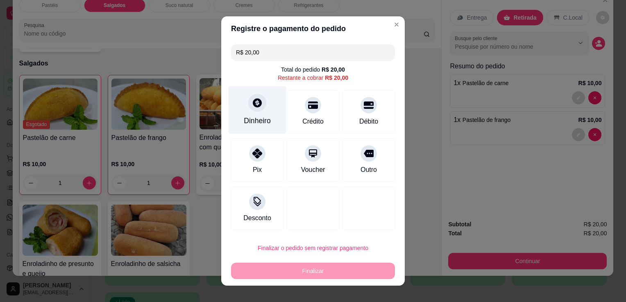
click at [260, 107] on div at bounding box center [257, 103] width 18 height 18
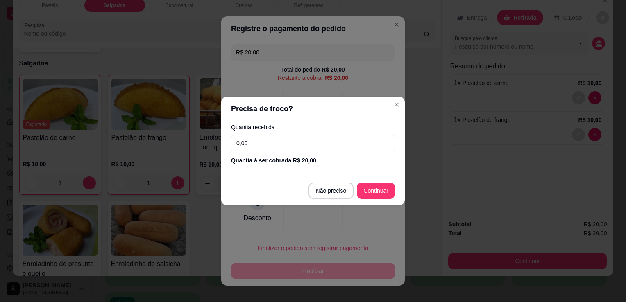
click at [321, 148] on input "0,00" at bounding box center [313, 143] width 164 height 16
type input "20,00"
type input "R$ 0,00"
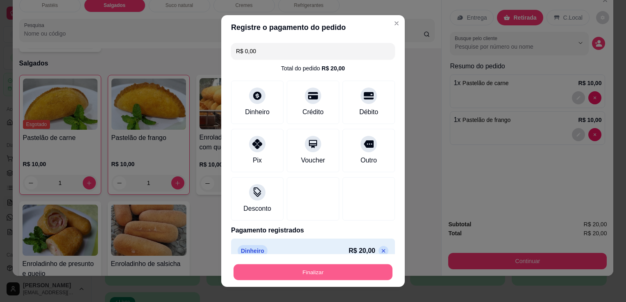
click at [296, 272] on button "Finalizar" at bounding box center [312, 272] width 159 height 16
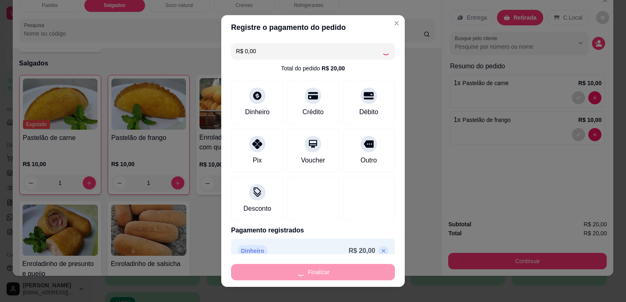
type input "0"
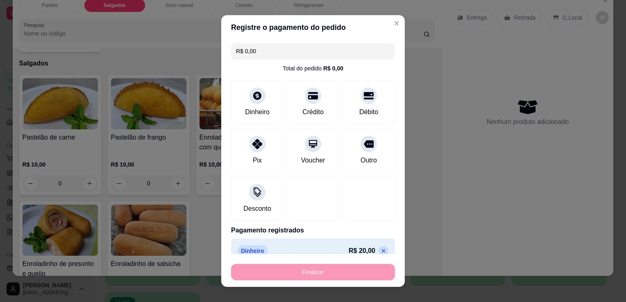
type input "-R$ 20,00"
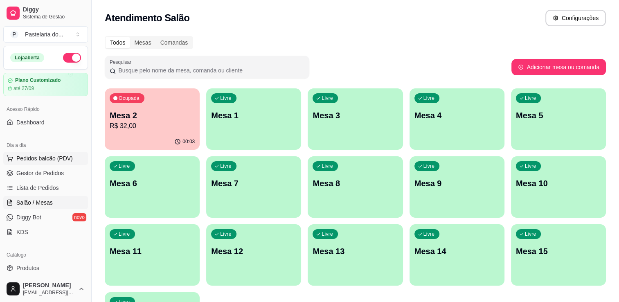
click at [48, 157] on span "Pedidos balcão (PDV)" at bounding box center [44, 158] width 56 height 8
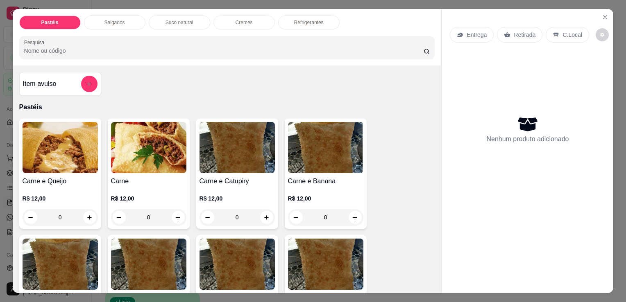
click at [294, 19] on p "Refrigerantes" at bounding box center [308, 22] width 29 height 7
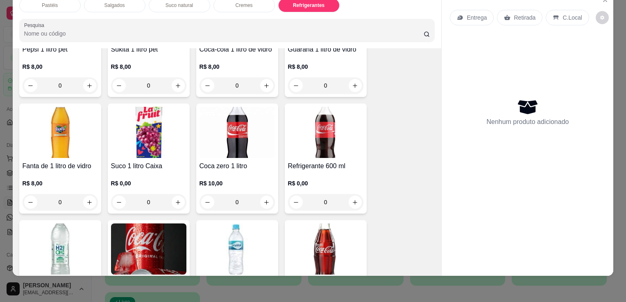
scroll to position [2219, 0]
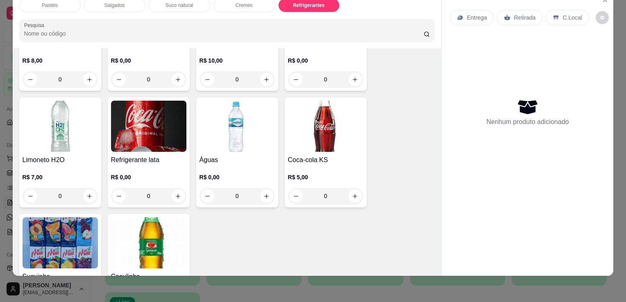
click at [174, 188] on div "0" at bounding box center [148, 196] width 75 height 16
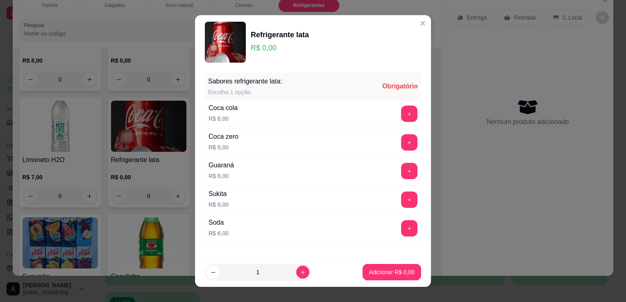
click at [382, 174] on div "Guaraná R$ 6,00 +" at bounding box center [313, 171] width 216 height 29
click at [401, 172] on button "+" at bounding box center [409, 171] width 16 height 16
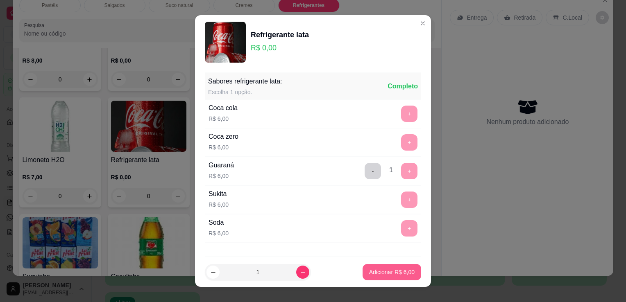
click at [387, 275] on p "Adicionar R$ 6,00" at bounding box center [391, 272] width 45 height 8
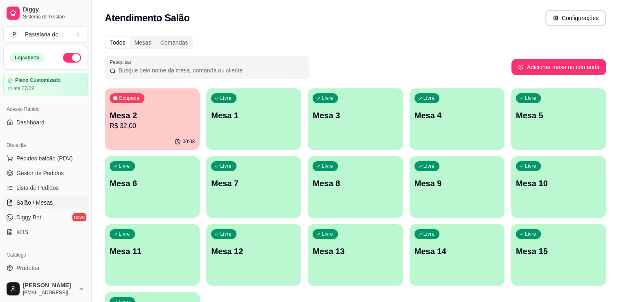
click at [231, 102] on div "Livre" at bounding box center [223, 98] width 25 height 10
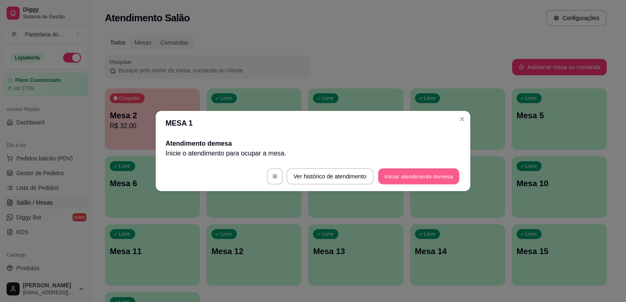
click at [415, 172] on button "Iniciar atendimento de mesa" at bounding box center [418, 177] width 81 height 16
click at [415, 172] on footer "Ver histórico de atendimento Iniciar atendimento de mesa" at bounding box center [313, 176] width 314 height 29
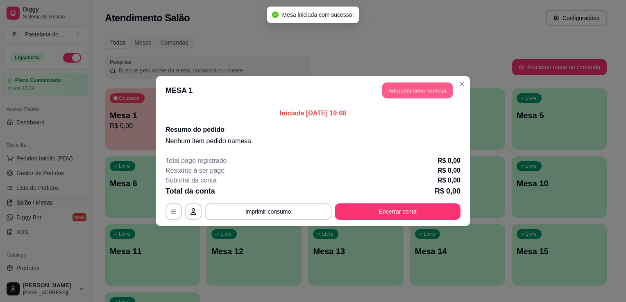
click at [414, 93] on button "Adicionar itens na mesa" at bounding box center [417, 91] width 70 height 16
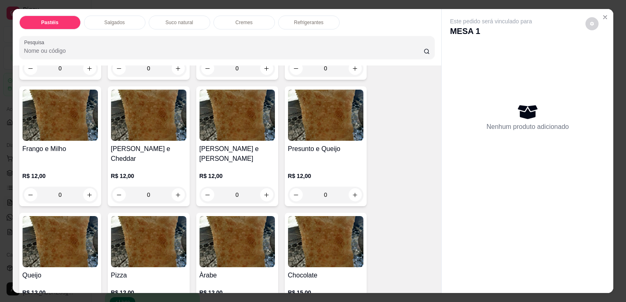
scroll to position [409, 0]
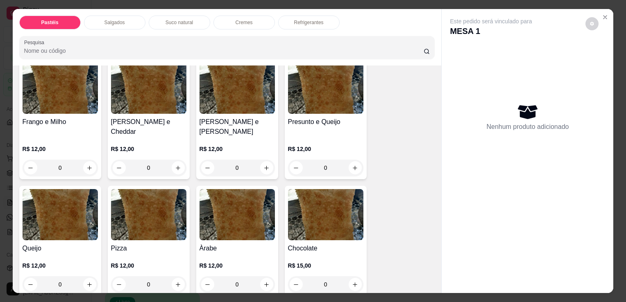
click at [84, 276] on div "0" at bounding box center [60, 284] width 75 height 16
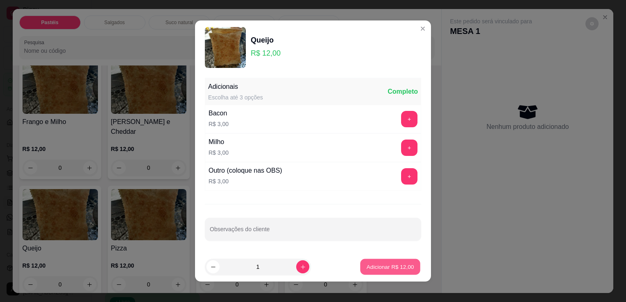
click at [388, 265] on p "Adicionar R$ 12,00" at bounding box center [389, 267] width 47 height 8
type input "1"
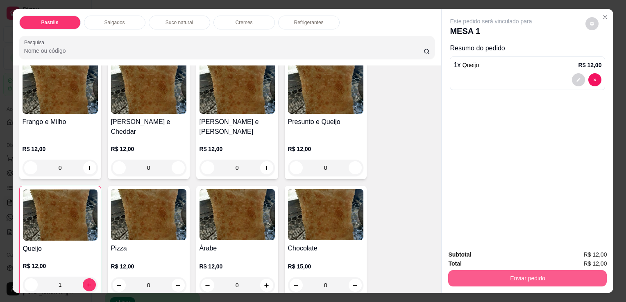
click at [516, 274] on button "Enviar pedido" at bounding box center [527, 278] width 158 height 16
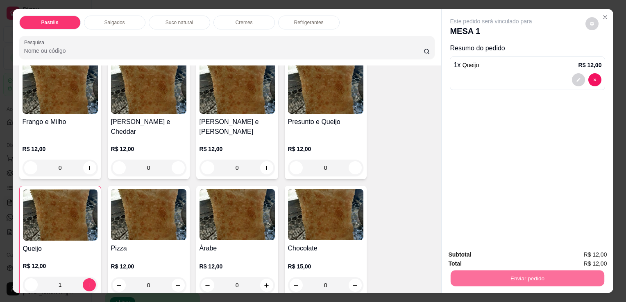
click at [576, 258] on button "Sim, quero registrar" at bounding box center [577, 254] width 59 height 15
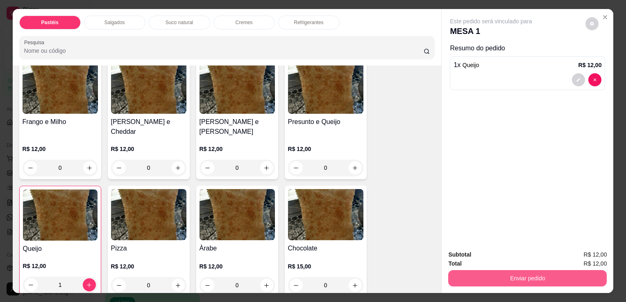
click at [495, 271] on button "Enviar pedido" at bounding box center [527, 278] width 158 height 16
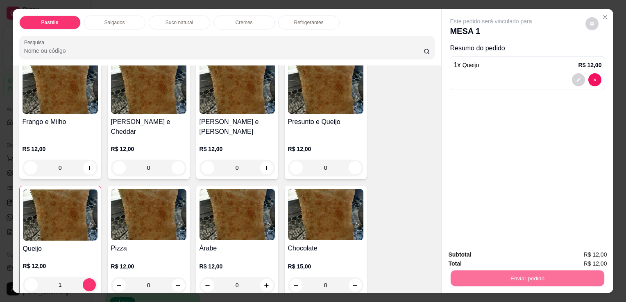
click at [555, 252] on button "Sim, quero registrar" at bounding box center [577, 254] width 59 height 15
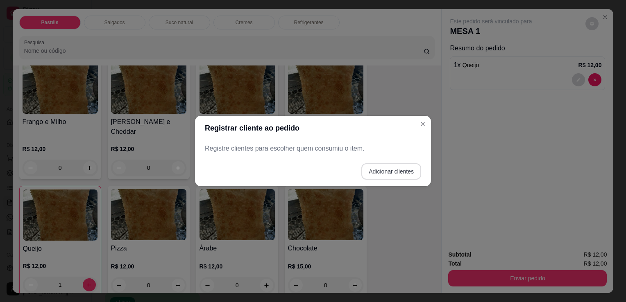
click at [390, 169] on button "Adicionar clientes" at bounding box center [391, 171] width 60 height 16
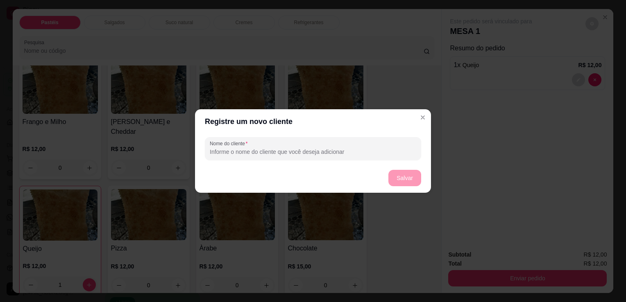
click at [347, 148] on input "Nome do cliente" at bounding box center [313, 152] width 206 height 8
type input "MESA 1"
click at [401, 184] on button "Salvar" at bounding box center [404, 178] width 33 height 16
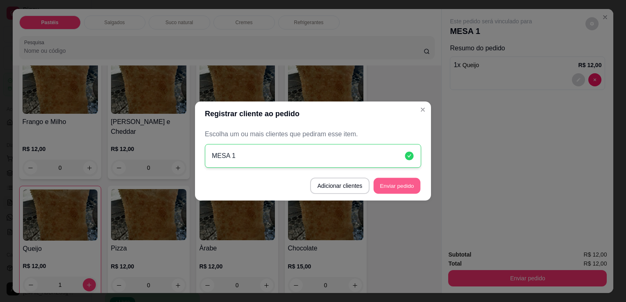
click at [414, 189] on button "Enviar pedido" at bounding box center [396, 186] width 47 height 16
click at [414, 189] on footer "Adicionar clientes Enviar pedido" at bounding box center [313, 185] width 236 height 29
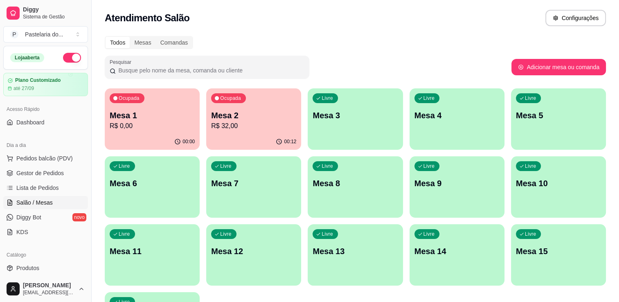
click at [243, 122] on p "R$ 32,00" at bounding box center [253, 126] width 85 height 10
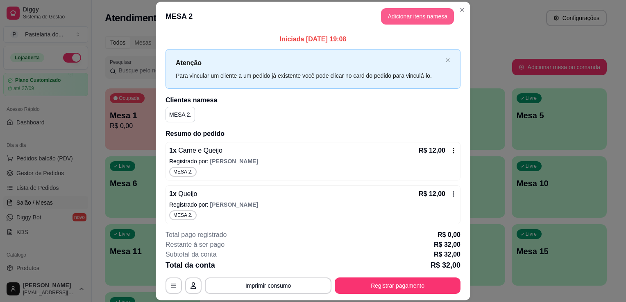
click at [419, 20] on button "Adicionar itens na mesa" at bounding box center [417, 16] width 73 height 16
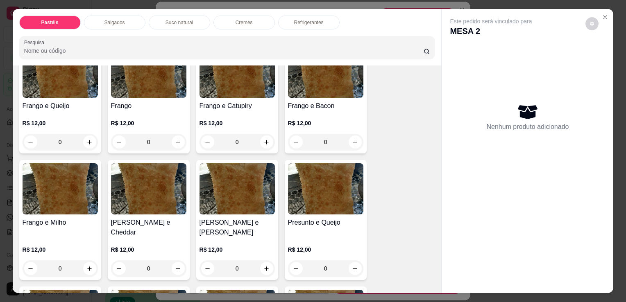
scroll to position [328, 0]
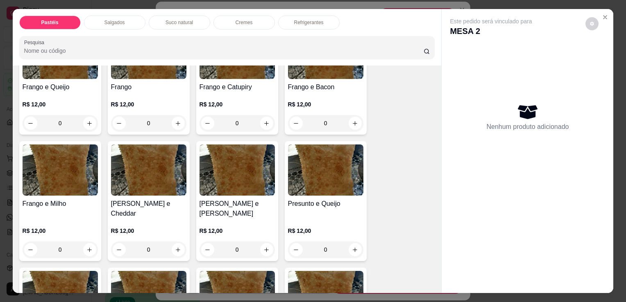
click at [262, 242] on div "0" at bounding box center [236, 250] width 75 height 16
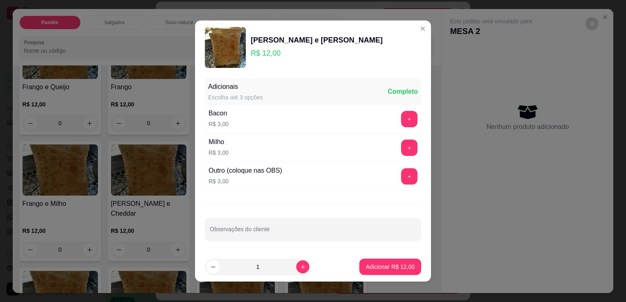
click at [374, 267] on p "Adicionar R$ 12,00" at bounding box center [390, 267] width 49 height 8
type input "1"
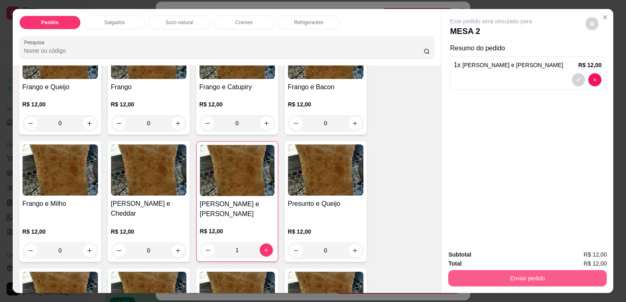
click at [509, 273] on button "Enviar pedido" at bounding box center [527, 278] width 158 height 16
click at [509, 273] on button "Enviar pedido" at bounding box center [527, 278] width 154 height 16
click at [513, 274] on button "Enviar pedido" at bounding box center [527, 278] width 154 height 16
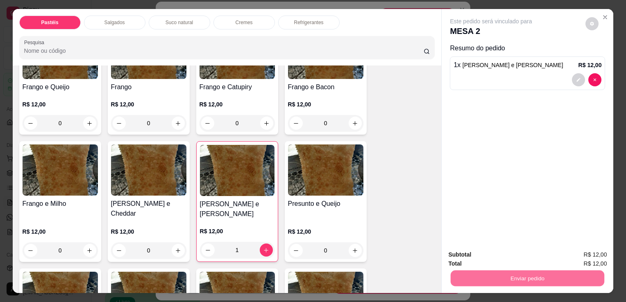
click at [601, 260] on button "Sim, quero registrar" at bounding box center [577, 255] width 59 height 15
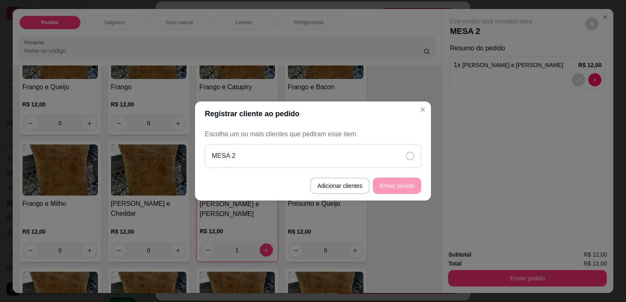
click at [395, 163] on div "MESA 2" at bounding box center [313, 156] width 216 height 24
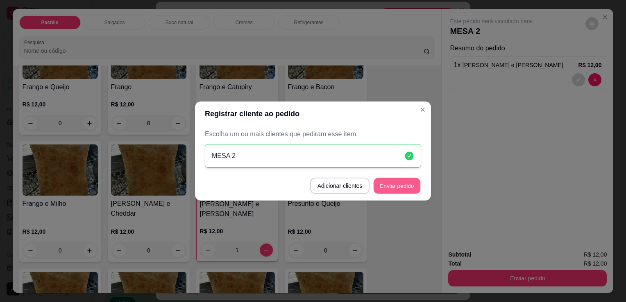
click at [397, 179] on button "Enviar pedido" at bounding box center [396, 186] width 47 height 16
click at [397, 179] on footer "Adicionar clientes Enviar pedido" at bounding box center [313, 185] width 236 height 29
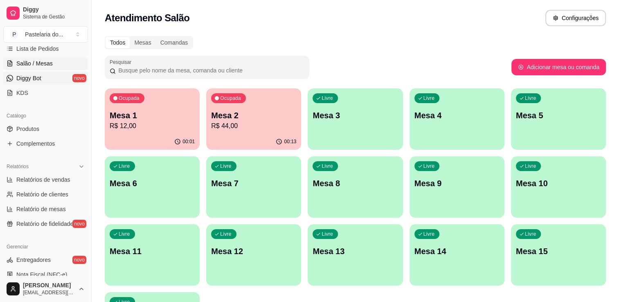
scroll to position [164, 0]
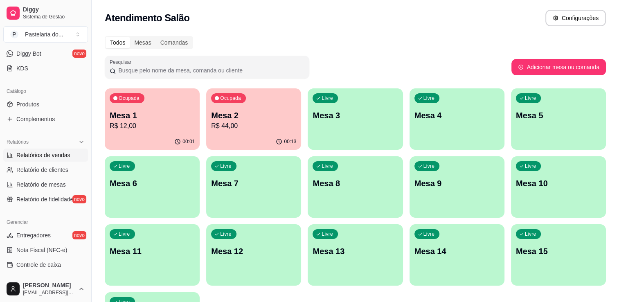
click at [64, 161] on link "Relatórios de vendas" at bounding box center [45, 155] width 85 height 13
select select "ALL"
select select "0"
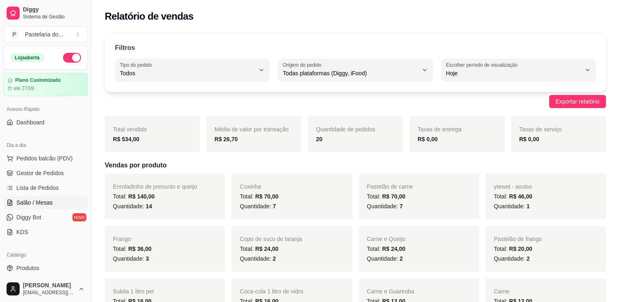
click at [26, 199] on span "Salão / Mesas" at bounding box center [34, 203] width 36 height 8
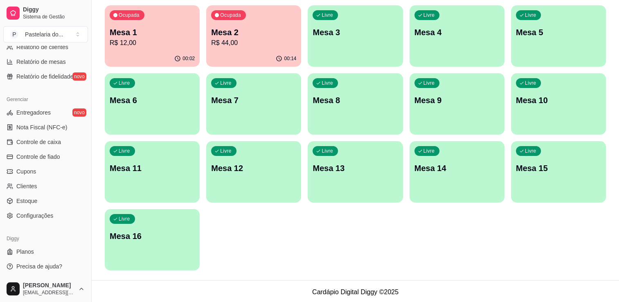
scroll to position [84, 0]
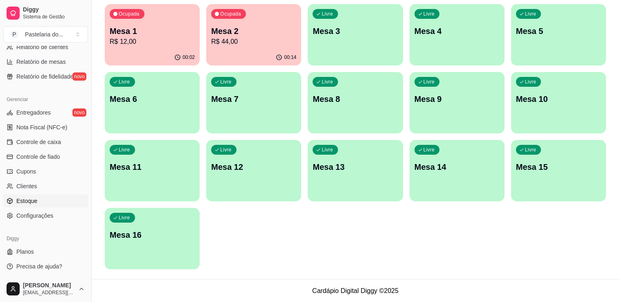
click at [29, 197] on span "Estoque" at bounding box center [26, 201] width 21 height 8
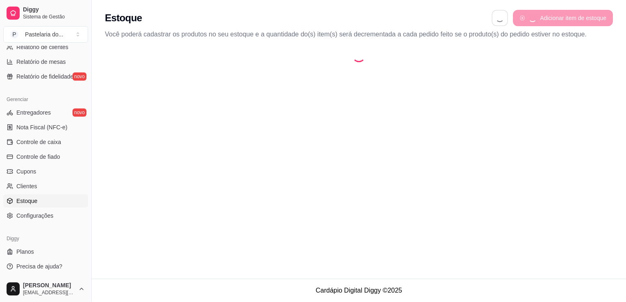
select select "QUANTITY_ORDER"
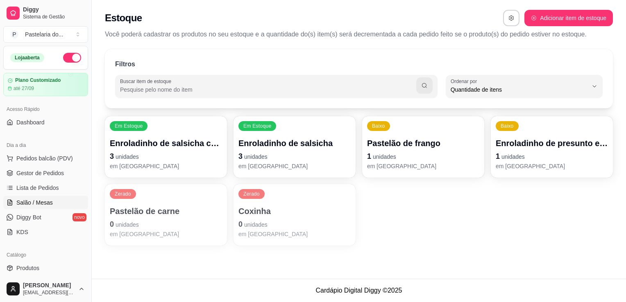
click at [44, 201] on span "Salão / Mesas" at bounding box center [34, 203] width 36 height 8
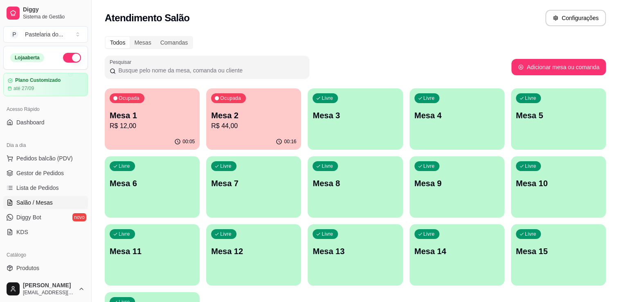
click at [240, 120] on p "Mesa 2" at bounding box center [253, 115] width 85 height 11
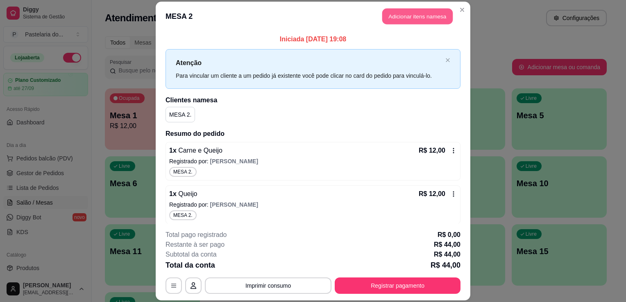
click at [416, 11] on button "Adicionar itens na mesa" at bounding box center [417, 16] width 70 height 16
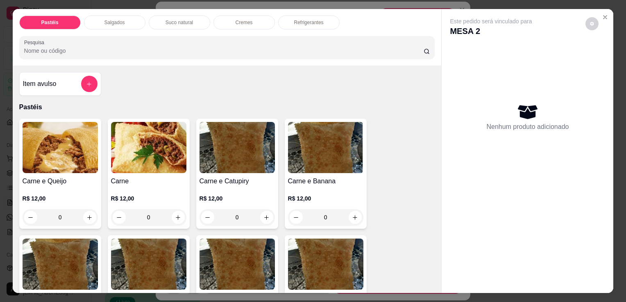
click at [123, 25] on div "Salgados" at bounding box center [114, 23] width 61 height 14
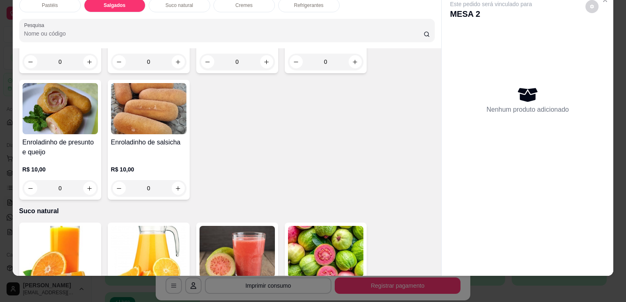
scroll to position [992, 0]
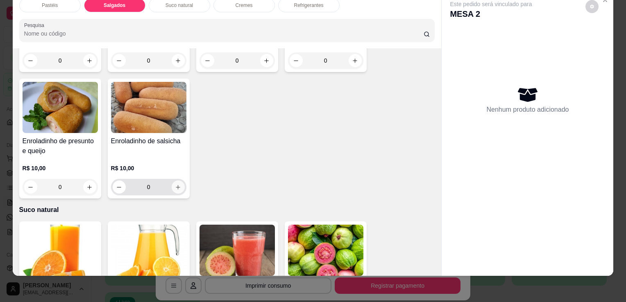
click at [175, 184] on icon "increase-product-quantity" at bounding box center [178, 187] width 6 height 6
type input "2"
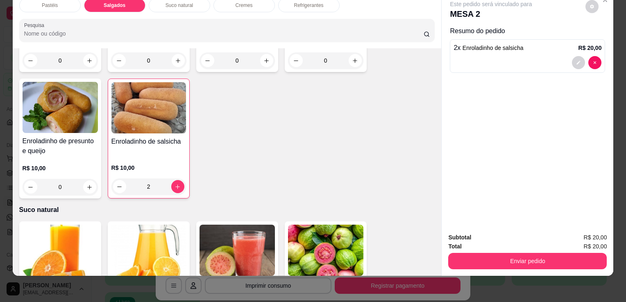
click at [521, 255] on button "Enviar pedido" at bounding box center [527, 261] width 158 height 16
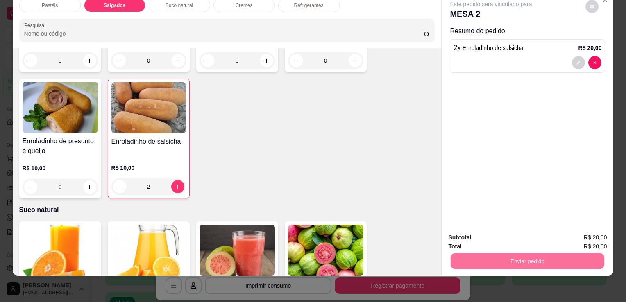
click at [585, 230] on button "Sim, quero registrar" at bounding box center [577, 235] width 61 height 16
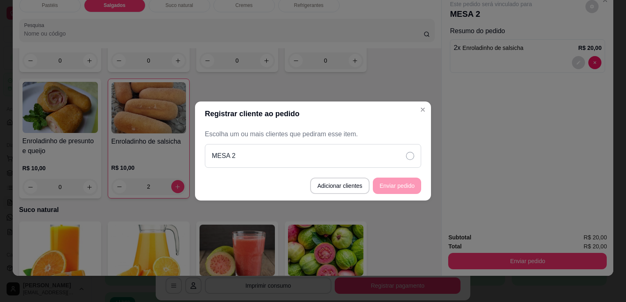
click at [380, 152] on div "MESA 2" at bounding box center [313, 156] width 216 height 24
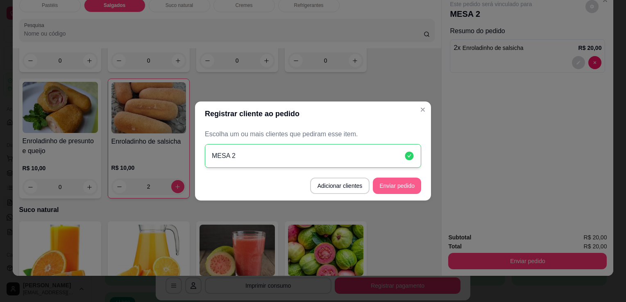
click at [391, 183] on button "Enviar pedido" at bounding box center [397, 186] width 48 height 16
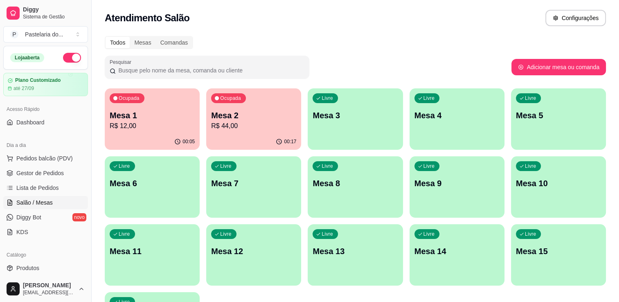
click at [265, 130] on p "R$ 44,00" at bounding box center [253, 126] width 85 height 10
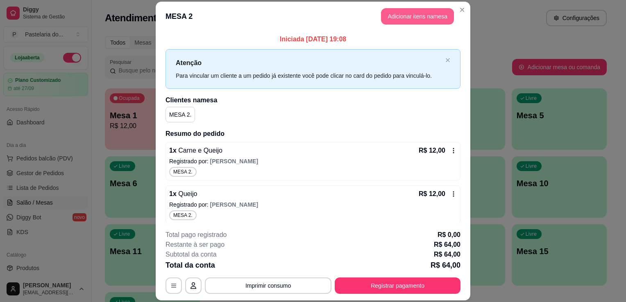
click at [397, 16] on button "Adicionar itens na mesa" at bounding box center [417, 16] width 73 height 16
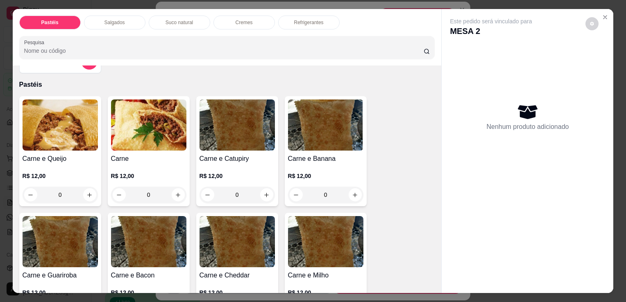
scroll to position [0, 0]
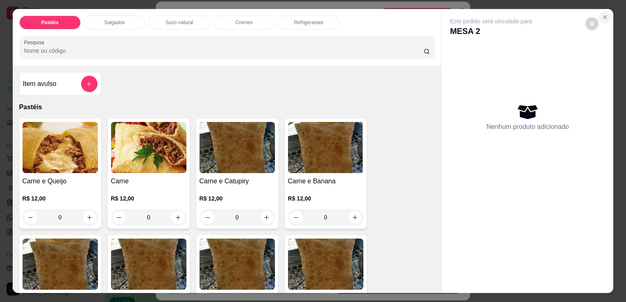
click at [603, 14] on icon "Close" at bounding box center [604, 17] width 7 height 7
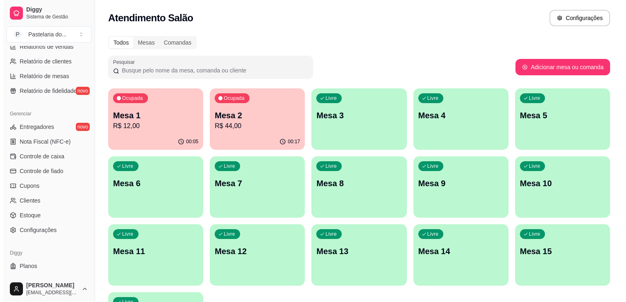
scroll to position [287, 0]
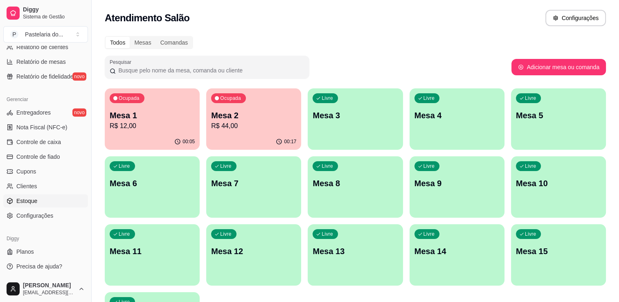
click at [59, 203] on link "Estoque" at bounding box center [45, 200] width 85 height 13
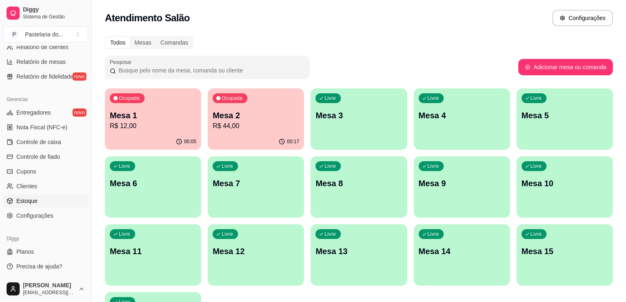
select select "QUANTITY_ORDER"
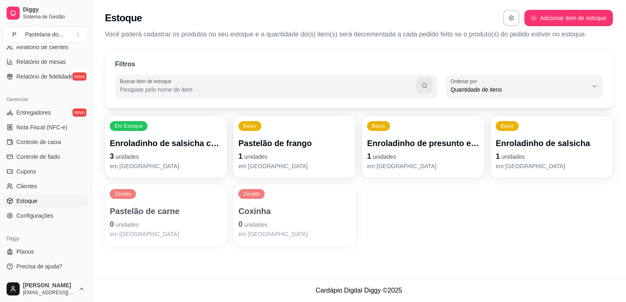
click at [542, 155] on p "1 unidades" at bounding box center [551, 156] width 112 height 11
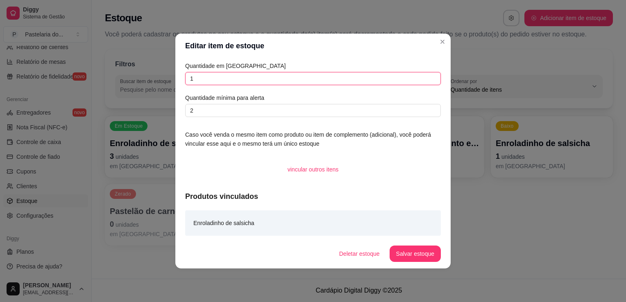
click at [389, 81] on input "1" at bounding box center [312, 78] width 255 height 13
type input "2"
click at [426, 262] on button "Salvar estoque" at bounding box center [414, 254] width 51 height 16
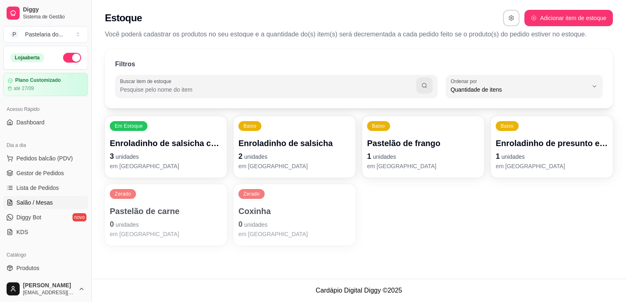
click at [53, 203] on link "Salão / Mesas" at bounding box center [45, 202] width 85 height 13
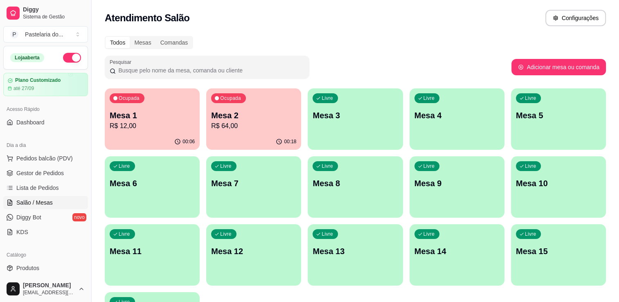
click at [247, 129] on p "R$ 64,00" at bounding box center [253, 126] width 85 height 10
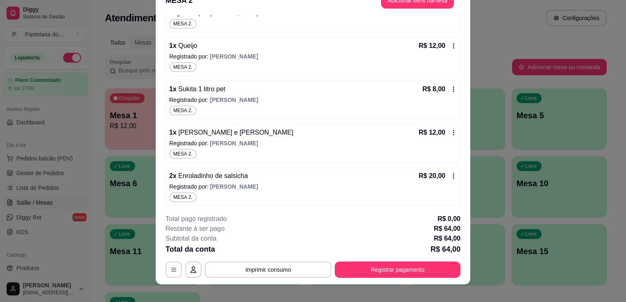
scroll to position [25, 0]
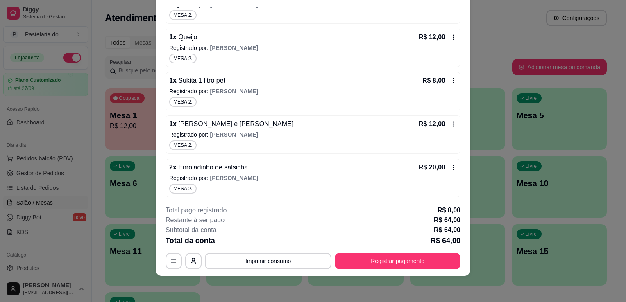
click at [450, 169] on div "2 x Enroladinho de salsicha R$ 20,00 Registrado por: Samuel MESA 2." at bounding box center [312, 178] width 295 height 38
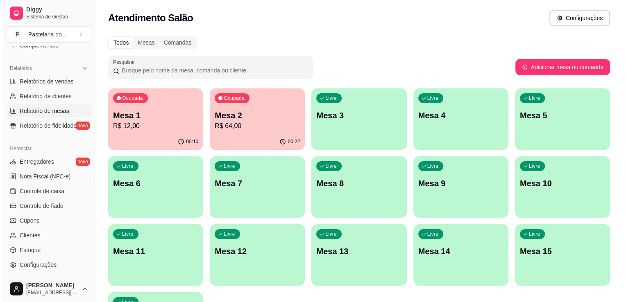
scroll to position [287, 0]
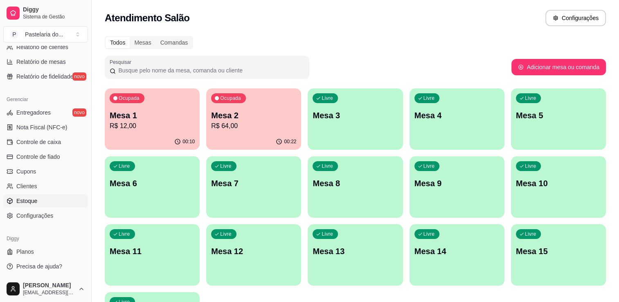
click at [25, 206] on link "Estoque" at bounding box center [45, 200] width 85 height 13
select select "QUANTITY_ORDER"
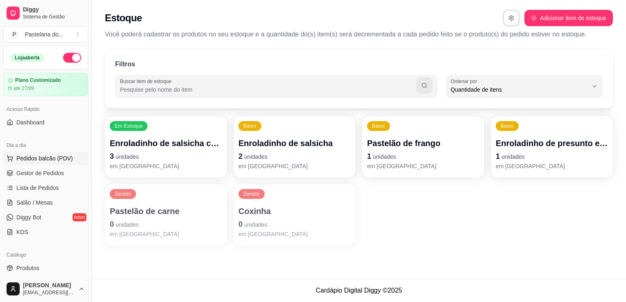
click at [32, 156] on span "Pedidos balcão (PDV)" at bounding box center [44, 158] width 56 height 8
click at [37, 204] on span "Salão / Mesas" at bounding box center [34, 203] width 36 height 8
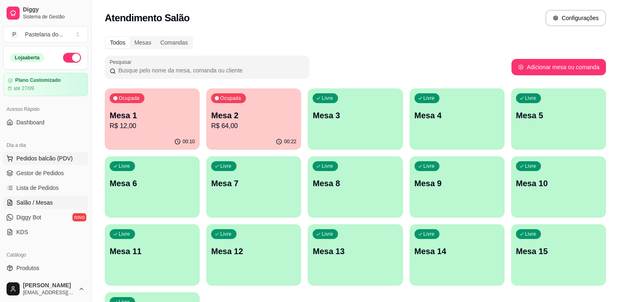
click at [32, 161] on span "Pedidos balcão (PDV)" at bounding box center [44, 158] width 56 height 8
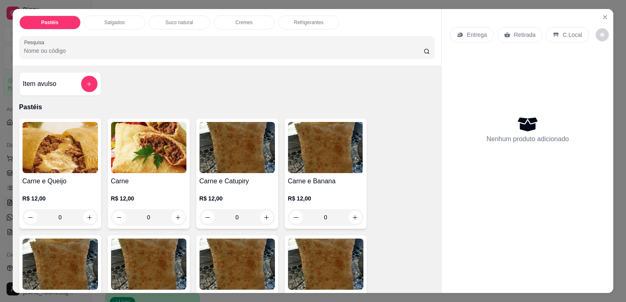
click at [107, 10] on div "Pastéis Salgados Suco natural Cremes Refrigerantes Pesquisa" at bounding box center [227, 37] width 429 height 56
click at [107, 16] on div "Salgados" at bounding box center [114, 23] width 61 height 14
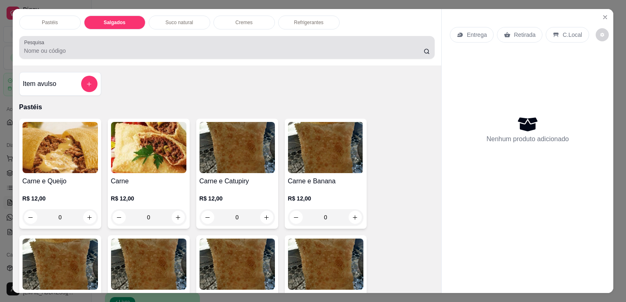
scroll to position [20, 0]
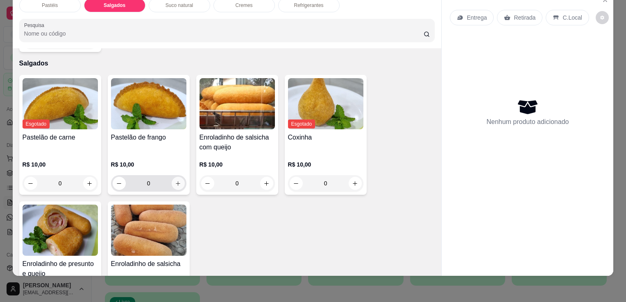
click at [176, 181] on icon "increase-product-quantity" at bounding box center [178, 183] width 5 height 5
type input "1"
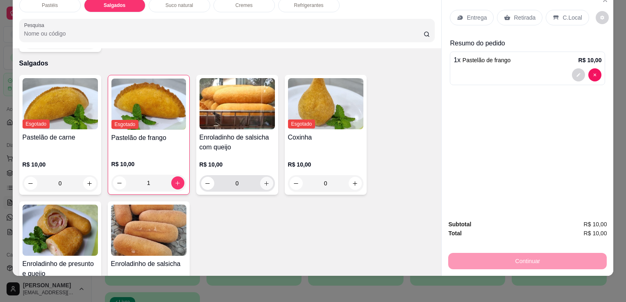
click at [264, 177] on button "increase-product-quantity" at bounding box center [266, 183] width 13 height 13
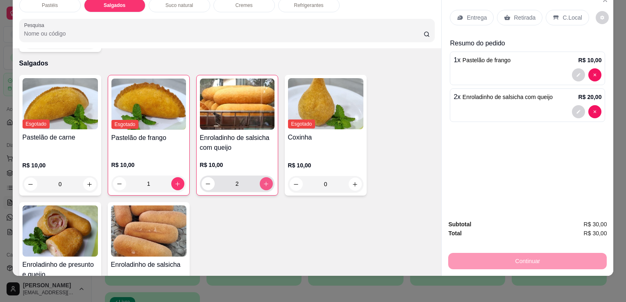
click at [264, 177] on button "increase-product-quantity" at bounding box center [266, 183] width 13 height 13
type input "3"
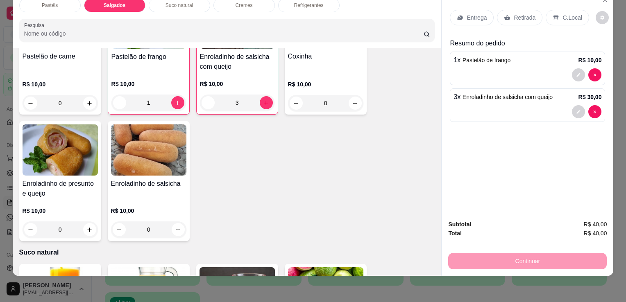
scroll to position [951, 0]
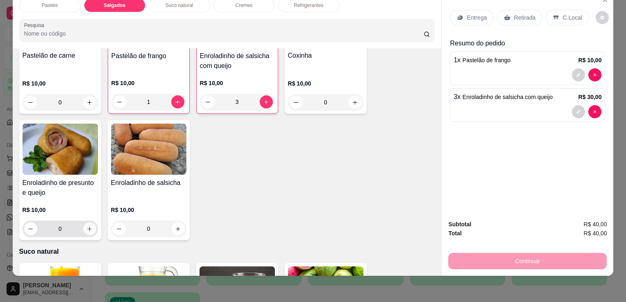
click at [85, 222] on button "increase-product-quantity" at bounding box center [89, 228] width 13 height 13
type input "1"
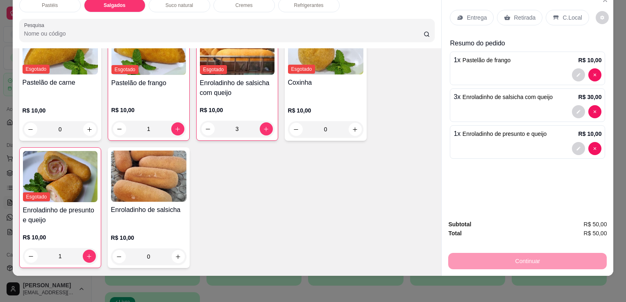
scroll to position [910, 0]
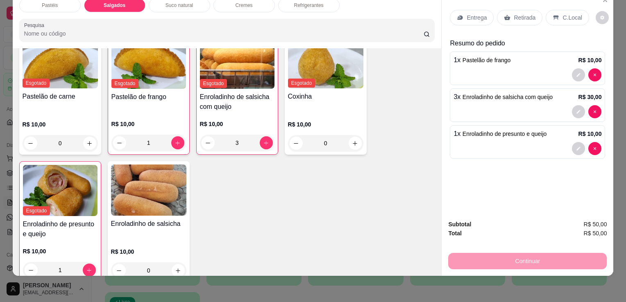
click at [513, 16] on div "Retirada" at bounding box center [519, 18] width 45 height 16
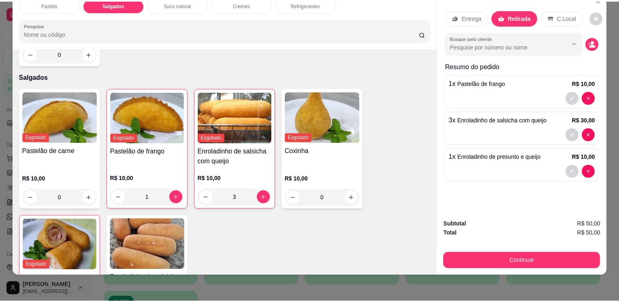
scroll to position [870, 0]
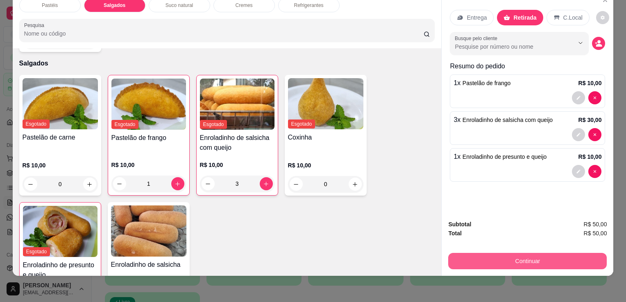
click at [557, 253] on button "Continuar" at bounding box center [527, 261] width 158 height 16
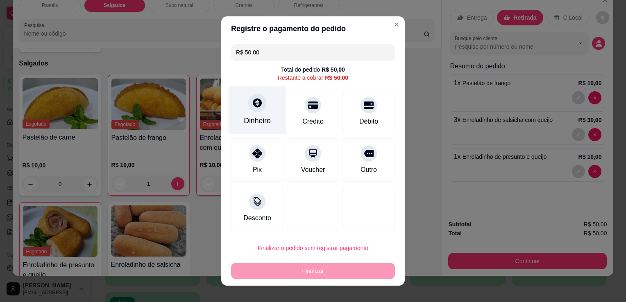
click at [249, 112] on div "Dinheiro" at bounding box center [257, 110] width 58 height 48
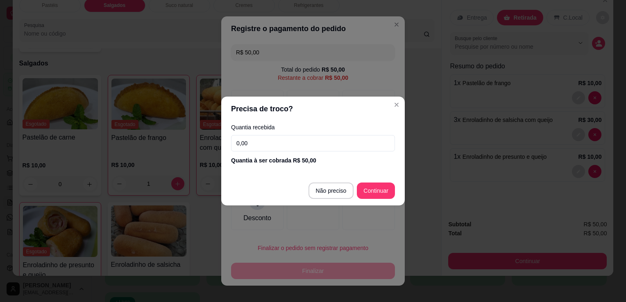
click at [278, 147] on input "0,00" at bounding box center [313, 143] width 164 height 16
type input "50,00"
type input "R$ 0,00"
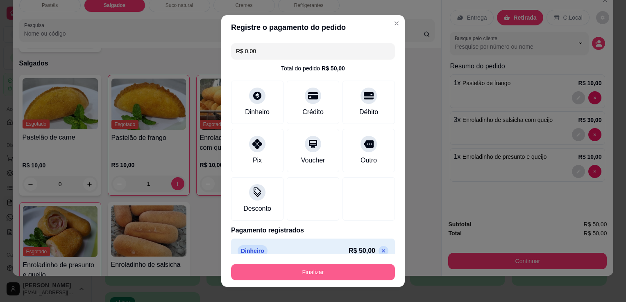
click at [320, 271] on button "Finalizar" at bounding box center [313, 272] width 164 height 16
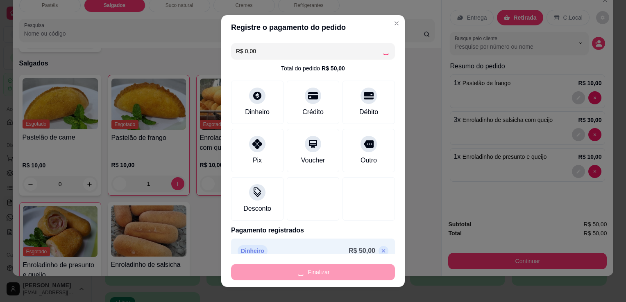
click at [320, 271] on div "Finalizar" at bounding box center [313, 272] width 164 height 16
type input "0"
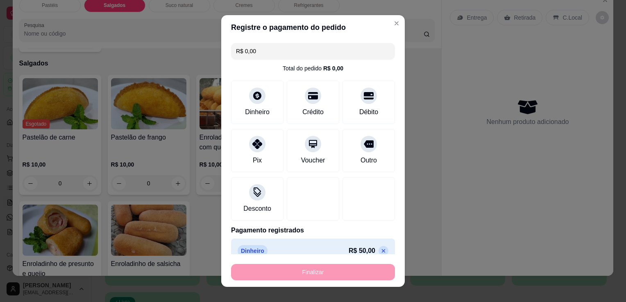
type input "-R$ 50,00"
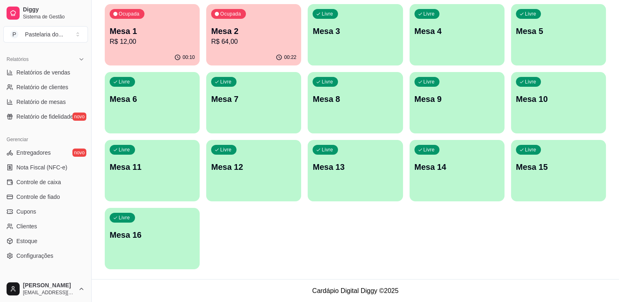
scroll to position [287, 0]
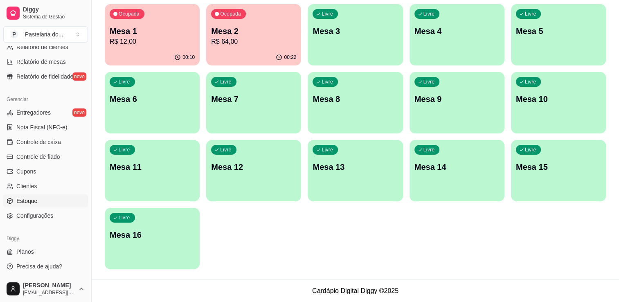
click at [34, 197] on span "Estoque" at bounding box center [26, 201] width 21 height 8
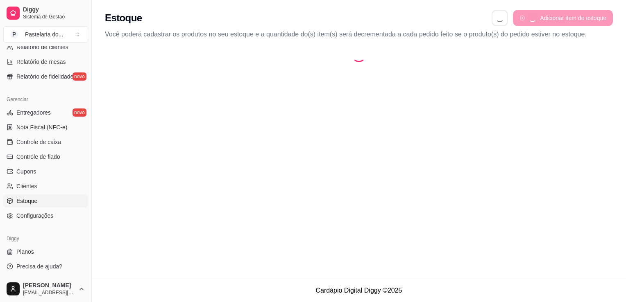
select select "QUANTITY_ORDER"
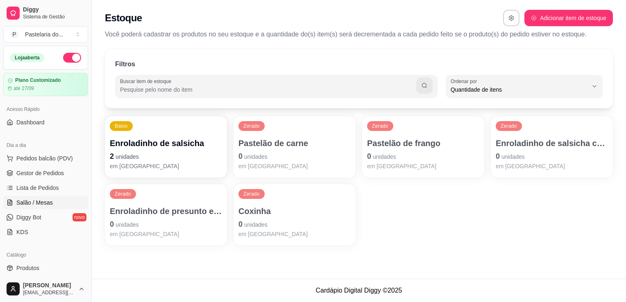
click at [23, 206] on span "Salão / Mesas" at bounding box center [34, 203] width 36 height 8
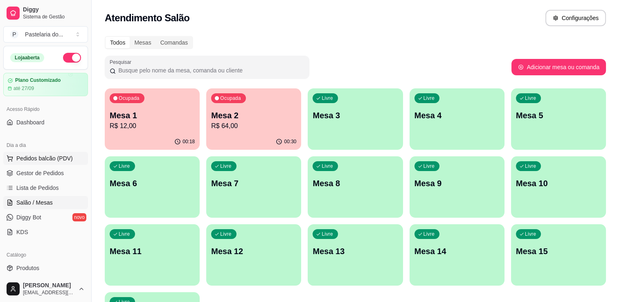
click at [42, 164] on button "Pedidos balcão (PDV)" at bounding box center [45, 158] width 85 height 13
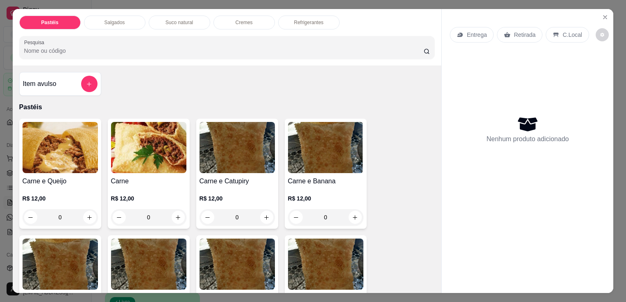
click at [89, 212] on div "0" at bounding box center [60, 217] width 75 height 16
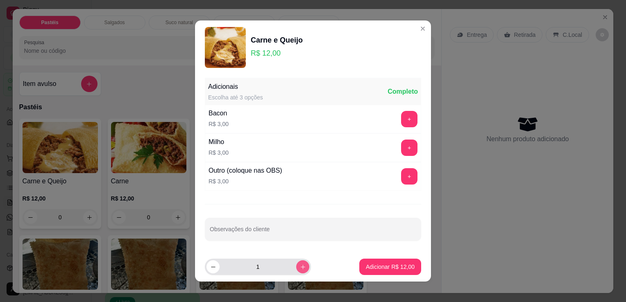
click at [296, 267] on button "increase-product-quantity" at bounding box center [302, 266] width 13 height 13
type input "2"
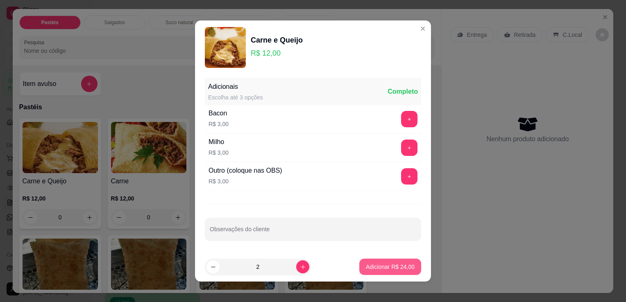
click at [384, 268] on p "Adicionar R$ 24,00" at bounding box center [390, 267] width 49 height 8
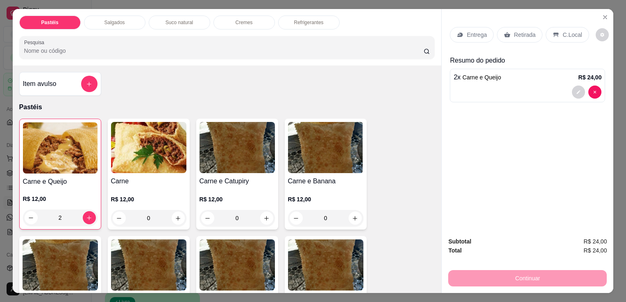
type input "2"
click at [316, 21] on p "Refrigerantes" at bounding box center [308, 22] width 29 height 7
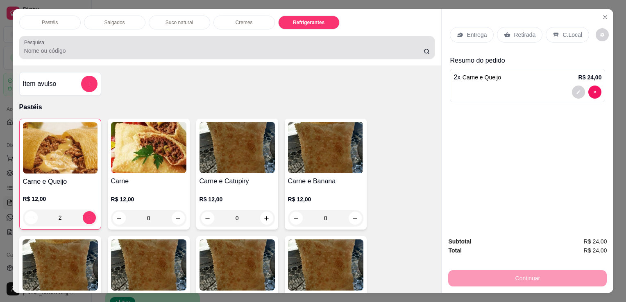
scroll to position [20, 0]
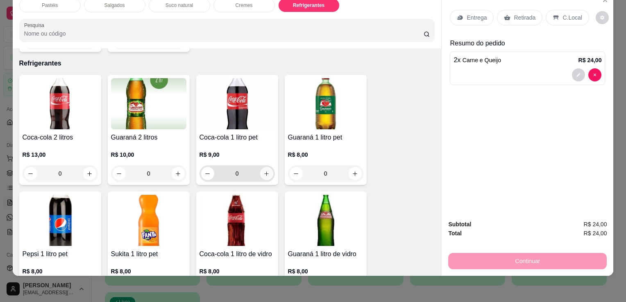
click at [263, 171] on icon "increase-product-quantity" at bounding box center [266, 174] width 6 height 6
type input "1"
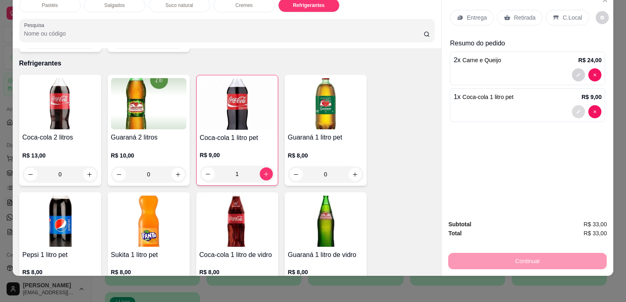
click at [576, 109] on icon "decrease-product-quantity" at bounding box center [578, 111] width 5 height 5
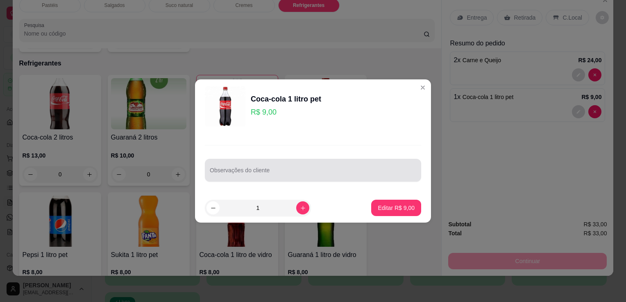
click at [225, 179] on div "Observações do cliente" at bounding box center [313, 170] width 216 height 23
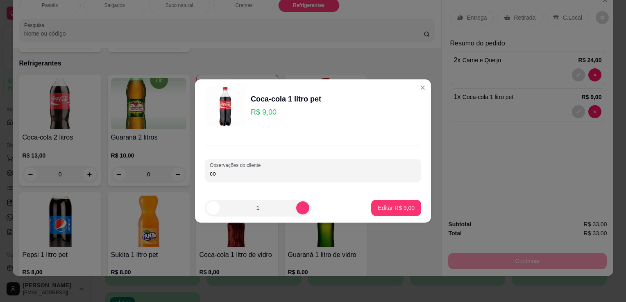
type input "c"
type input "COCA ZERO"
click at [386, 208] on p "Editar R$ 9,00" at bounding box center [395, 208] width 37 height 8
type input "0"
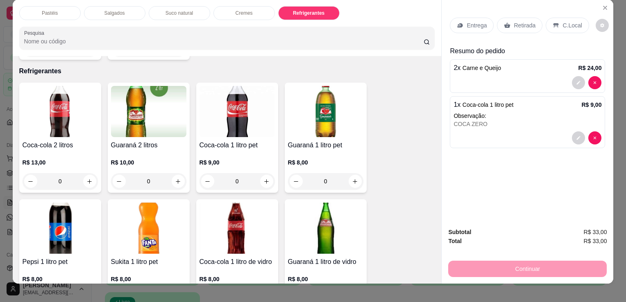
scroll to position [0, 0]
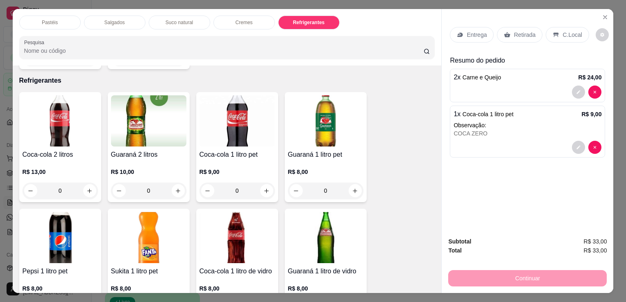
click at [516, 32] on p "Retirada" at bounding box center [524, 35] width 22 height 8
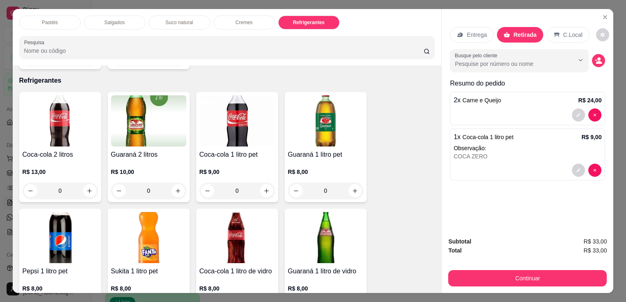
click at [533, 59] on div at bounding box center [518, 60] width 129 height 16
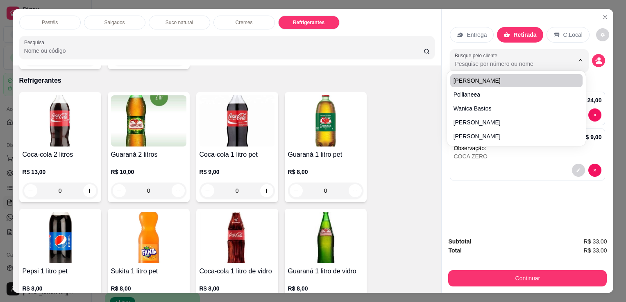
click at [518, 32] on p "Retirada" at bounding box center [524, 35] width 23 height 8
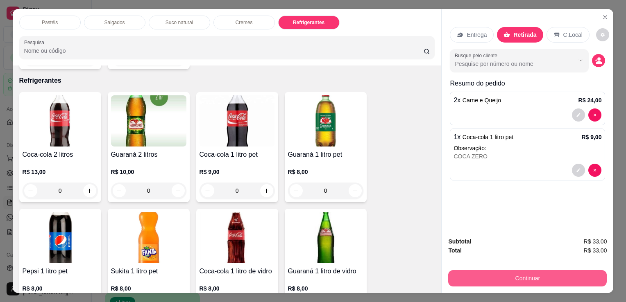
click at [527, 280] on button "Continuar" at bounding box center [527, 278] width 158 height 16
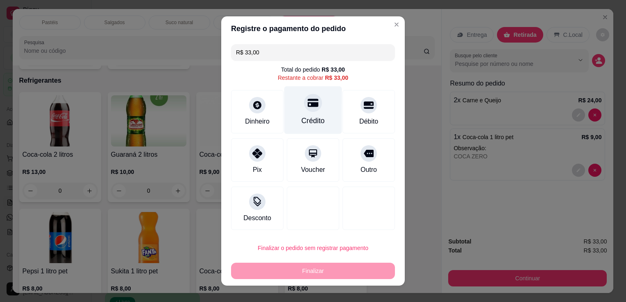
click at [310, 119] on div "Crédito" at bounding box center [312, 120] width 23 height 11
type input "R$ 0,00"
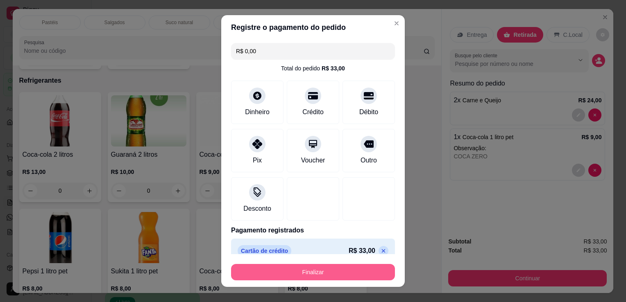
click at [314, 272] on button "Finalizar" at bounding box center [313, 272] width 164 height 16
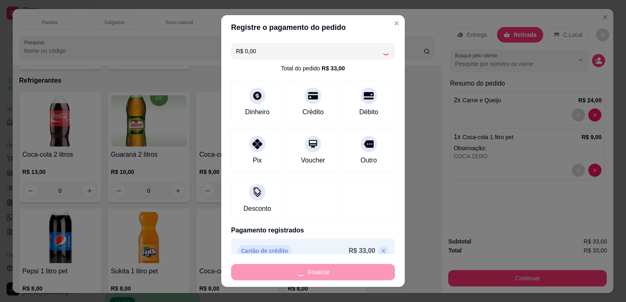
type input "0"
type input "-R$ 33,00"
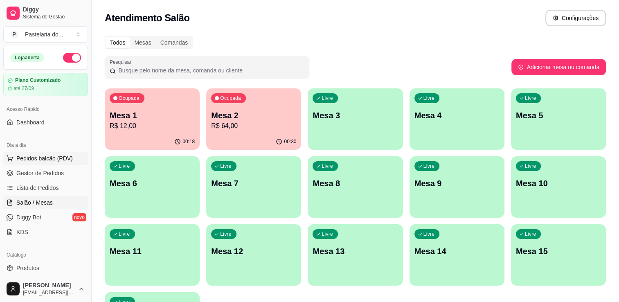
click at [45, 162] on span "Pedidos balcão (PDV)" at bounding box center [44, 158] width 56 height 8
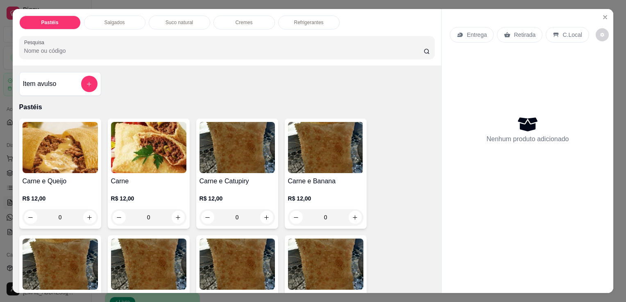
click at [294, 19] on p "Refrigerantes" at bounding box center [308, 22] width 29 height 7
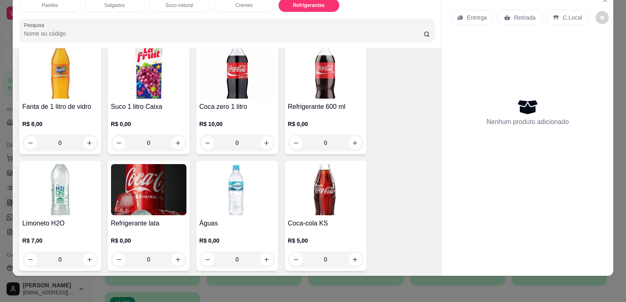
scroll to position [2137, 0]
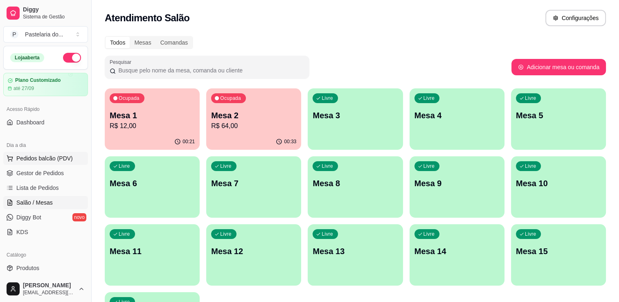
click at [60, 154] on span "Pedidos balcão (PDV)" at bounding box center [44, 158] width 56 height 8
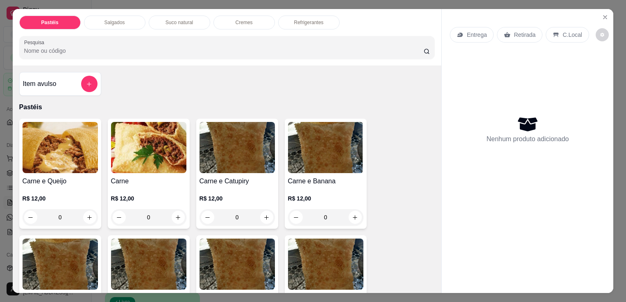
click at [306, 20] on p "Refrigerantes" at bounding box center [308, 22] width 29 height 7
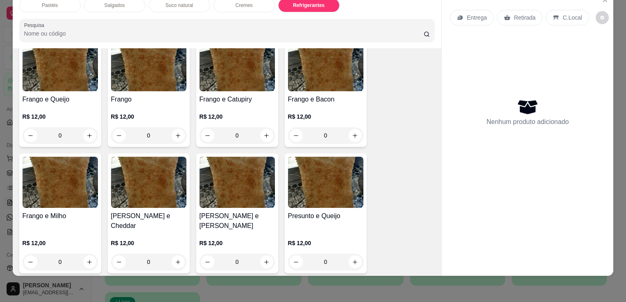
scroll to position [134, 0]
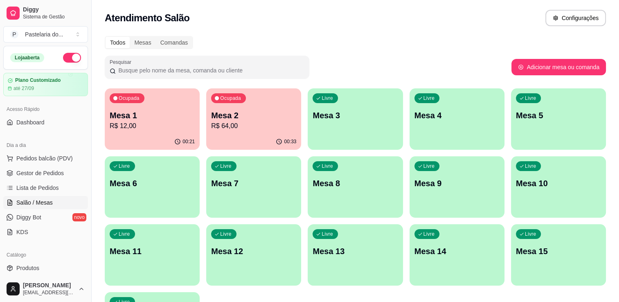
click at [242, 124] on p "R$ 64,00" at bounding box center [253, 126] width 85 height 10
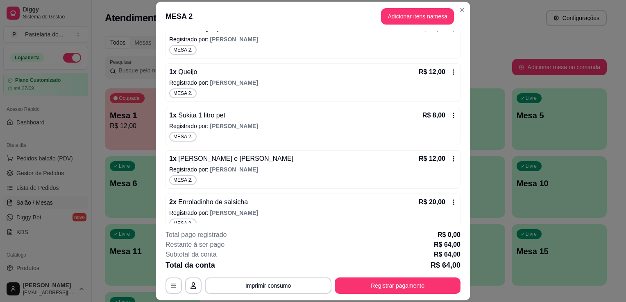
scroll to position [123, 0]
click at [365, 287] on button "Registrar pagamento" at bounding box center [397, 286] width 126 height 16
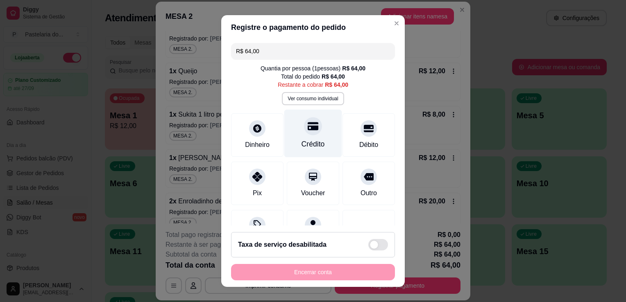
click at [313, 124] on div "Crédito" at bounding box center [313, 134] width 58 height 48
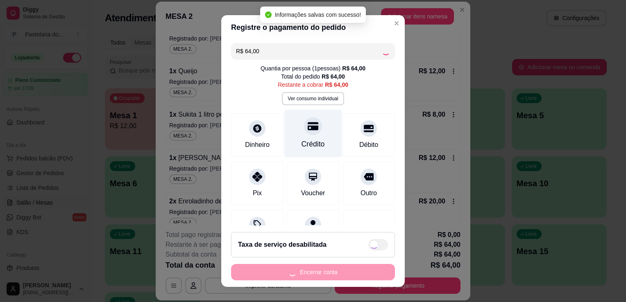
type input "R$ 0,00"
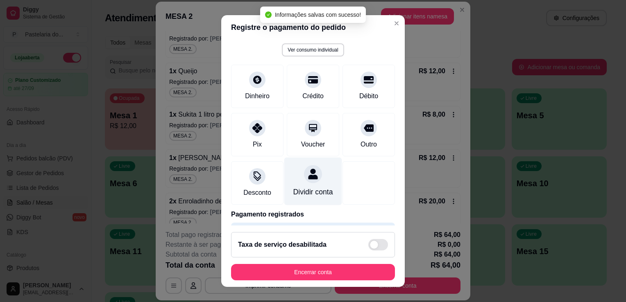
scroll to position [74, 0]
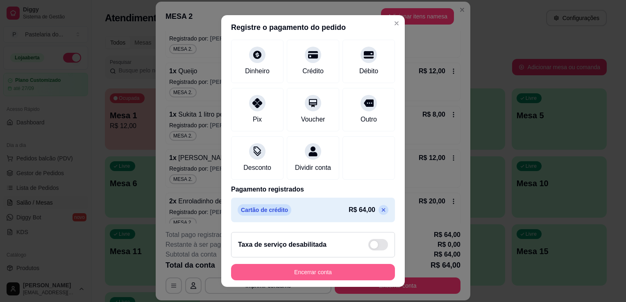
click at [313, 268] on button "Encerrar conta" at bounding box center [313, 272] width 164 height 16
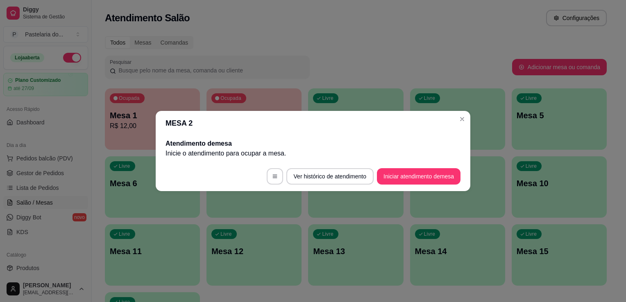
scroll to position [0, 0]
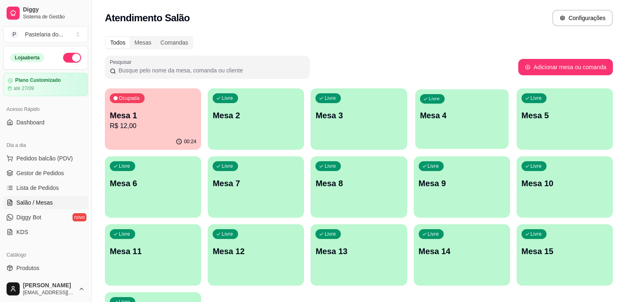
click at [465, 116] on p "Mesa 4" at bounding box center [462, 115] width 84 height 11
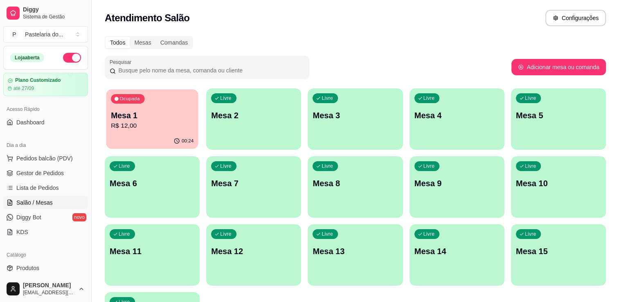
click at [137, 115] on p "Mesa 1" at bounding box center [152, 115] width 83 height 11
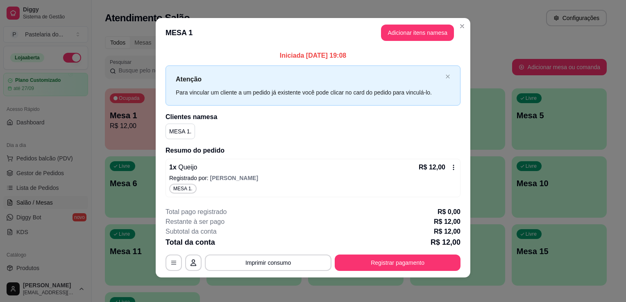
scroll to position [4, 0]
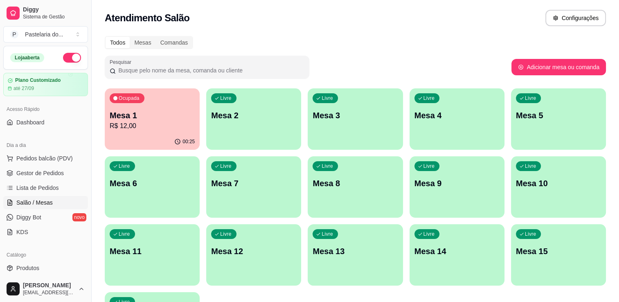
click at [145, 128] on p "R$ 12,00" at bounding box center [152, 126] width 85 height 10
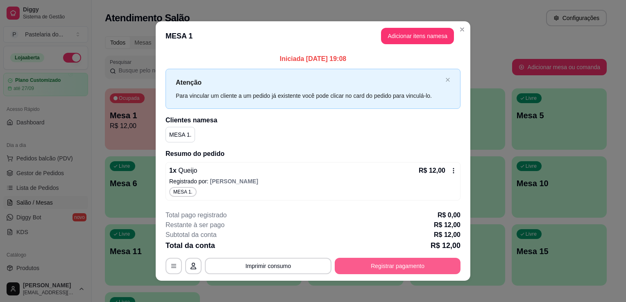
click at [386, 268] on button "Registrar pagamento" at bounding box center [397, 266] width 126 height 16
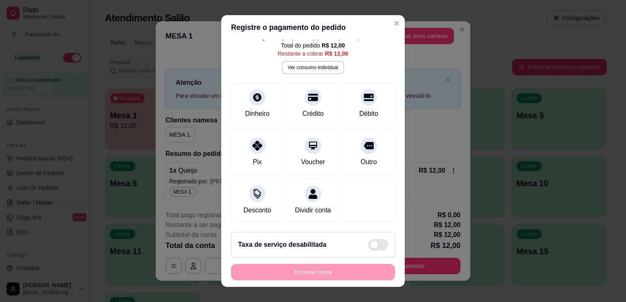
scroll to position [0, 0]
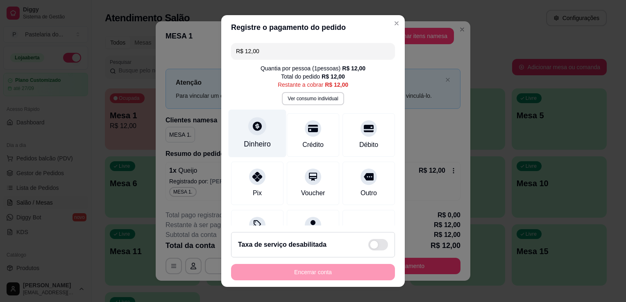
click at [253, 133] on div at bounding box center [257, 126] width 18 height 18
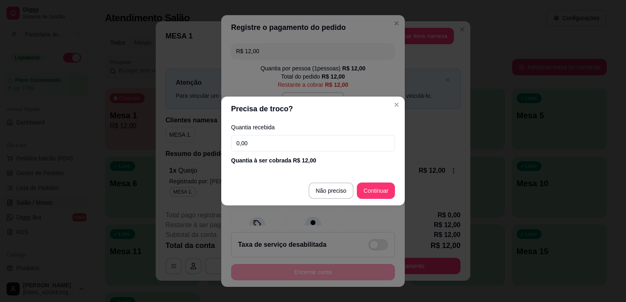
click at [263, 142] on input "0,00" at bounding box center [313, 143] width 164 height 16
type input "12,00"
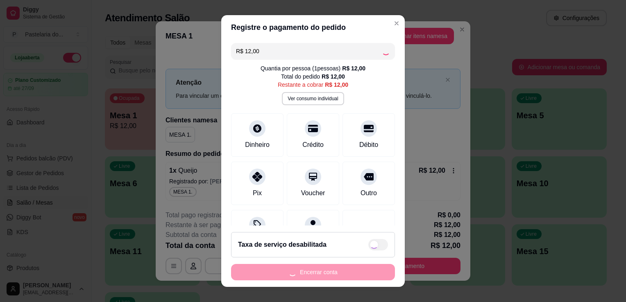
scroll to position [40, 0]
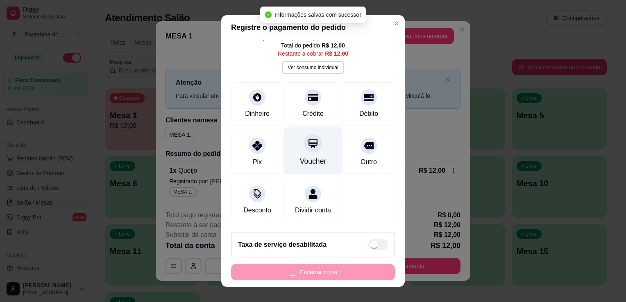
type input "R$ 0,00"
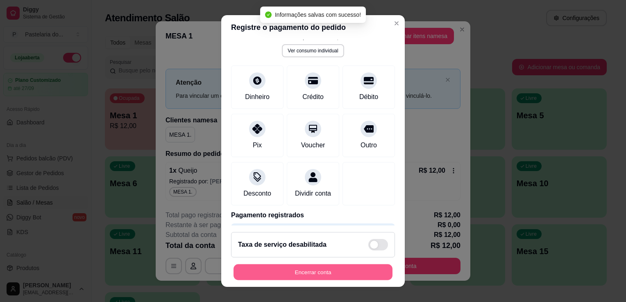
click at [296, 271] on button "Encerrar conta" at bounding box center [312, 272] width 159 height 16
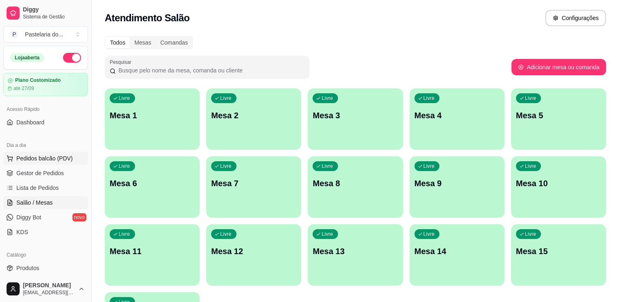
click at [38, 159] on span "Pedidos balcão (PDV)" at bounding box center [44, 158] width 56 height 8
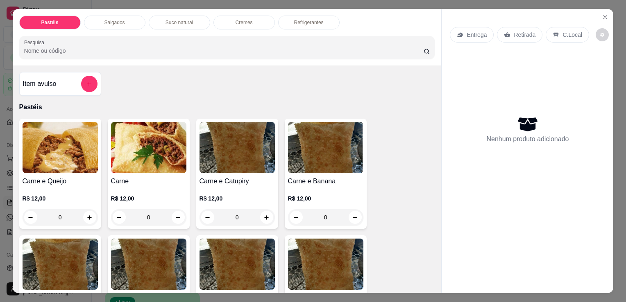
click at [84, 214] on div "0" at bounding box center [60, 217] width 75 height 16
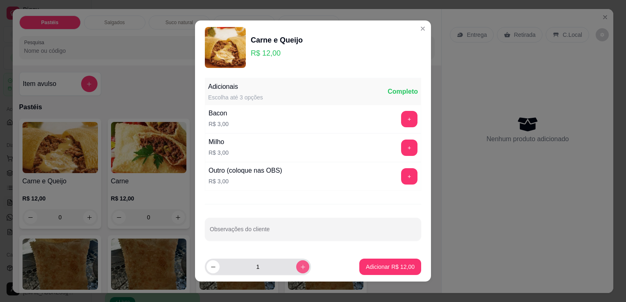
click at [296, 262] on button "increase-product-quantity" at bounding box center [302, 266] width 13 height 13
type input "2"
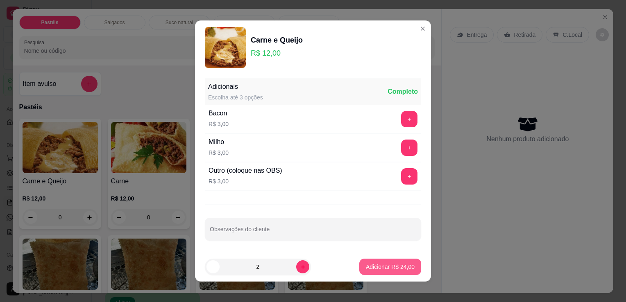
click at [377, 269] on p "Adicionar R$ 24,00" at bounding box center [390, 267] width 49 height 8
type input "2"
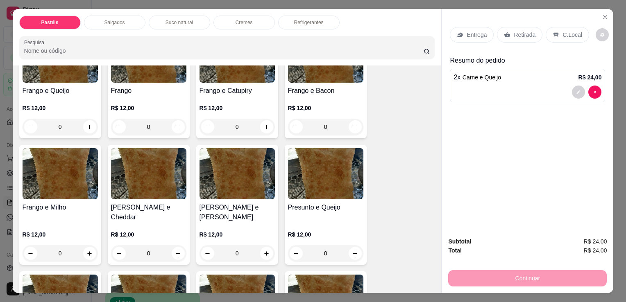
scroll to position [328, 0]
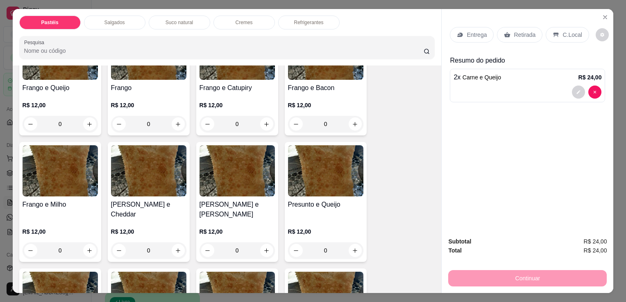
click at [264, 124] on div "0" at bounding box center [236, 124] width 75 height 16
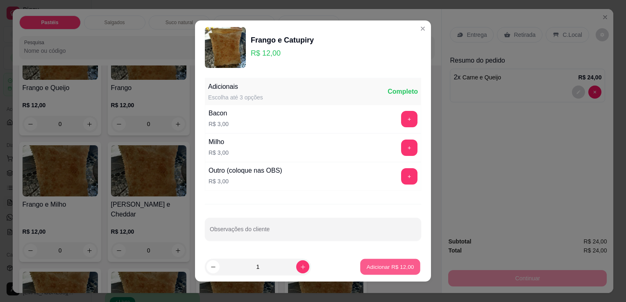
click at [373, 269] on p "Adicionar R$ 12,00" at bounding box center [389, 267] width 47 height 8
type input "1"
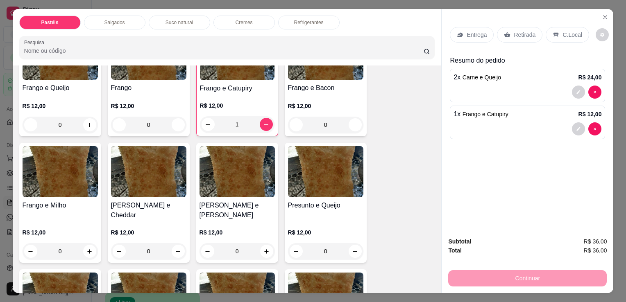
click at [512, 27] on div "Retirada" at bounding box center [519, 35] width 45 height 16
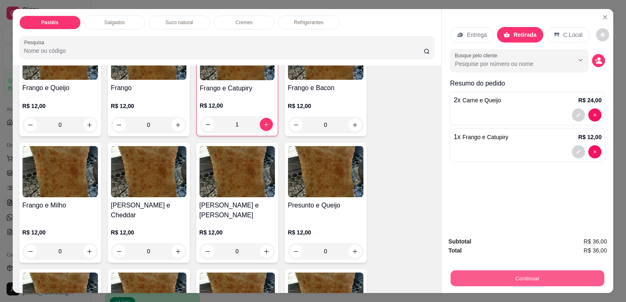
click at [536, 276] on button "Continuar" at bounding box center [527, 278] width 154 height 16
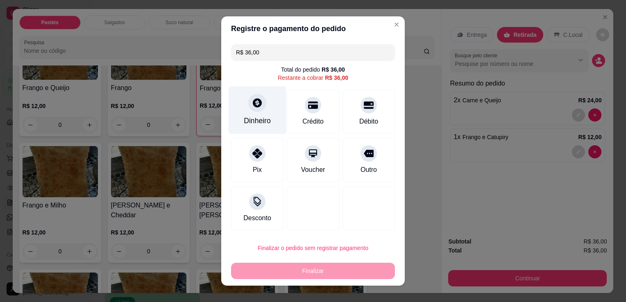
click at [267, 120] on div "Dinheiro" at bounding box center [257, 110] width 58 height 48
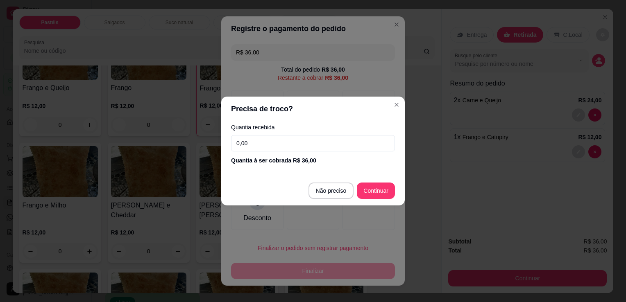
click at [345, 147] on input "0,00" at bounding box center [313, 143] width 164 height 16
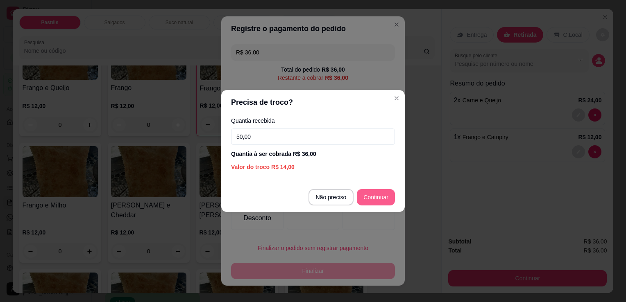
type input "50,00"
type input "R$ 0,00"
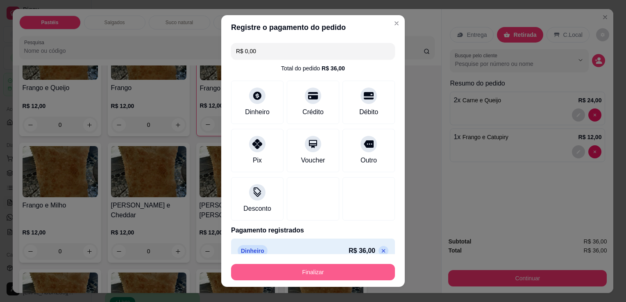
click at [318, 274] on button "Finalizar" at bounding box center [313, 272] width 164 height 16
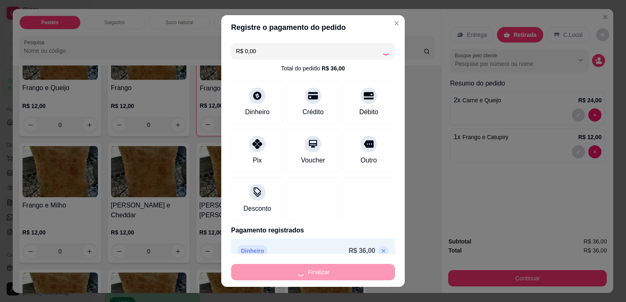
type input "0"
type input "-R$ 36,00"
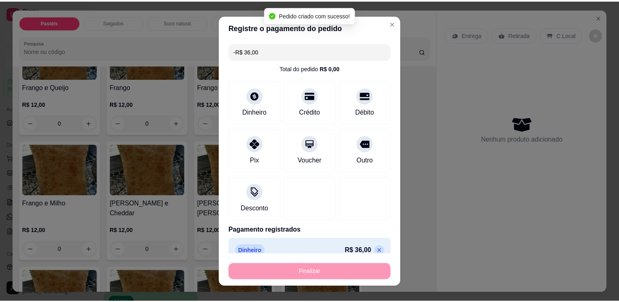
scroll to position [327, 0]
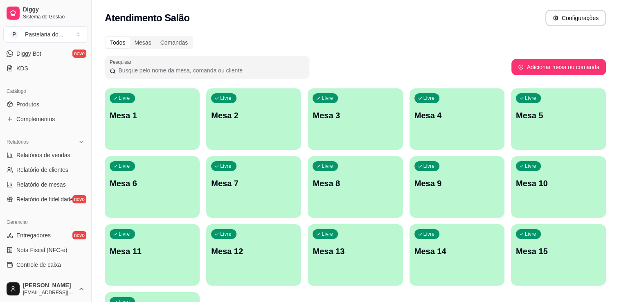
scroll to position [205, 0]
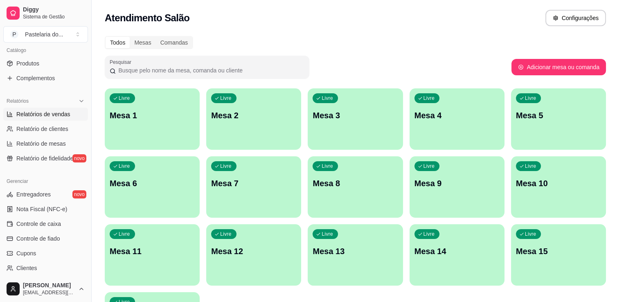
click at [70, 114] on link "Relatórios de vendas" at bounding box center [45, 114] width 85 height 13
select select "ALL"
select select "0"
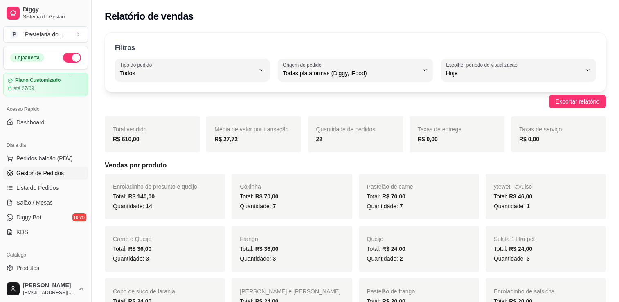
click at [45, 170] on span "Gestor de Pedidos" at bounding box center [39, 173] width 47 height 8
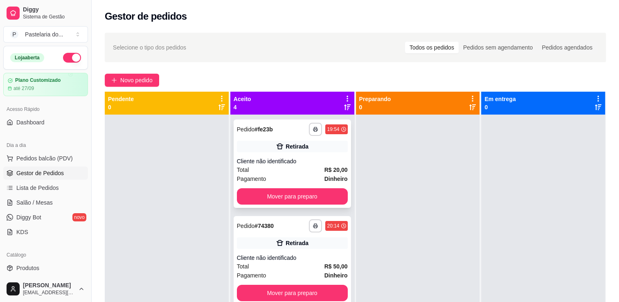
click at [276, 199] on button "Mover para preparo" at bounding box center [292, 196] width 111 height 16
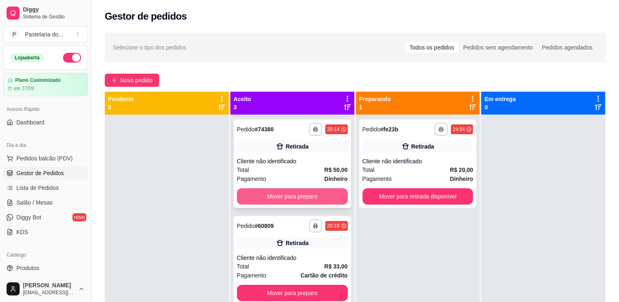
click at [297, 200] on button "Mover para preparo" at bounding box center [292, 196] width 111 height 16
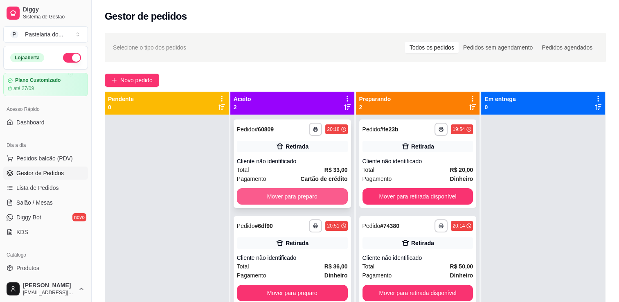
click at [297, 199] on button "Mover para preparo" at bounding box center [292, 196] width 111 height 16
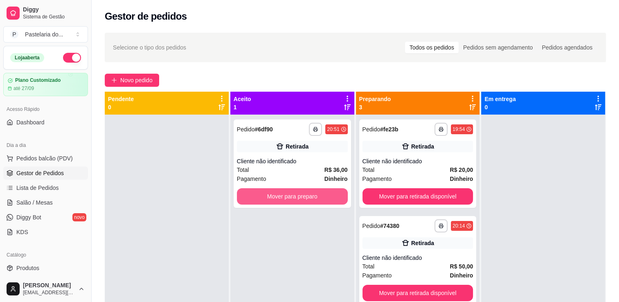
click at [297, 199] on button "Mover para preparo" at bounding box center [292, 196] width 111 height 16
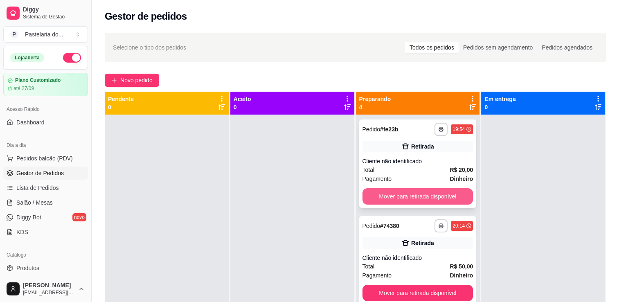
click at [419, 203] on button "Mover para retirada disponível" at bounding box center [418, 196] width 111 height 16
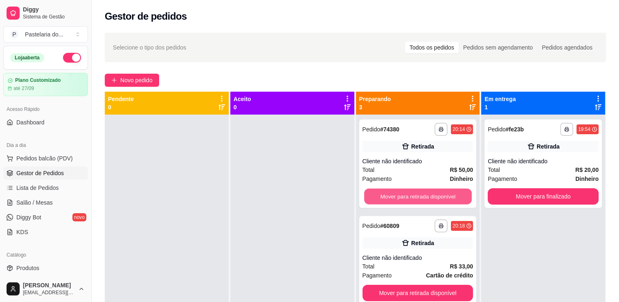
click at [419, 203] on button "Mover para retirada disponível" at bounding box center [418, 197] width 108 height 16
click at [419, 285] on button "Mover para retirada disponível" at bounding box center [418, 293] width 111 height 16
click at [419, 285] on div "Mover para retirada disponível" at bounding box center [418, 293] width 111 height 16
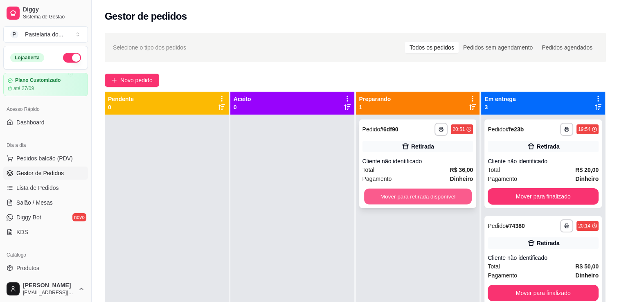
click at [447, 195] on button "Mover para retirada disponível" at bounding box center [418, 197] width 108 height 16
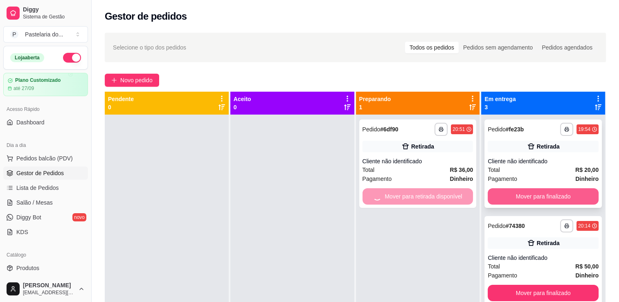
click at [550, 196] on button "Mover para finalizado" at bounding box center [543, 196] width 111 height 16
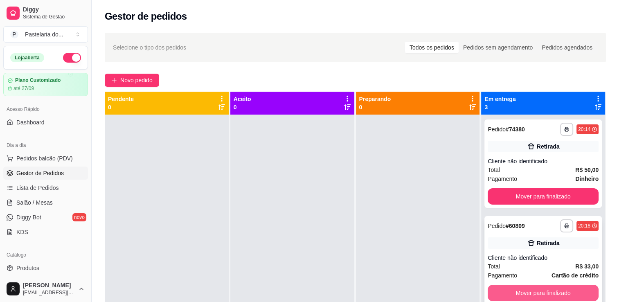
click at [569, 295] on button "Mover para finalizado" at bounding box center [543, 293] width 111 height 16
click at [569, 295] on div "Mover para finalizado" at bounding box center [543, 293] width 111 height 16
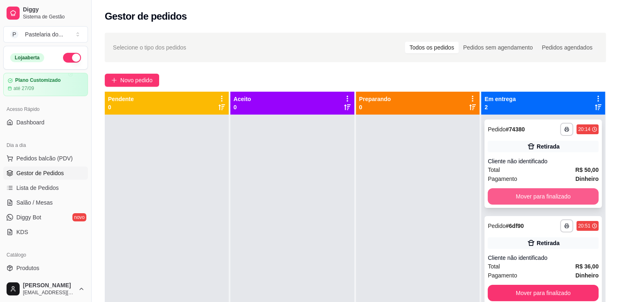
click at [575, 191] on button "Mover para finalizado" at bounding box center [543, 196] width 111 height 16
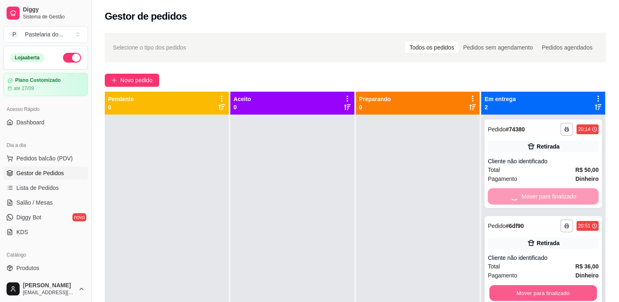
click at [560, 293] on button "Mover para finalizado" at bounding box center [544, 293] width 108 height 16
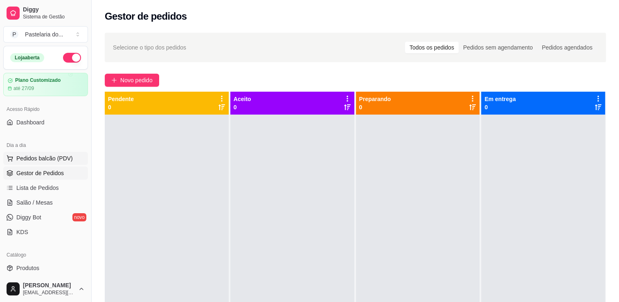
click at [34, 157] on span "Pedidos balcão (PDV)" at bounding box center [44, 158] width 56 height 8
click at [63, 204] on link "Salão / Mesas" at bounding box center [45, 202] width 85 height 13
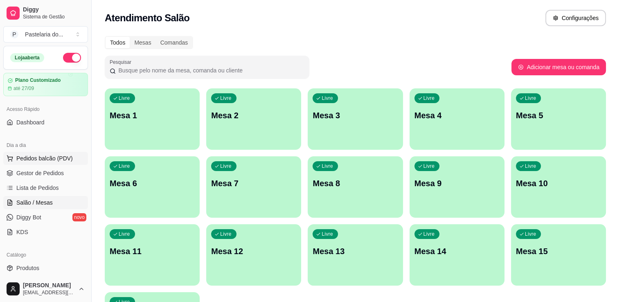
click at [42, 159] on span "Pedidos balcão (PDV)" at bounding box center [44, 158] width 56 height 8
click at [25, 207] on link "Salão / Mesas" at bounding box center [45, 202] width 85 height 13
click at [28, 203] on span "Salão / Mesas" at bounding box center [34, 203] width 36 height 8
click at [332, 112] on p "Mesa 3" at bounding box center [355, 115] width 85 height 11
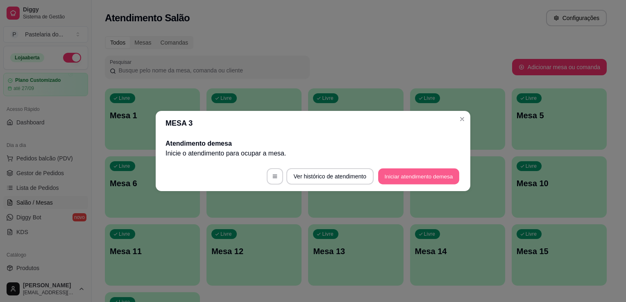
click at [398, 175] on button "Iniciar atendimento de mesa" at bounding box center [418, 177] width 81 height 16
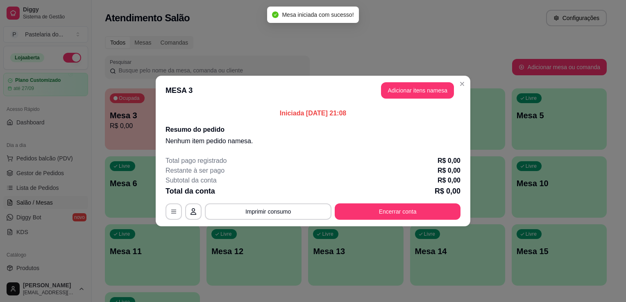
click at [419, 94] on button "Adicionar itens na mesa" at bounding box center [417, 90] width 73 height 16
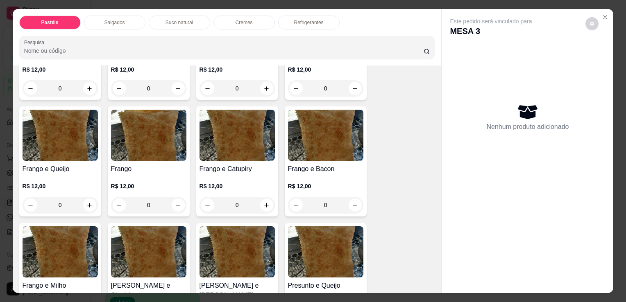
scroll to position [368, 0]
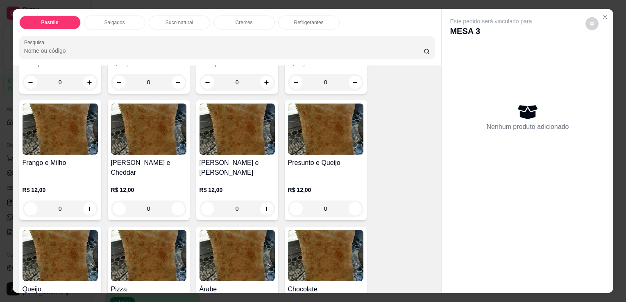
click at [349, 201] on div "0" at bounding box center [325, 209] width 75 height 16
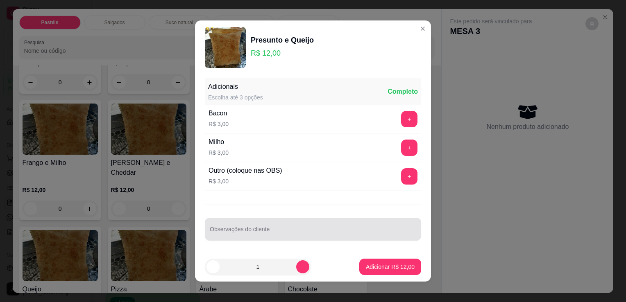
click at [271, 232] on input "Observações do cliente" at bounding box center [313, 232] width 206 height 8
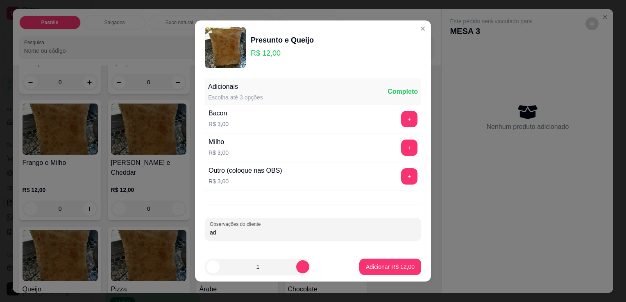
type input "a"
type input "ADIC DE QUEIJO"
click at [398, 265] on p "Adicionar R$ 12,00" at bounding box center [390, 267] width 49 height 8
click at [398, 265] on div "Carne e Queijo R$ 12,00 0 Carne R$ 12,00 0 Carne e Catupiry R$ 12,00 0 Carne e …" at bounding box center [227, 160] width 416 height 820
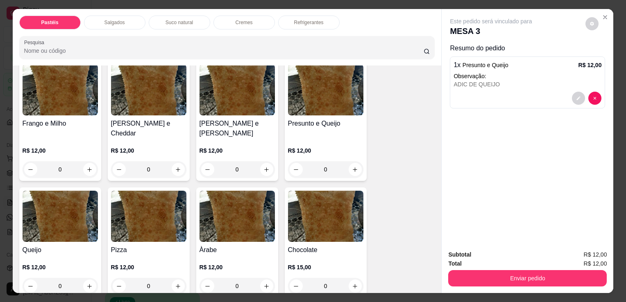
scroll to position [450, 0]
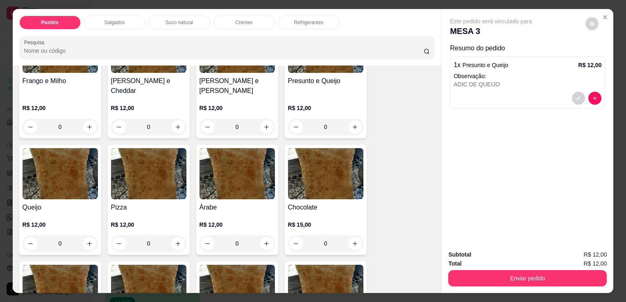
click at [85, 235] on div "0" at bounding box center [60, 243] width 75 height 16
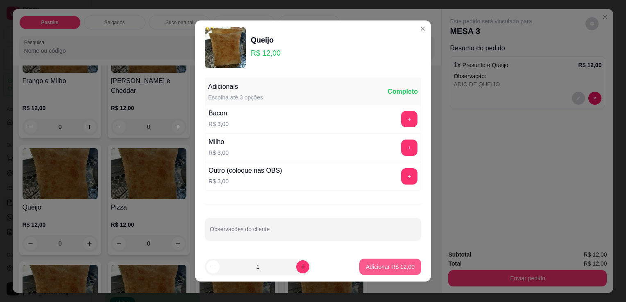
click at [359, 265] on button "Adicionar R$ 12,00" at bounding box center [390, 267] width 62 height 16
type input "1"
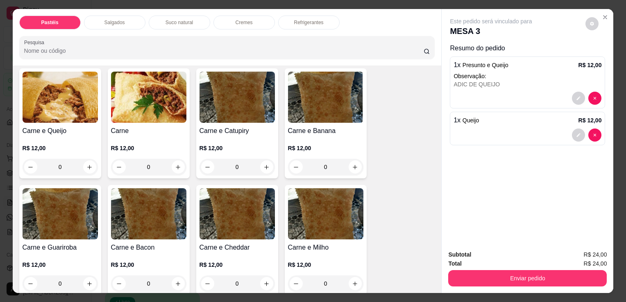
scroll to position [0, 0]
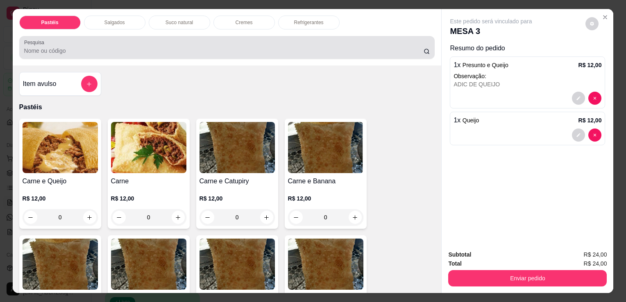
click at [69, 52] on input "Pesquisa" at bounding box center [223, 51] width 399 height 8
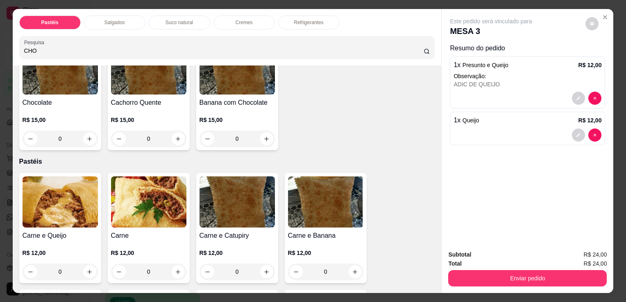
scroll to position [82, 0]
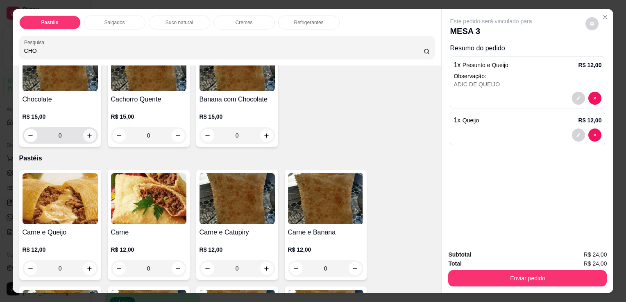
type input "CHO"
click at [86, 133] on icon "increase-product-quantity" at bounding box center [89, 136] width 6 height 6
type input "1"
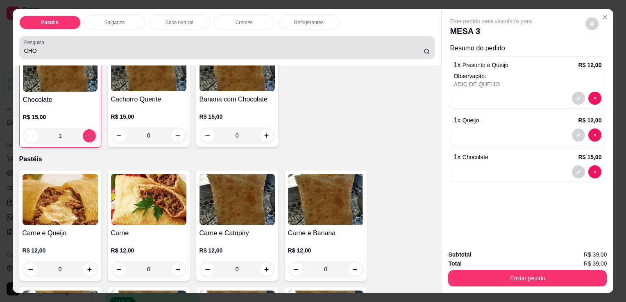
click at [108, 42] on div "CHO" at bounding box center [227, 47] width 406 height 16
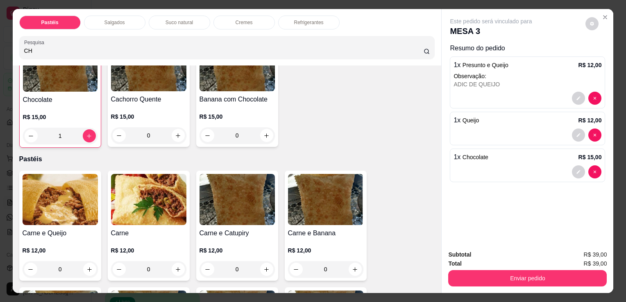
type input "C"
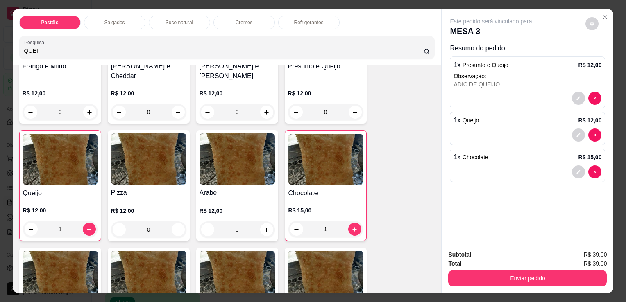
scroll to position [739, 0]
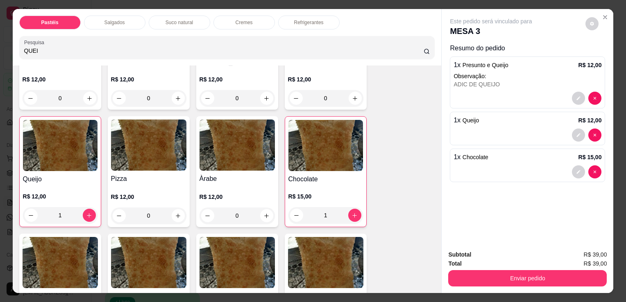
type input "QUEI"
click at [88, 207] on div "1" at bounding box center [60, 215] width 75 height 16
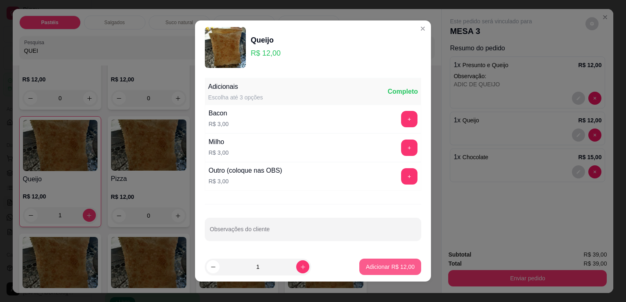
click at [366, 261] on button "Adicionar R$ 12,00" at bounding box center [390, 267] width 62 height 16
type input "2"
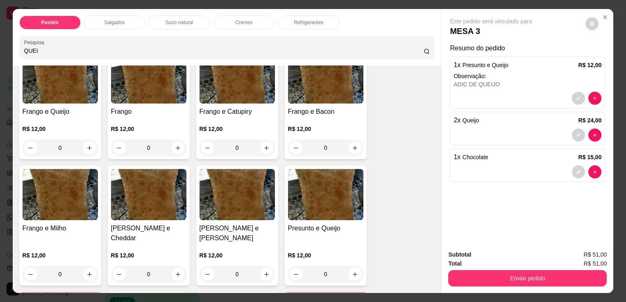
scroll to position [576, 0]
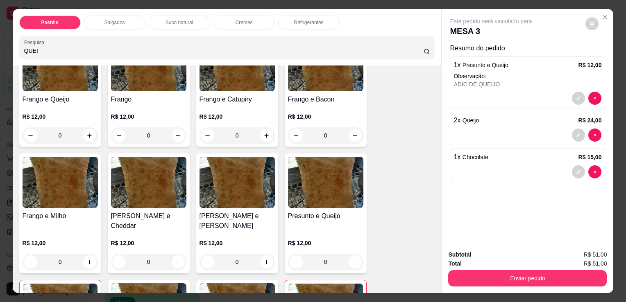
click at [84, 131] on div "0" at bounding box center [60, 135] width 75 height 16
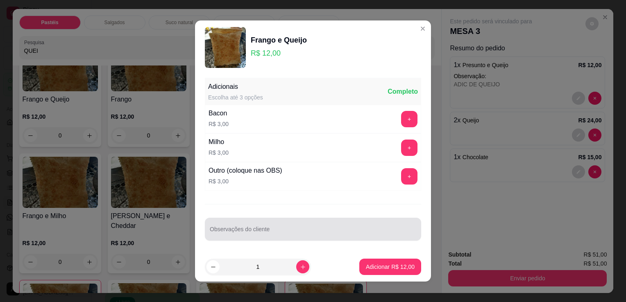
click at [237, 224] on div at bounding box center [313, 229] width 206 height 16
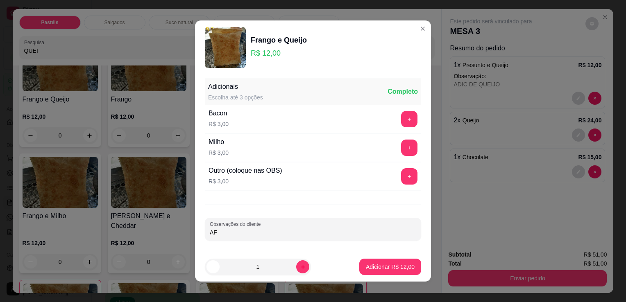
type input "A"
type input "ADIC GUEIROBA"
click at [366, 263] on p "Adicionar R$ 12,00" at bounding box center [390, 267] width 49 height 8
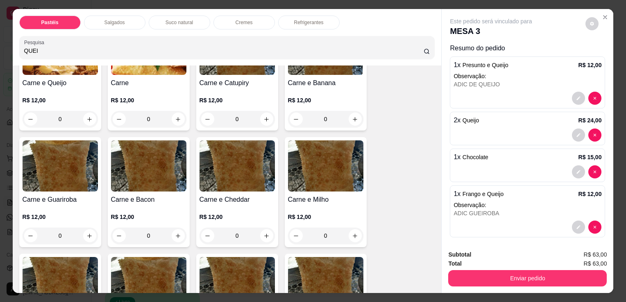
scroll to position [289, 0]
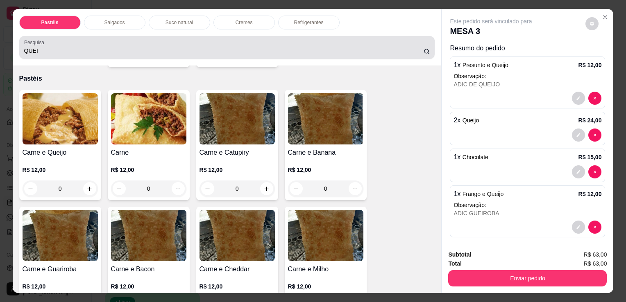
click at [414, 48] on input "QUEI" at bounding box center [223, 51] width 399 height 8
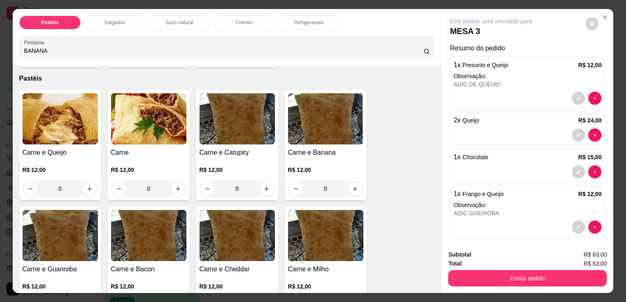
scroll to position [0, 0]
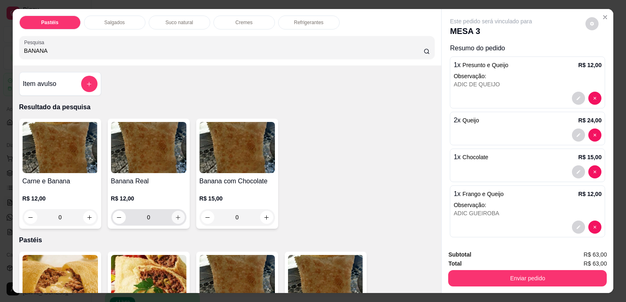
type input "BANANA"
click at [176, 215] on icon "increase-product-quantity" at bounding box center [178, 218] width 6 height 6
type input "1"
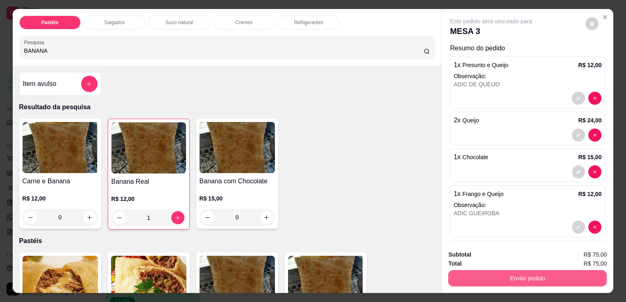
click at [520, 277] on button "Enviar pedido" at bounding box center [527, 278] width 158 height 16
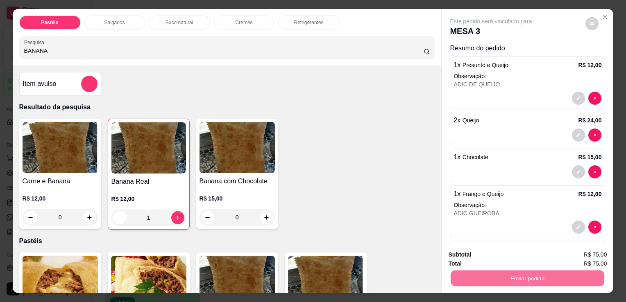
click at [580, 258] on button "Sim, quero registrar" at bounding box center [577, 255] width 61 height 16
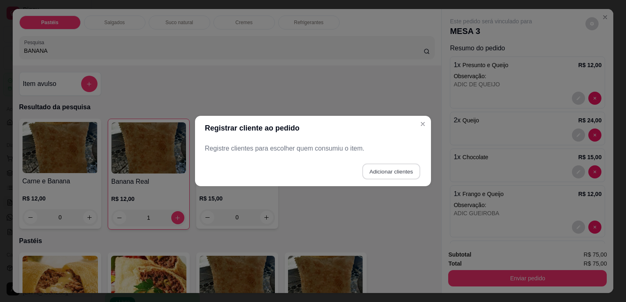
click at [398, 174] on button "Adicionar clientes" at bounding box center [391, 172] width 58 height 16
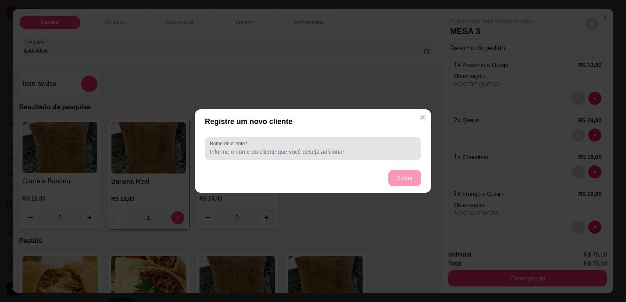
click at [308, 155] on input "Nome do cliente" at bounding box center [313, 152] width 206 height 8
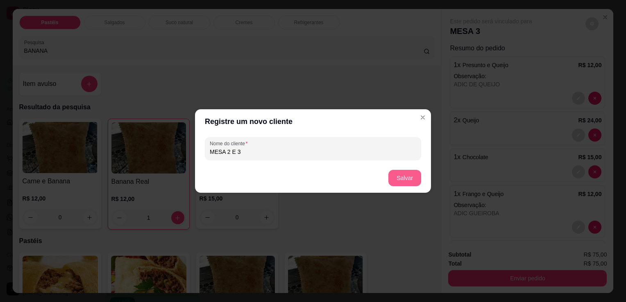
type input "MESA 2 E 3"
click at [399, 179] on button "Salvar" at bounding box center [405, 178] width 32 height 16
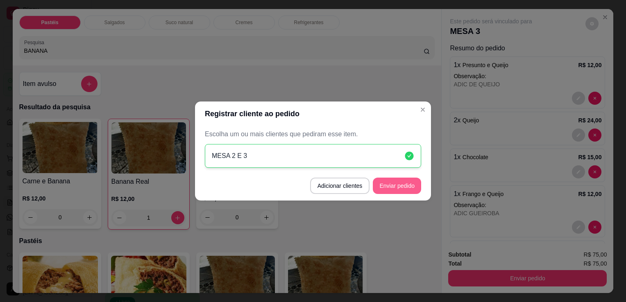
click at [404, 188] on button "Enviar pedido" at bounding box center [397, 186] width 48 height 16
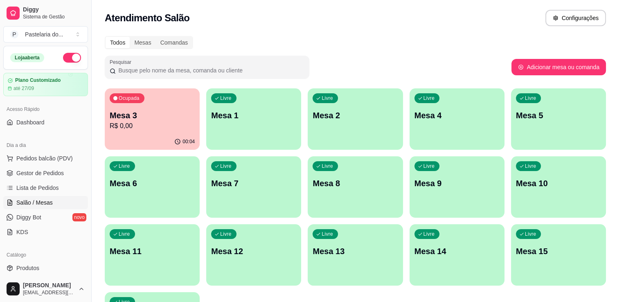
click at [150, 138] on div "00:04" at bounding box center [152, 142] width 95 height 16
click at [48, 163] on button "Pedidos balcão (PDV)" at bounding box center [45, 158] width 85 height 13
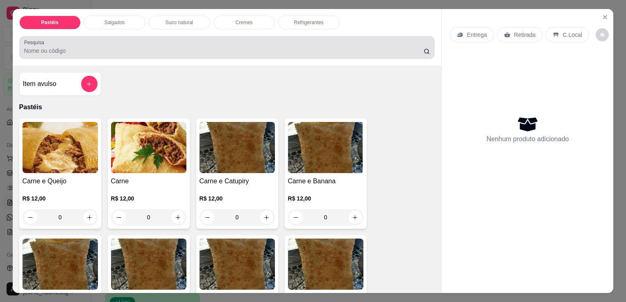
click at [124, 41] on div at bounding box center [227, 47] width 406 height 16
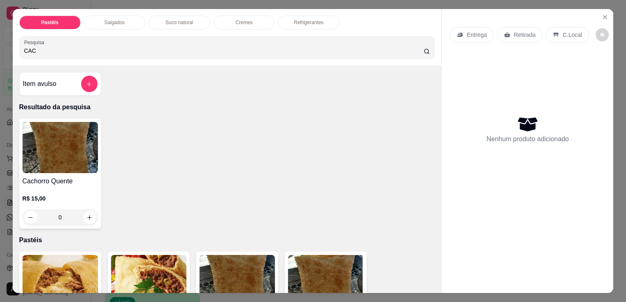
type input "CAC"
click at [86, 210] on div "0" at bounding box center [60, 217] width 75 height 16
click at [86, 213] on div "0" at bounding box center [60, 217] width 75 height 16
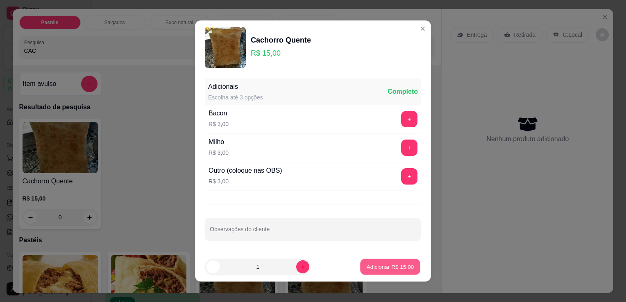
click at [377, 264] on p "Adicionar R$ 15,00" at bounding box center [389, 267] width 47 height 8
type input "1"
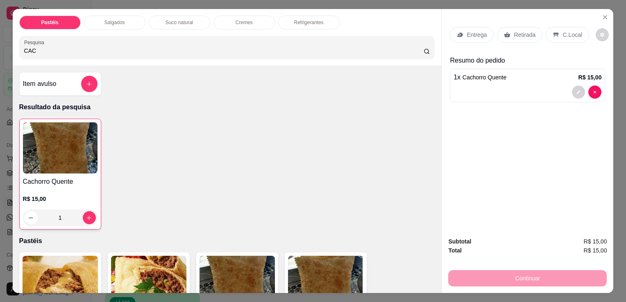
click at [229, 51] on input "CAC" at bounding box center [223, 51] width 399 height 8
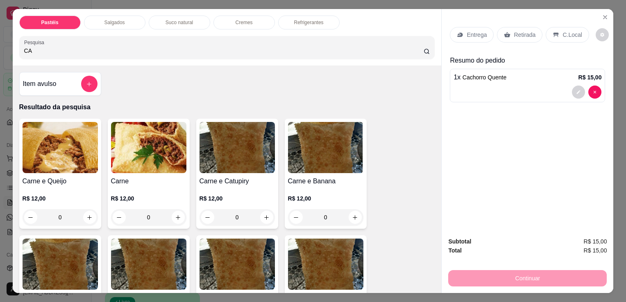
type input "C"
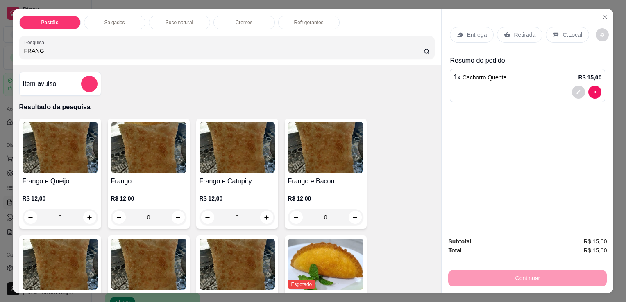
type input "FRANG"
click at [172, 214] on div "0" at bounding box center [148, 217] width 75 height 16
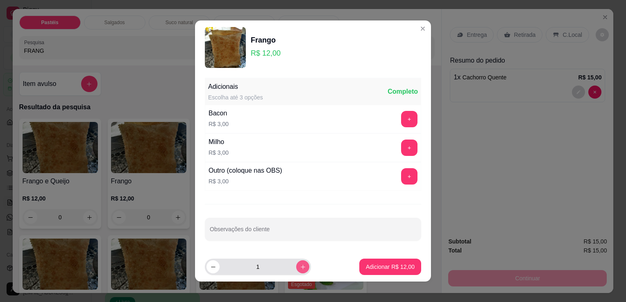
click at [296, 269] on button "increase-product-quantity" at bounding box center [302, 266] width 13 height 13
click at [212, 269] on icon "decrease-product-quantity" at bounding box center [213, 267] width 6 height 6
type input "1"
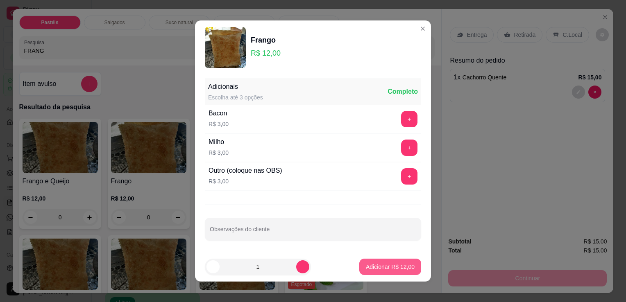
click at [366, 267] on p "Adicionar R$ 12,00" at bounding box center [390, 267] width 49 height 8
click at [357, 267] on img at bounding box center [325, 264] width 75 height 51
type input "1"
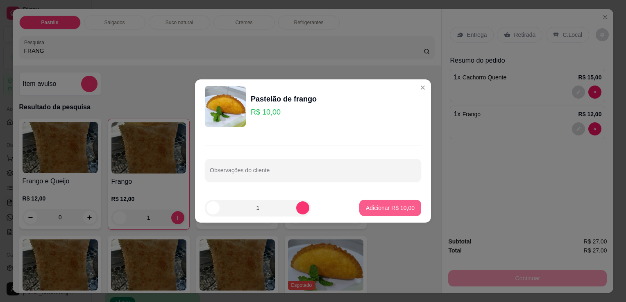
click at [366, 212] on p "Adicionar R$ 10,00" at bounding box center [390, 208] width 49 height 8
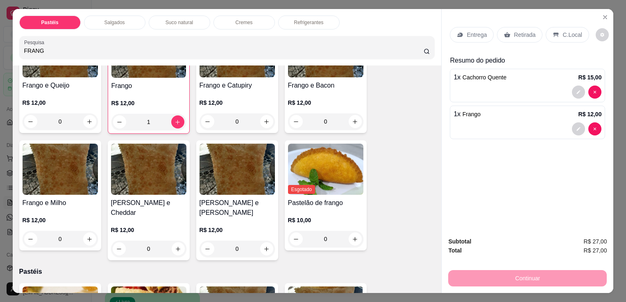
scroll to position [123, 0]
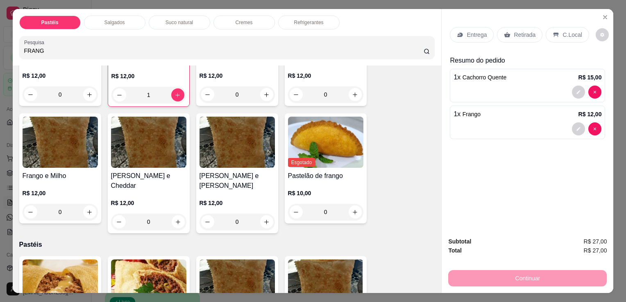
click at [262, 214] on div "0" at bounding box center [236, 222] width 75 height 16
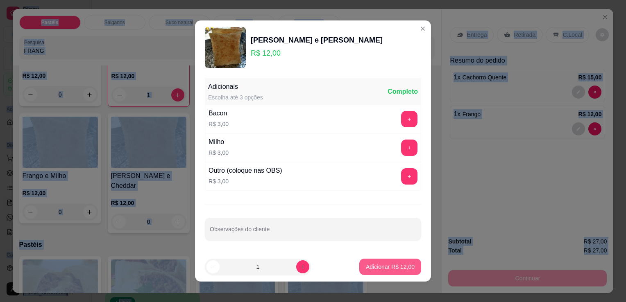
click at [382, 269] on p "Adicionar R$ 12,00" at bounding box center [390, 267] width 49 height 8
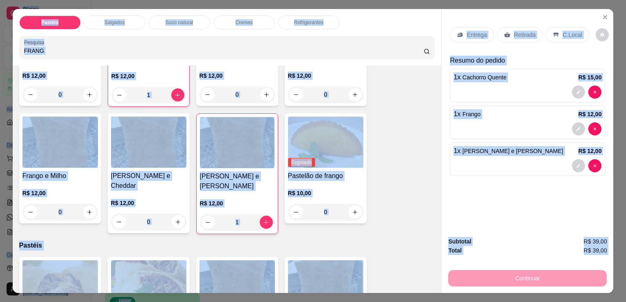
type input "1"
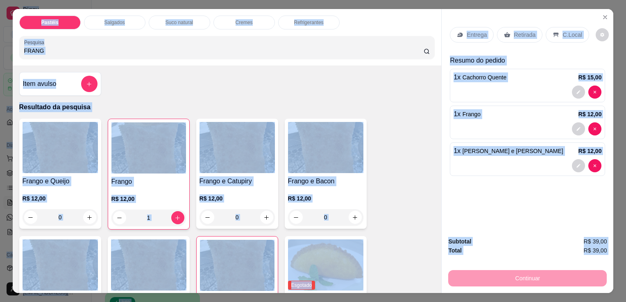
click at [300, 19] on p "Refrigerantes" at bounding box center [308, 22] width 29 height 7
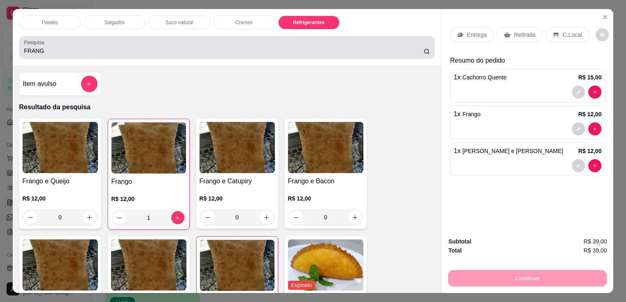
click at [300, 39] on div "FRANG" at bounding box center [227, 47] width 406 height 16
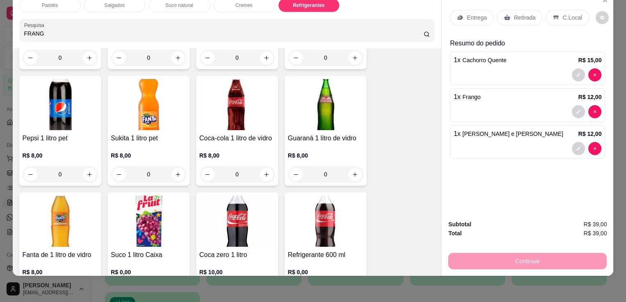
scroll to position [2230, 0]
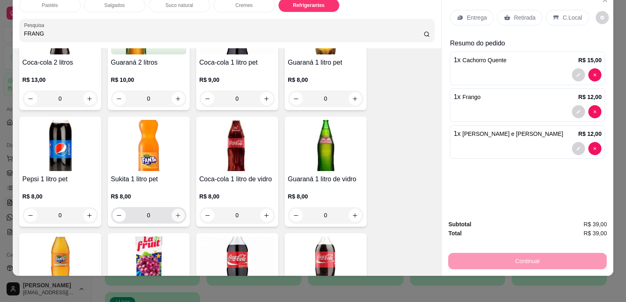
click at [175, 212] on icon "increase-product-quantity" at bounding box center [178, 215] width 6 height 6
type input "1"
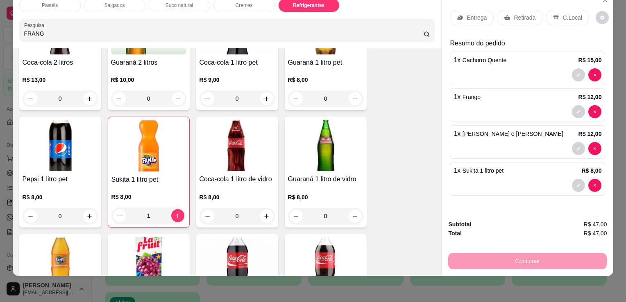
click at [485, 10] on div "Entrega" at bounding box center [472, 18] width 44 height 16
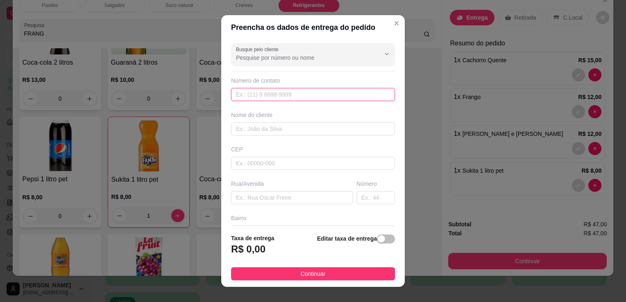
click at [321, 92] on input "text" at bounding box center [313, 94] width 164 height 13
click at [280, 127] on input "text" at bounding box center [313, 128] width 164 height 13
type input "NIZIA"
click at [253, 91] on input "text" at bounding box center [313, 94] width 164 height 13
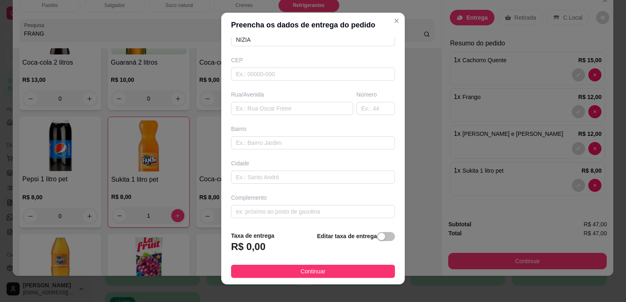
scroll to position [0, 0]
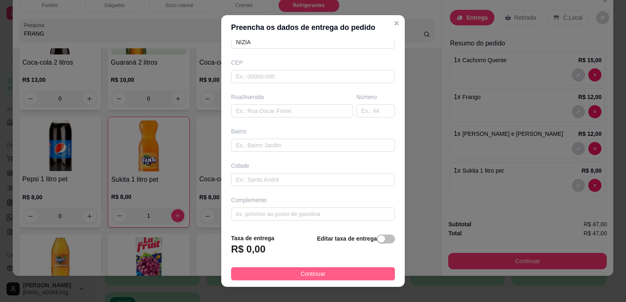
type input "(62) 99647-8765"
click at [311, 273] on span "Continuar" at bounding box center [312, 273] width 25 height 9
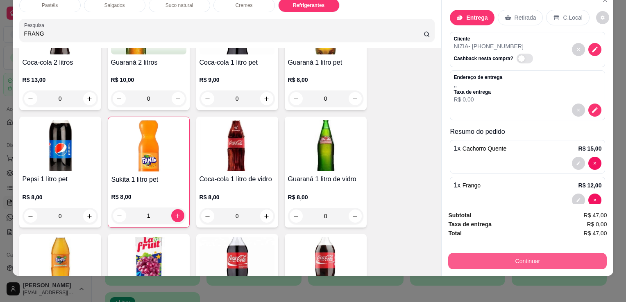
click at [549, 259] on button "Continuar" at bounding box center [527, 261] width 158 height 16
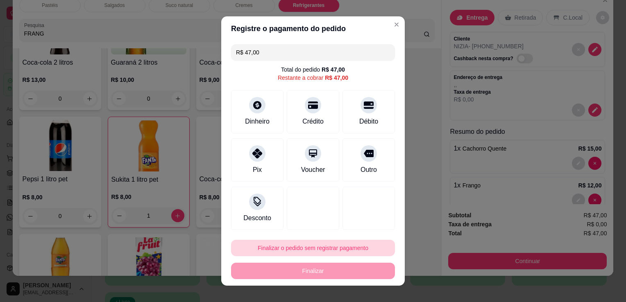
click at [329, 253] on button "Finalizar o pedido sem registrar pagamento" at bounding box center [313, 248] width 164 height 16
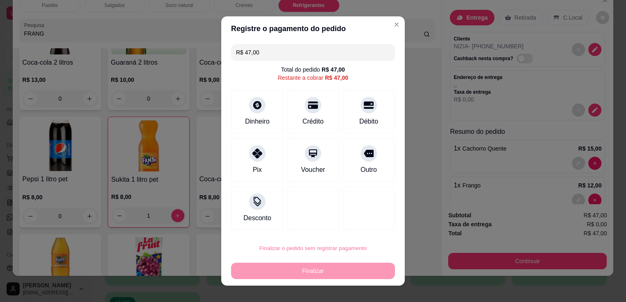
click at [358, 225] on button "Confirmar" at bounding box center [360, 225] width 30 height 13
type input "0"
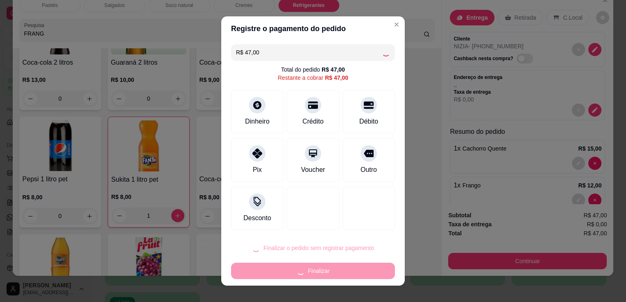
type input "0"
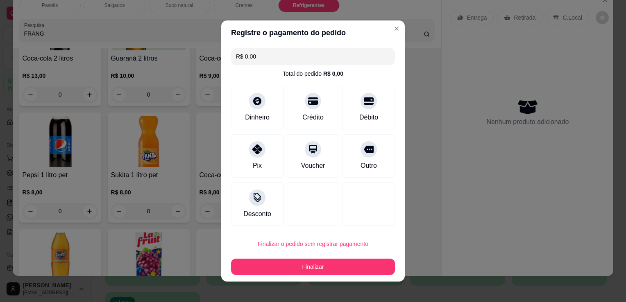
type input "R$ 0,00"
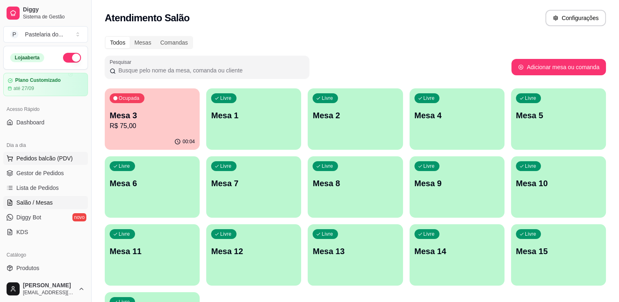
click at [59, 159] on span "Pedidos balcão (PDV)" at bounding box center [44, 158] width 56 height 8
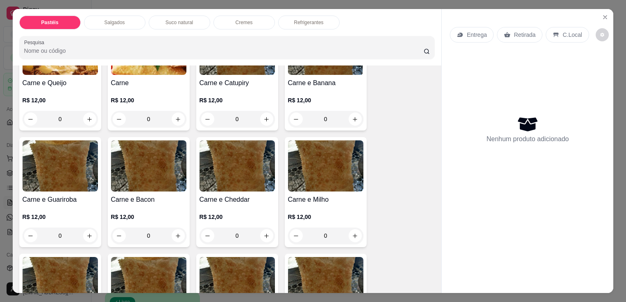
scroll to position [205, 0]
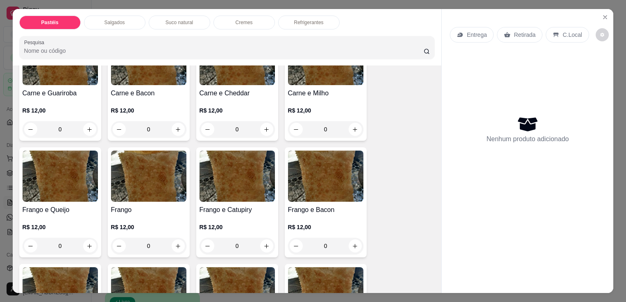
click at [174, 242] on div "0" at bounding box center [148, 246] width 75 height 16
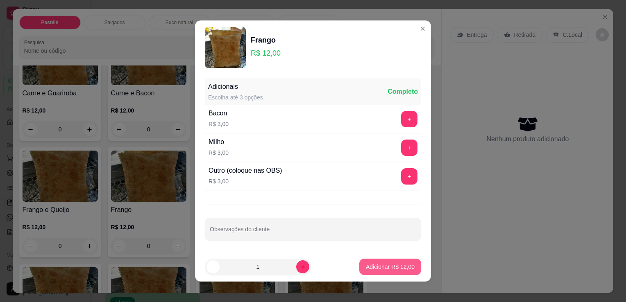
click at [391, 271] on button "Adicionar R$ 12,00" at bounding box center [390, 267] width 62 height 16
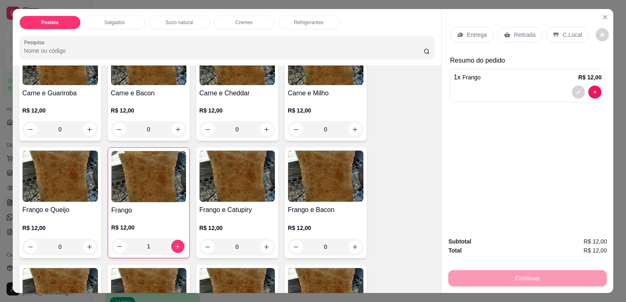
click at [506, 35] on div "Retirada" at bounding box center [519, 35] width 45 height 16
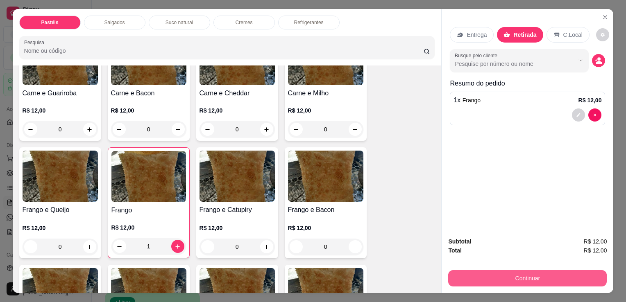
click at [532, 271] on button "Continuar" at bounding box center [527, 278] width 158 height 16
click at [524, 281] on button "Continuar" at bounding box center [527, 278] width 154 height 16
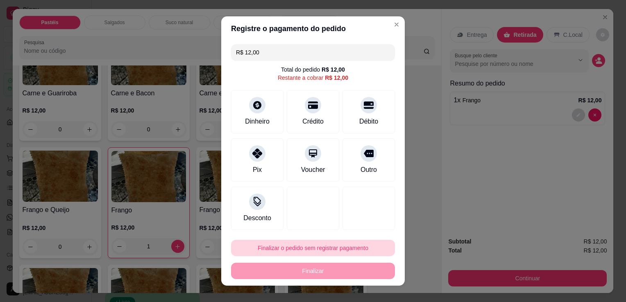
click at [323, 249] on button "Finalizar o pedido sem registrar pagamento" at bounding box center [313, 248] width 164 height 16
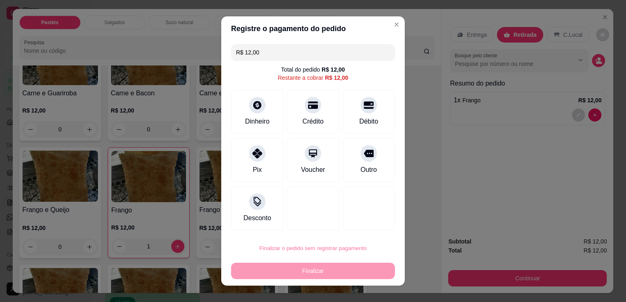
click at [369, 227] on button "Confirmar" at bounding box center [360, 224] width 30 height 13
type input "0"
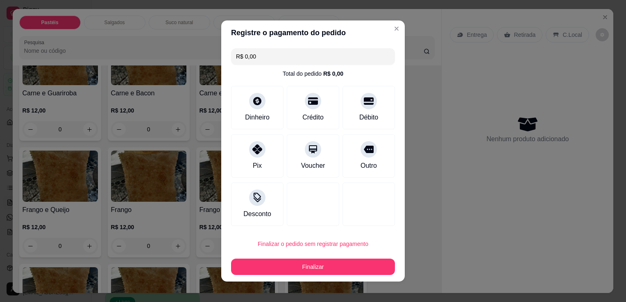
type input "R$ 0,00"
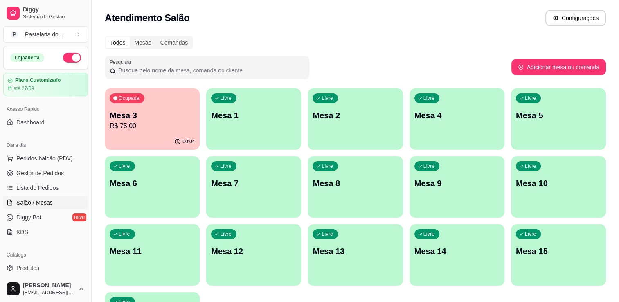
click at [164, 108] on div "Ocupada Mesa 3 R$ 75,00" at bounding box center [152, 110] width 95 height 45
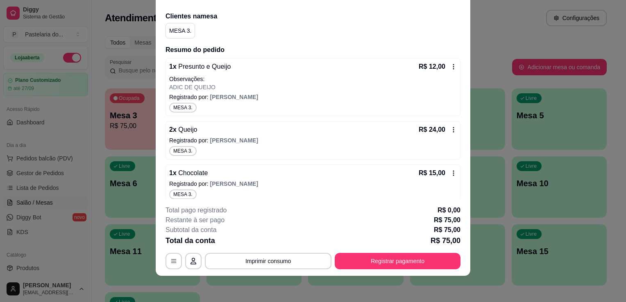
scroll to position [49, 0]
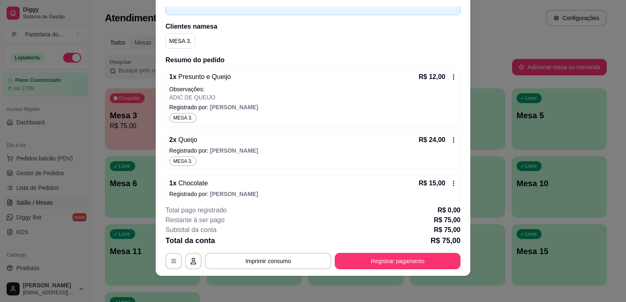
click at [453, 137] on icon at bounding box center [453, 139] width 1 height 5
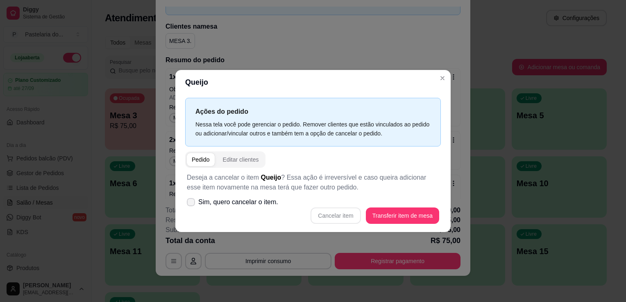
click at [194, 201] on icon at bounding box center [191, 202] width 7 height 5
click at [192, 204] on input "Sim, quero cancelar o item." at bounding box center [188, 206] width 5 height 5
checkbox input "true"
click at [347, 217] on button "Cancelar item" at bounding box center [335, 216] width 50 height 16
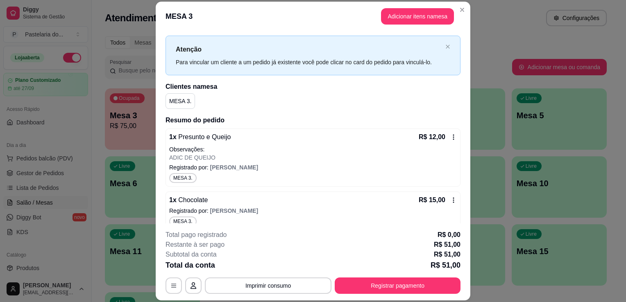
scroll to position [0, 0]
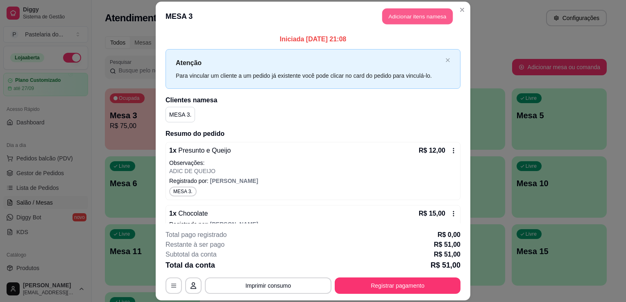
click at [409, 15] on button "Adicionar itens na mesa" at bounding box center [417, 16] width 70 height 16
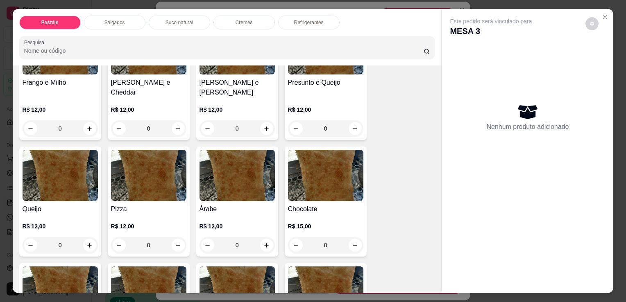
scroll to position [450, 0]
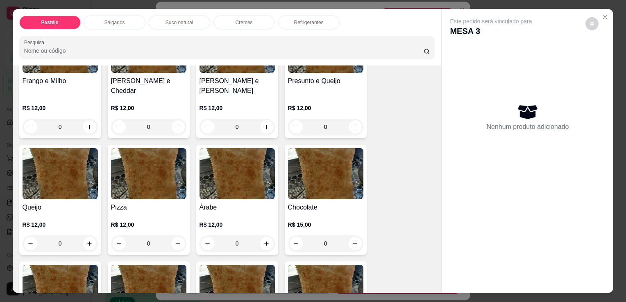
click at [86, 235] on div "0" at bounding box center [60, 243] width 75 height 16
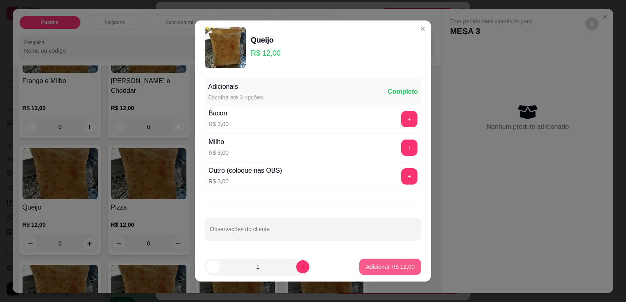
click at [366, 269] on p "Adicionar R$ 12,00" at bounding box center [390, 267] width 49 height 8
type input "1"
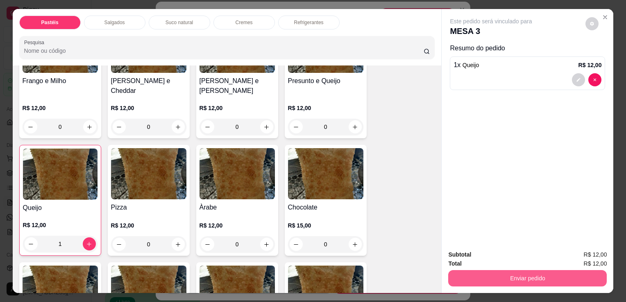
click at [514, 270] on button "Enviar pedido" at bounding box center [527, 278] width 158 height 16
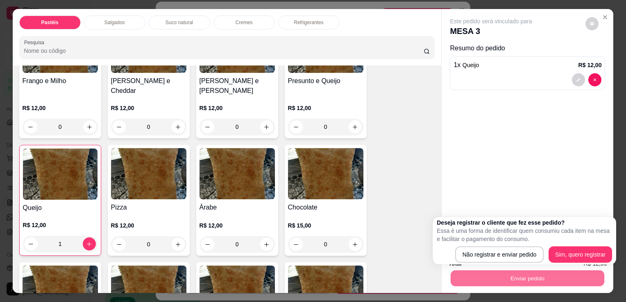
click at [523, 183] on div "Este pedido será vinculado para MESA 3 Resumo do pedido 1 x Queijo R$ 12,00" at bounding box center [527, 126] width 172 height 235
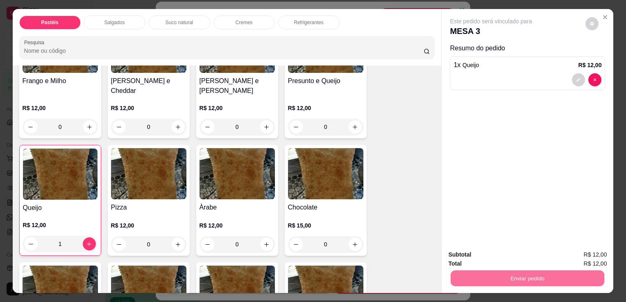
click at [523, 182] on div "Este pedido será vinculado para MESA 3 Resumo do pedido 1 x Queijo R$ 12,00" at bounding box center [527, 126] width 172 height 235
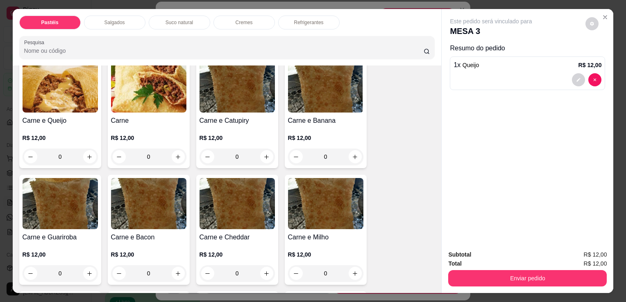
scroll to position [0, 0]
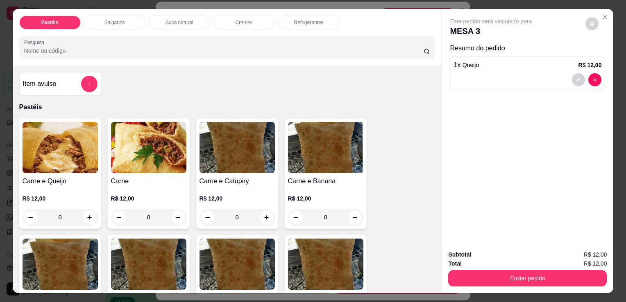
click at [172, 209] on div "0" at bounding box center [148, 217] width 75 height 16
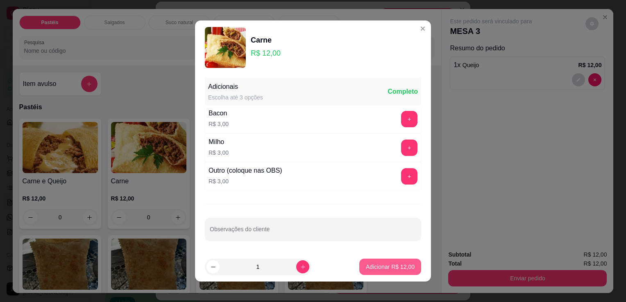
click at [368, 274] on button "Adicionar R$ 12,00" at bounding box center [390, 267] width 62 height 16
type input "1"
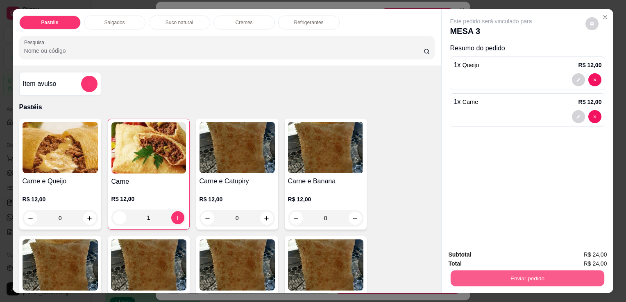
click at [497, 277] on button "Enviar pedido" at bounding box center [527, 278] width 154 height 16
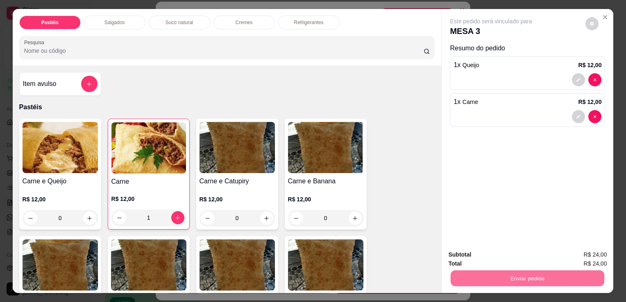
click at [565, 251] on button "Sim, quero registrar" at bounding box center [577, 255] width 61 height 16
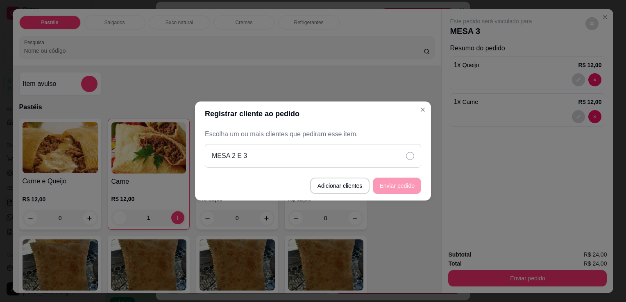
click at [390, 152] on div "MESA 2 E 3" at bounding box center [313, 156] width 216 height 24
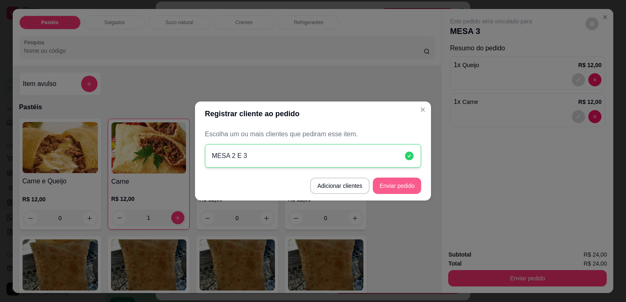
click at [402, 185] on button "Enviar pedido" at bounding box center [397, 186] width 48 height 16
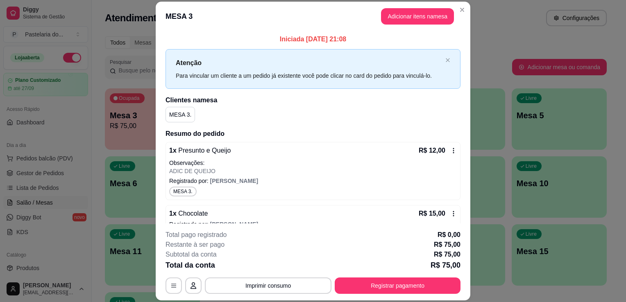
click at [450, 152] on icon at bounding box center [453, 150] width 7 height 7
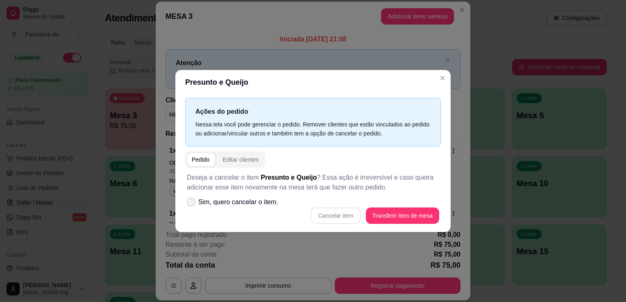
click at [190, 200] on icon at bounding box center [191, 202] width 7 height 5
click at [190, 204] on input "Sim, quero cancelar o item." at bounding box center [188, 206] width 5 height 5
checkbox input "true"
click at [343, 209] on button "Cancelar item" at bounding box center [335, 216] width 50 height 16
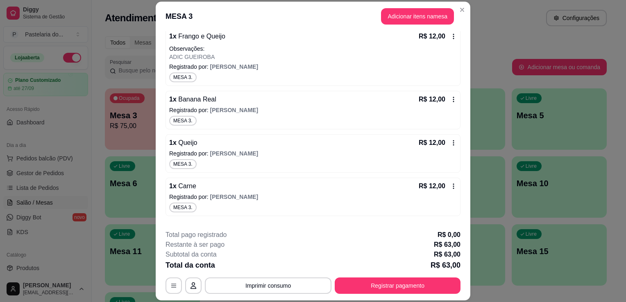
scroll to position [164, 0]
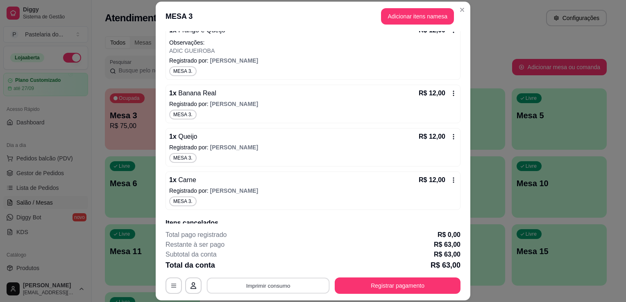
click at [246, 287] on button "Imprimir consumo" at bounding box center [268, 286] width 123 height 16
click at [254, 269] on button "IMPRESSORA" at bounding box center [267, 267] width 57 height 13
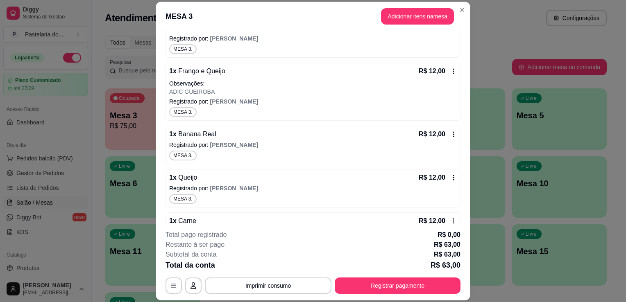
scroll to position [0, 0]
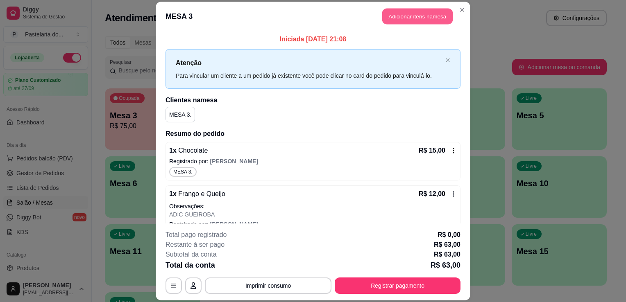
click at [415, 17] on button "Adicionar itens na mesa" at bounding box center [417, 16] width 70 height 16
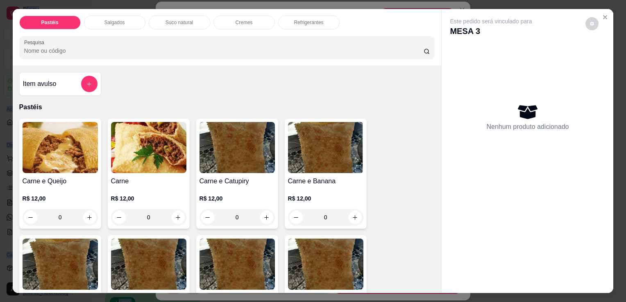
click at [85, 214] on div "0" at bounding box center [60, 217] width 75 height 16
click at [78, 161] on img at bounding box center [60, 147] width 75 height 51
click at [84, 212] on div "0" at bounding box center [60, 217] width 75 height 16
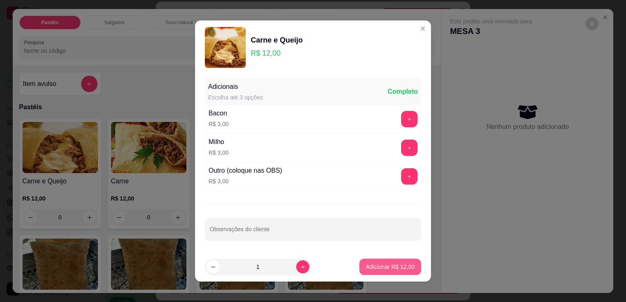
click at [390, 267] on p "Adicionar R$ 12,00" at bounding box center [390, 267] width 49 height 8
type input "1"
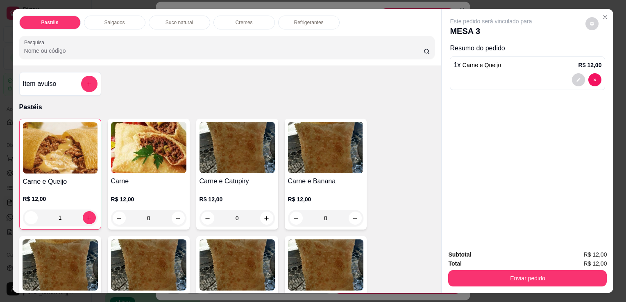
click at [308, 19] on p "Refrigerantes" at bounding box center [308, 22] width 29 height 7
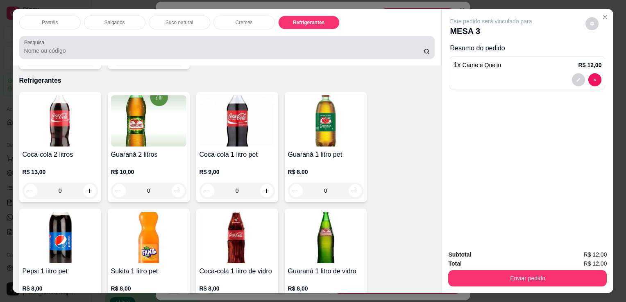
scroll to position [20, 0]
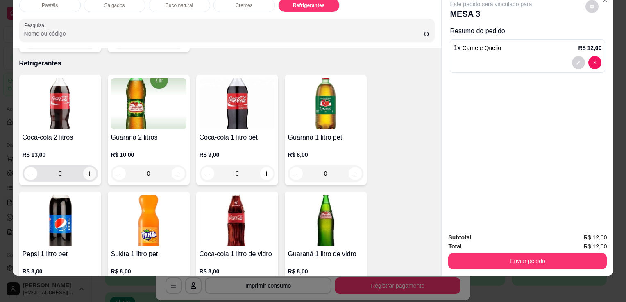
click at [86, 171] on icon "increase-product-quantity" at bounding box center [89, 174] width 6 height 6
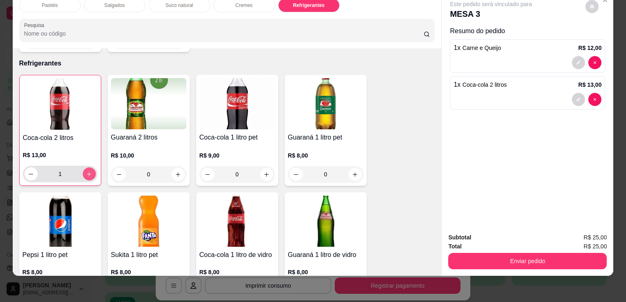
click at [87, 171] on icon "increase-product-quantity" at bounding box center [89, 174] width 6 height 6
type input "2"
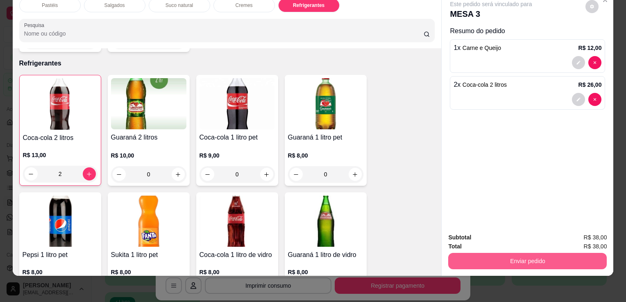
click at [491, 260] on button "Enviar pedido" at bounding box center [527, 261] width 158 height 16
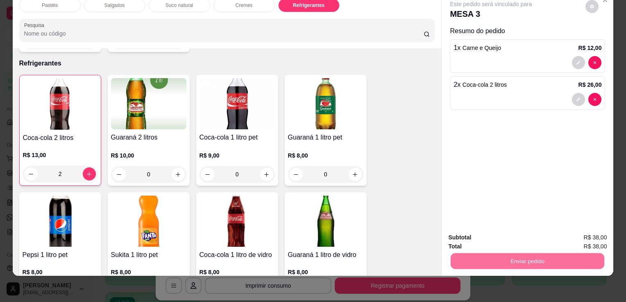
click at [578, 233] on button "Sim, quero registrar" at bounding box center [577, 234] width 59 height 15
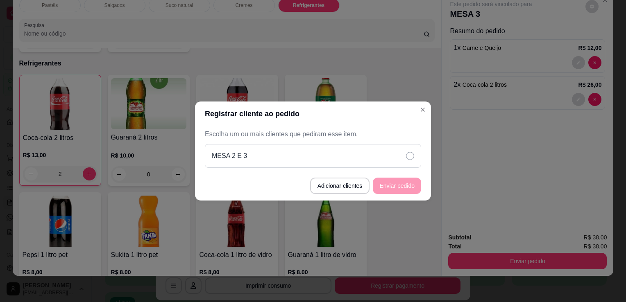
click at [377, 160] on div "MESA 2 E 3" at bounding box center [313, 156] width 216 height 24
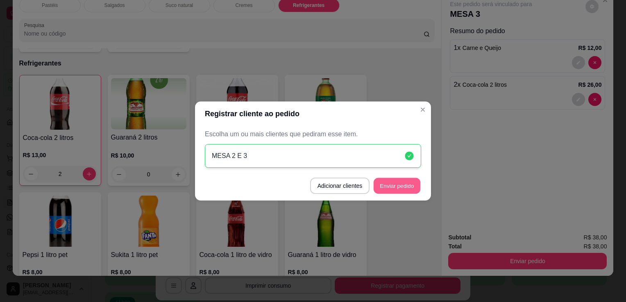
click at [403, 189] on button "Enviar pedido" at bounding box center [396, 186] width 47 height 16
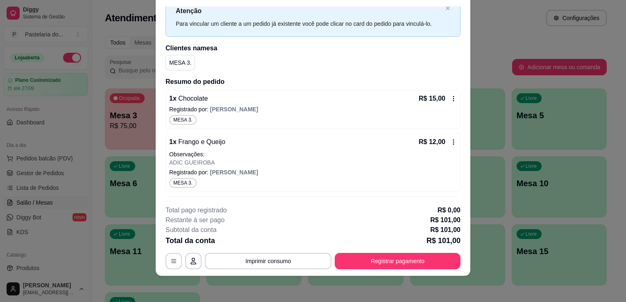
scroll to position [41, 0]
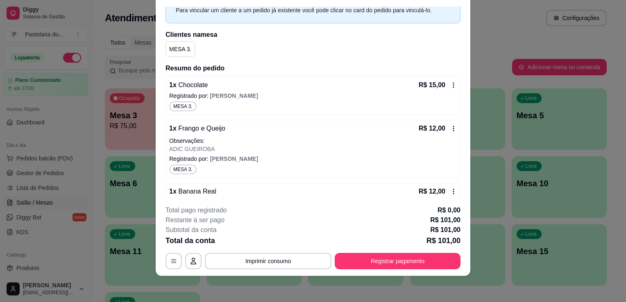
click at [219, 142] on p "Observações:" at bounding box center [312, 141] width 287 height 8
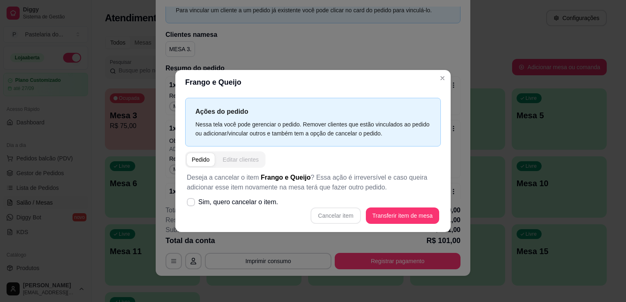
click at [249, 161] on div "Editar clientes" at bounding box center [241, 160] width 36 height 8
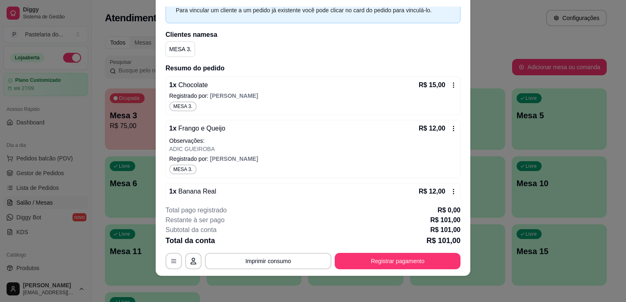
click at [450, 130] on icon at bounding box center [453, 128] width 7 height 7
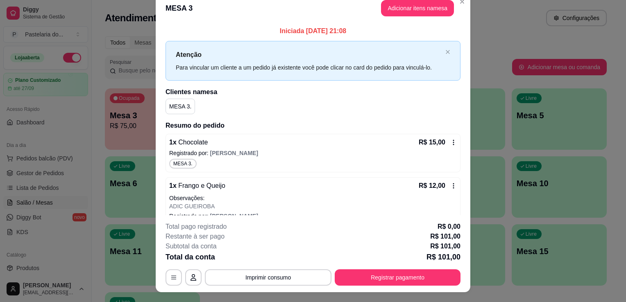
scroll to position [0, 0]
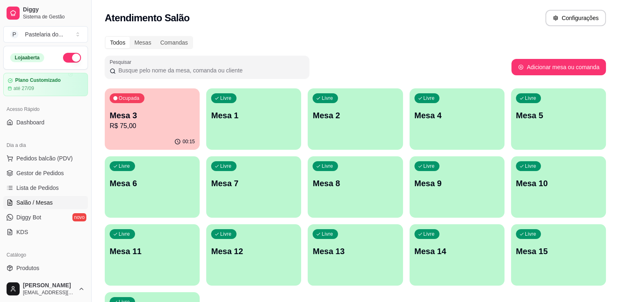
click at [135, 122] on p "R$ 75,00" at bounding box center [152, 126] width 85 height 10
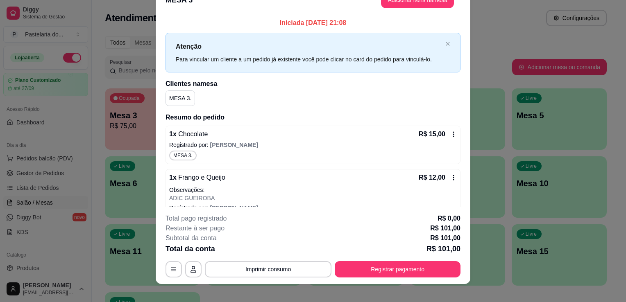
scroll to position [25, 0]
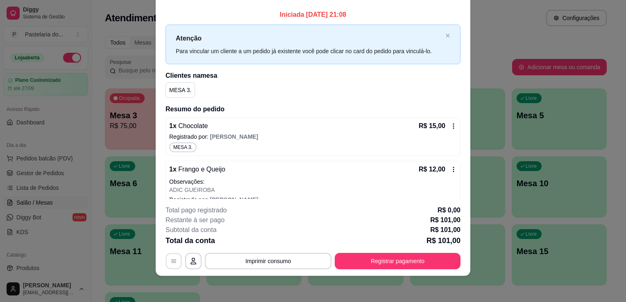
click at [173, 260] on icon "button" at bounding box center [173, 261] width 7 height 7
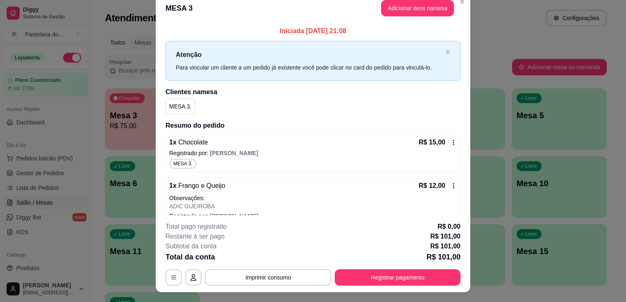
scroll to position [0, 0]
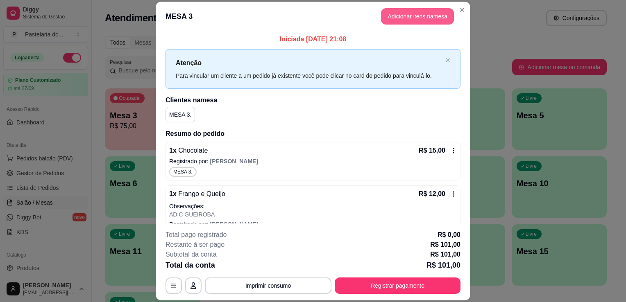
click at [411, 21] on button "Adicionar itens na mesa" at bounding box center [417, 16] width 73 height 16
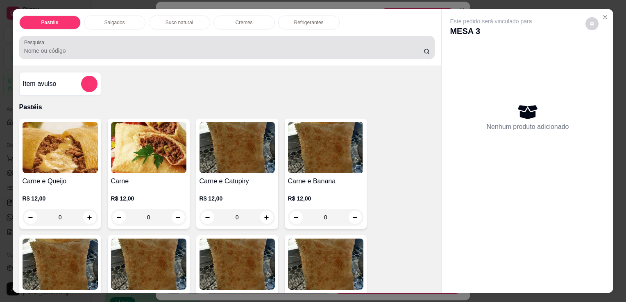
click at [117, 47] on input "Pesquisa" at bounding box center [223, 51] width 399 height 8
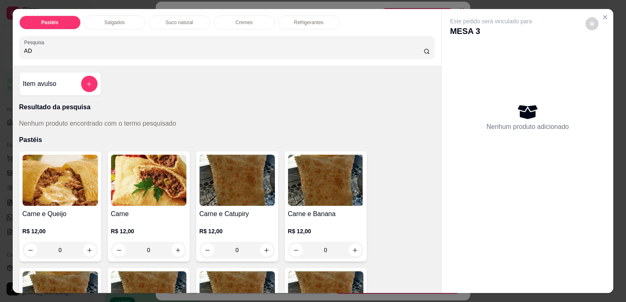
type input "A"
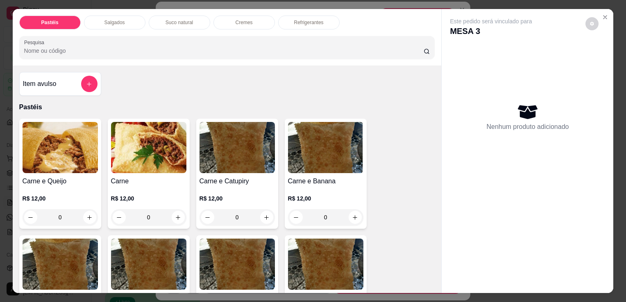
click at [32, 79] on h4 "Item avulso" at bounding box center [40, 84] width 34 height 10
click at [601, 14] on icon "Close" at bounding box center [604, 17] width 7 height 7
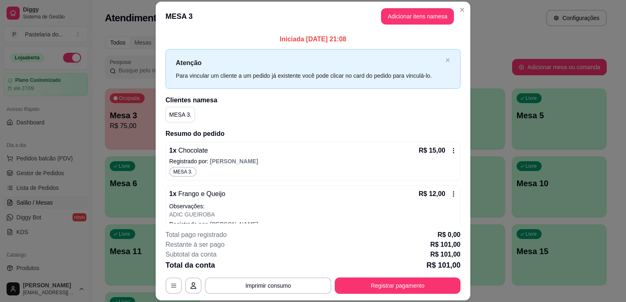
scroll to position [41, 0]
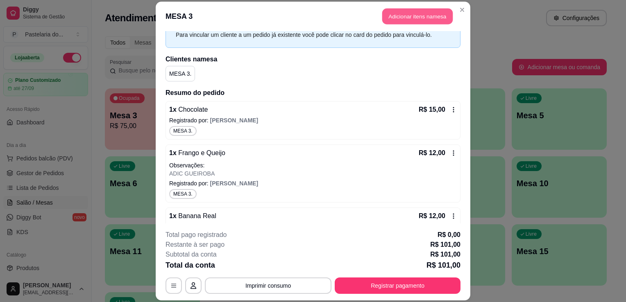
click at [398, 14] on button "Adicionar itens na mesa" at bounding box center [417, 16] width 70 height 16
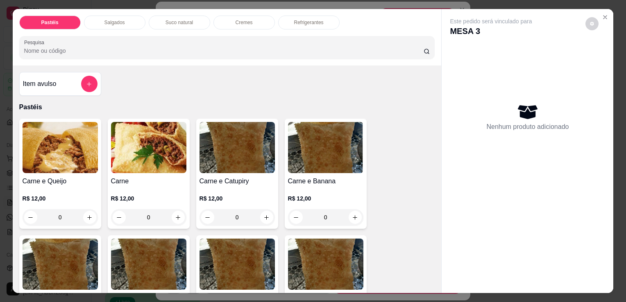
click at [66, 78] on div "Item avulso" at bounding box center [60, 84] width 75 height 16
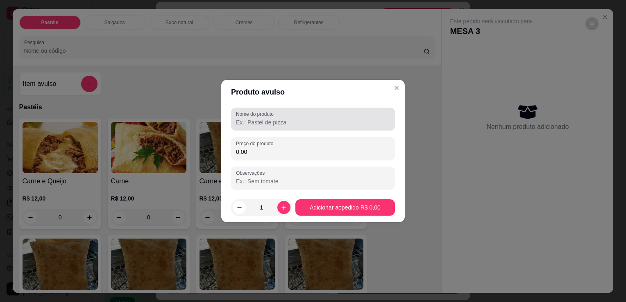
click at [262, 126] on input "Nome do produto" at bounding box center [313, 122] width 154 height 8
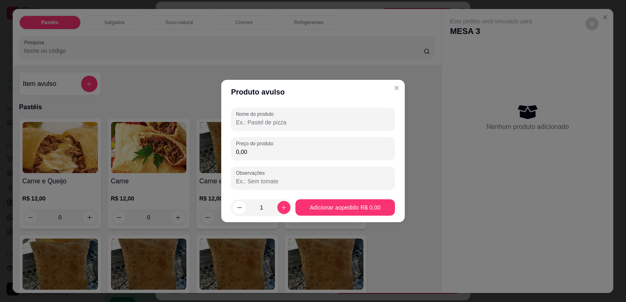
click at [262, 125] on input "Nome do produto" at bounding box center [313, 122] width 154 height 8
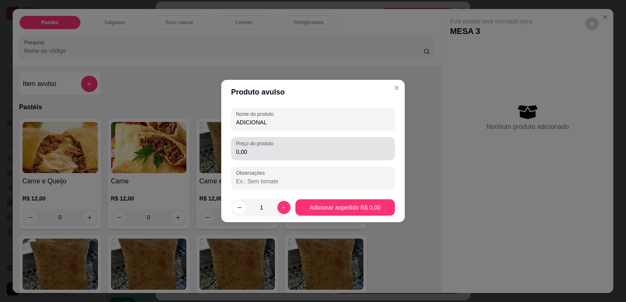
type input "ADICIONAL"
click at [336, 155] on input "0,00" at bounding box center [313, 152] width 154 height 8
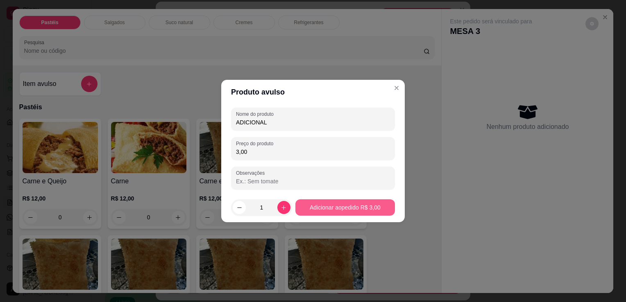
type input "3,00"
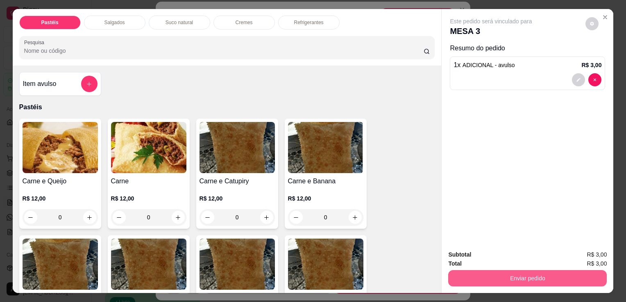
click at [476, 278] on button "Enviar pedido" at bounding box center [527, 278] width 158 height 16
click at [475, 276] on button "Enviar pedido" at bounding box center [527, 278] width 158 height 16
click at [528, 271] on button "Enviar pedido" at bounding box center [527, 278] width 158 height 16
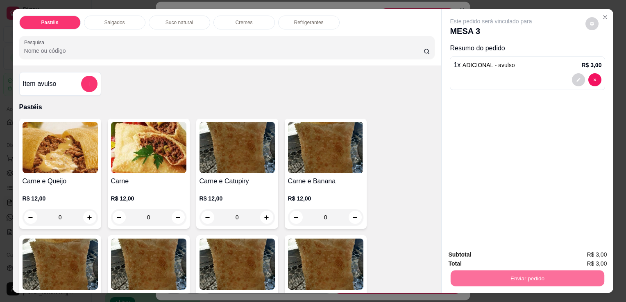
click at [564, 258] on button "Sim, quero registrar" at bounding box center [577, 255] width 61 height 16
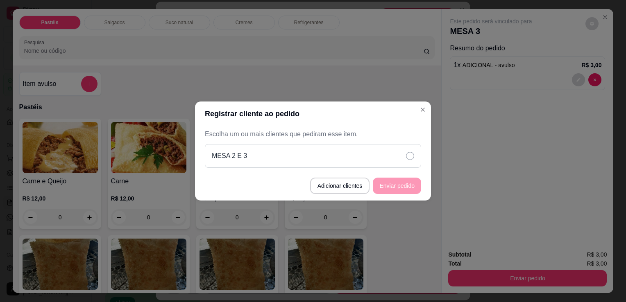
click at [405, 155] on div "MESA 2 E 3" at bounding box center [313, 156] width 216 height 24
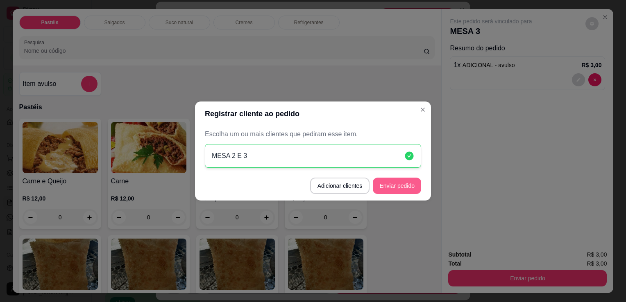
click at [417, 188] on button "Enviar pedido" at bounding box center [397, 186] width 48 height 16
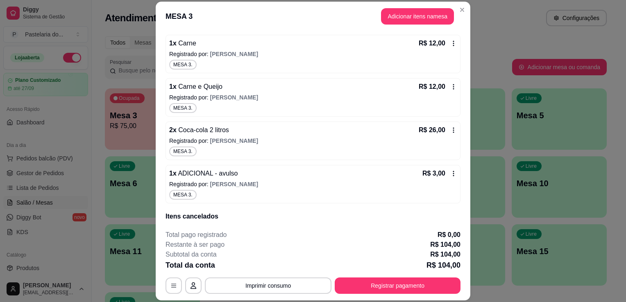
scroll to position [287, 0]
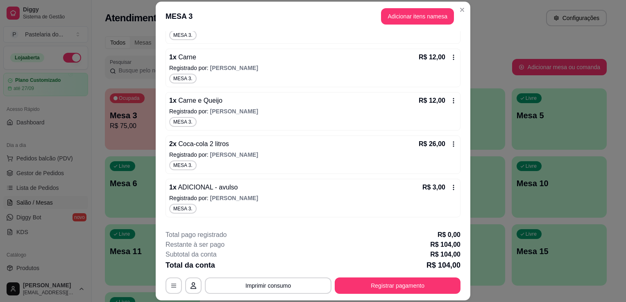
click at [465, 175] on div "MESA 3 Adicionar itens na mesa Iniciada 28/08/2025 às 21:08 Atenção Para vincul…" at bounding box center [313, 151] width 626 height 302
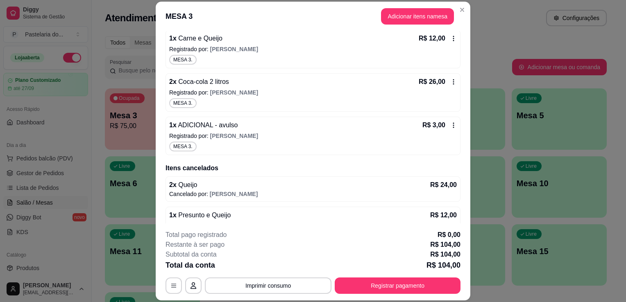
scroll to position [378, 0]
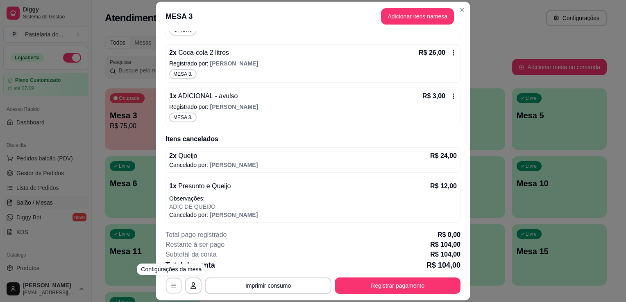
click at [173, 289] on icon "button" at bounding box center [173, 286] width 7 height 7
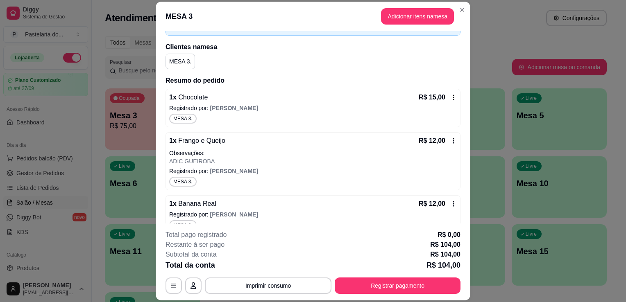
scroll to position [0, 0]
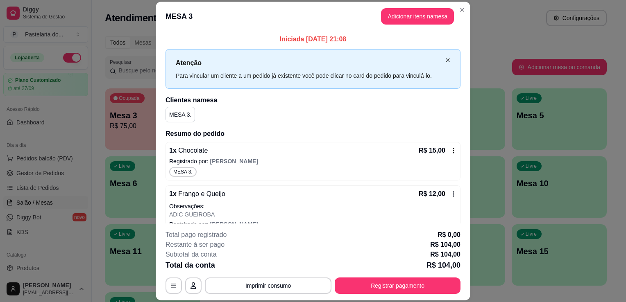
click at [445, 60] on icon "close" at bounding box center [447, 60] width 5 height 5
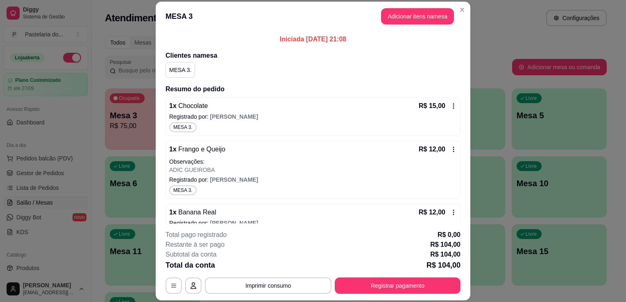
click at [313, 40] on p "Iniciada 28/08/2025 às 21:08" at bounding box center [312, 39] width 295 height 10
click at [182, 23] on header "MESA 3 Adicionar itens na mesa" at bounding box center [313, 16] width 314 height 29
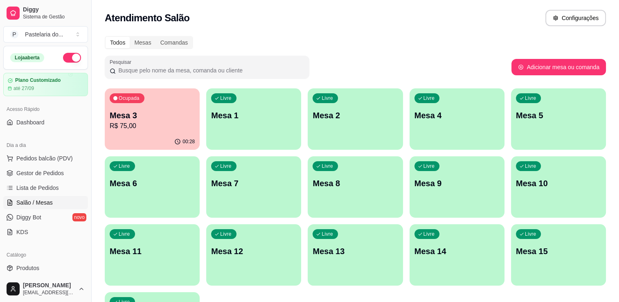
click at [189, 97] on div "Ocupada Mesa 3 R$ 75,00" at bounding box center [152, 110] width 95 height 45
click at [147, 43] on div "Mesas" at bounding box center [143, 42] width 26 height 11
click at [130, 37] on input "Mesas" at bounding box center [130, 37] width 0 height 0
click at [567, 20] on button "Configurações" at bounding box center [576, 18] width 61 height 16
click at [114, 33] on div "Todos Mesas Comandas Pesquisar Adicionar mesa ou comanda Ocupada Mesa 3 R$ 75,0…" at bounding box center [356, 197] width 528 height 332
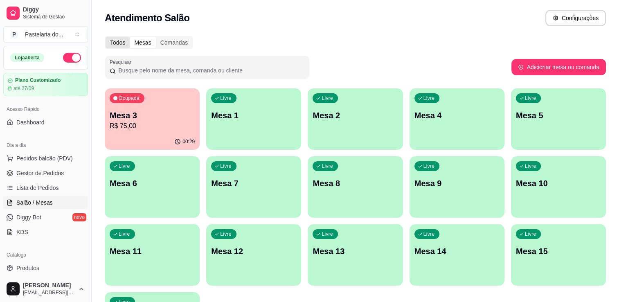
click at [113, 41] on div "Todos" at bounding box center [118, 42] width 24 height 11
click at [106, 37] on input "Todos" at bounding box center [106, 37] width 0 height 0
click at [162, 112] on p "Mesa 3" at bounding box center [152, 115] width 85 height 11
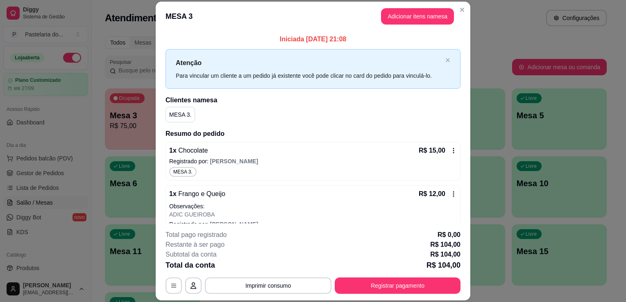
click at [178, 117] on p "MESA 3." at bounding box center [180, 115] width 22 height 8
click at [183, 115] on p "MESA 3." at bounding box center [180, 115] width 22 height 8
drag, startPoint x: 183, startPoint y: 115, endPoint x: 223, endPoint y: 101, distance: 42.6
click at [223, 101] on h2 "Clientes na mesa" at bounding box center [312, 100] width 295 height 10
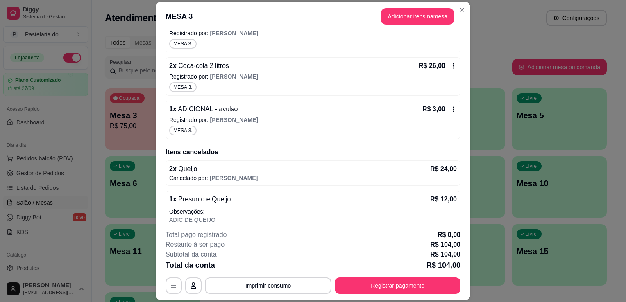
scroll to position [378, 0]
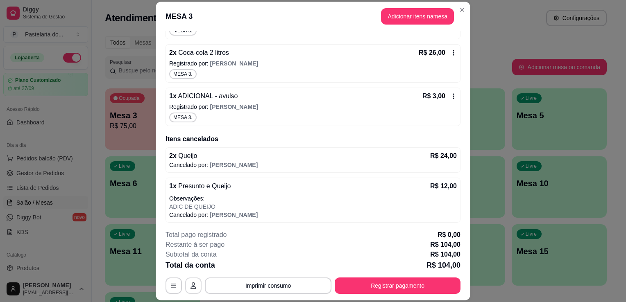
click at [186, 285] on button "button" at bounding box center [193, 286] width 16 height 16
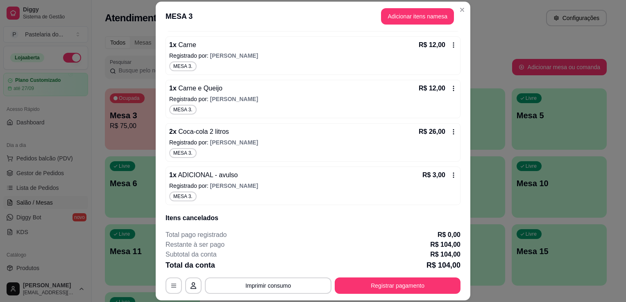
scroll to position [174, 0]
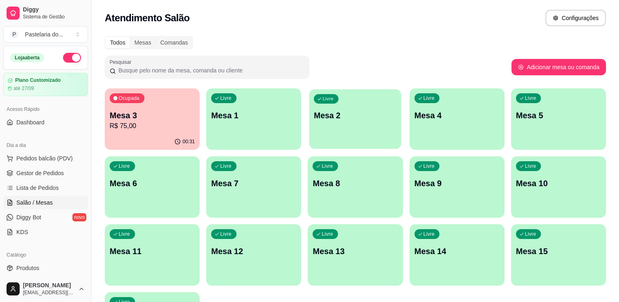
click at [337, 115] on p "Mesa 2" at bounding box center [355, 115] width 83 height 11
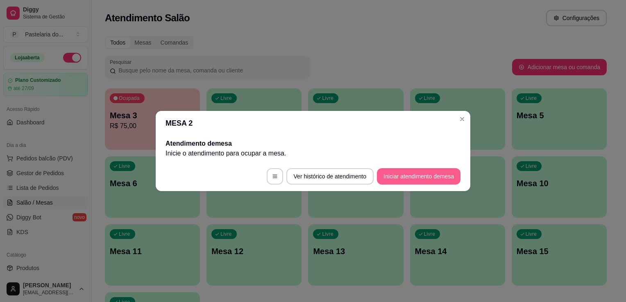
click at [400, 171] on button "Iniciar atendimento de mesa" at bounding box center [419, 176] width 84 height 16
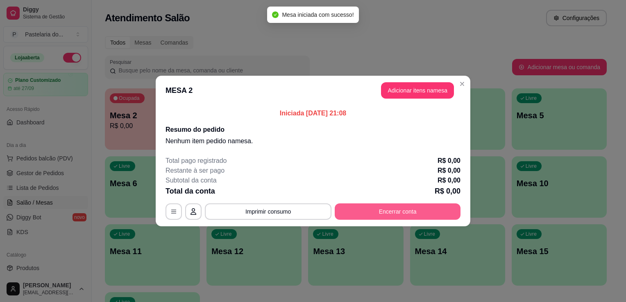
click at [366, 209] on button "Encerrar conta" at bounding box center [397, 211] width 126 height 16
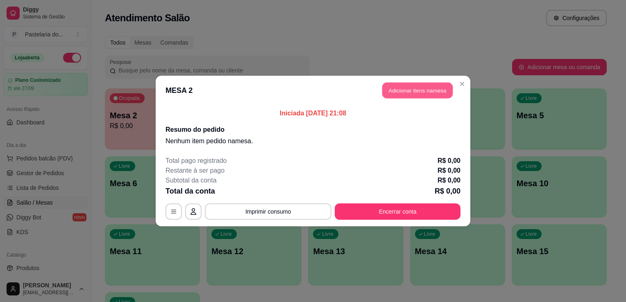
click at [413, 95] on button "Adicionar itens na mesa" at bounding box center [417, 91] width 70 height 16
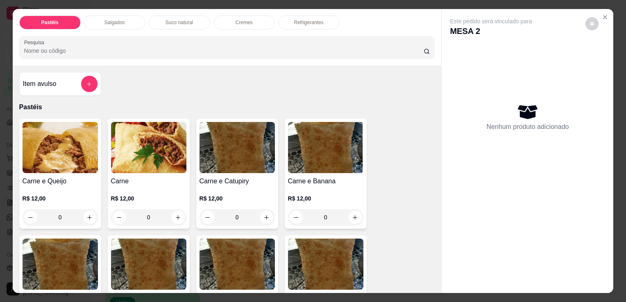
click at [179, 212] on div "0" at bounding box center [148, 217] width 75 height 16
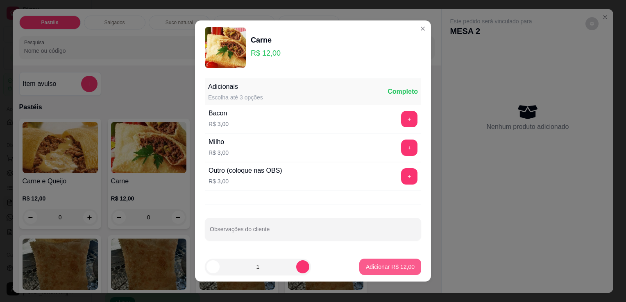
click at [387, 268] on p "Adicionar R$ 12,00" at bounding box center [390, 267] width 49 height 8
type input "1"
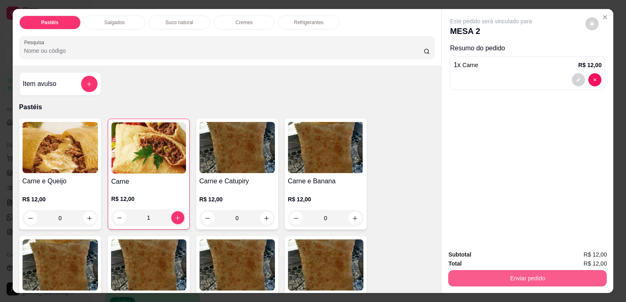
click at [479, 278] on button "Enviar pedido" at bounding box center [527, 278] width 158 height 16
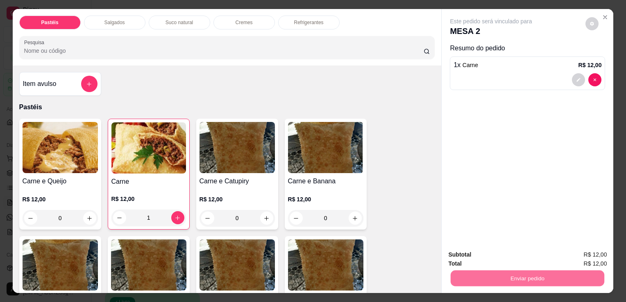
click at [591, 259] on button "Sim, quero registrar" at bounding box center [577, 255] width 61 height 16
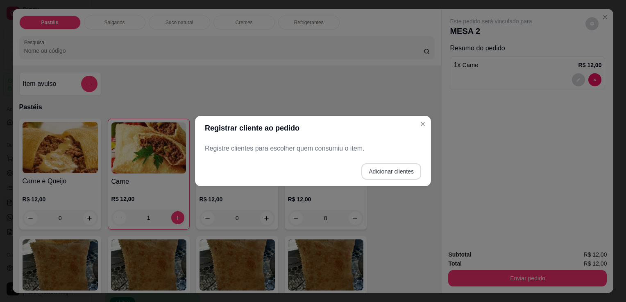
click at [389, 170] on button "Adicionar clientes" at bounding box center [391, 171] width 60 height 16
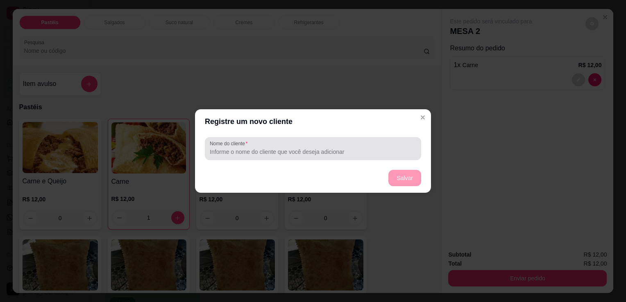
click at [363, 160] on div "Nome do cliente" at bounding box center [313, 148] width 216 height 23
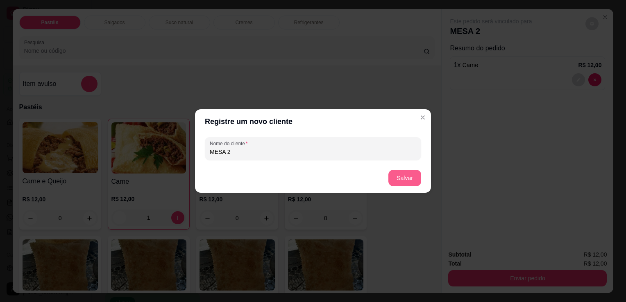
type input "MESA 2"
click at [411, 177] on button "Salvar" at bounding box center [404, 178] width 33 height 16
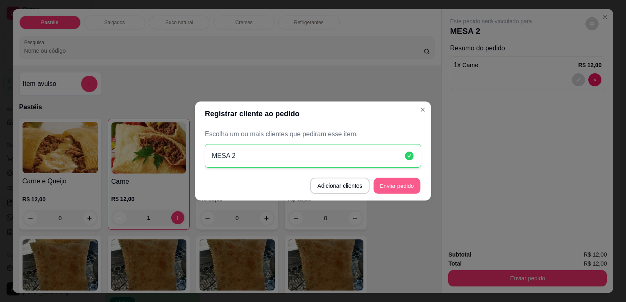
click at [397, 183] on button "Enviar pedido" at bounding box center [396, 186] width 47 height 16
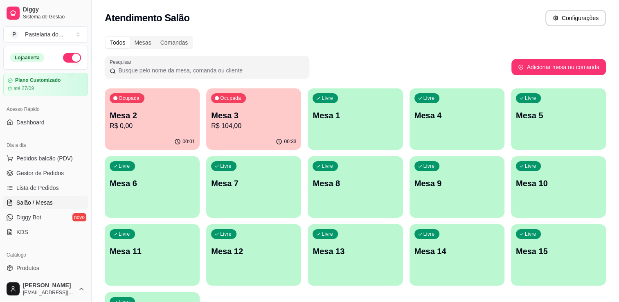
click at [226, 122] on p "R$ 104,00" at bounding box center [253, 126] width 85 height 10
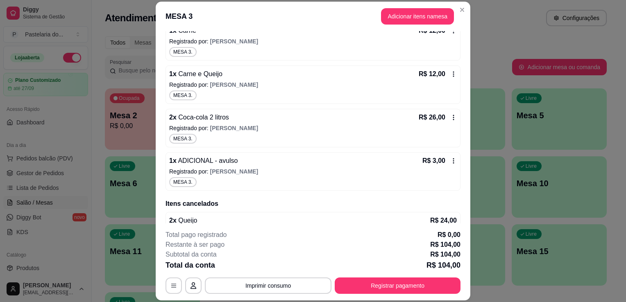
scroll to position [328, 0]
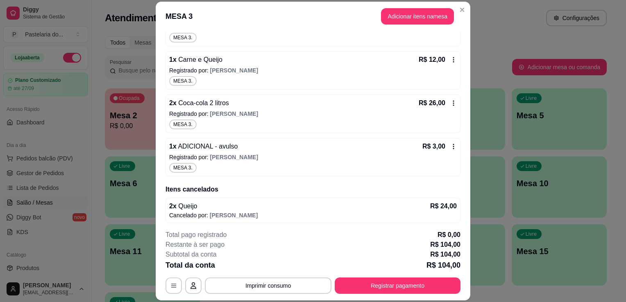
click at [450, 103] on icon at bounding box center [453, 103] width 7 height 7
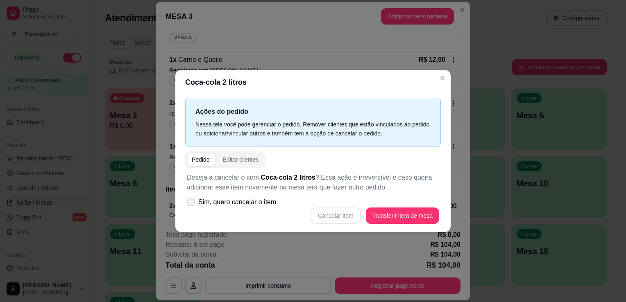
click at [193, 204] on icon at bounding box center [191, 202] width 6 height 5
click at [192, 204] on input "Sim, quero cancelar o item." at bounding box center [188, 206] width 5 height 5
checkbox input "true"
click at [352, 217] on button "Cancelar item" at bounding box center [335, 216] width 50 height 16
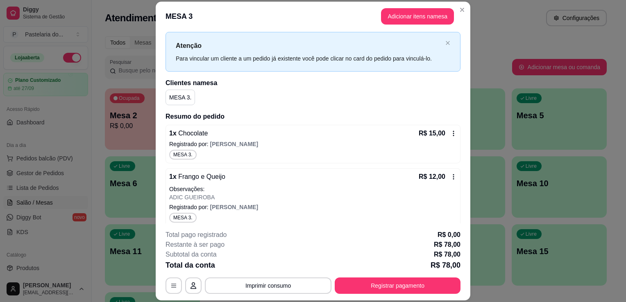
scroll to position [0, 0]
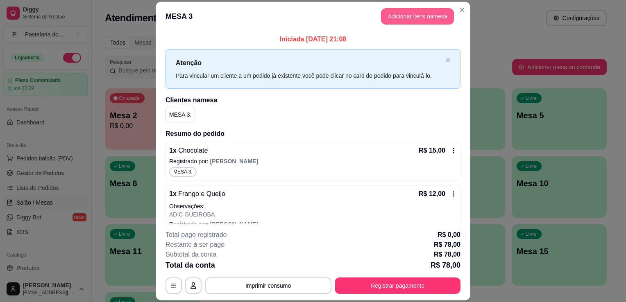
click at [381, 19] on button "Adicionar itens na mesa" at bounding box center [417, 16] width 73 height 16
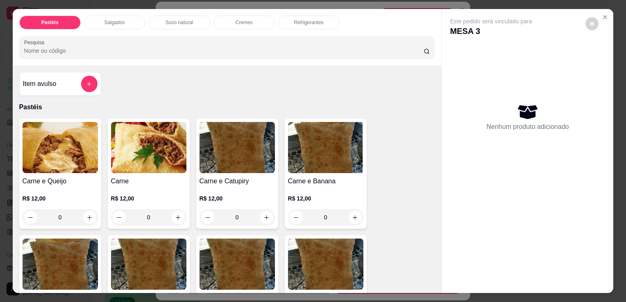
click at [302, 24] on div "Refrigerantes" at bounding box center [308, 23] width 61 height 14
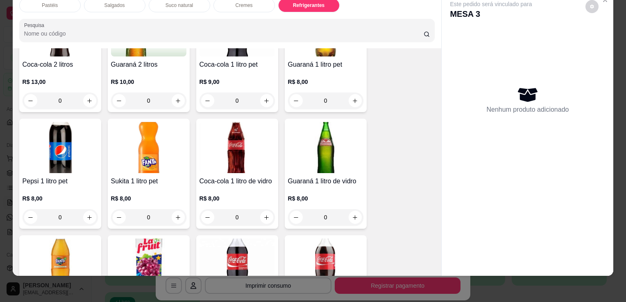
scroll to position [1973, 0]
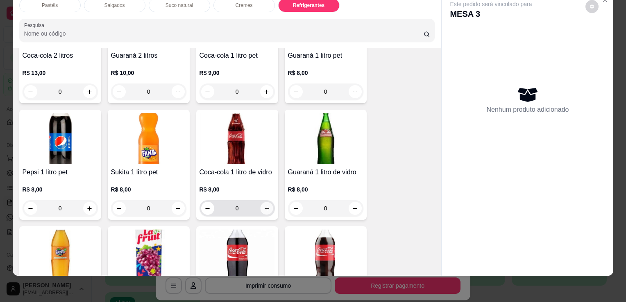
click at [262, 202] on button "increase-product-quantity" at bounding box center [266, 208] width 13 height 13
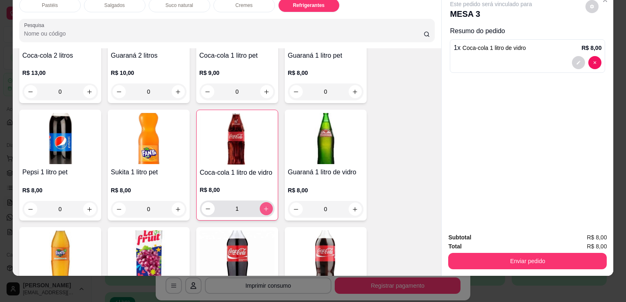
click at [262, 202] on button "increase-product-quantity" at bounding box center [266, 208] width 13 height 13
type input "2"
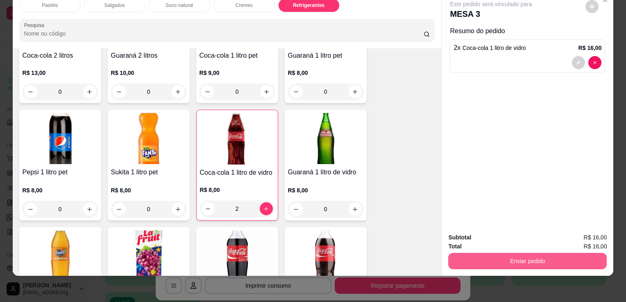
click at [526, 258] on button "Enviar pedido" at bounding box center [527, 261] width 158 height 16
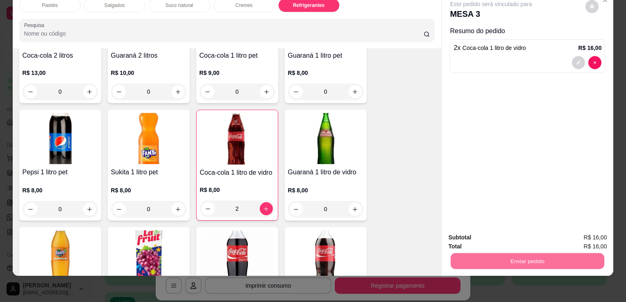
click at [505, 235] on button "Não registrar e enviar pedido" at bounding box center [500, 235] width 85 height 16
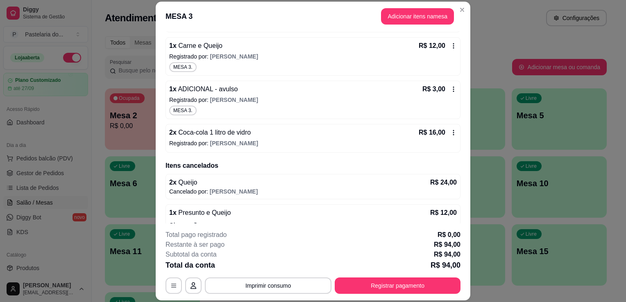
scroll to position [328, 0]
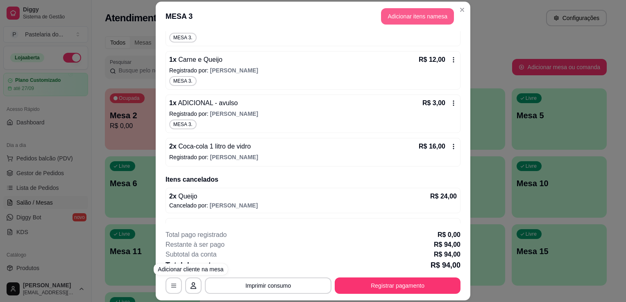
click at [410, 16] on button "Adicionar itens na mesa" at bounding box center [417, 16] width 73 height 16
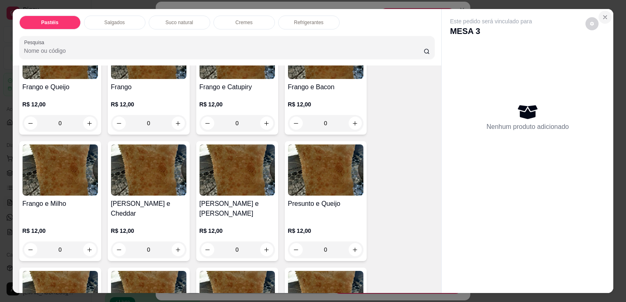
click at [604, 16] on icon "Close" at bounding box center [604, 17] width 7 height 7
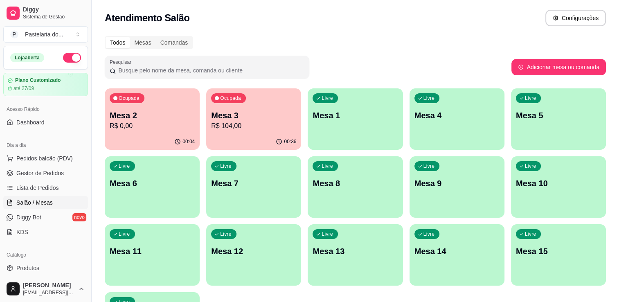
click at [146, 126] on p "R$ 0,00" at bounding box center [152, 126] width 85 height 10
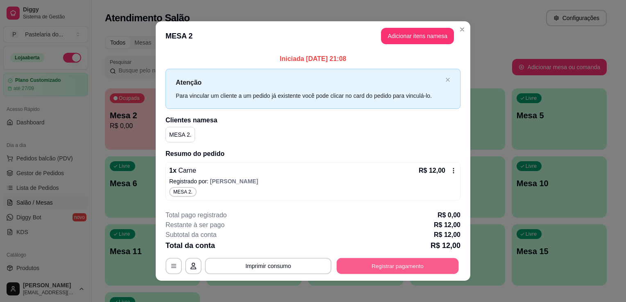
click at [368, 268] on button "Registrar pagamento" at bounding box center [398, 266] width 122 height 16
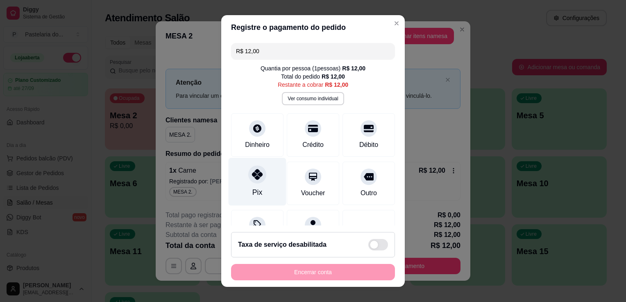
click at [253, 179] on div at bounding box center [257, 174] width 18 height 18
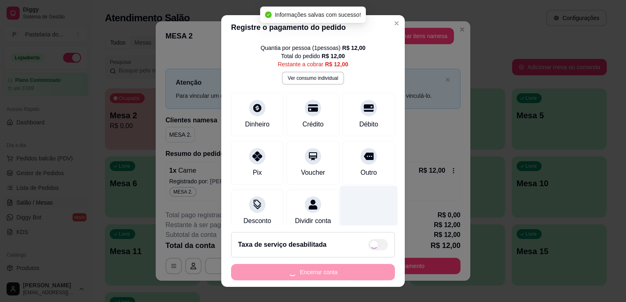
type input "R$ 0,00"
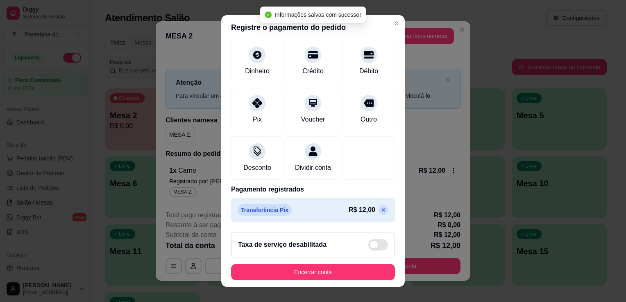
scroll to position [11, 0]
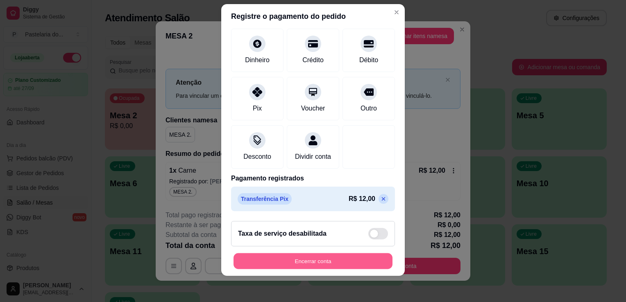
click at [339, 264] on button "Encerrar conta" at bounding box center [312, 261] width 159 height 16
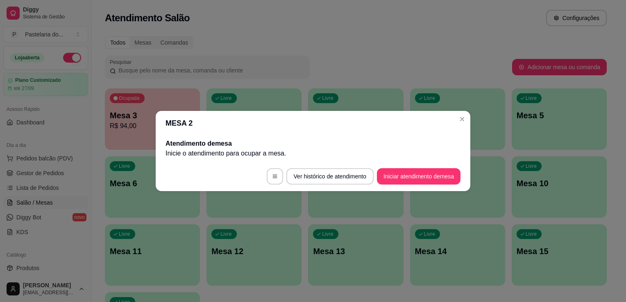
click at [449, 114] on header "MESA 2" at bounding box center [313, 123] width 314 height 25
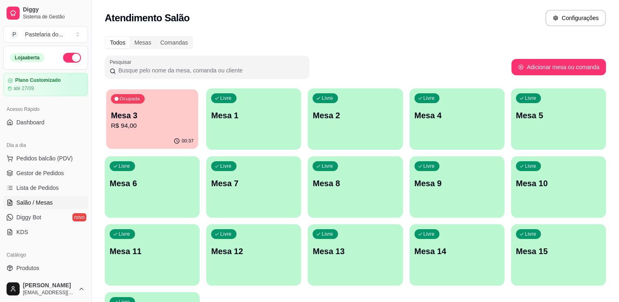
click at [141, 112] on p "Mesa 3" at bounding box center [152, 115] width 83 height 11
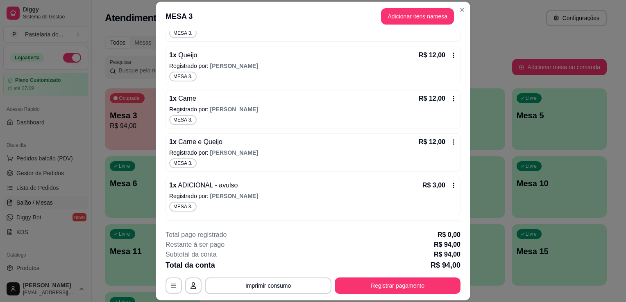
scroll to position [246, 0]
click at [395, 16] on button "Adicionar itens na mesa" at bounding box center [417, 16] width 73 height 16
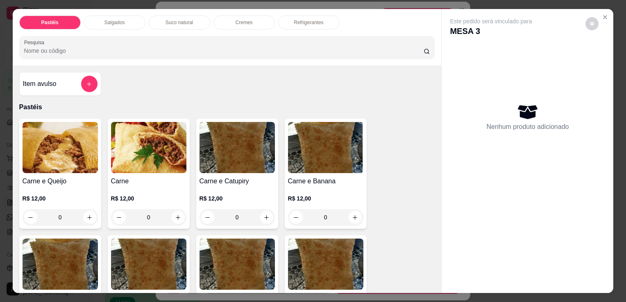
click at [43, 76] on div "Item avulso" at bounding box center [60, 84] width 75 height 16
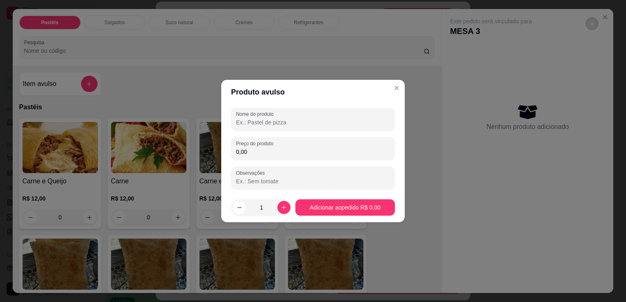
click at [257, 123] on input "Nome do produto" at bounding box center [313, 122] width 154 height 8
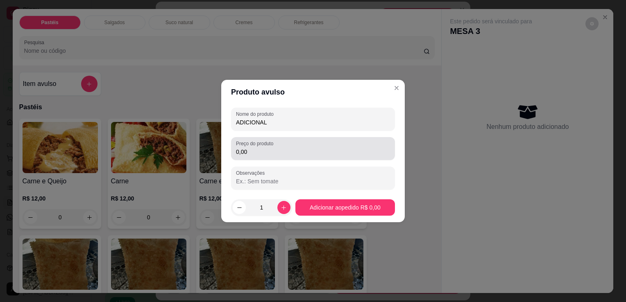
type input "ADICIONAL"
click at [314, 151] on input "0,00" at bounding box center [313, 152] width 154 height 8
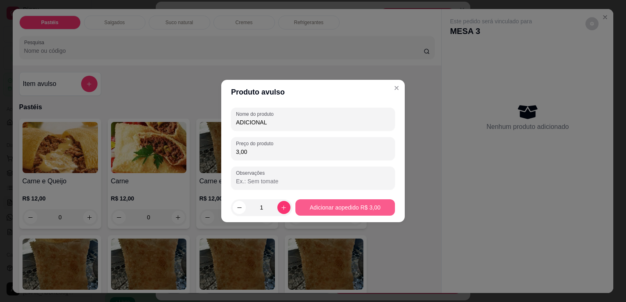
type input "3,00"
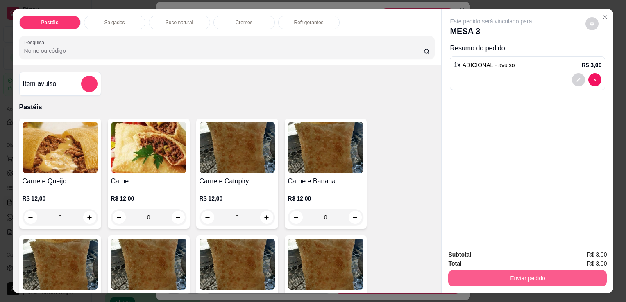
click at [485, 279] on button "Enviar pedido" at bounding box center [527, 278] width 158 height 16
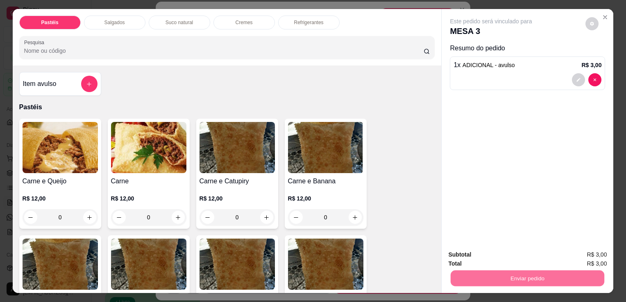
click at [562, 253] on button "Sim, quero registrar" at bounding box center [577, 255] width 61 height 16
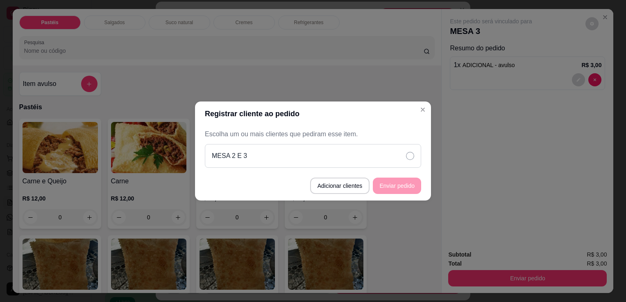
click at [392, 159] on div "MESA 2 E 3" at bounding box center [313, 156] width 216 height 24
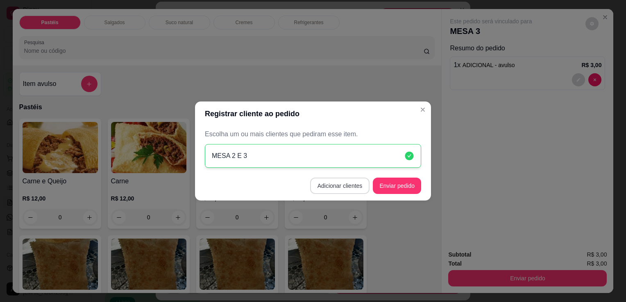
click at [362, 188] on button "Adicionar clientes" at bounding box center [340, 186] width 60 height 16
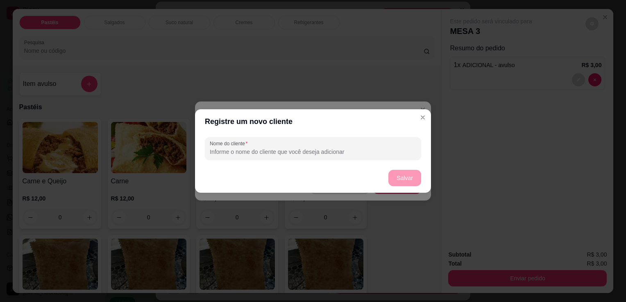
click at [372, 154] on input "Nome do cliente" at bounding box center [313, 152] width 206 height 8
type input "MESA 2 E 3"
click at [404, 174] on button "Salvar" at bounding box center [405, 178] width 32 height 16
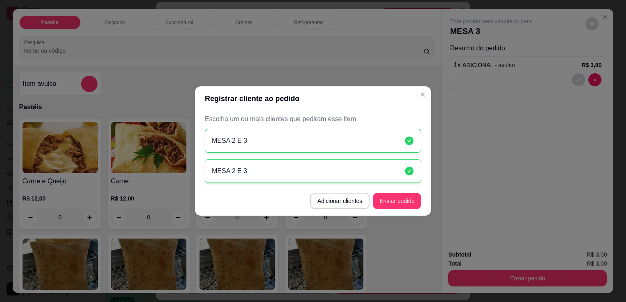
click at [408, 130] on div "MESA 2 E 3" at bounding box center [313, 141] width 216 height 24
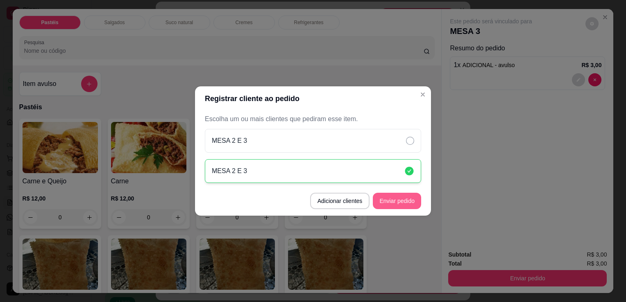
click at [405, 198] on button "Enviar pedido" at bounding box center [397, 201] width 48 height 16
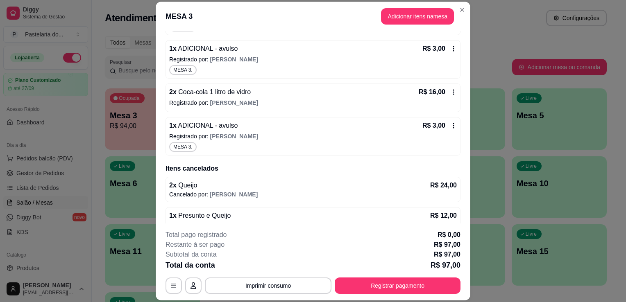
scroll to position [368, 0]
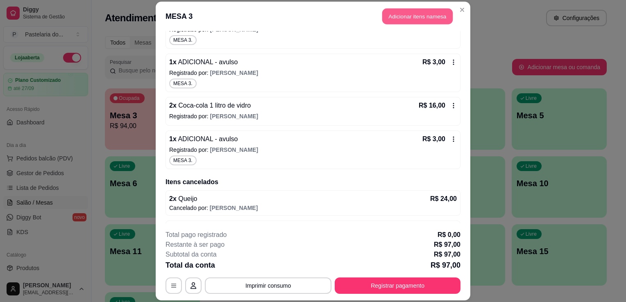
click at [397, 12] on button "Adicionar itens na mesa" at bounding box center [417, 16] width 70 height 16
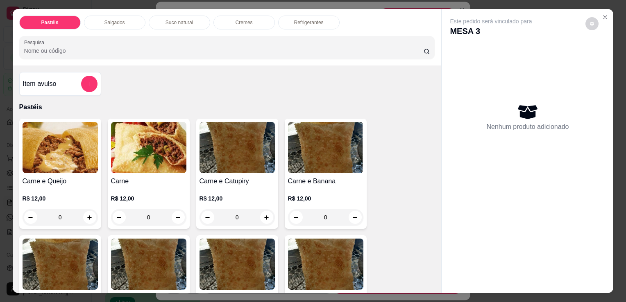
click at [82, 213] on div "0" at bounding box center [60, 217] width 75 height 16
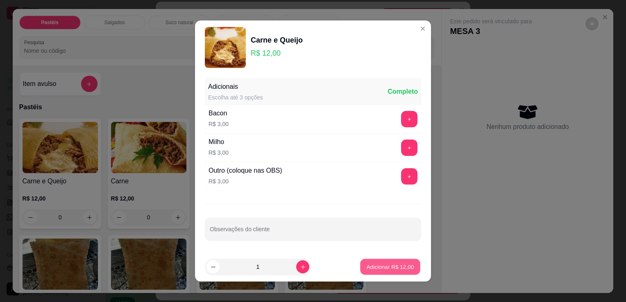
click at [377, 267] on p "Adicionar R$ 12,00" at bounding box center [389, 267] width 47 height 8
type input "1"
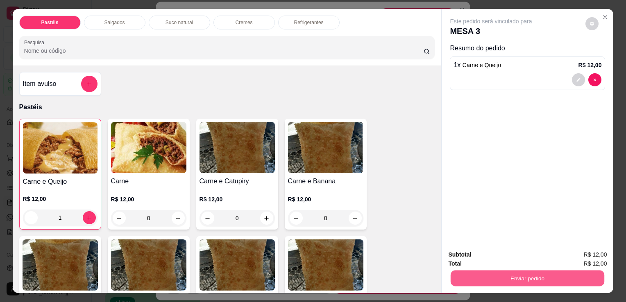
click at [552, 282] on button "Enviar pedido" at bounding box center [527, 278] width 154 height 16
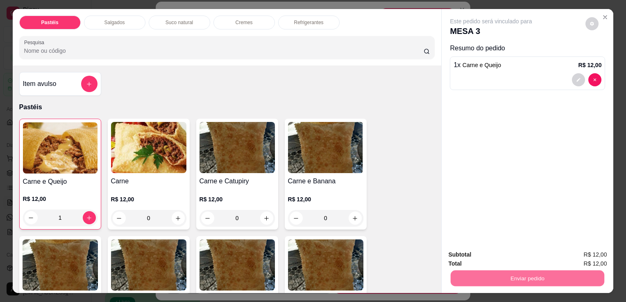
click at [560, 260] on button "Sim, quero registrar" at bounding box center [577, 256] width 61 height 16
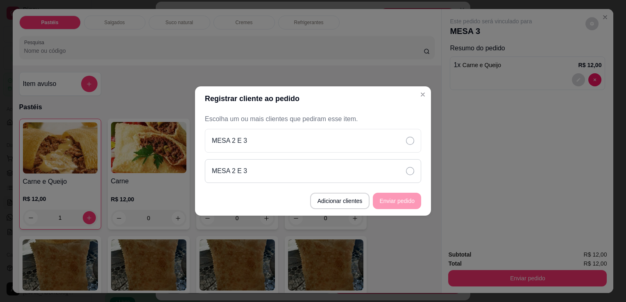
click at [356, 163] on div "MESA 2 E 3" at bounding box center [313, 171] width 216 height 24
click at [393, 207] on button "Enviar pedido" at bounding box center [396, 201] width 47 height 16
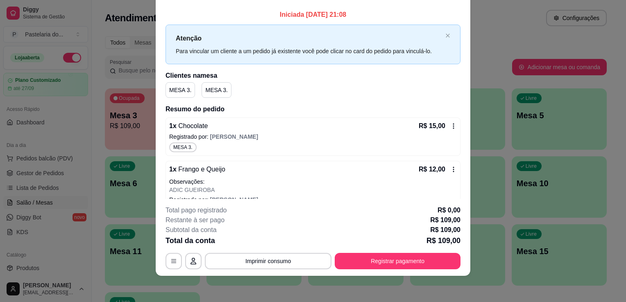
scroll to position [0, 0]
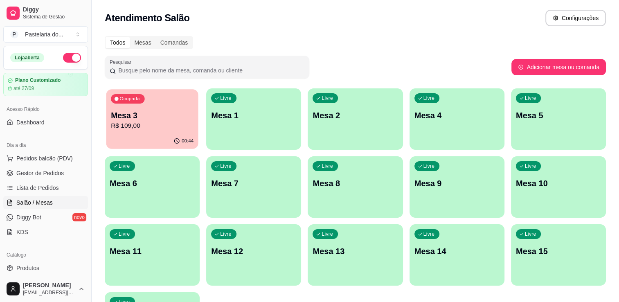
click at [194, 109] on div "Ocupada Mesa 3 R$ 109,00" at bounding box center [152, 111] width 92 height 44
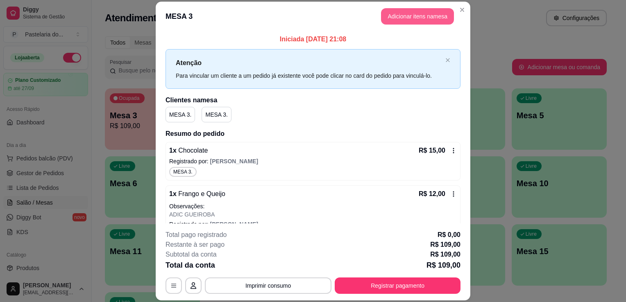
click at [405, 20] on button "Adicionar itens na mesa" at bounding box center [417, 16] width 73 height 16
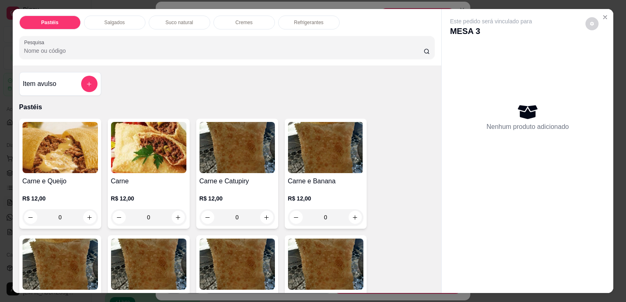
click at [86, 212] on div "0" at bounding box center [60, 217] width 75 height 16
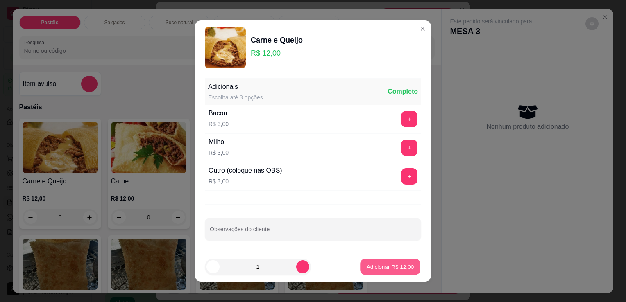
click at [384, 266] on p "Adicionar R$ 12,00" at bounding box center [389, 267] width 47 height 8
type input "1"
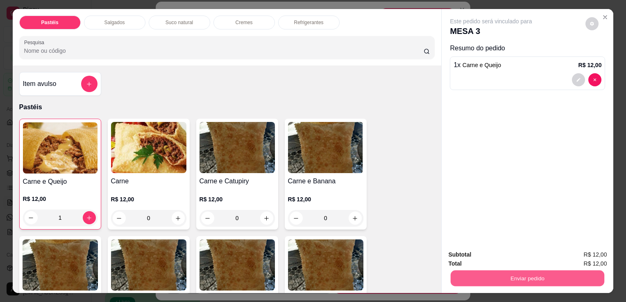
click at [573, 276] on button "Enviar pedido" at bounding box center [527, 278] width 154 height 16
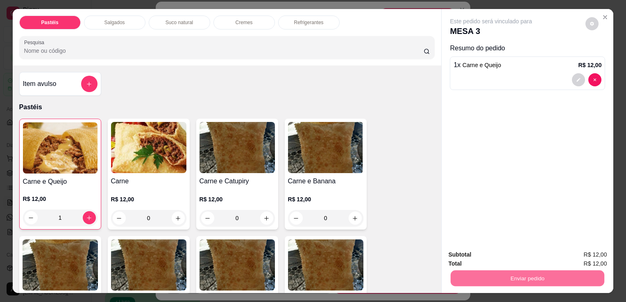
click at [568, 262] on button "Sim, quero registrar" at bounding box center [577, 255] width 59 height 15
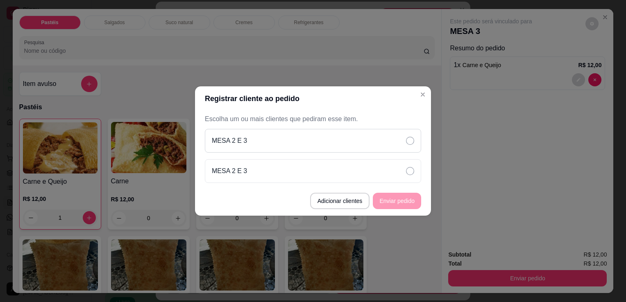
click at [368, 147] on div "MESA 2 E 3" at bounding box center [313, 141] width 216 height 24
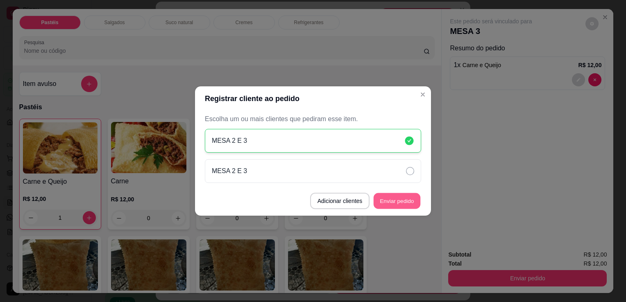
click at [404, 206] on button "Enviar pedido" at bounding box center [396, 201] width 47 height 16
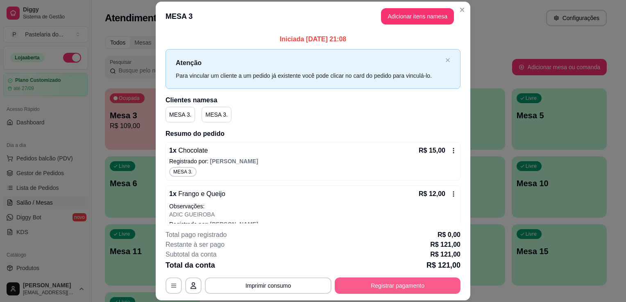
click at [379, 285] on button "Registrar pagamento" at bounding box center [397, 286] width 126 height 16
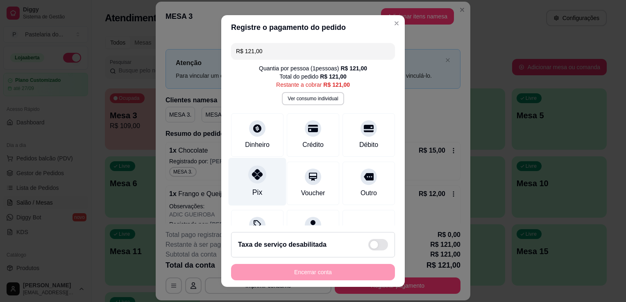
click at [252, 177] on icon at bounding box center [257, 174] width 11 height 11
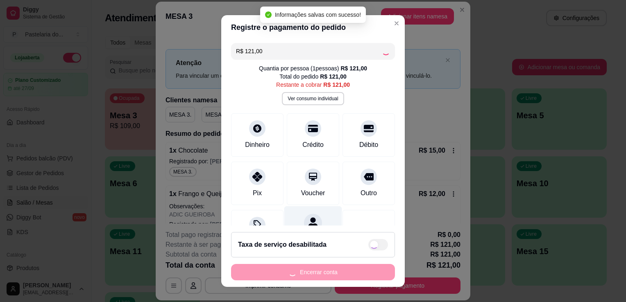
type input "R$ 0,00"
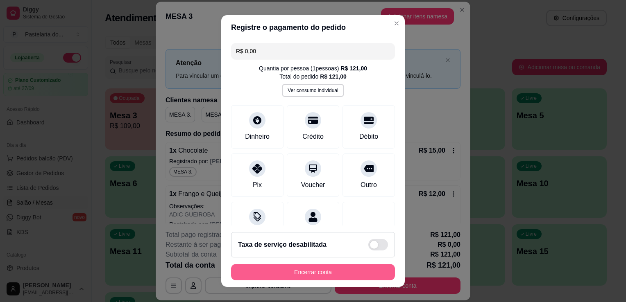
click at [342, 268] on button "Encerrar conta" at bounding box center [313, 272] width 164 height 16
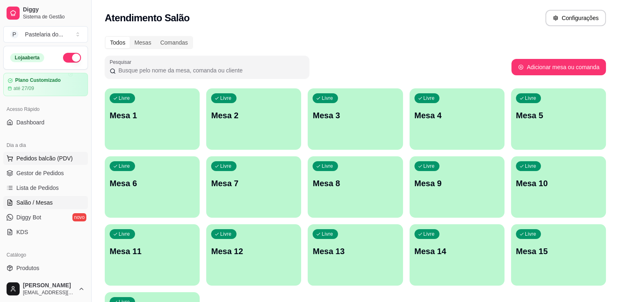
drag, startPoint x: 429, startPoint y: 122, endPoint x: 37, endPoint y: 156, distance: 392.9
click at [37, 156] on span "Pedidos balcão (PDV)" at bounding box center [44, 158] width 56 height 8
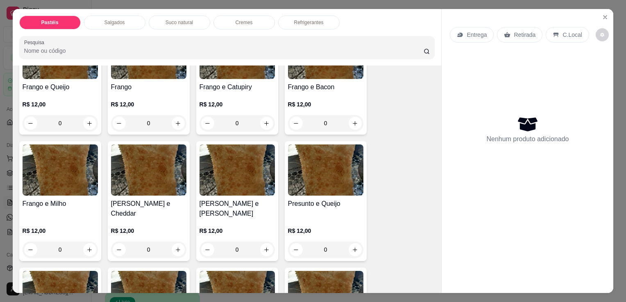
scroll to position [409, 0]
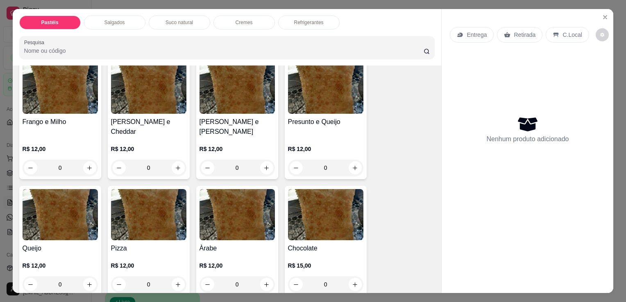
click at [352, 160] on div "0" at bounding box center [325, 168] width 75 height 16
click at [601, 14] on icon "Close" at bounding box center [604, 17] width 7 height 7
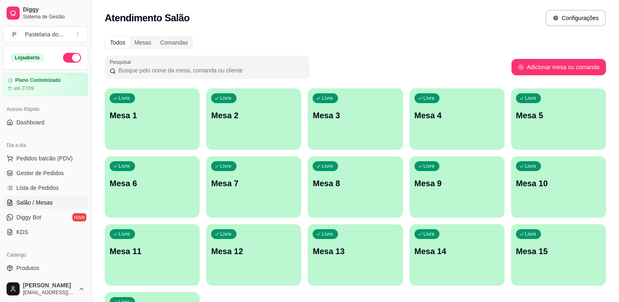
click at [226, 261] on div "Livre Mesa 12" at bounding box center [253, 250] width 95 height 52
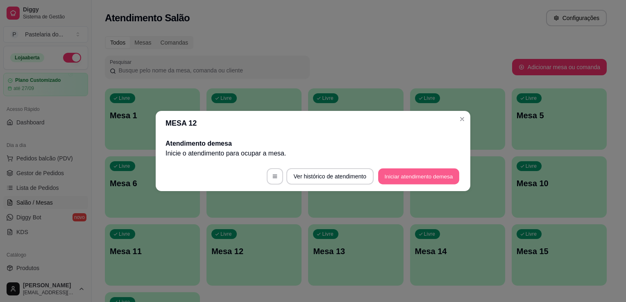
click at [411, 169] on button "Iniciar atendimento de mesa" at bounding box center [418, 177] width 81 height 16
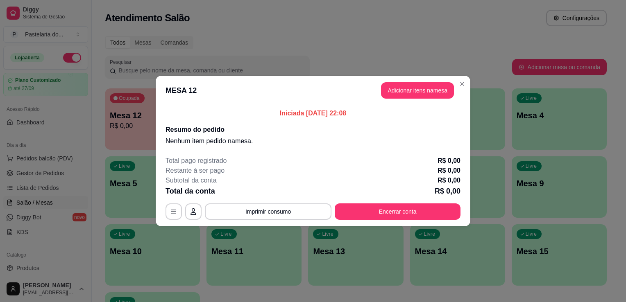
click at [401, 97] on button "Adicionar itens na mesa" at bounding box center [417, 90] width 73 height 16
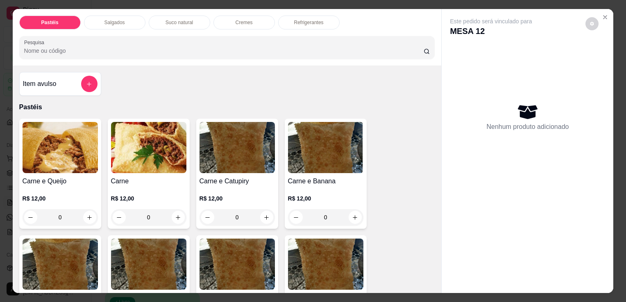
click at [300, 19] on p "Refrigerantes" at bounding box center [308, 22] width 29 height 7
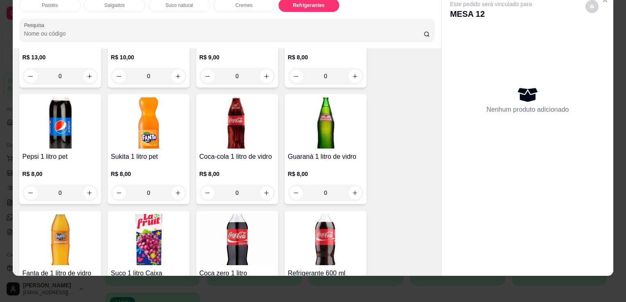
scroll to position [1977, 0]
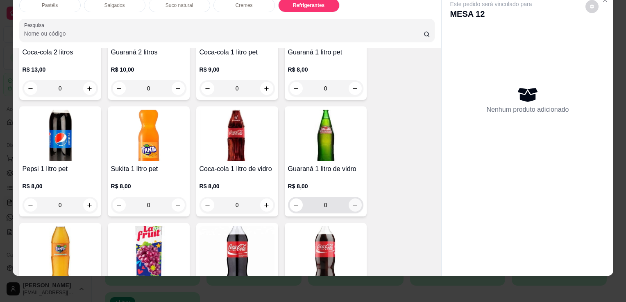
click at [354, 202] on icon "increase-product-quantity" at bounding box center [355, 205] width 6 height 6
type input "1"
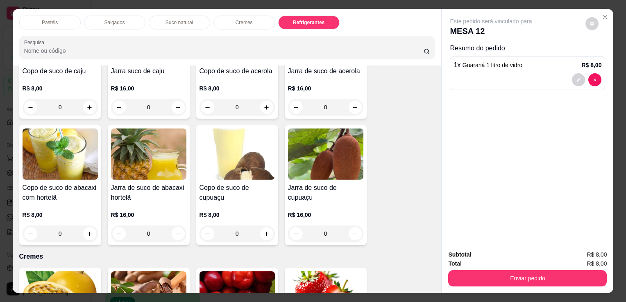
scroll to position [1403, 0]
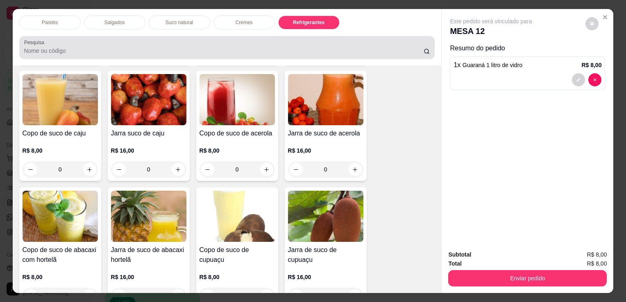
click at [152, 41] on div at bounding box center [227, 47] width 406 height 16
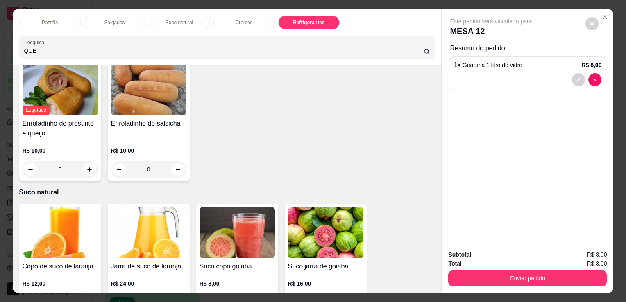
scroll to position [1663, 0]
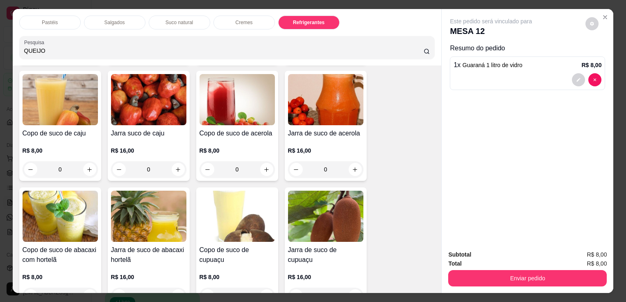
click at [65, 21] on div "Pastéis" at bounding box center [49, 23] width 61 height 14
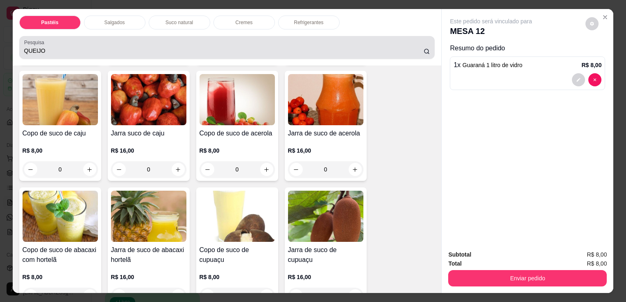
scroll to position [20, 0]
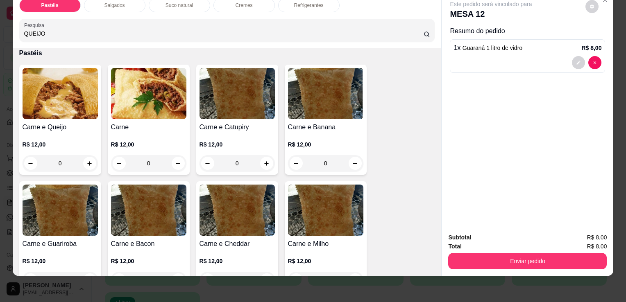
click at [111, 29] on input "QUEIJO" at bounding box center [223, 33] width 399 height 8
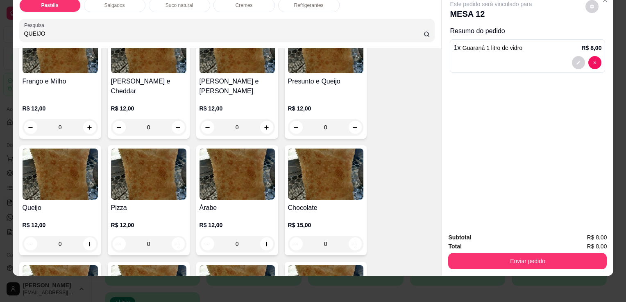
scroll to position [716, 0]
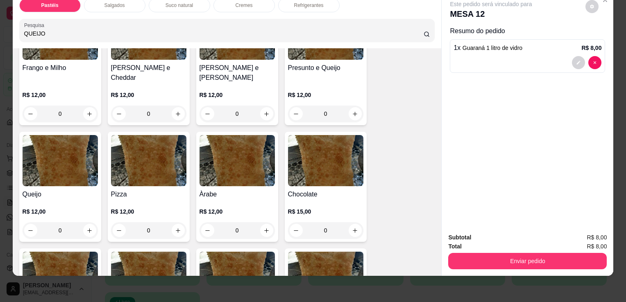
type input "QUEIJO"
click at [84, 222] on div "0" at bounding box center [60, 230] width 75 height 16
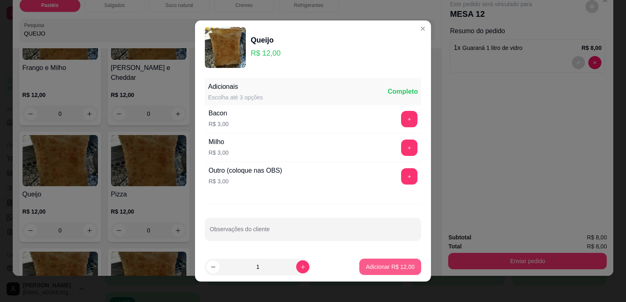
click at [359, 266] on button "Adicionar R$ 12,00" at bounding box center [390, 267] width 62 height 16
type input "1"
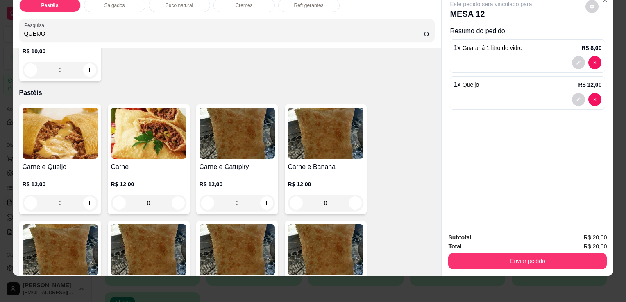
scroll to position [265, 0]
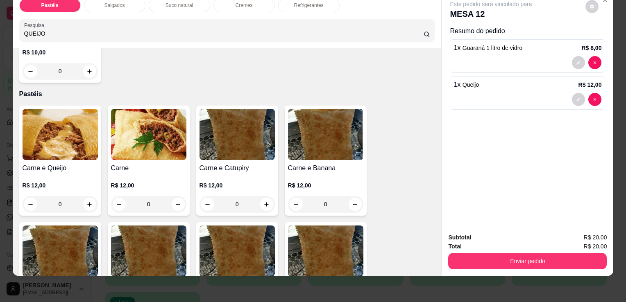
click at [175, 197] on div "0" at bounding box center [148, 204] width 75 height 16
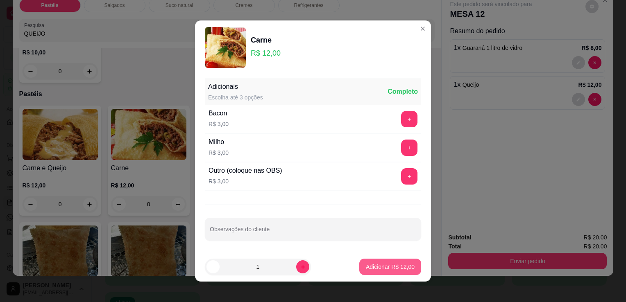
click at [367, 269] on p "Adicionar R$ 12,00" at bounding box center [390, 267] width 49 height 8
type input "1"
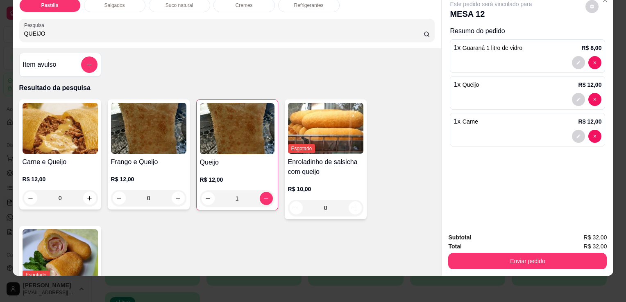
scroll to position [0, 0]
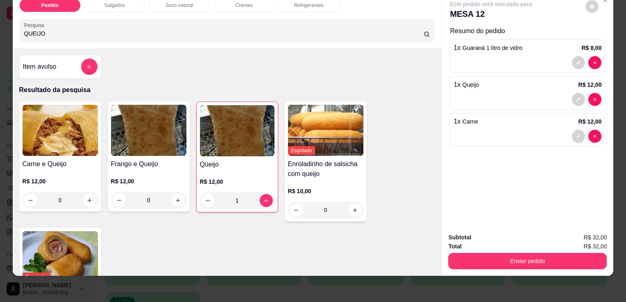
click at [233, 30] on input "QUEIJO" at bounding box center [223, 33] width 399 height 8
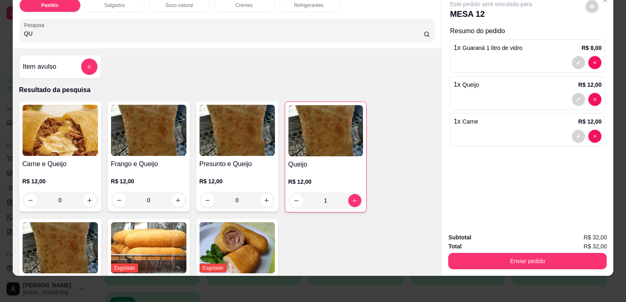
type input "Q"
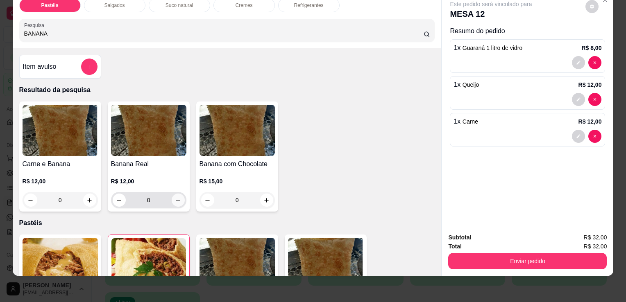
type input "BANANA"
click at [175, 197] on icon "increase-product-quantity" at bounding box center [178, 200] width 6 height 6
type input "1"
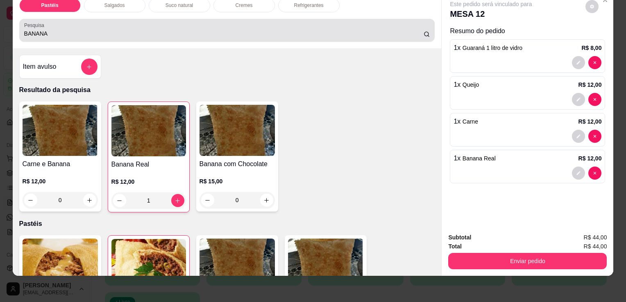
click at [125, 23] on div "BANANA" at bounding box center [227, 30] width 406 height 16
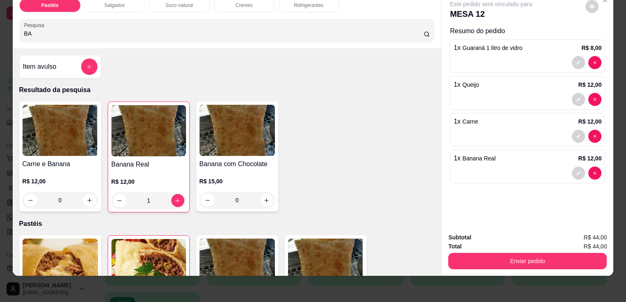
type input "B"
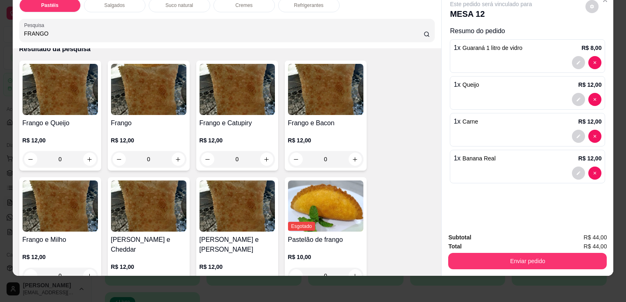
scroll to position [82, 0]
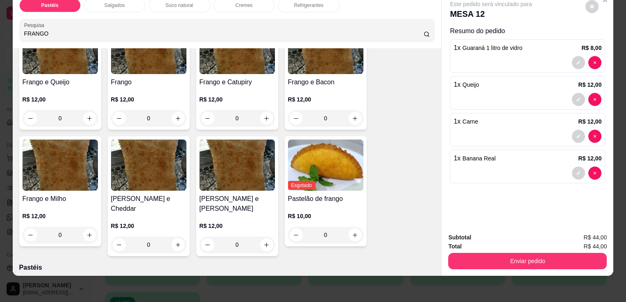
type input "FRANGO"
click at [261, 237] on div "0" at bounding box center [236, 245] width 75 height 16
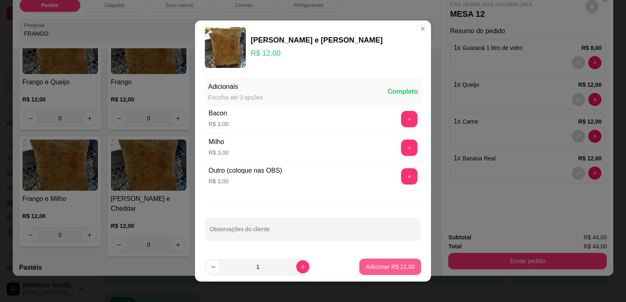
click at [382, 268] on p "Adicionar R$ 12,00" at bounding box center [390, 267] width 49 height 8
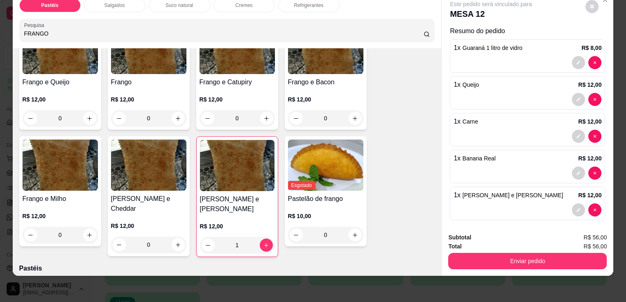
type input "1"
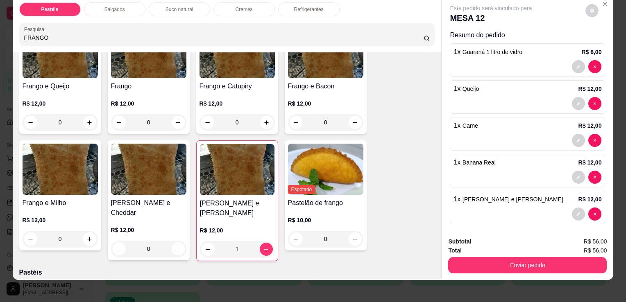
scroll to position [20, 0]
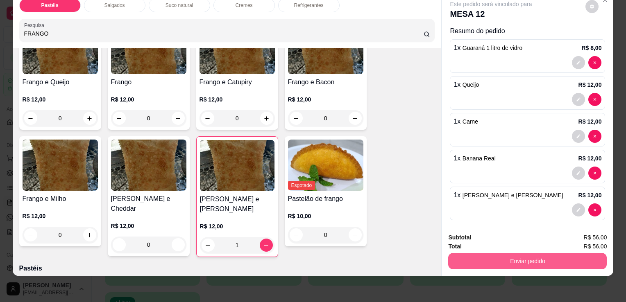
click at [527, 257] on button "Enviar pedido" at bounding box center [527, 261] width 158 height 16
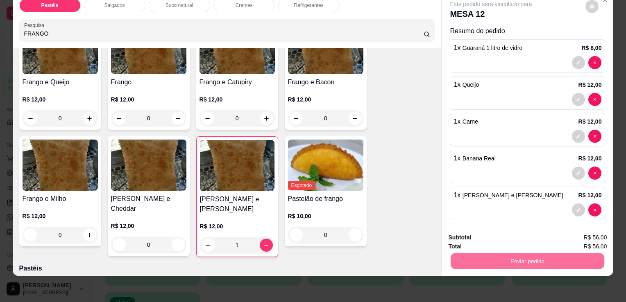
click at [572, 234] on button "Sim, quero registrar" at bounding box center [577, 234] width 59 height 15
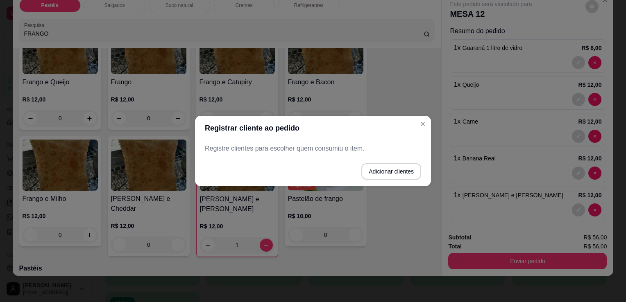
click at [303, 154] on div "Registre clientes para escolher quem consumiu o item." at bounding box center [313, 148] width 236 height 16
click at [303, 151] on p "Registre clientes para escolher quem consumiu o item." at bounding box center [313, 149] width 216 height 10
click at [382, 172] on button "Adicionar clientes" at bounding box center [391, 171] width 60 height 16
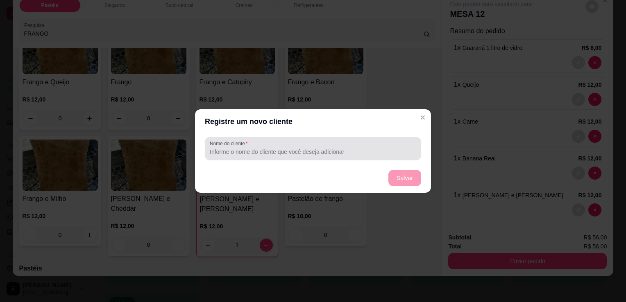
click at [319, 149] on input "Nome do cliente" at bounding box center [313, 152] width 206 height 8
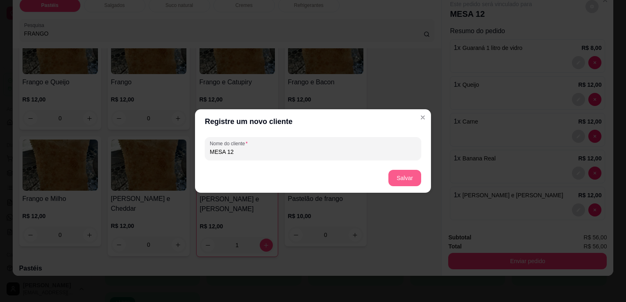
type input "MESA 12"
click at [414, 178] on button "Salvar" at bounding box center [404, 178] width 33 height 16
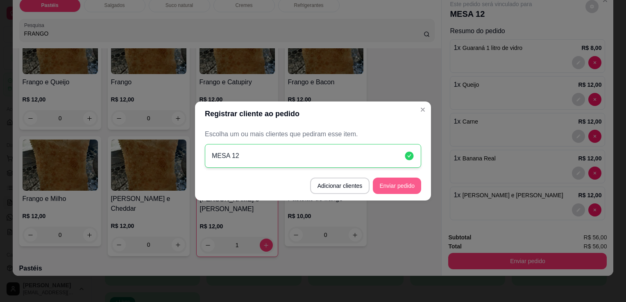
click at [414, 182] on button "Enviar pedido" at bounding box center [397, 186] width 48 height 16
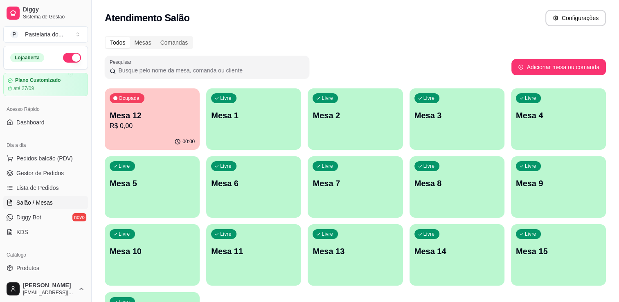
click at [530, 116] on p "Mesa 4" at bounding box center [558, 115] width 85 height 11
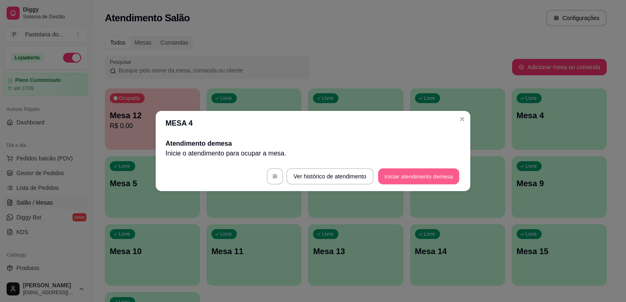
click at [401, 177] on button "Iniciar atendimento de mesa" at bounding box center [418, 177] width 81 height 16
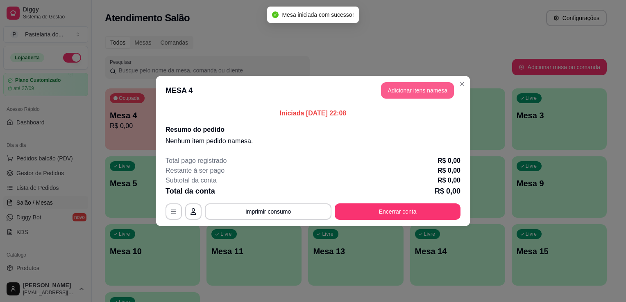
click at [403, 94] on button "Adicionar itens na mesa" at bounding box center [417, 90] width 73 height 16
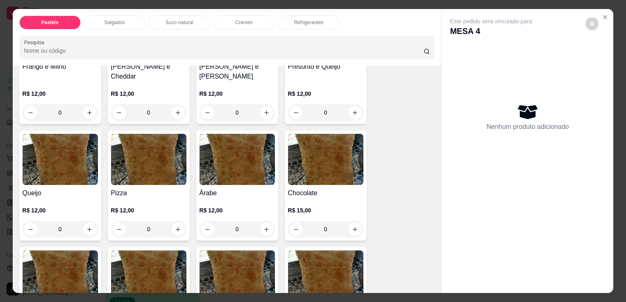
scroll to position [450, 0]
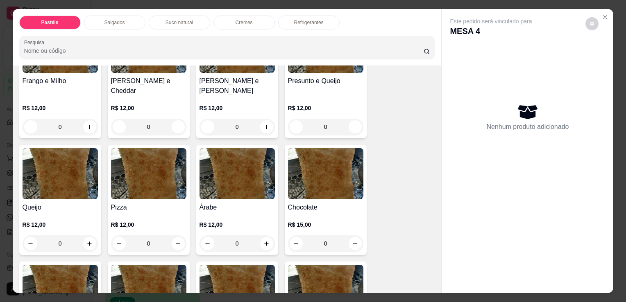
click at [357, 119] on div "0" at bounding box center [325, 127] width 75 height 16
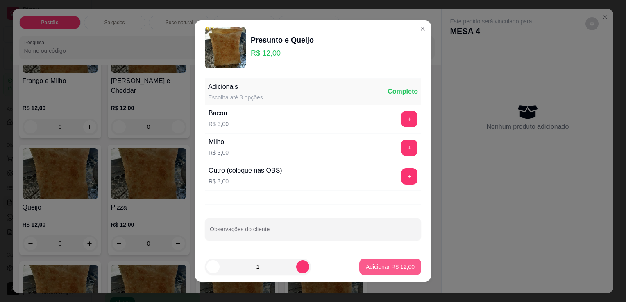
click at [390, 271] on button "Adicionar R$ 12,00" at bounding box center [390, 267] width 62 height 16
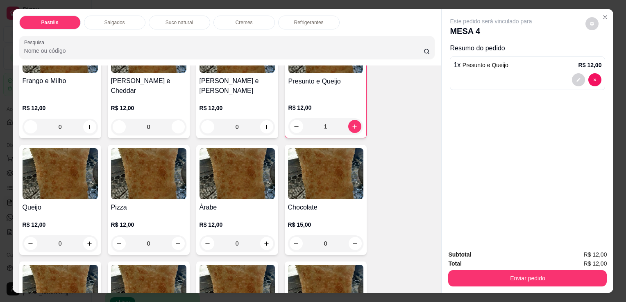
type input "1"
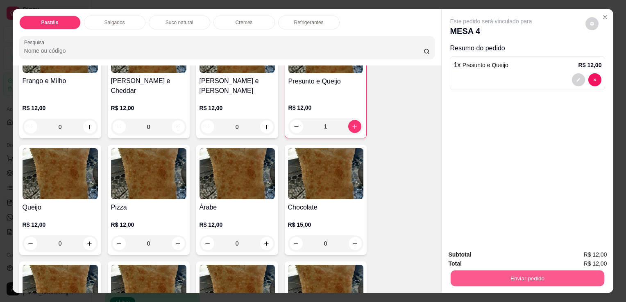
click at [474, 277] on button "Enviar pedido" at bounding box center [527, 278] width 154 height 16
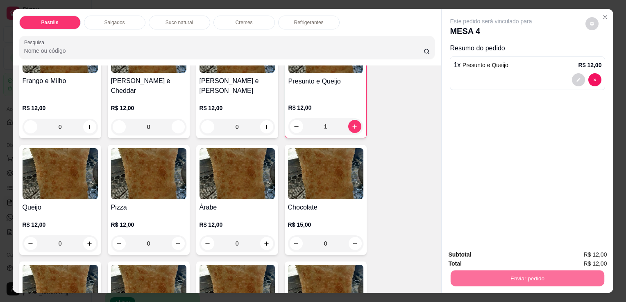
click at [604, 262] on button "Sim, quero registrar" at bounding box center [577, 256] width 61 height 16
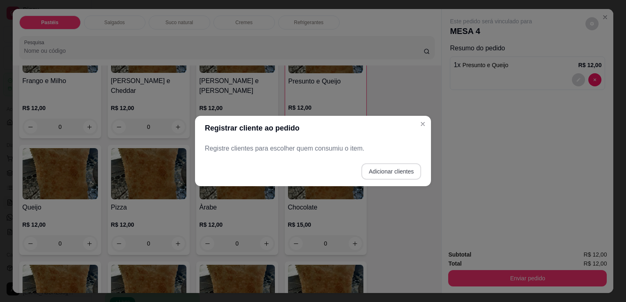
click at [382, 168] on button "Adicionar clientes" at bounding box center [391, 171] width 60 height 16
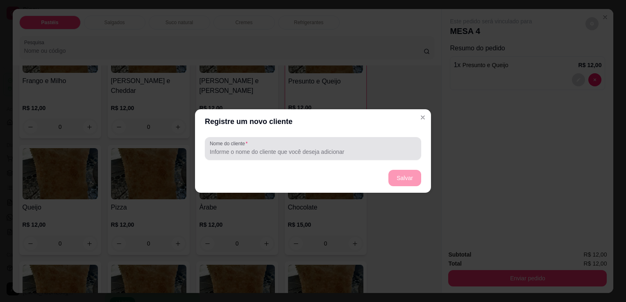
click at [339, 151] on input "Nome do cliente" at bounding box center [313, 152] width 206 height 8
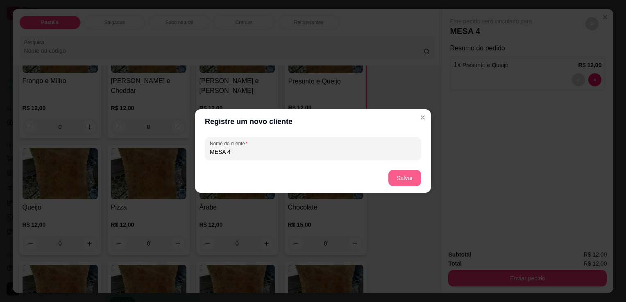
click at [403, 178] on button "Salvar" at bounding box center [404, 178] width 33 height 16
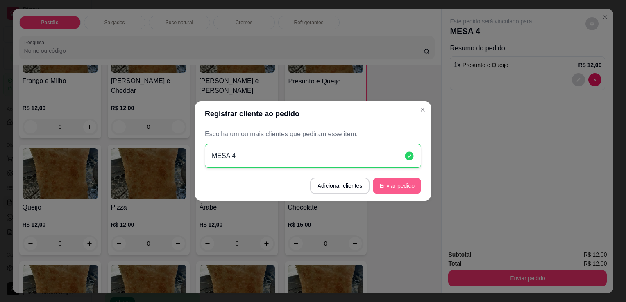
click at [412, 189] on button "Enviar pedido" at bounding box center [397, 186] width 48 height 16
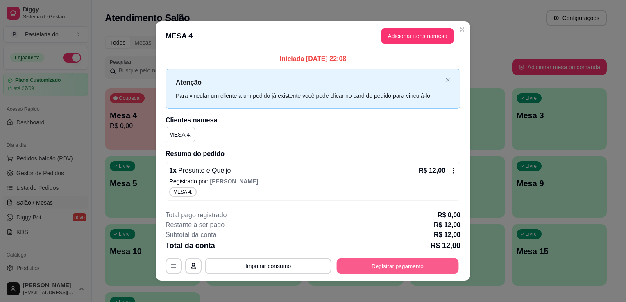
click at [410, 265] on button "Registrar pagamento" at bounding box center [398, 266] width 122 height 16
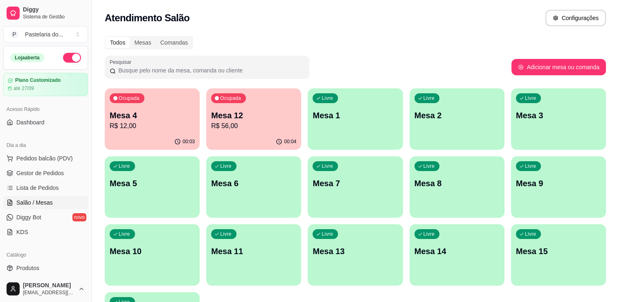
click at [187, 190] on div "Livre Mesa 5" at bounding box center [152, 182] width 95 height 52
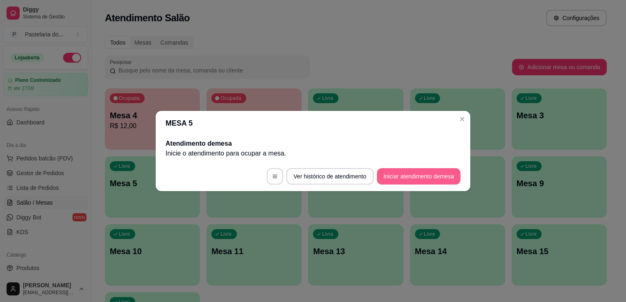
click at [401, 173] on button "Iniciar atendimento de mesa" at bounding box center [419, 176] width 84 height 16
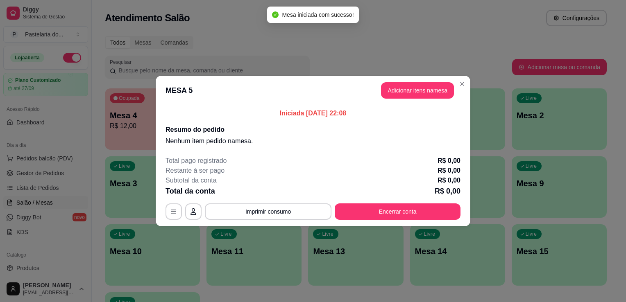
click at [420, 95] on button "Adicionar itens na mesa" at bounding box center [417, 90] width 73 height 16
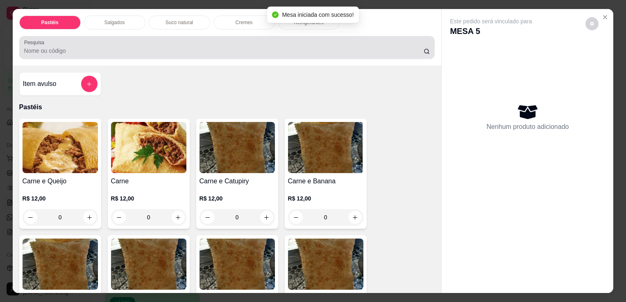
click at [289, 52] on div at bounding box center [227, 47] width 406 height 16
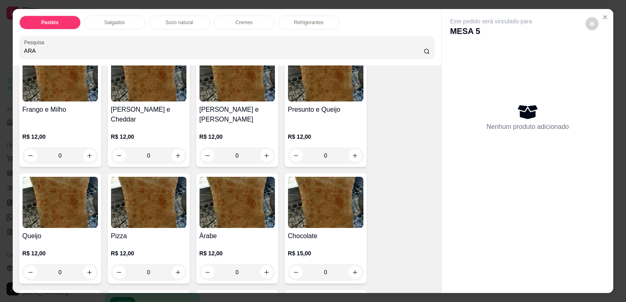
scroll to position [696, 0]
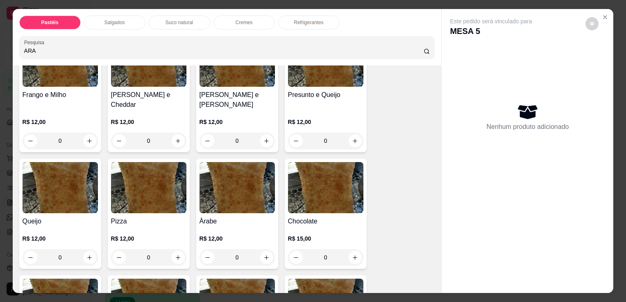
click at [263, 249] on div "0" at bounding box center [236, 257] width 75 height 16
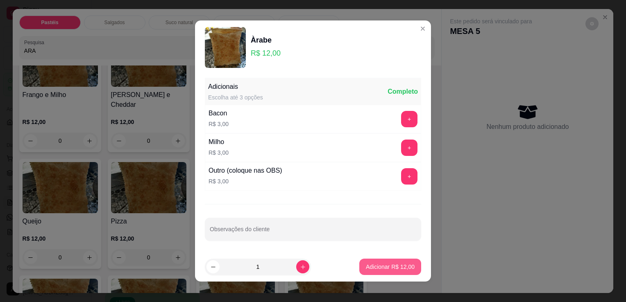
click at [366, 264] on p "Adicionar R$ 12,00" at bounding box center [390, 267] width 49 height 8
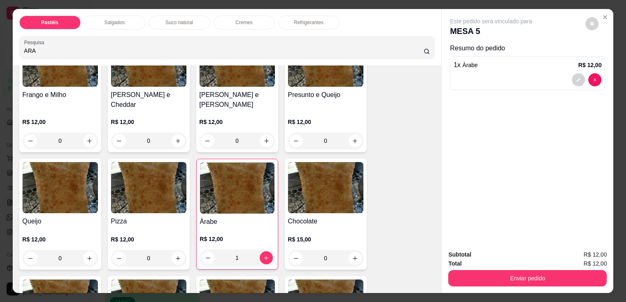
click at [294, 19] on p "Refrigerantes" at bounding box center [308, 22] width 29 height 7
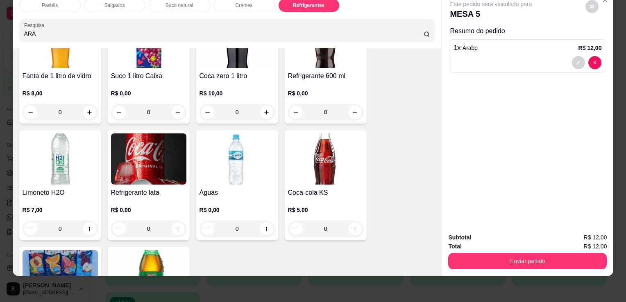
scroll to position [2479, 0]
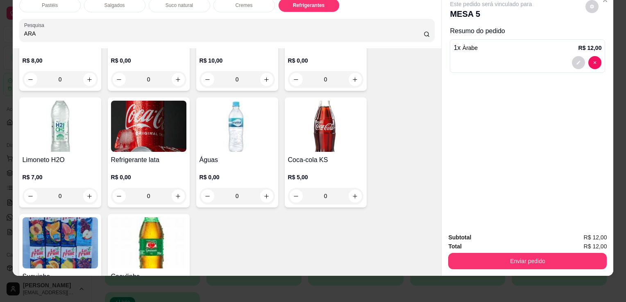
click at [176, 188] on div "0" at bounding box center [148, 196] width 75 height 16
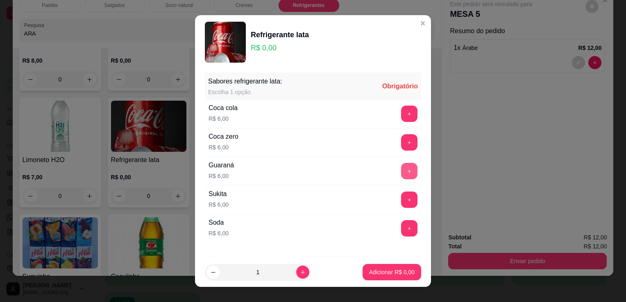
click at [401, 171] on button "+" at bounding box center [409, 171] width 16 height 16
click at [398, 171] on div "+" at bounding box center [409, 171] width 23 height 16
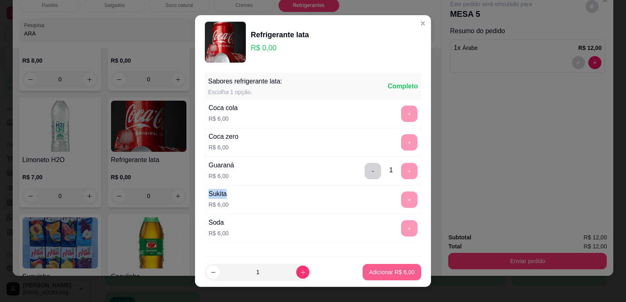
click at [372, 278] on button "Adicionar R$ 6,00" at bounding box center [391, 272] width 59 height 16
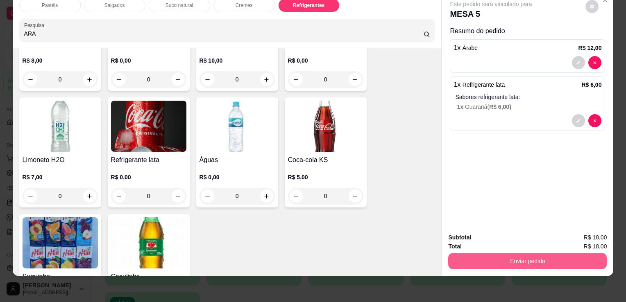
click at [498, 253] on button "Enviar pedido" at bounding box center [527, 261] width 158 height 16
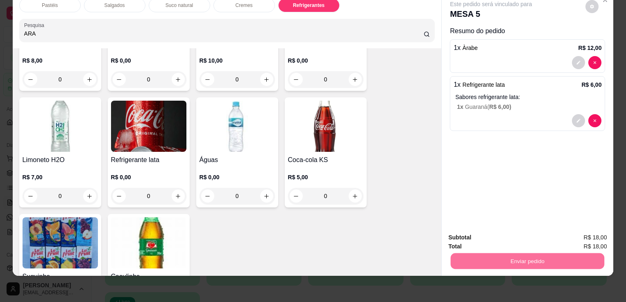
click at [573, 233] on button "Sim, quero registrar" at bounding box center [577, 235] width 61 height 16
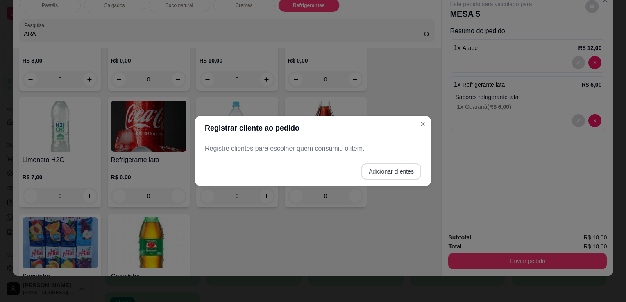
click at [373, 175] on button "Adicionar clientes" at bounding box center [391, 171] width 60 height 16
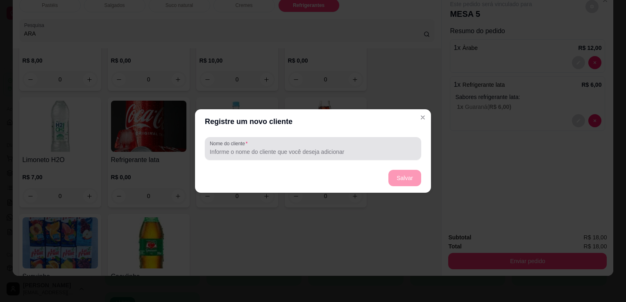
click at [350, 156] on div at bounding box center [313, 148] width 206 height 16
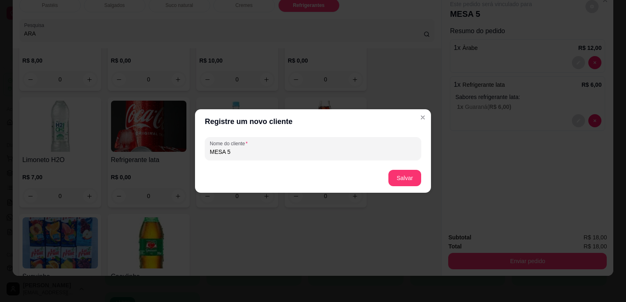
click at [407, 186] on footer "Salvar" at bounding box center [313, 177] width 236 height 29
click at [407, 179] on button "Salvar" at bounding box center [404, 178] width 33 height 16
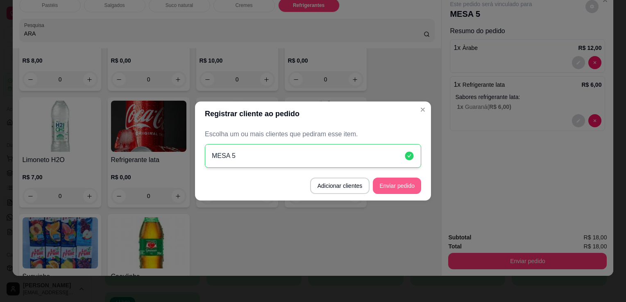
click at [416, 182] on button "Enviar pedido" at bounding box center [397, 186] width 48 height 16
click at [416, 182] on footer "Adicionar clientes Enviar pedido" at bounding box center [313, 185] width 236 height 29
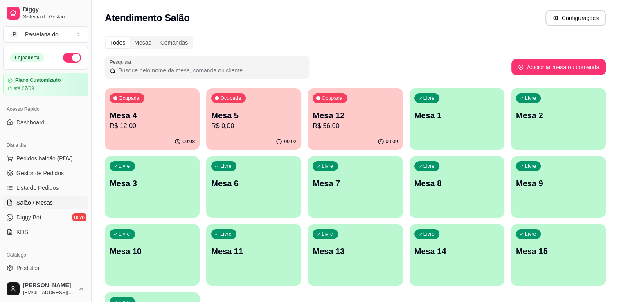
click at [252, 202] on div "Livre Mesa 6" at bounding box center [253, 182] width 95 height 52
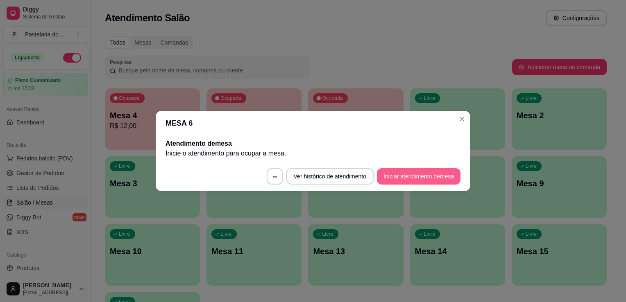
click at [396, 181] on button "Iniciar atendimento de mesa" at bounding box center [419, 176] width 84 height 16
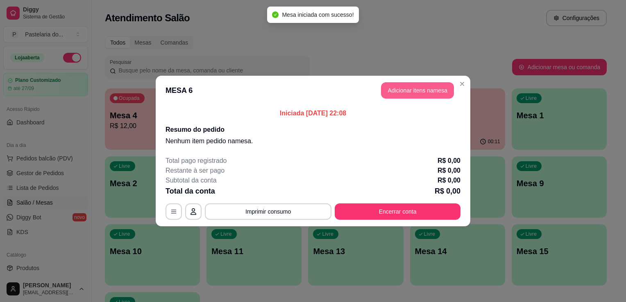
click at [428, 95] on button "Adicionar itens na mesa" at bounding box center [417, 90] width 73 height 16
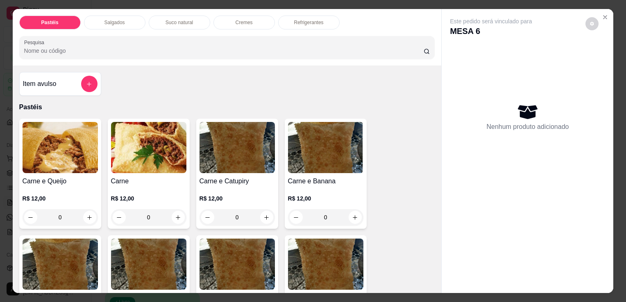
drag, startPoint x: 432, startPoint y: 92, endPoint x: 413, endPoint y: 113, distance: 27.8
drag, startPoint x: 413, startPoint y: 113, endPoint x: 280, endPoint y: 21, distance: 162.3
click at [280, 21] on div "Refrigerantes" at bounding box center [308, 23] width 61 height 14
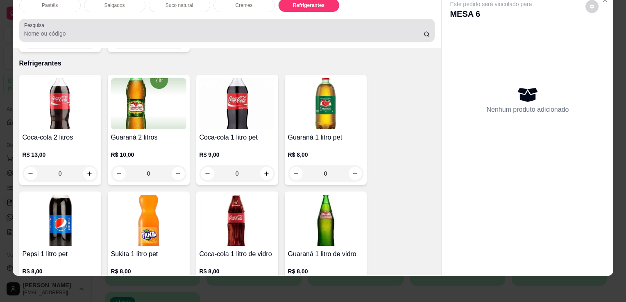
click at [287, 22] on div at bounding box center [227, 30] width 406 height 16
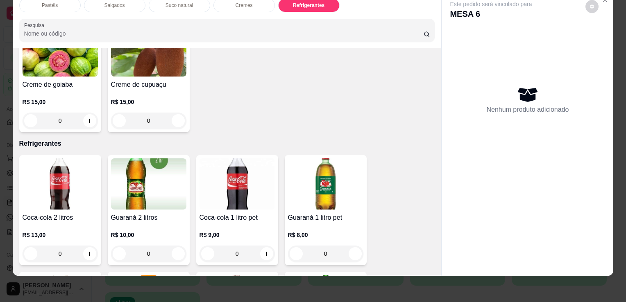
scroll to position [1810, 0]
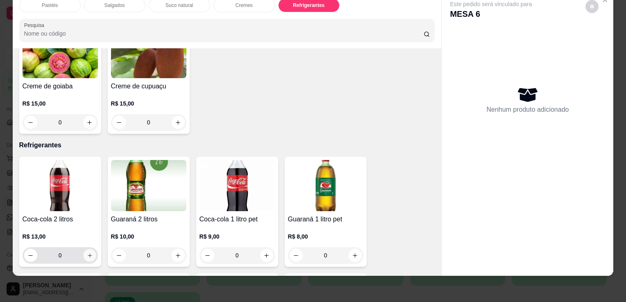
click at [86, 249] on button "increase-product-quantity" at bounding box center [89, 255] width 13 height 13
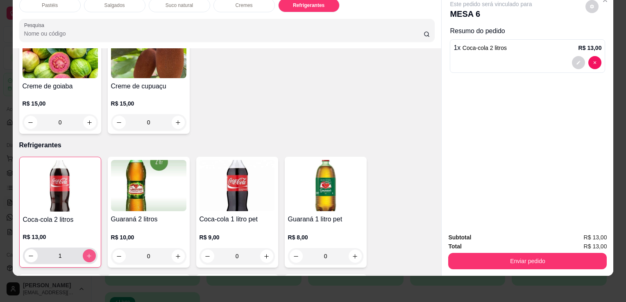
click at [86, 249] on button "increase-product-quantity" at bounding box center [89, 255] width 13 height 13
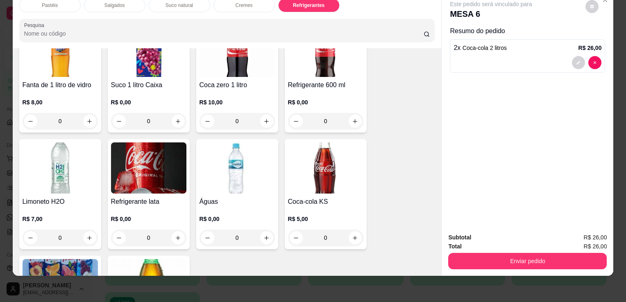
scroll to position [2219, 0]
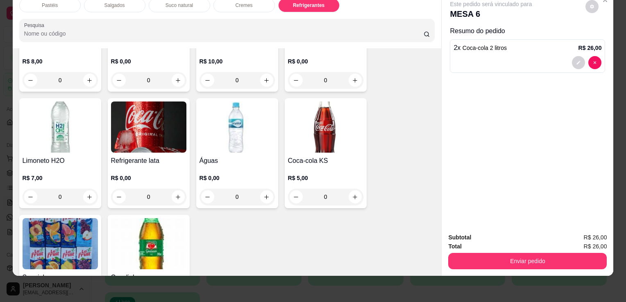
click at [266, 189] on div "0" at bounding box center [236, 197] width 75 height 16
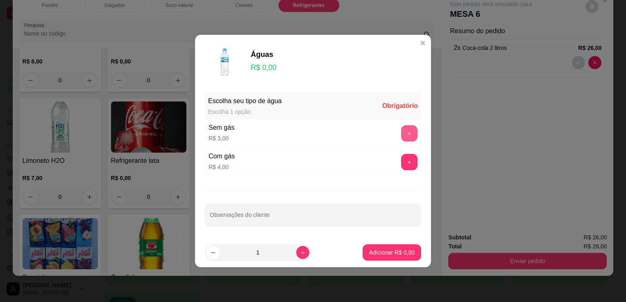
click at [406, 136] on button "+" at bounding box center [409, 133] width 16 height 16
click at [389, 256] on p "Adicionar R$ 3,00" at bounding box center [391, 253] width 45 height 8
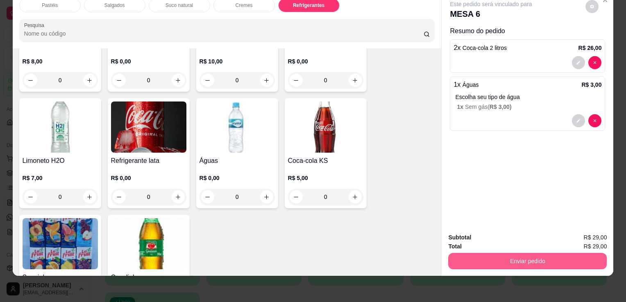
click at [573, 257] on button "Enviar pedido" at bounding box center [527, 261] width 158 height 16
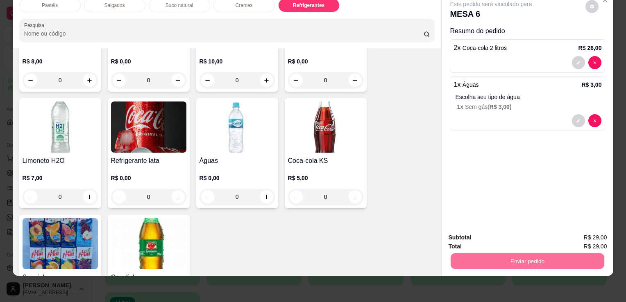
click at [572, 232] on button "Sim, quero registrar" at bounding box center [577, 235] width 61 height 16
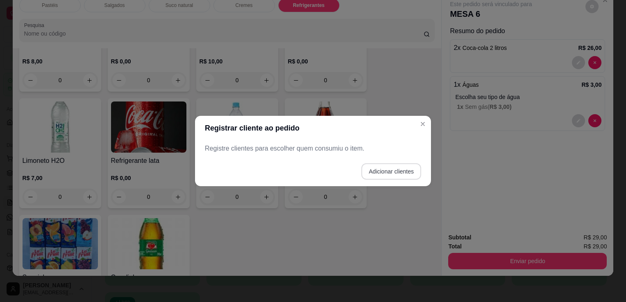
click at [414, 176] on button "Adicionar clientes" at bounding box center [391, 171] width 60 height 16
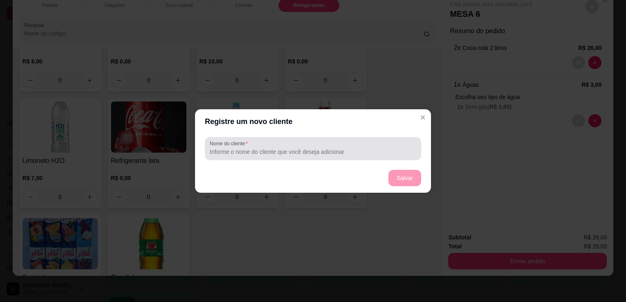
click at [298, 155] on input "Nome do cliente" at bounding box center [313, 152] width 206 height 8
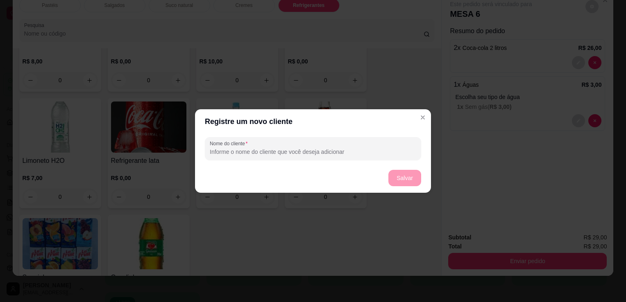
click at [298, 155] on input "Nome do cliente" at bounding box center [313, 152] width 206 height 8
click at [404, 182] on button "Salvar" at bounding box center [404, 178] width 33 height 16
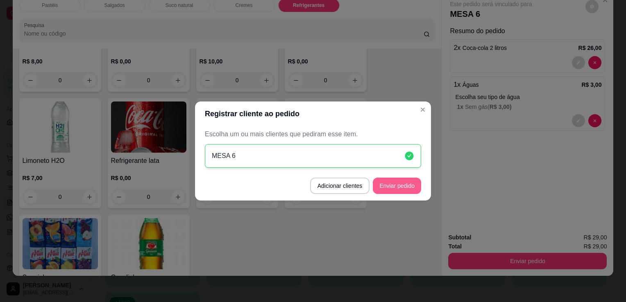
click at [398, 190] on button "Enviar pedido" at bounding box center [397, 186] width 48 height 16
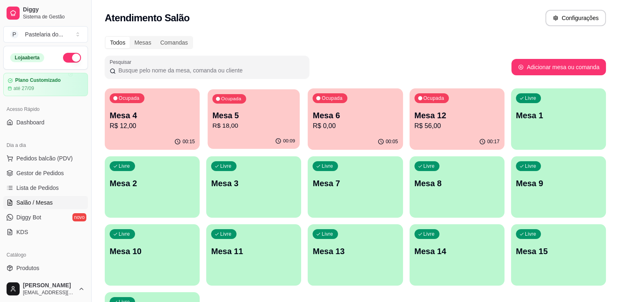
click at [272, 117] on p "Mesa 5" at bounding box center [253, 115] width 83 height 11
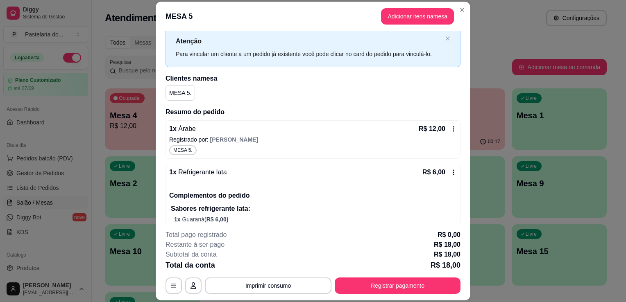
scroll to position [0, 0]
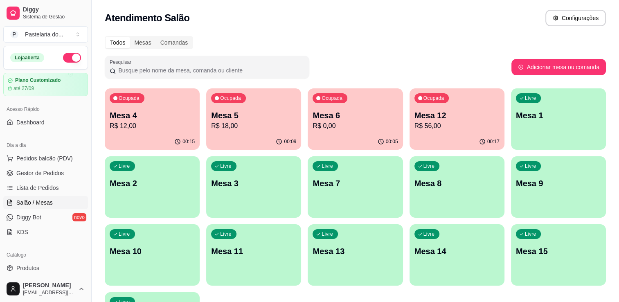
click at [360, 109] on div "Ocupada Mesa 6 R$ 0,00" at bounding box center [355, 110] width 95 height 45
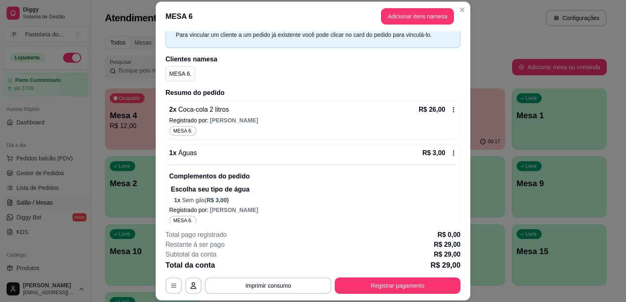
scroll to position [49, 0]
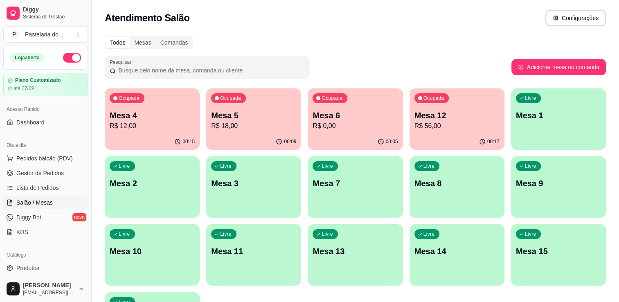
click at [120, 129] on p "R$ 12,00" at bounding box center [152, 126] width 85 height 10
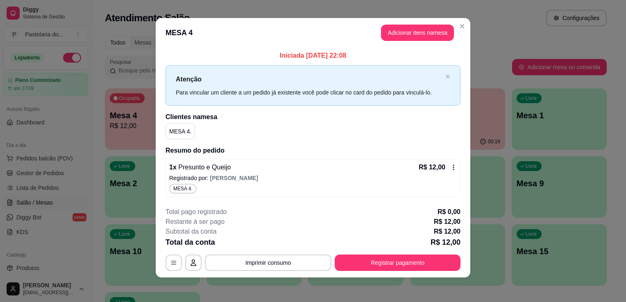
scroll to position [4, 0]
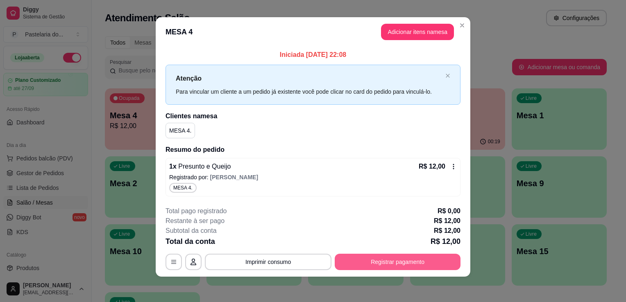
click at [371, 262] on button "Registrar pagamento" at bounding box center [397, 262] width 126 height 16
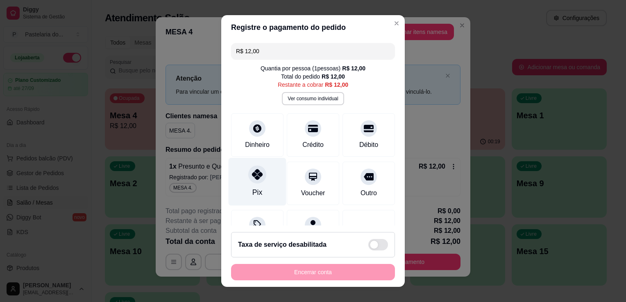
click at [254, 181] on div at bounding box center [257, 174] width 18 height 18
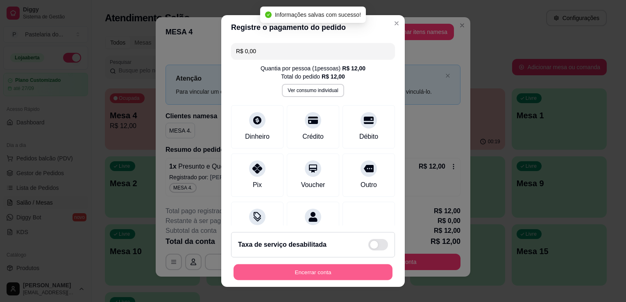
click at [333, 276] on button "Encerrar conta" at bounding box center [312, 272] width 159 height 16
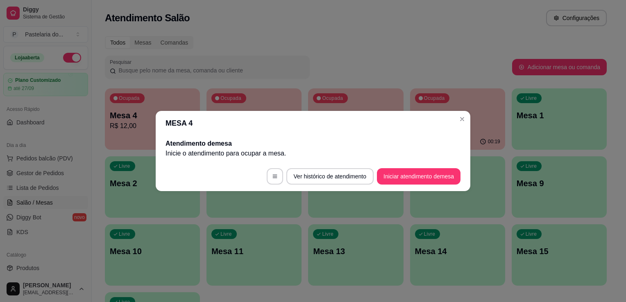
scroll to position [0, 0]
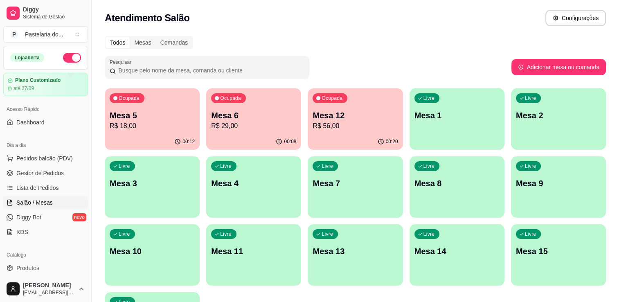
click at [465, 118] on p "Mesa 1" at bounding box center [457, 115] width 85 height 11
click at [353, 113] on p "Mesa 12" at bounding box center [355, 115] width 83 height 11
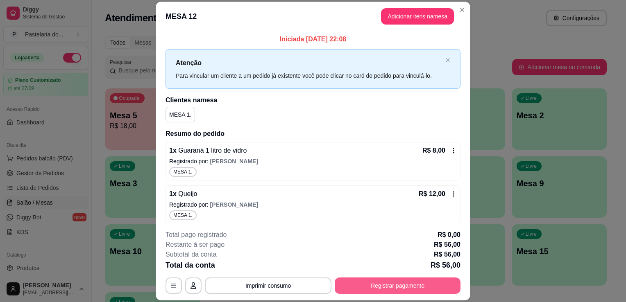
click at [409, 286] on button "Registrar pagamento" at bounding box center [397, 286] width 126 height 16
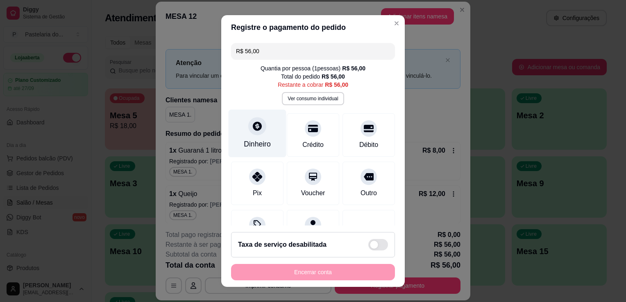
click at [234, 144] on div "Dinheiro" at bounding box center [257, 134] width 58 height 48
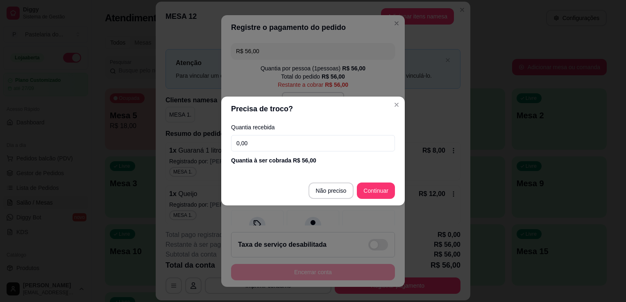
click at [313, 150] on input "0,00" at bounding box center [313, 143] width 164 height 16
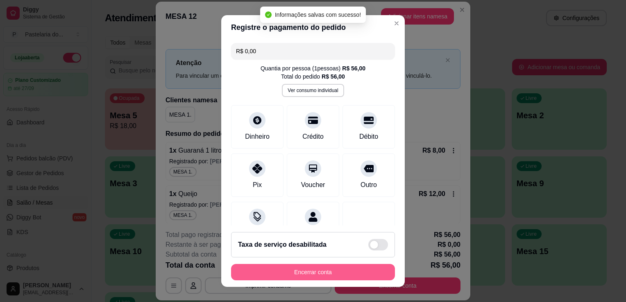
click at [346, 270] on button "Encerrar conta" at bounding box center [313, 272] width 164 height 16
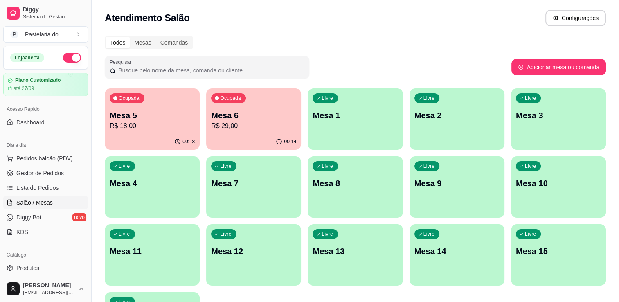
click at [142, 126] on p "R$ 18,00" at bounding box center [152, 126] width 85 height 10
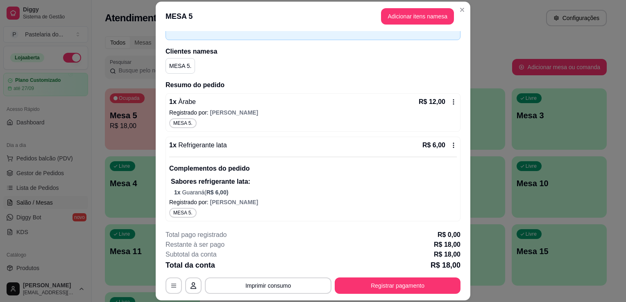
scroll to position [25, 0]
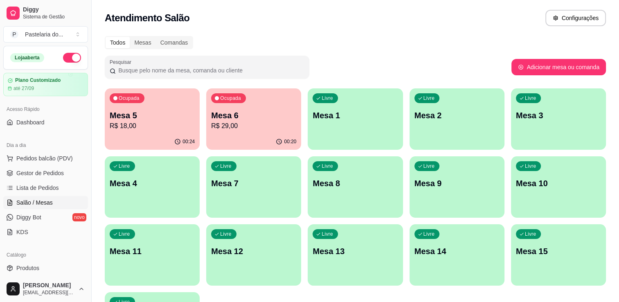
click at [260, 123] on p "R$ 29,00" at bounding box center [253, 126] width 85 height 10
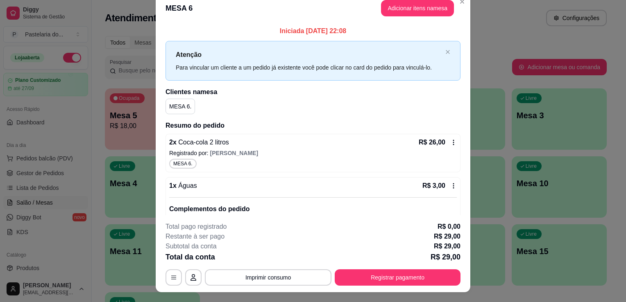
scroll to position [0, 0]
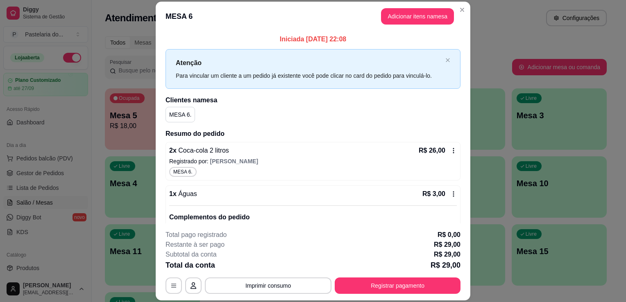
click at [420, 18] on button "Adicionar itens na mesa" at bounding box center [417, 16] width 73 height 16
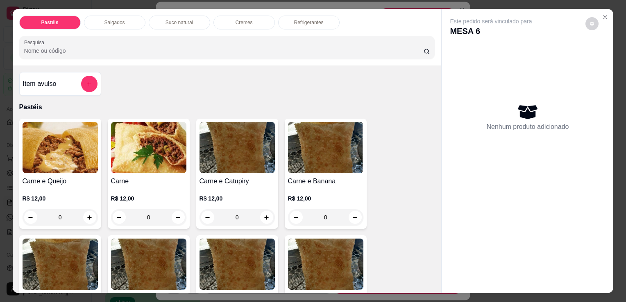
click at [294, 20] on p "Refrigerantes" at bounding box center [308, 22] width 29 height 7
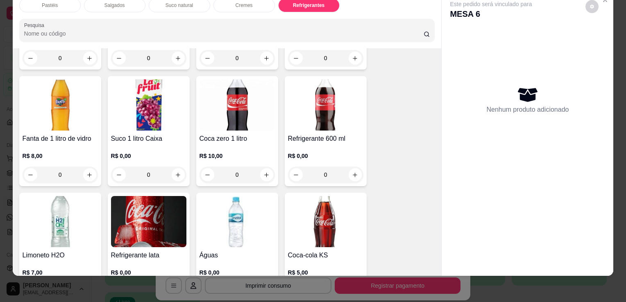
scroll to position [2137, 0]
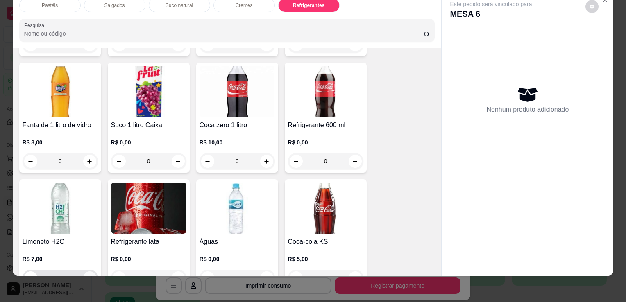
click at [87, 275] on icon "increase-product-quantity" at bounding box center [89, 278] width 6 height 6
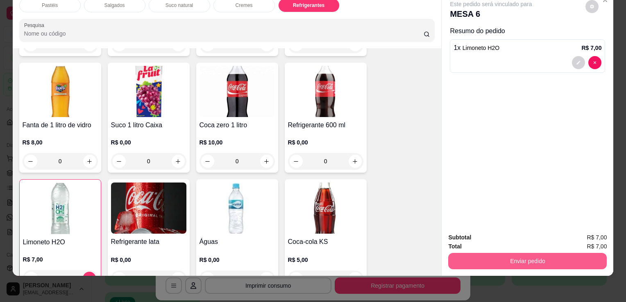
click at [496, 253] on button "Enviar pedido" at bounding box center [527, 261] width 158 height 16
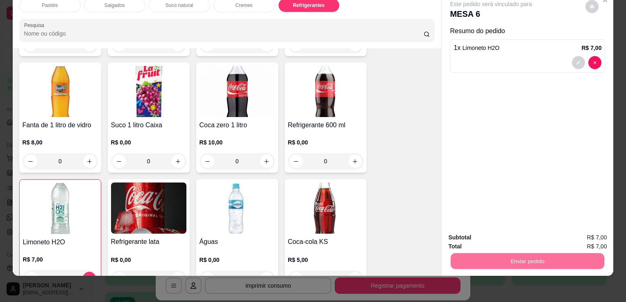
click at [591, 235] on button "Sim, quero registrar" at bounding box center [577, 235] width 61 height 16
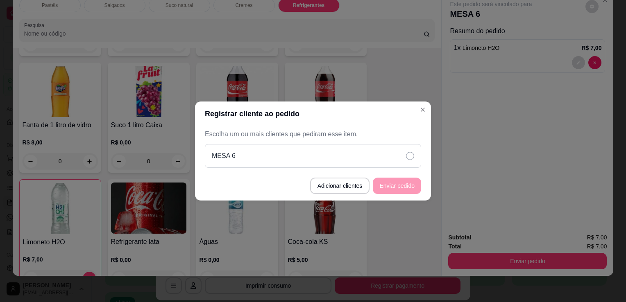
click at [383, 152] on div "MESA 6" at bounding box center [313, 156] width 216 height 24
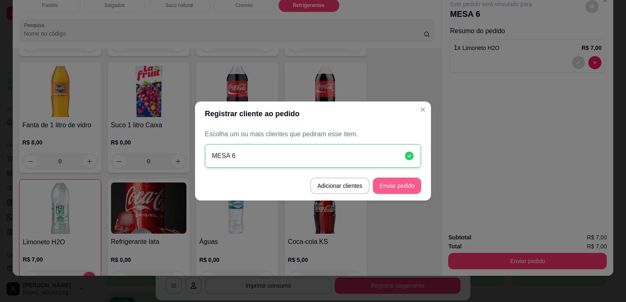
click at [404, 191] on button "Enviar pedido" at bounding box center [397, 186] width 48 height 16
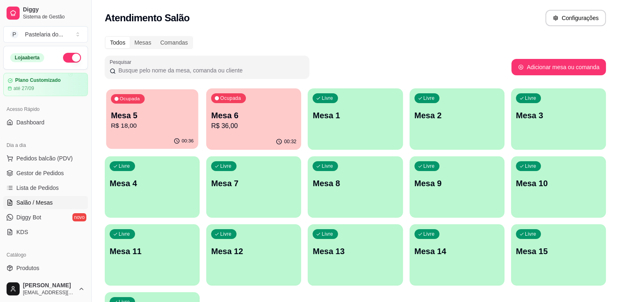
click at [169, 123] on p "R$ 18,00" at bounding box center [152, 125] width 83 height 9
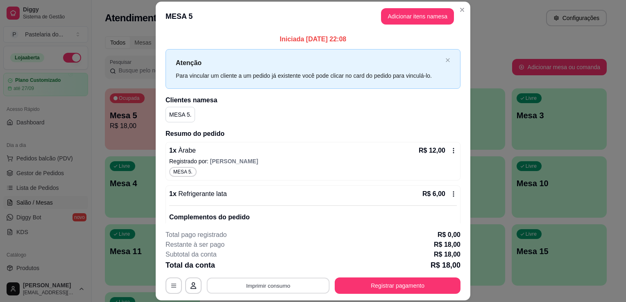
click at [252, 289] on button "Imprimir consumo" at bounding box center [268, 286] width 123 height 16
click at [270, 268] on button "IMPRESSORA" at bounding box center [267, 267] width 59 height 13
click at [376, 287] on button "Registrar pagamento" at bounding box center [398, 286] width 122 height 16
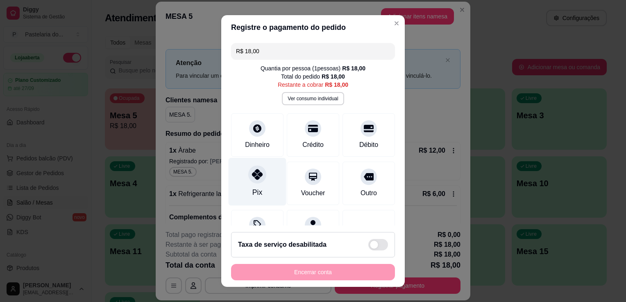
click at [256, 185] on div "Pix" at bounding box center [257, 182] width 58 height 48
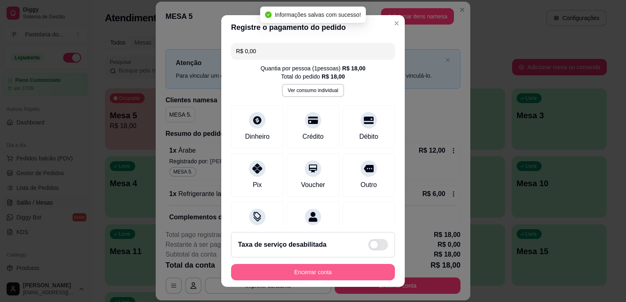
click at [305, 269] on button "Encerrar conta" at bounding box center [313, 272] width 164 height 16
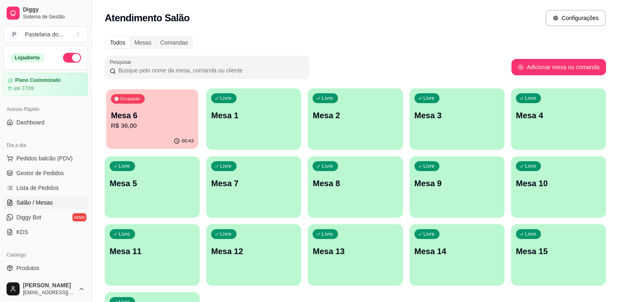
click at [141, 127] on p "R$ 36,00" at bounding box center [152, 125] width 83 height 9
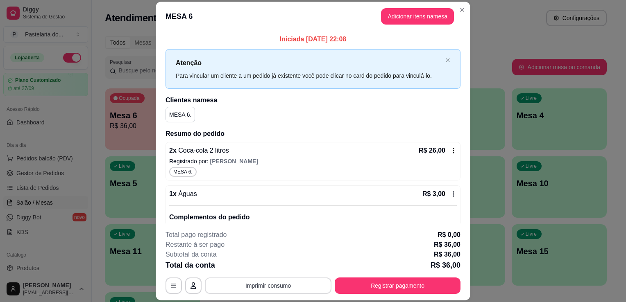
click at [254, 287] on button "Imprimir consumo" at bounding box center [268, 286] width 127 height 16
click at [261, 266] on button "IMPRESSORA" at bounding box center [267, 267] width 57 height 13
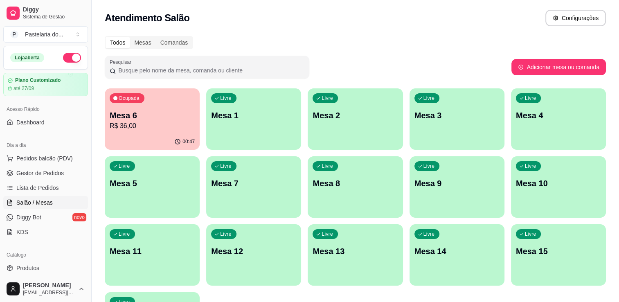
click at [290, 130] on div "Livre Mesa 1" at bounding box center [253, 114] width 95 height 52
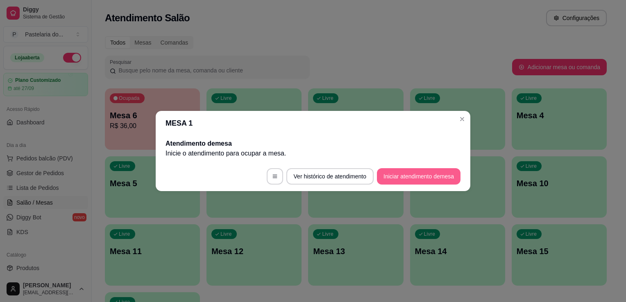
click at [381, 184] on button "Iniciar atendimento de mesa" at bounding box center [419, 176] width 84 height 16
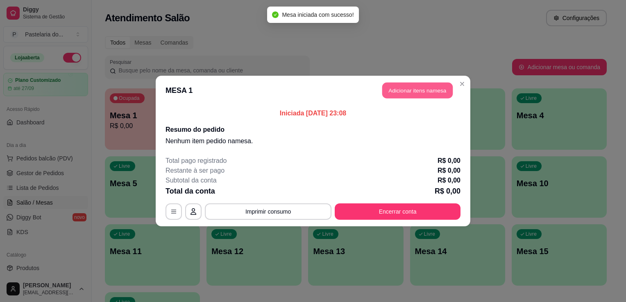
click at [403, 96] on button "Adicionar itens na mesa" at bounding box center [417, 91] width 70 height 16
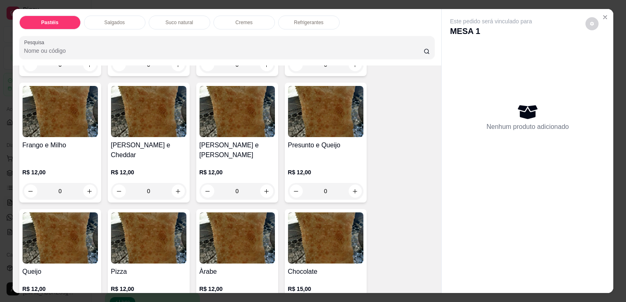
scroll to position [409, 0]
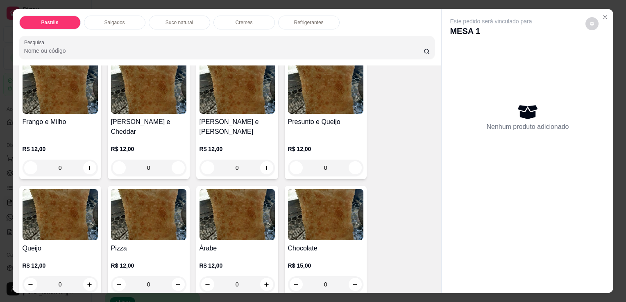
click at [353, 160] on div "0" at bounding box center [325, 168] width 75 height 16
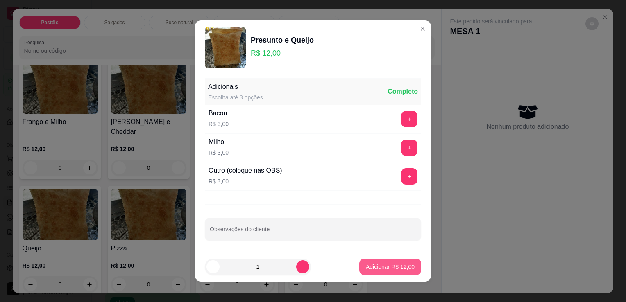
click at [407, 261] on button "Adicionar R$ 12,00" at bounding box center [390, 267] width 62 height 16
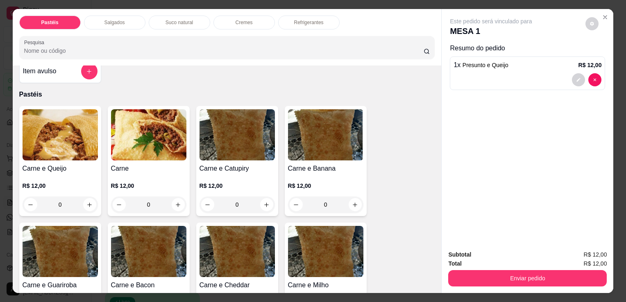
scroll to position [0, 0]
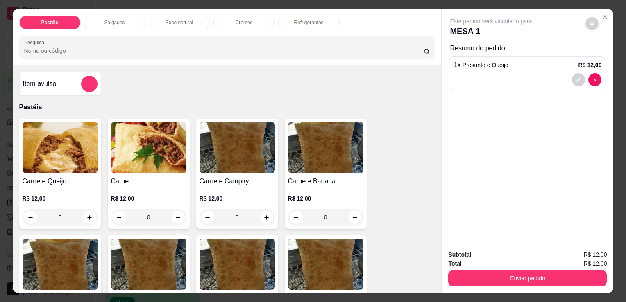
click at [252, 47] on input "Pesquisa" at bounding box center [223, 51] width 399 height 8
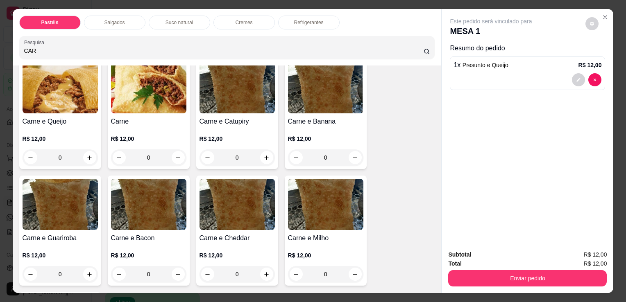
scroll to position [164, 0]
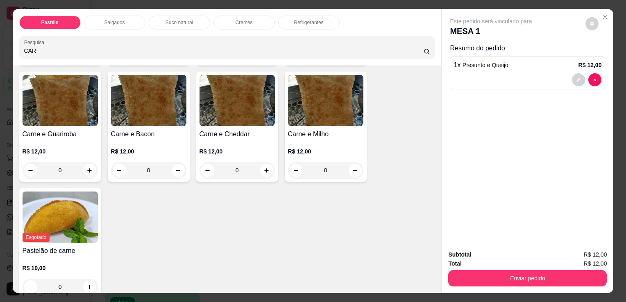
click at [88, 163] on div "0" at bounding box center [60, 170] width 75 height 16
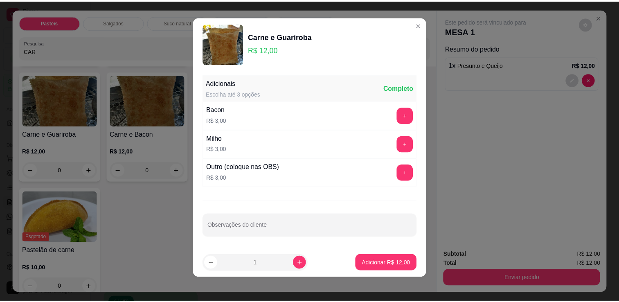
scroll to position [5, 0]
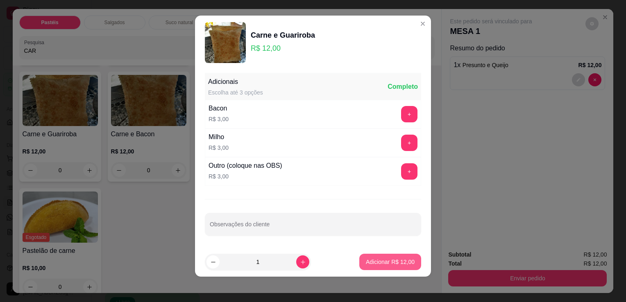
click at [387, 263] on p "Adicionar R$ 12,00" at bounding box center [390, 262] width 49 height 8
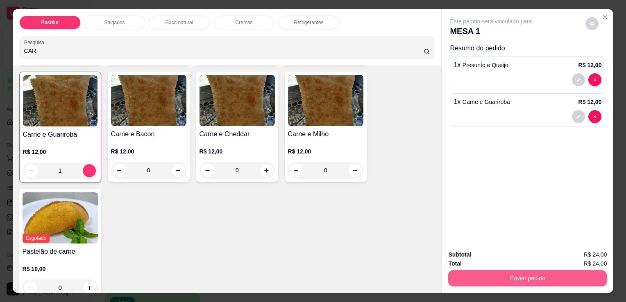
click at [501, 281] on button "Enviar pedido" at bounding box center [527, 278] width 158 height 16
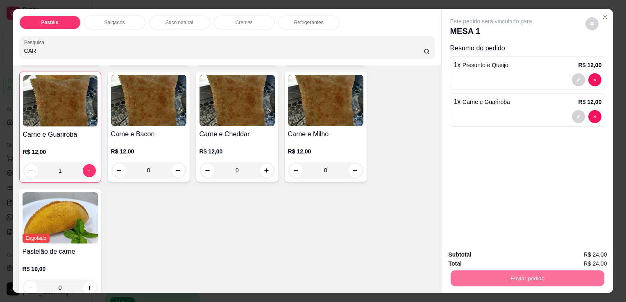
click at [563, 257] on button "Sim, quero registrar" at bounding box center [577, 255] width 61 height 16
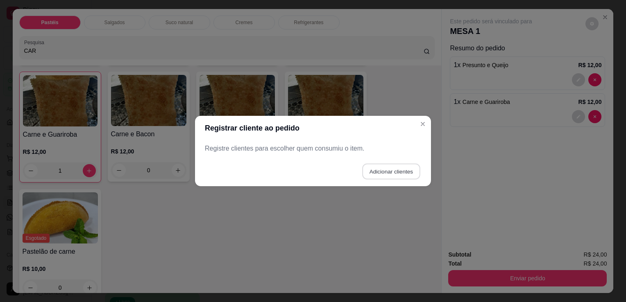
click at [409, 167] on button "Adicionar clientes" at bounding box center [391, 172] width 58 height 16
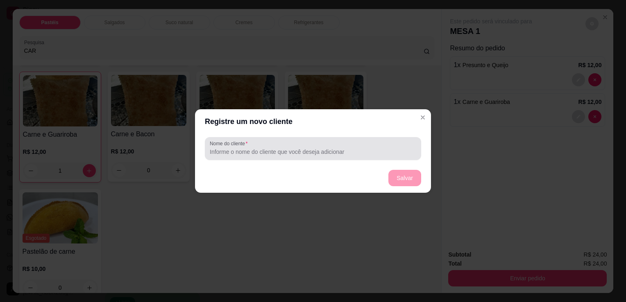
click at [379, 144] on div at bounding box center [313, 148] width 206 height 16
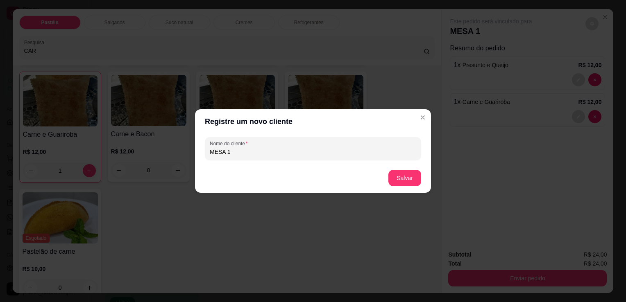
click at [393, 188] on footer "Salvar" at bounding box center [313, 177] width 236 height 29
click at [396, 182] on button "Salvar" at bounding box center [404, 178] width 33 height 16
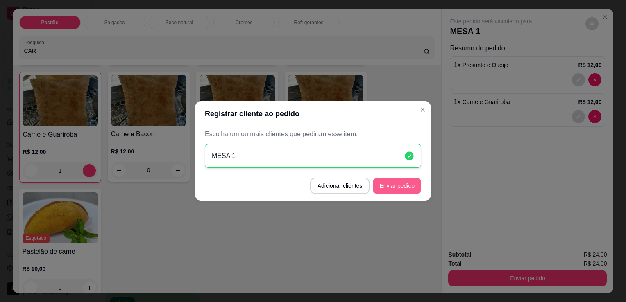
click at [414, 178] on button "Enviar pedido" at bounding box center [397, 186] width 48 height 16
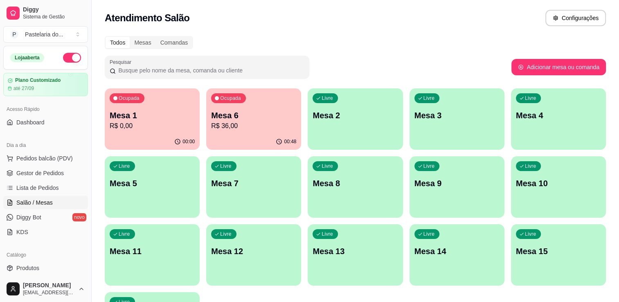
click at [253, 120] on p "Mesa 6" at bounding box center [253, 115] width 85 height 11
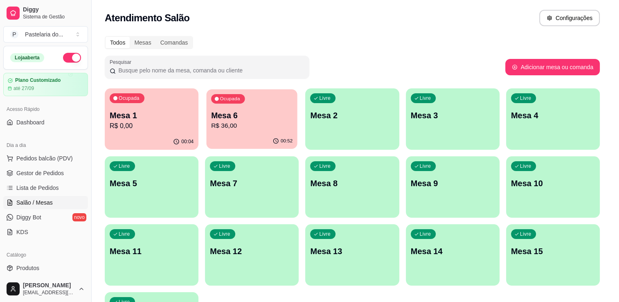
click at [253, 120] on body "Diggy Sistema de Gestão P Pastelaria do ... Loja aberta Plano Customizado até 2…" at bounding box center [306, 151] width 613 height 302
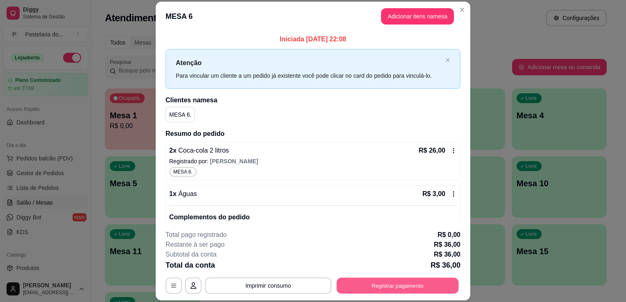
click at [403, 284] on button "Registrar pagamento" at bounding box center [398, 286] width 122 height 16
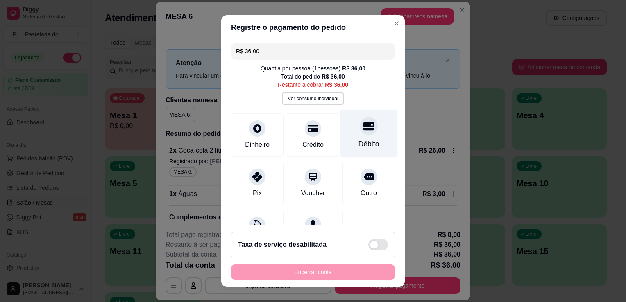
click at [359, 134] on div at bounding box center [368, 126] width 18 height 18
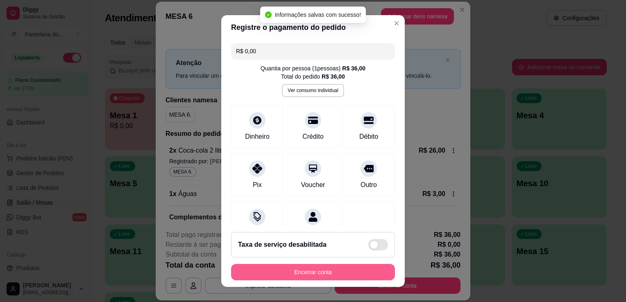
click at [326, 269] on button "Encerrar conta" at bounding box center [313, 272] width 164 height 16
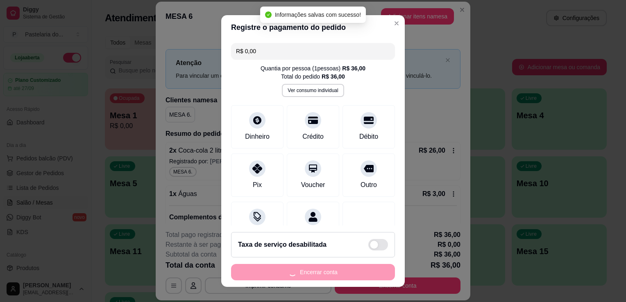
click at [326, 268] on div "Encerrar conta" at bounding box center [313, 272] width 164 height 16
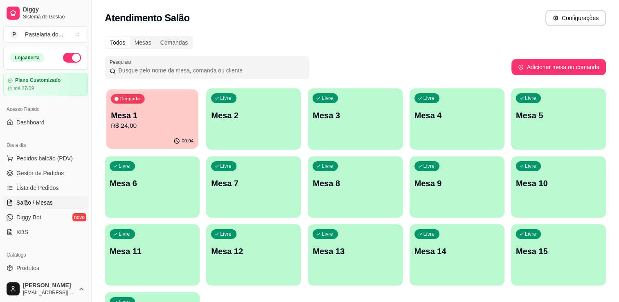
click at [149, 126] on p "R$ 24,00" at bounding box center [152, 125] width 83 height 9
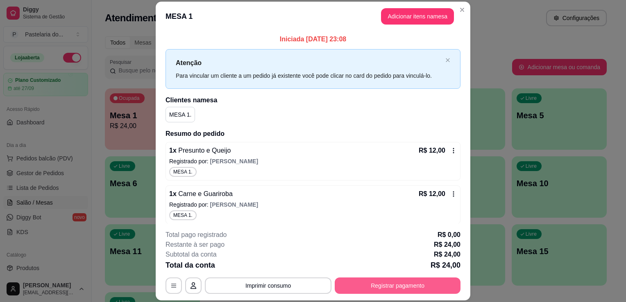
click at [398, 283] on button "Registrar pagamento" at bounding box center [397, 286] width 126 height 16
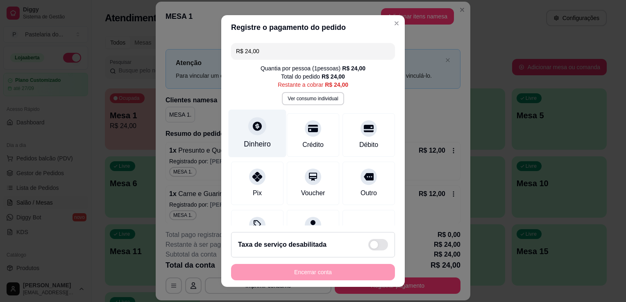
click at [258, 132] on div at bounding box center [257, 126] width 18 height 18
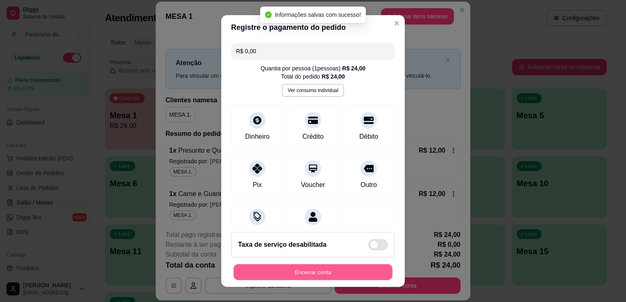
click at [298, 264] on button "Encerrar conta" at bounding box center [312, 272] width 159 height 16
